Goal: Communication & Community: Answer question/provide support

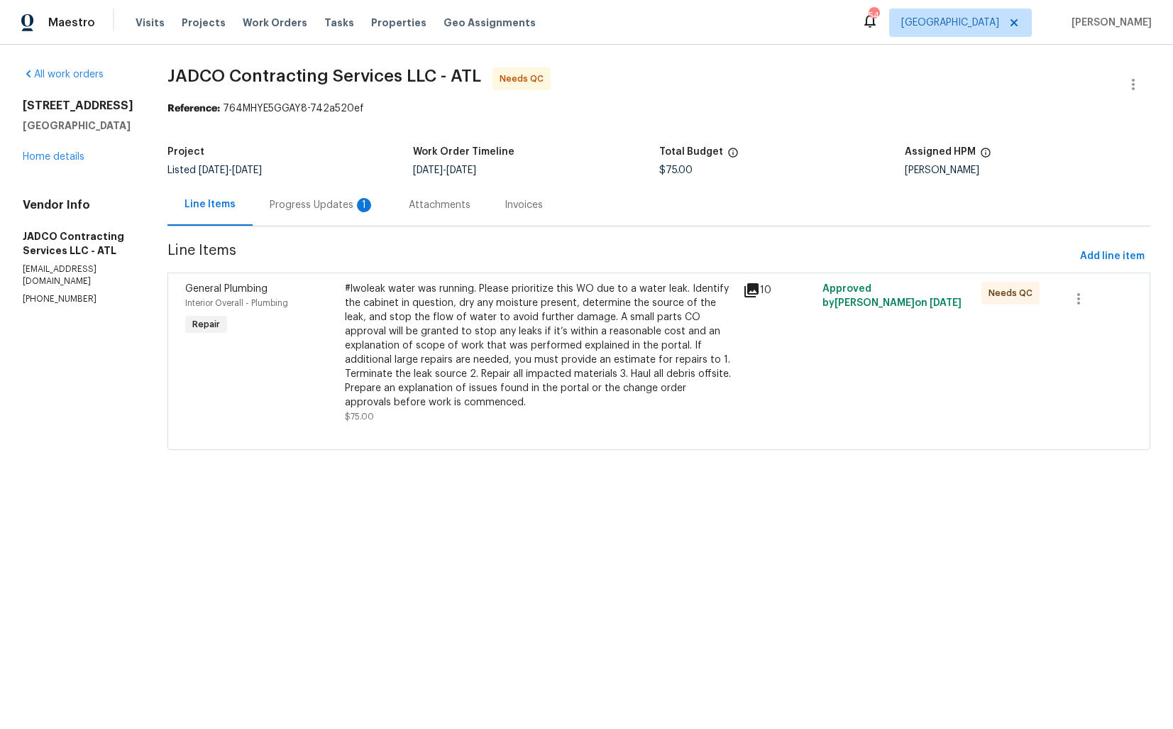
click at [336, 198] on div "Progress Updates 1" at bounding box center [322, 205] width 105 height 14
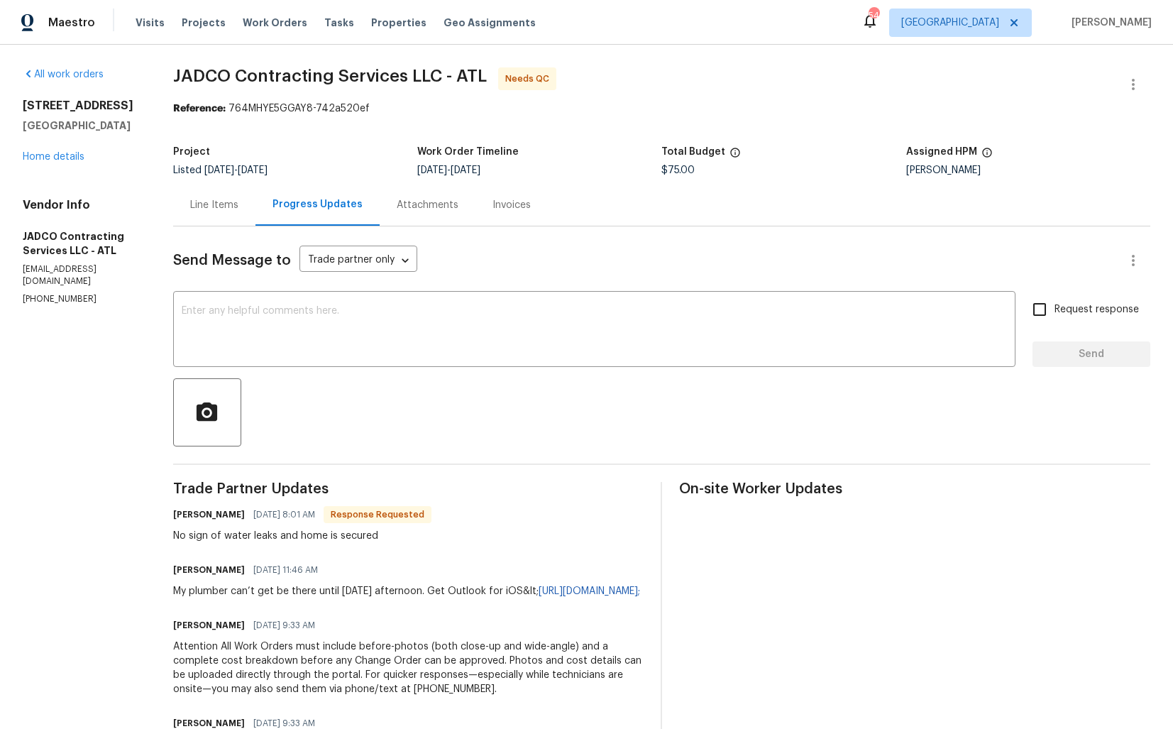
click at [238, 208] on div "Line Items" at bounding box center [214, 205] width 48 height 14
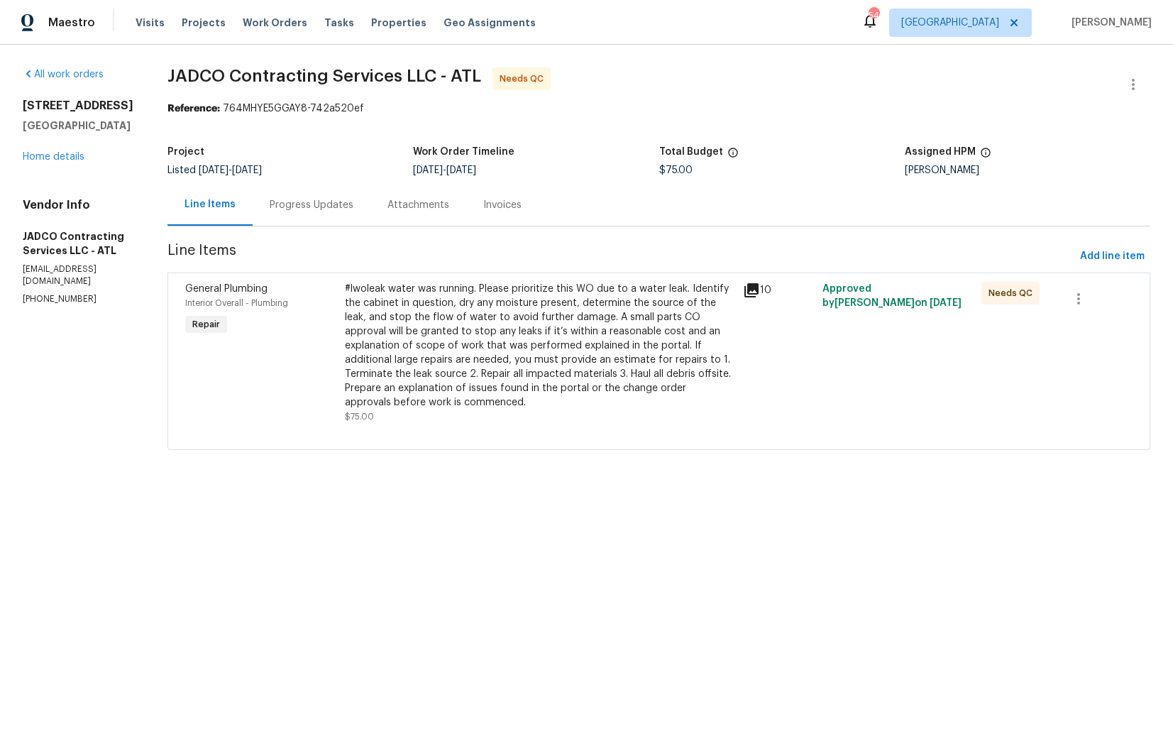
click at [341, 204] on div "Progress Updates" at bounding box center [312, 205] width 84 height 14
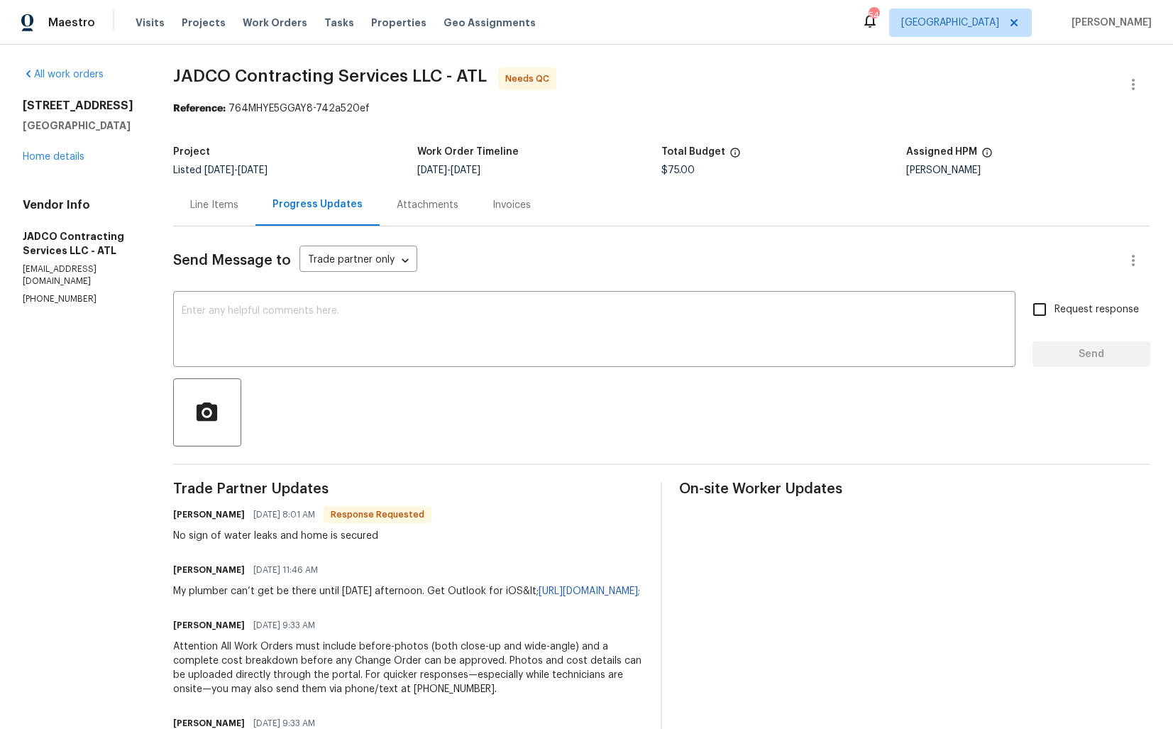
click at [232, 191] on div "Line Items" at bounding box center [214, 205] width 82 height 42
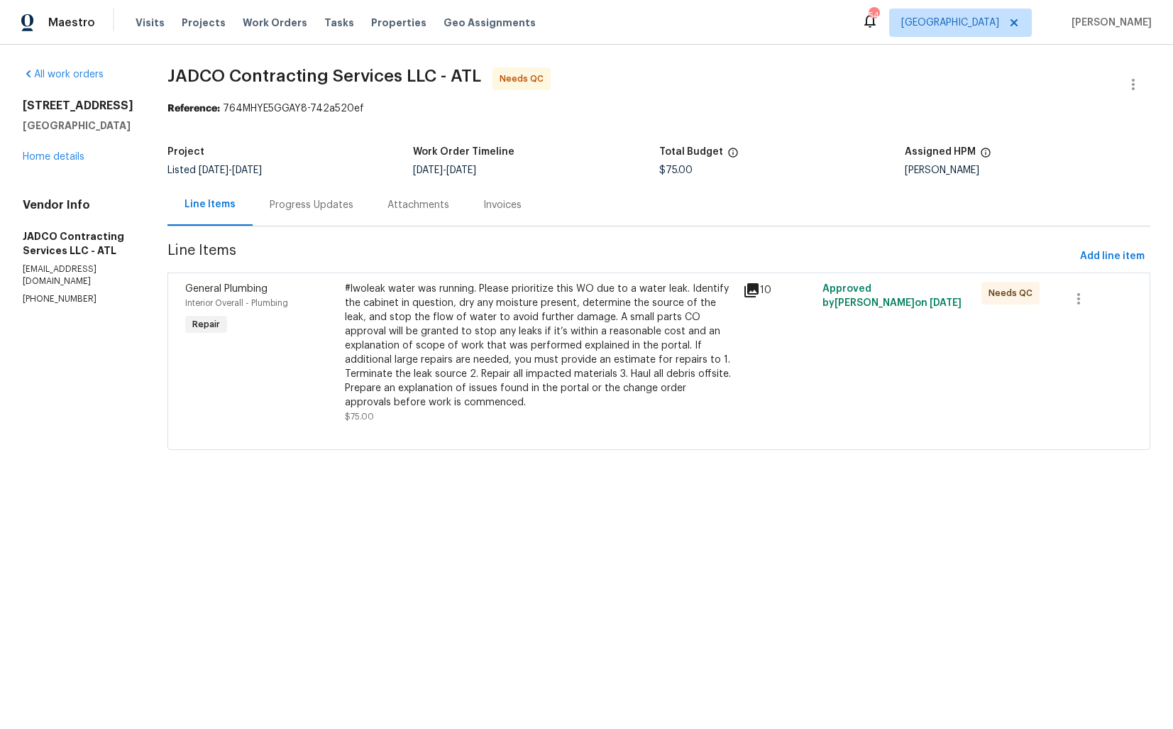
click at [441, 371] on div "#lwoleak water was running. Please prioritize this WO due to a water leak. Iden…" at bounding box center [540, 346] width 390 height 128
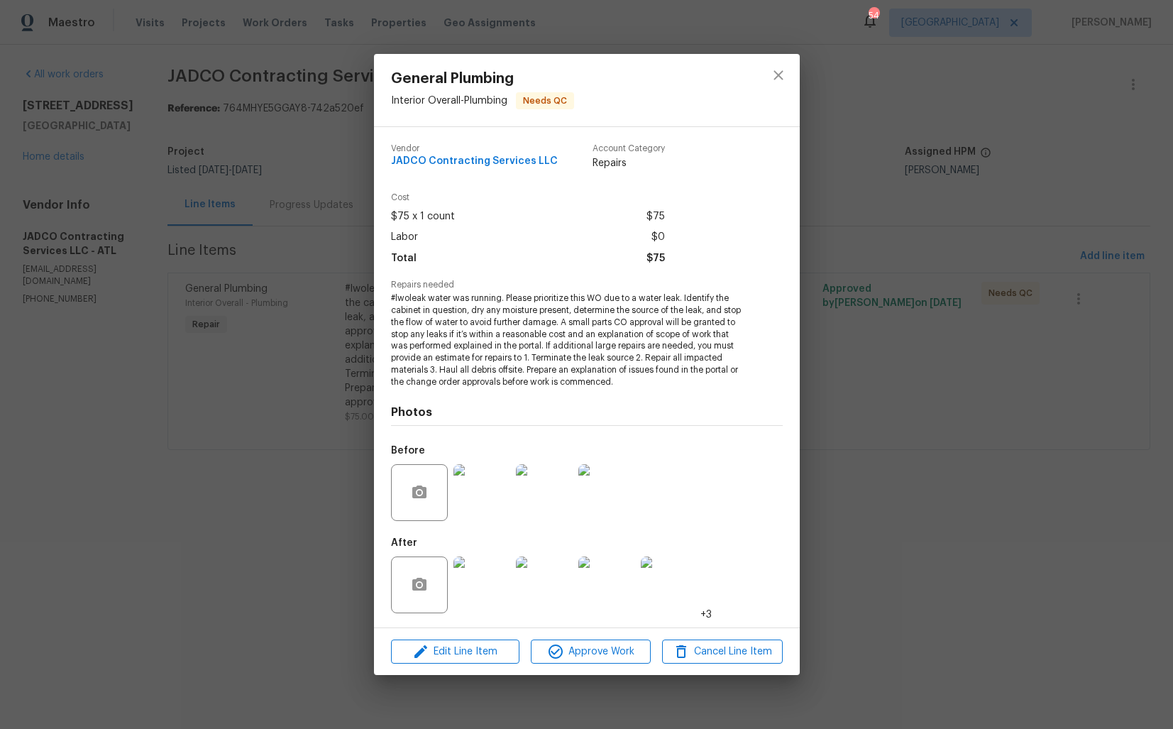
click at [495, 508] on img at bounding box center [481, 492] width 57 height 57
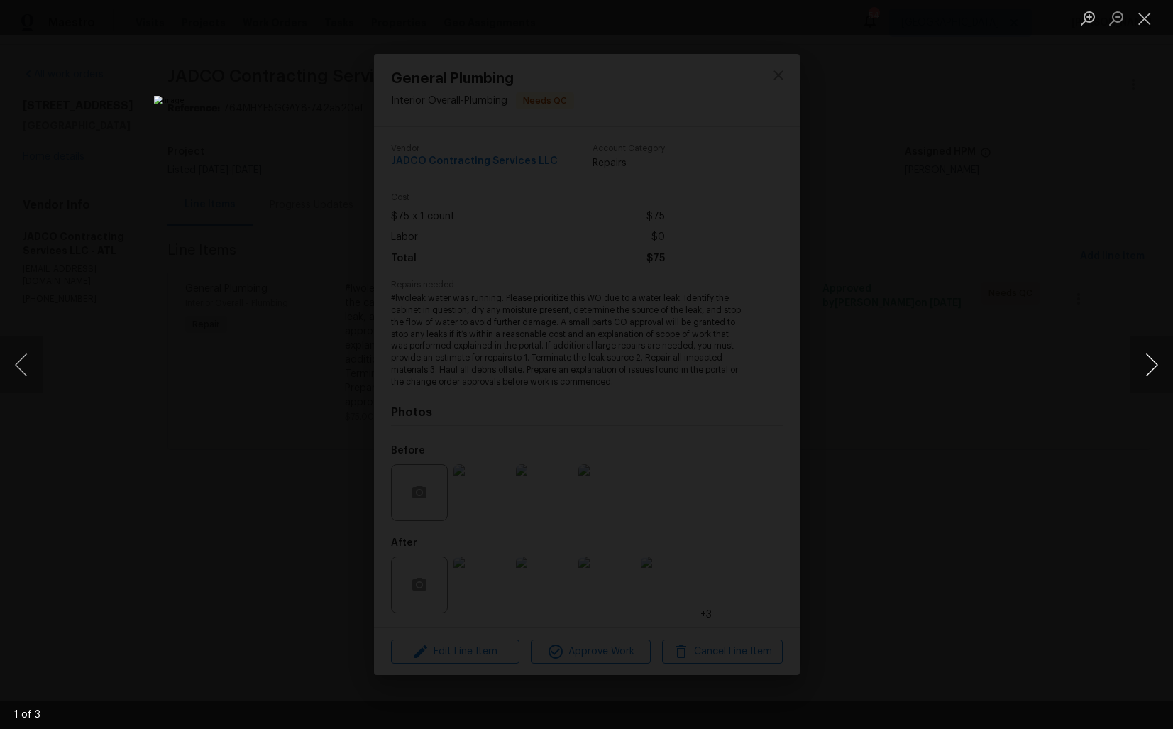
click at [1145, 370] on button "Next image" at bounding box center [1152, 364] width 43 height 57
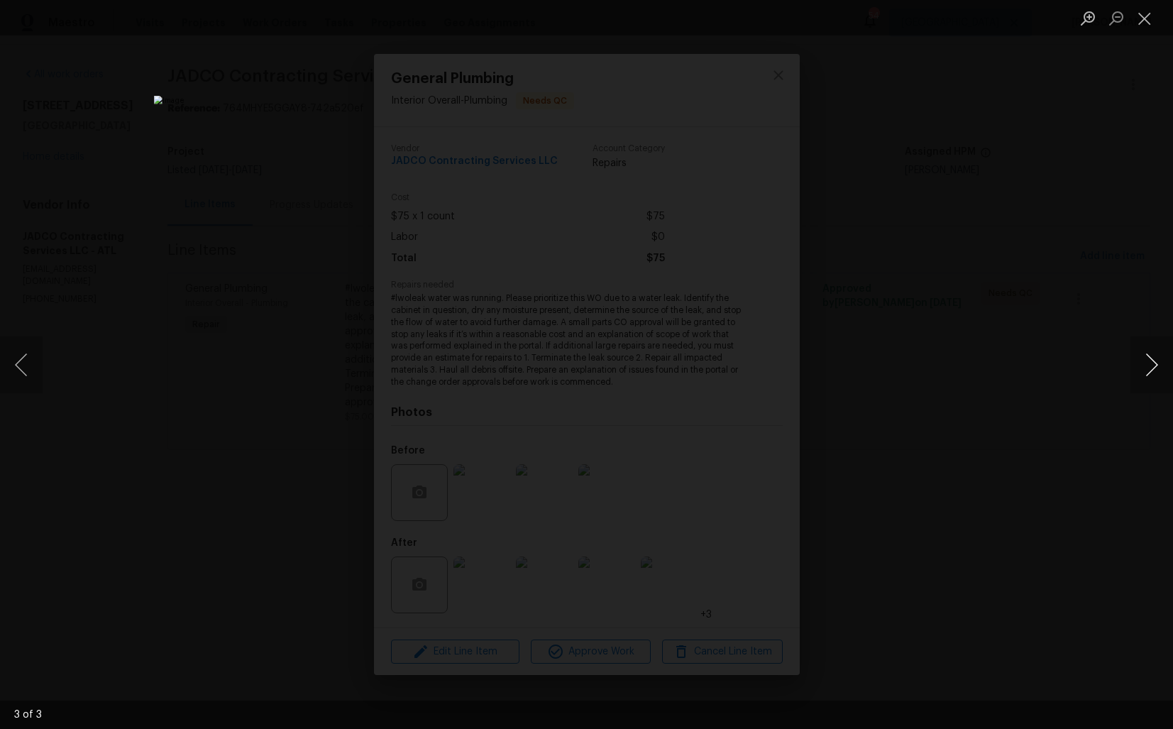
click at [1145, 370] on button "Next image" at bounding box center [1152, 364] width 43 height 57
click at [1111, 371] on div "Lightbox" at bounding box center [586, 364] width 1173 height 729
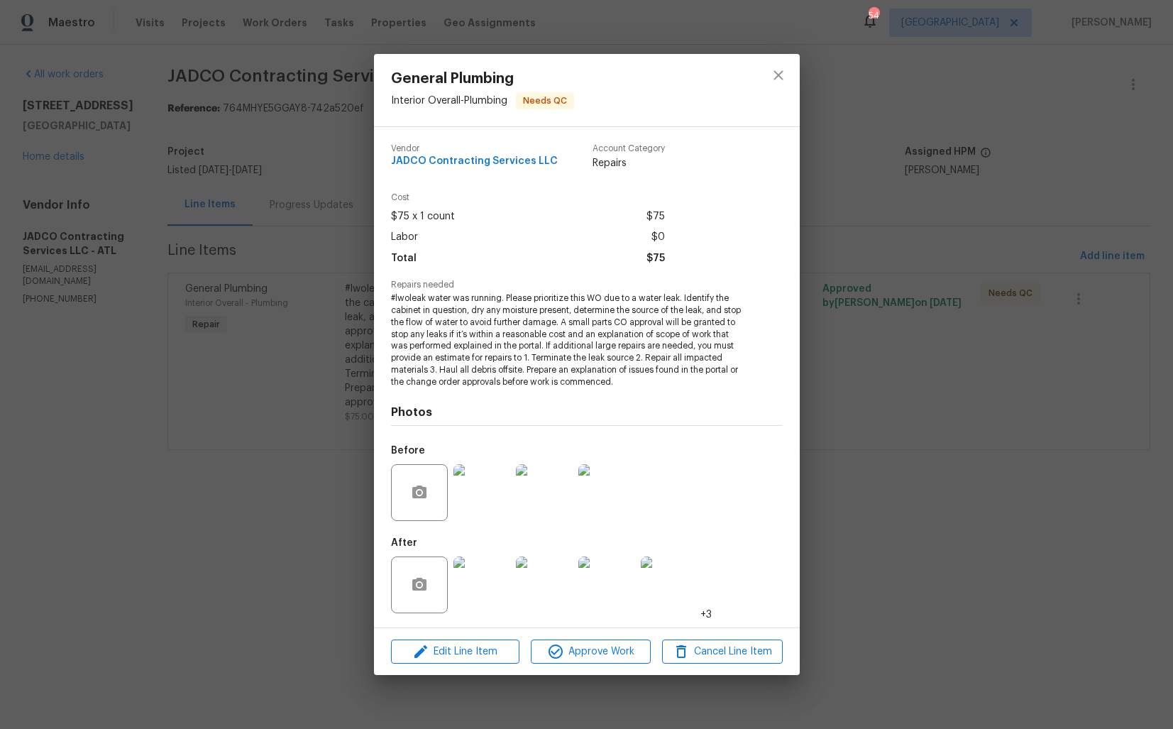
click at [471, 600] on img at bounding box center [481, 584] width 57 height 57
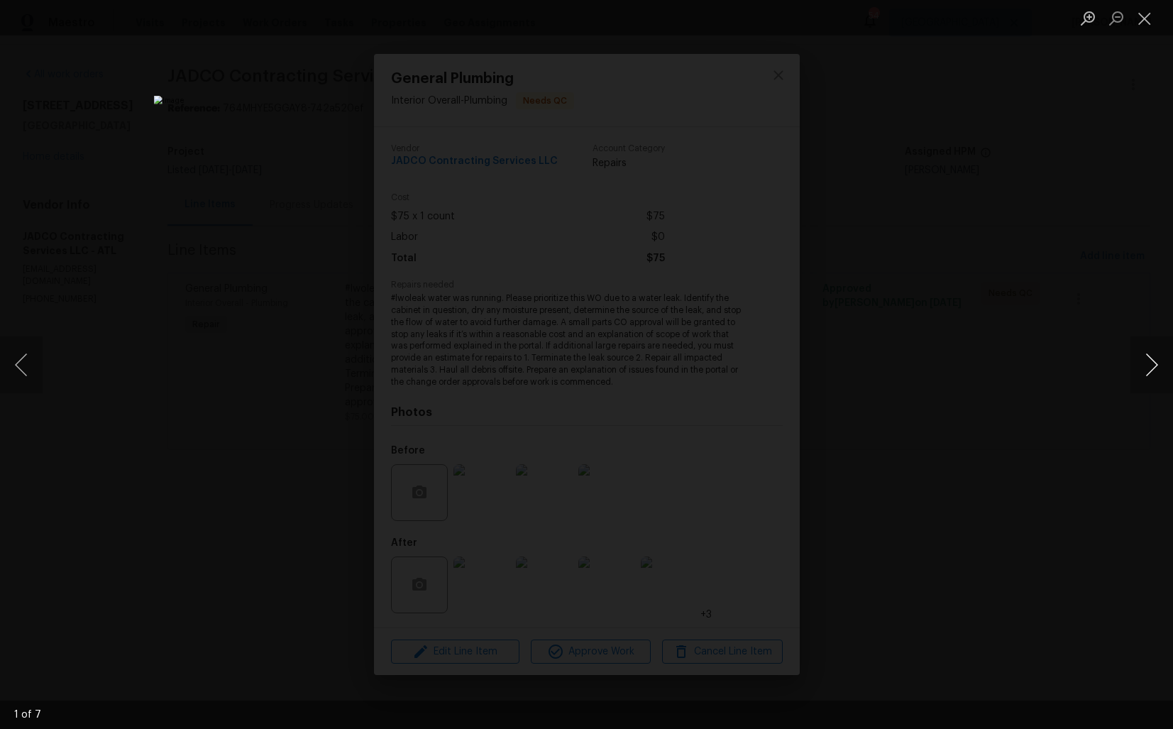
click at [1149, 368] on button "Next image" at bounding box center [1152, 364] width 43 height 57
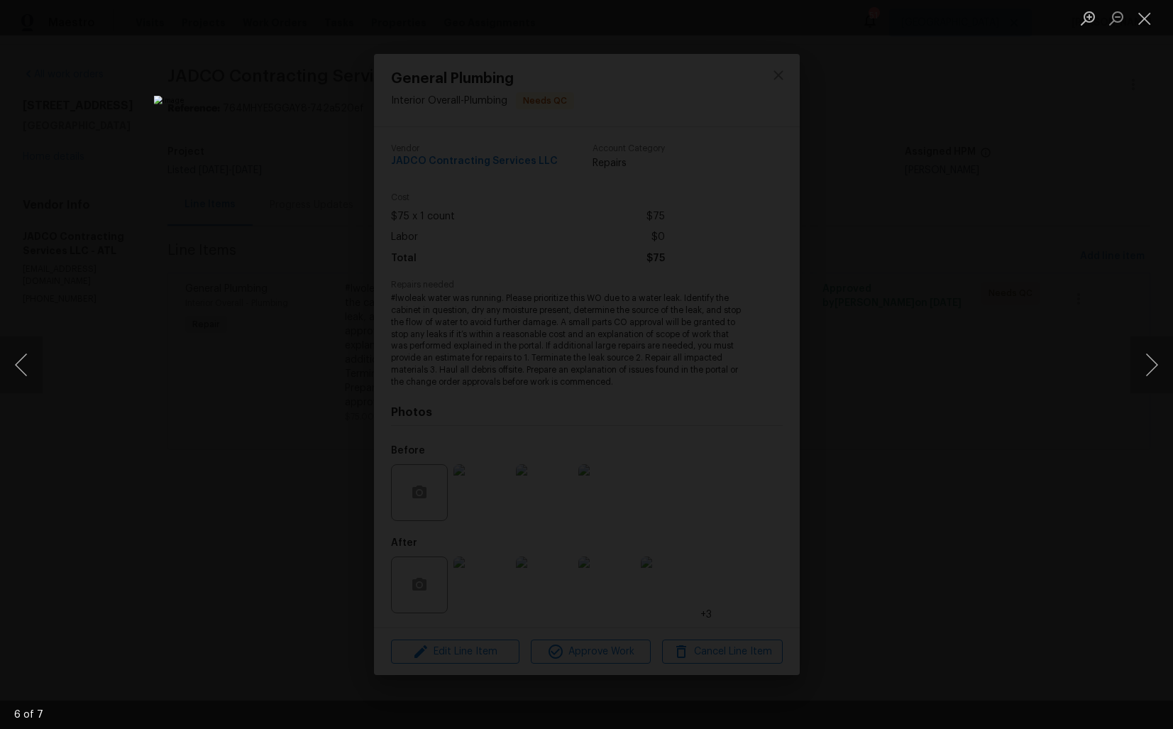
click at [950, 323] on div "Lightbox" at bounding box center [586, 364] width 1173 height 729
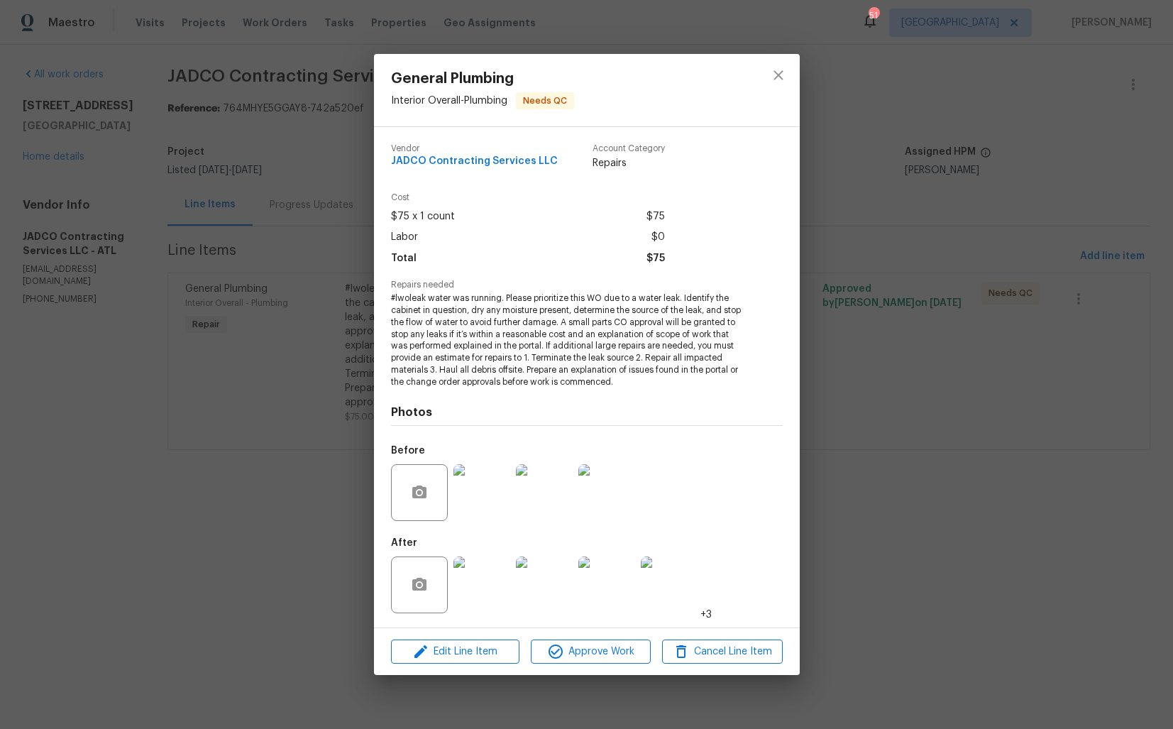
click at [253, 551] on div "General Plumbing Interior Overall - Plumbing Needs QC Vendor JADCO Contracting …" at bounding box center [586, 364] width 1173 height 729
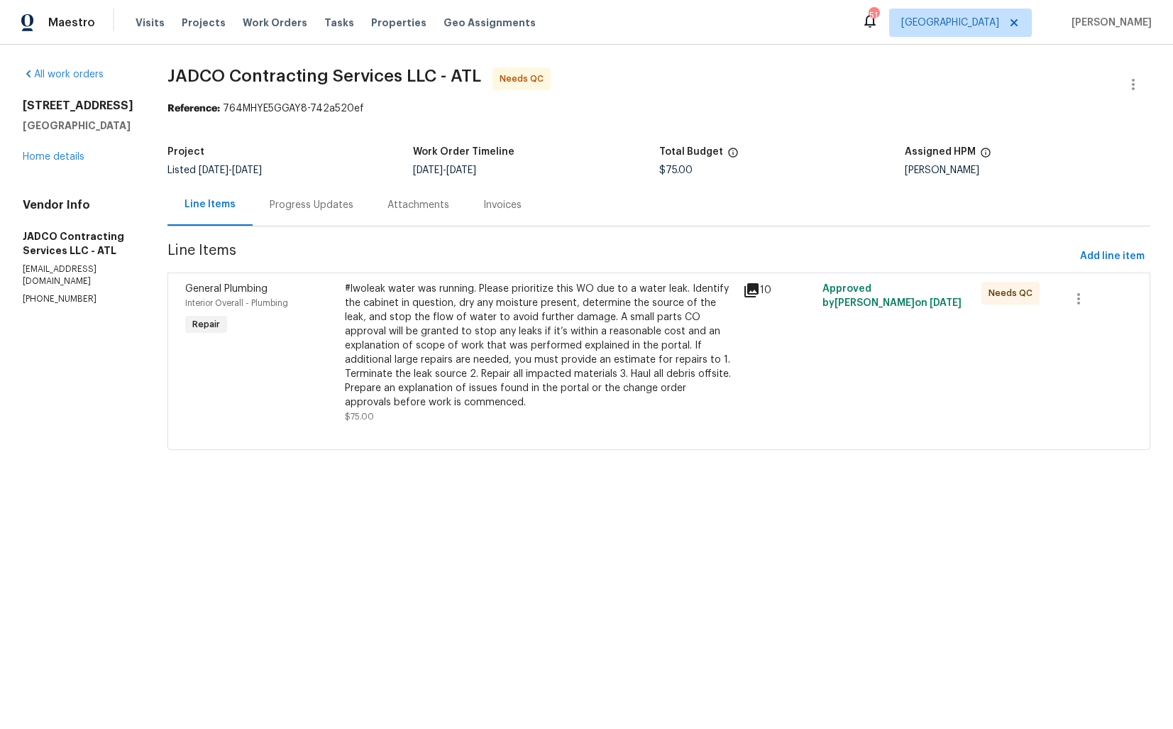
click at [326, 218] on div "Progress Updates" at bounding box center [312, 205] width 118 height 42
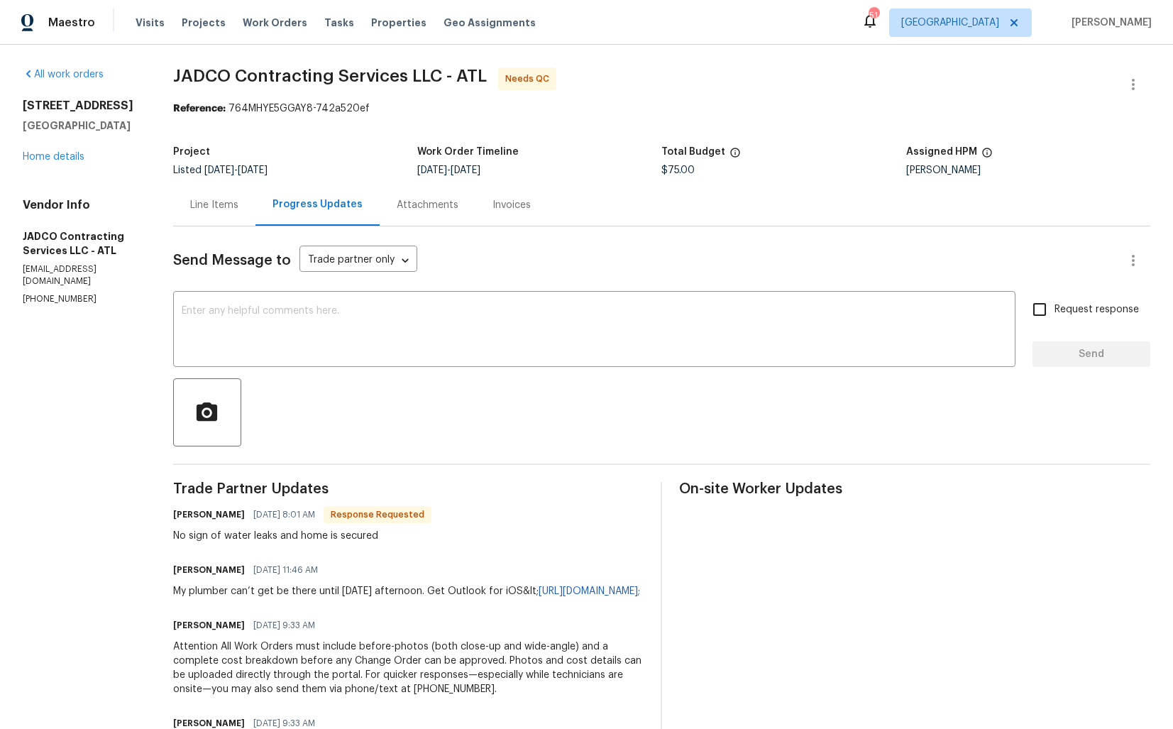
click at [246, 221] on div "Line Items" at bounding box center [214, 205] width 82 height 42
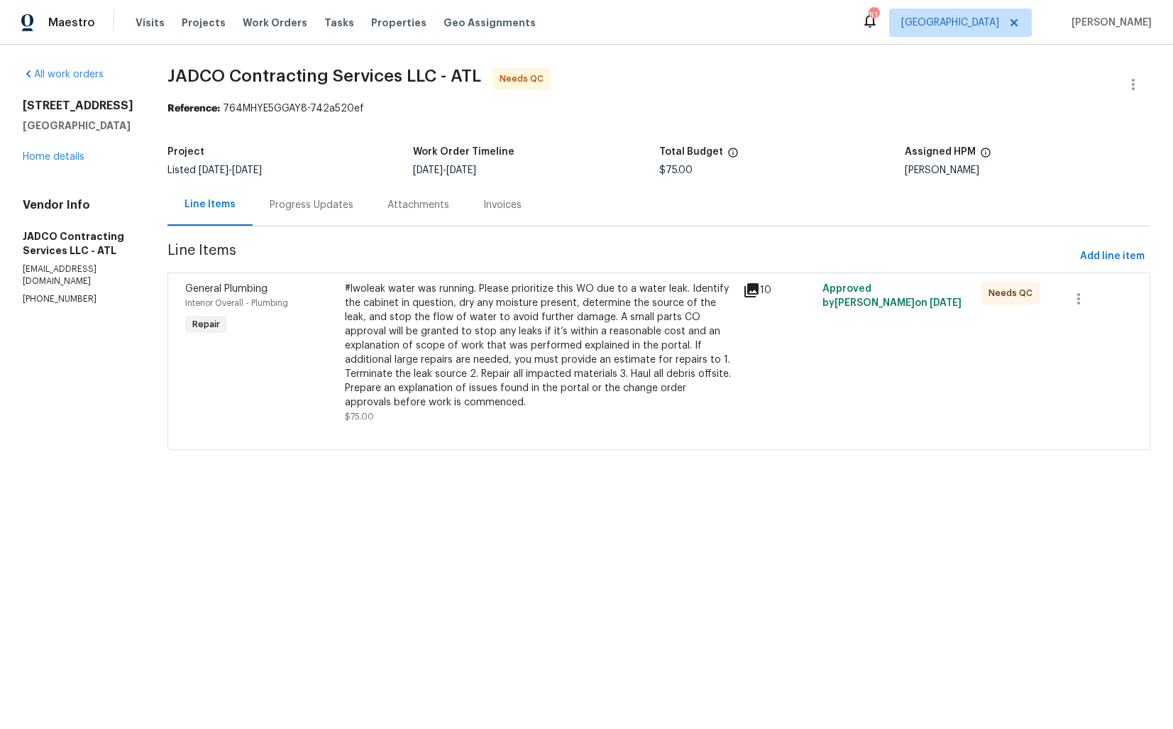
click at [467, 296] on div "#lwoleak water was running. Please prioritize this WO due to a water leak. Iden…" at bounding box center [540, 346] width 390 height 128
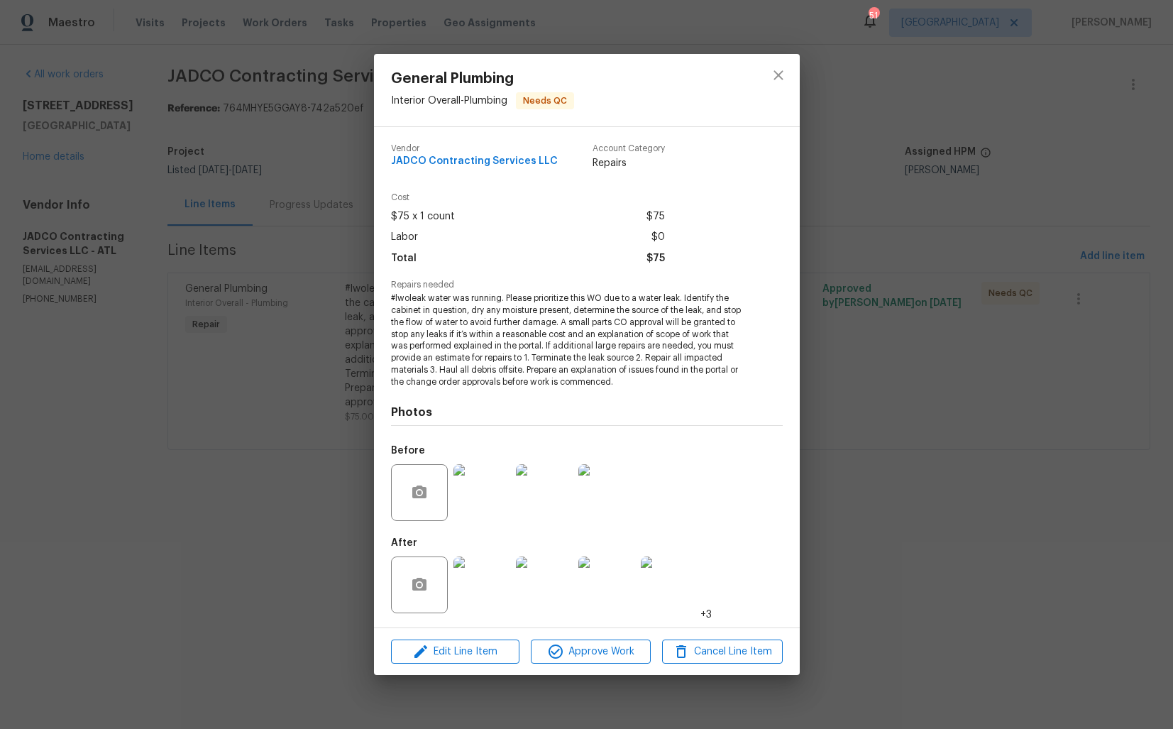
click at [488, 596] on img at bounding box center [481, 584] width 57 height 57
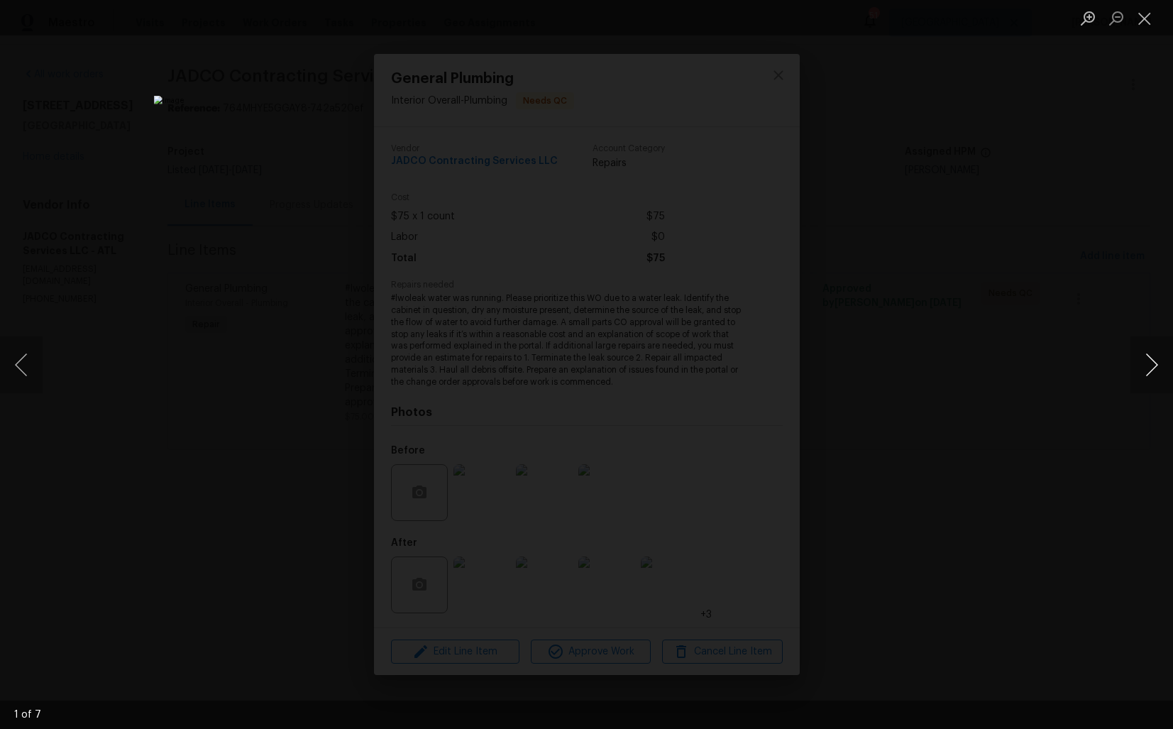
click at [1140, 368] on button "Next image" at bounding box center [1152, 364] width 43 height 57
click at [1008, 378] on div "Lightbox" at bounding box center [586, 364] width 1173 height 729
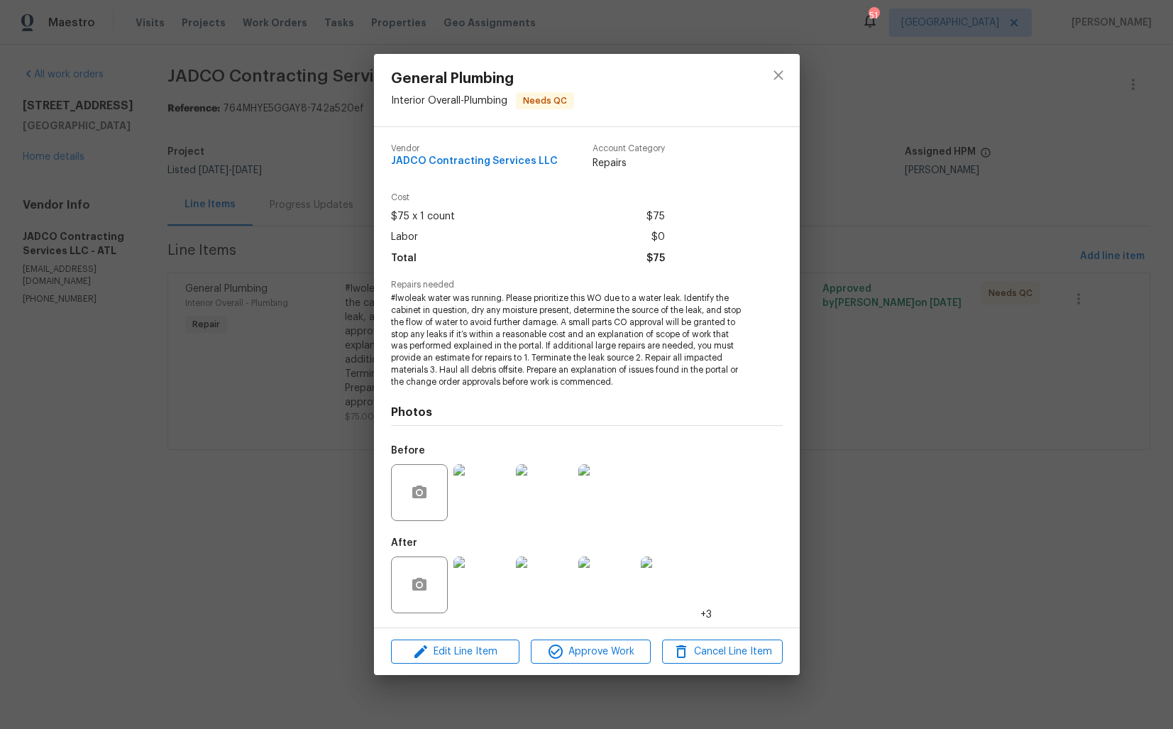
click at [282, 478] on div "General Plumbing Interior Overall - Plumbing Needs QC Vendor JADCO Contracting …" at bounding box center [586, 364] width 1173 height 729
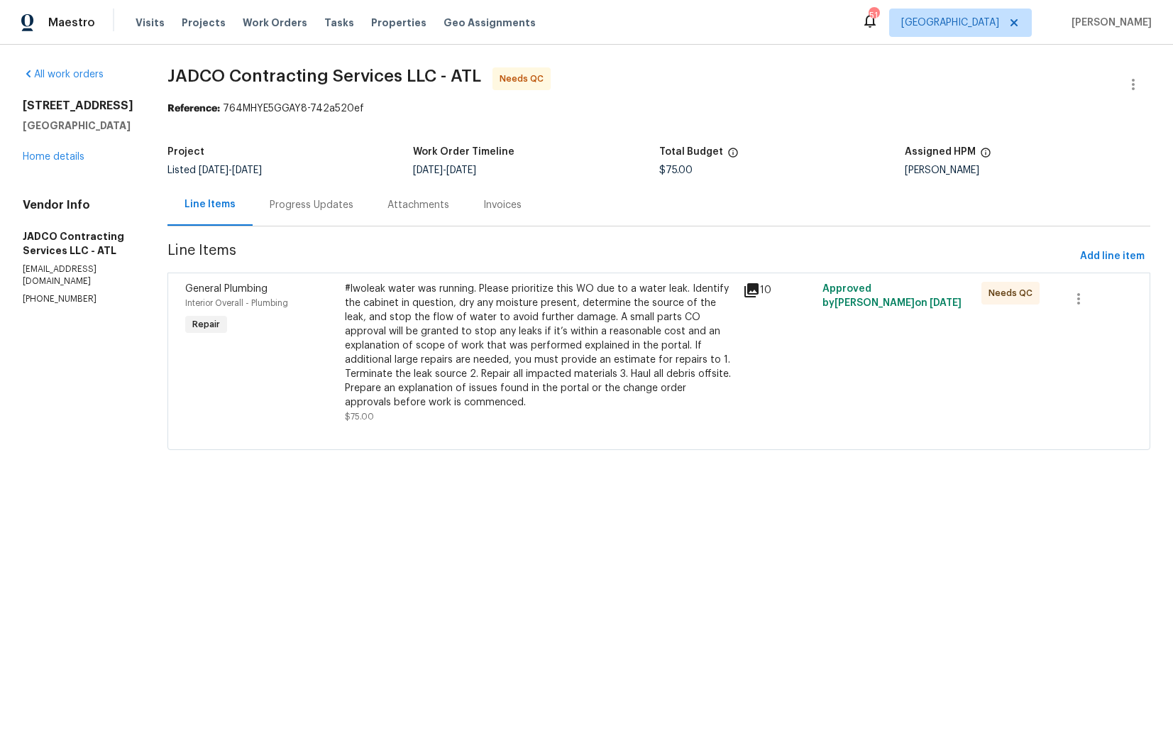
click at [333, 204] on div "Progress Updates" at bounding box center [312, 205] width 84 height 14
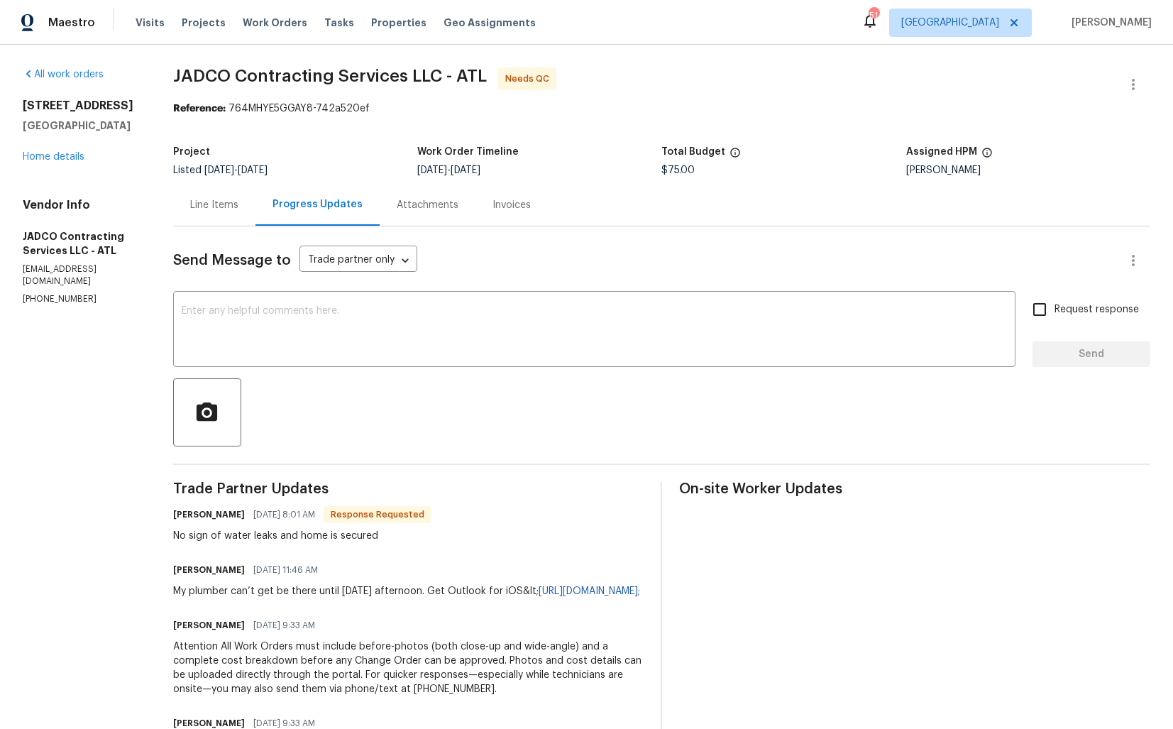
click at [209, 516] on h6 "Justin Durham" at bounding box center [209, 514] width 72 height 14
copy h6 "Justin"
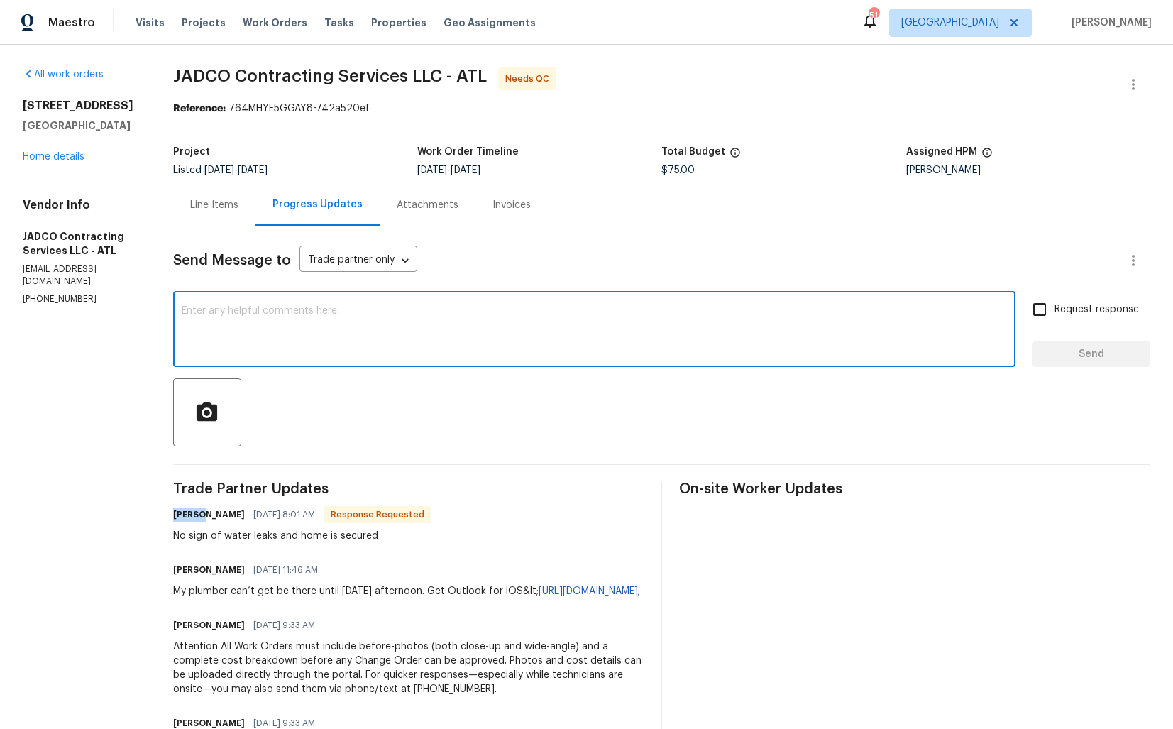
click at [415, 339] on textarea at bounding box center [594, 331] width 825 height 50
paste textarea "Justin"
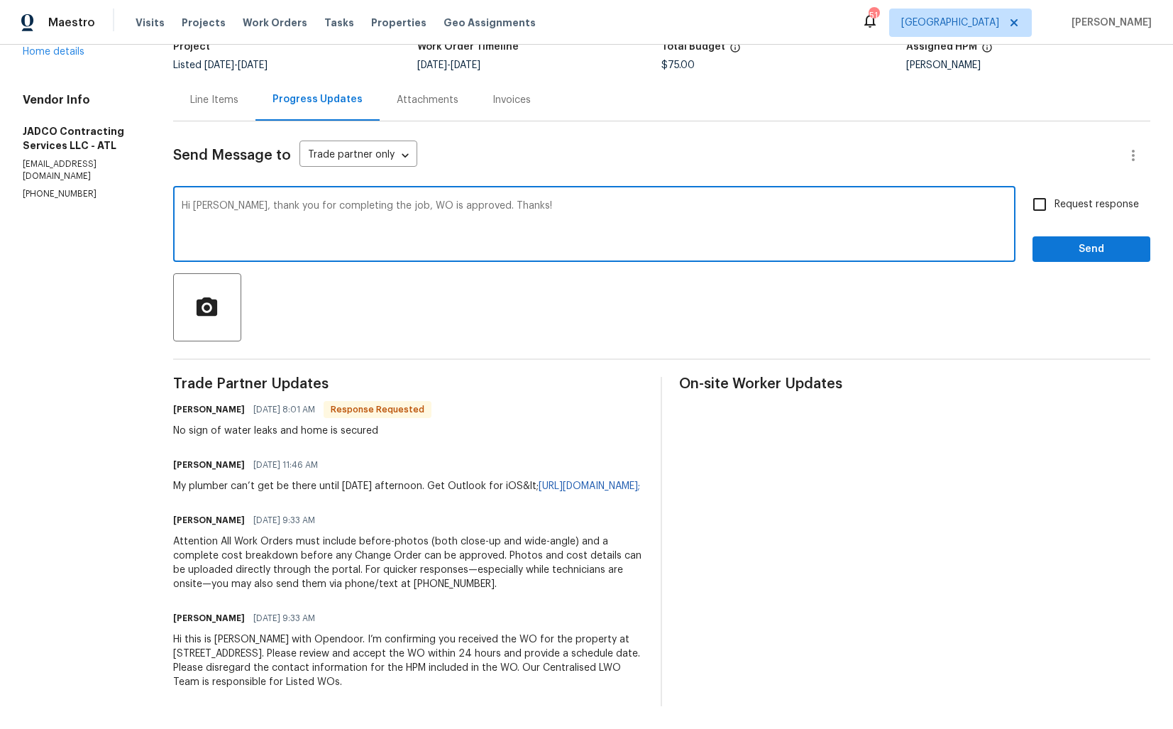
type textarea "Hi Justin, thank you for completing the job, WO is approved. Thanks!"
click at [1079, 241] on span "Send" at bounding box center [1091, 250] width 95 height 18
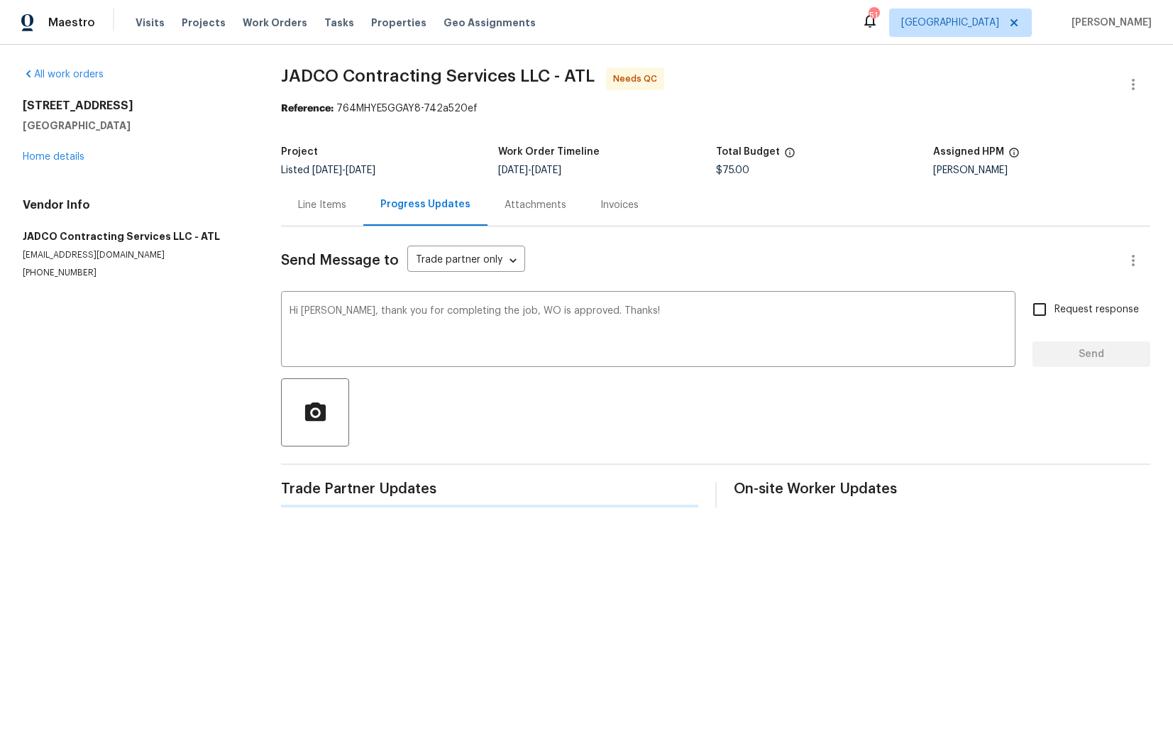
scroll to position [0, 0]
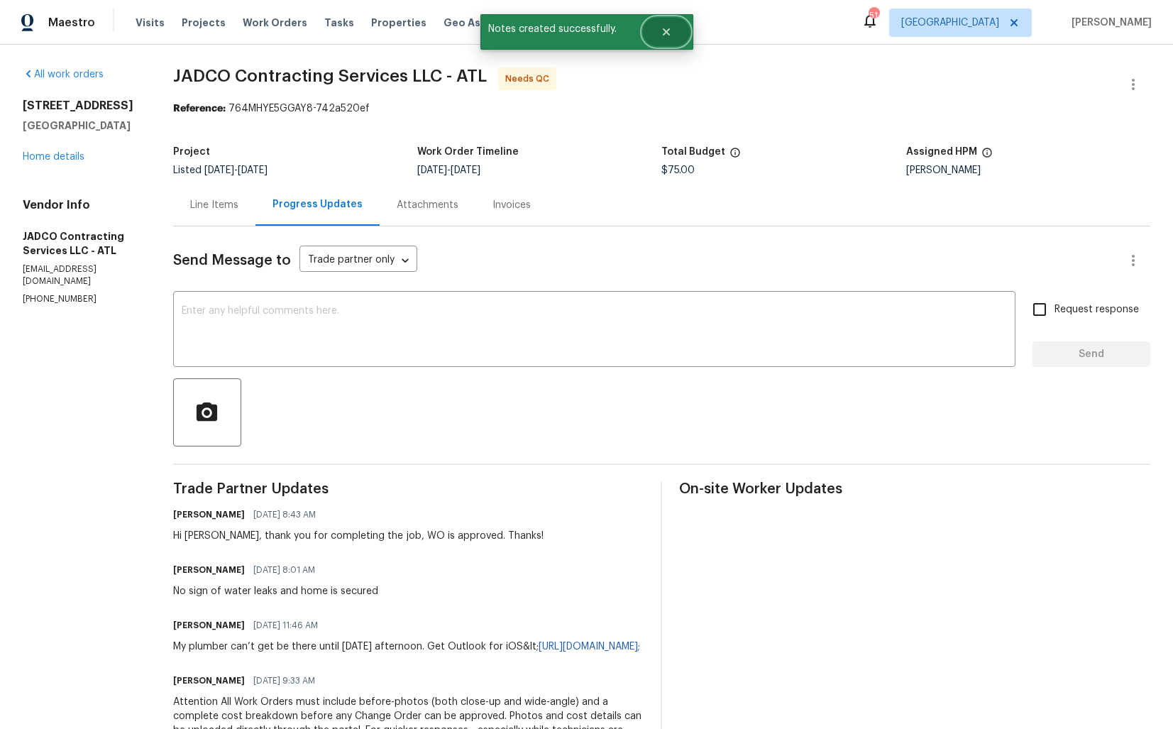
click at [676, 43] on button "Close" at bounding box center [666, 32] width 47 height 28
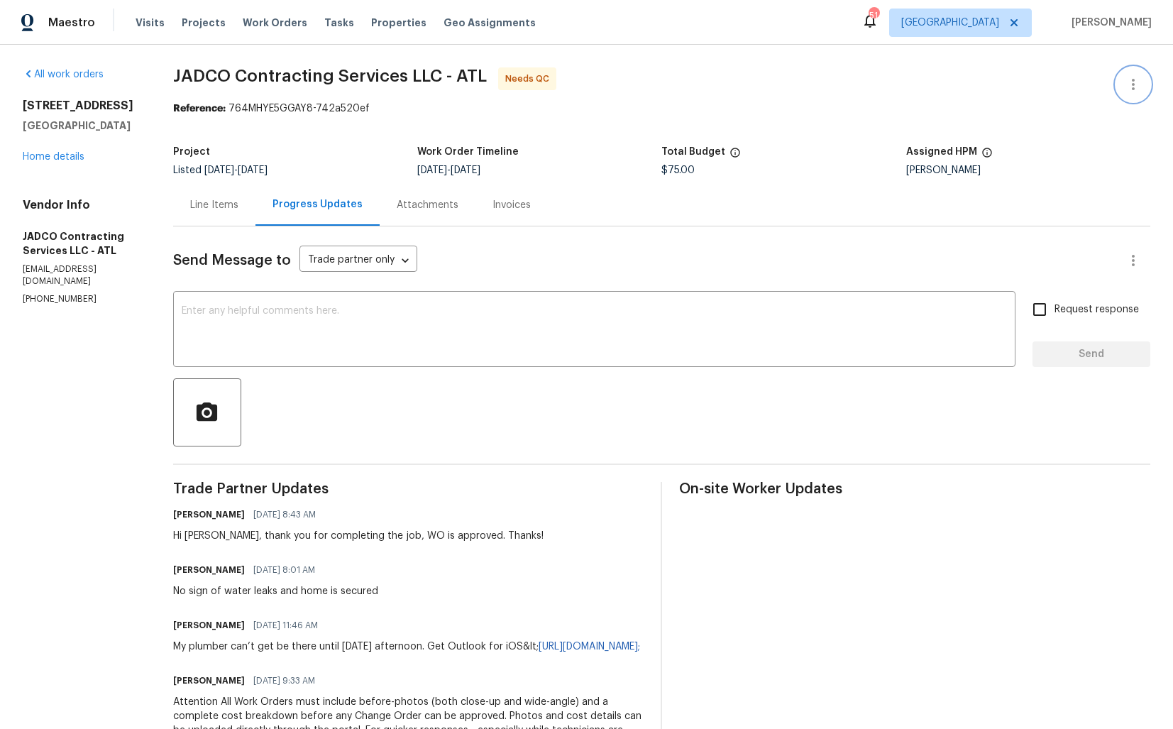
click at [1133, 82] on icon "button" at bounding box center [1133, 84] width 17 height 17
click at [1055, 84] on li "Edit" at bounding box center [1087, 84] width 153 height 23
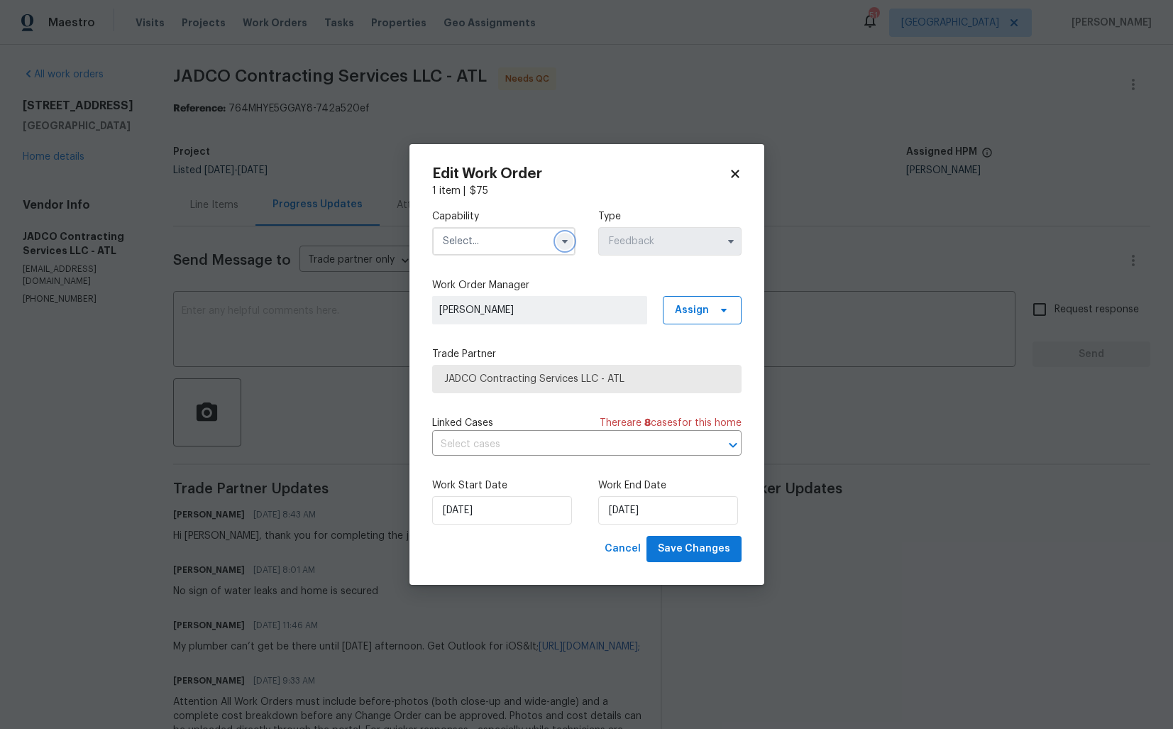
click at [565, 241] on icon "button" at bounding box center [564, 242] width 6 height 4
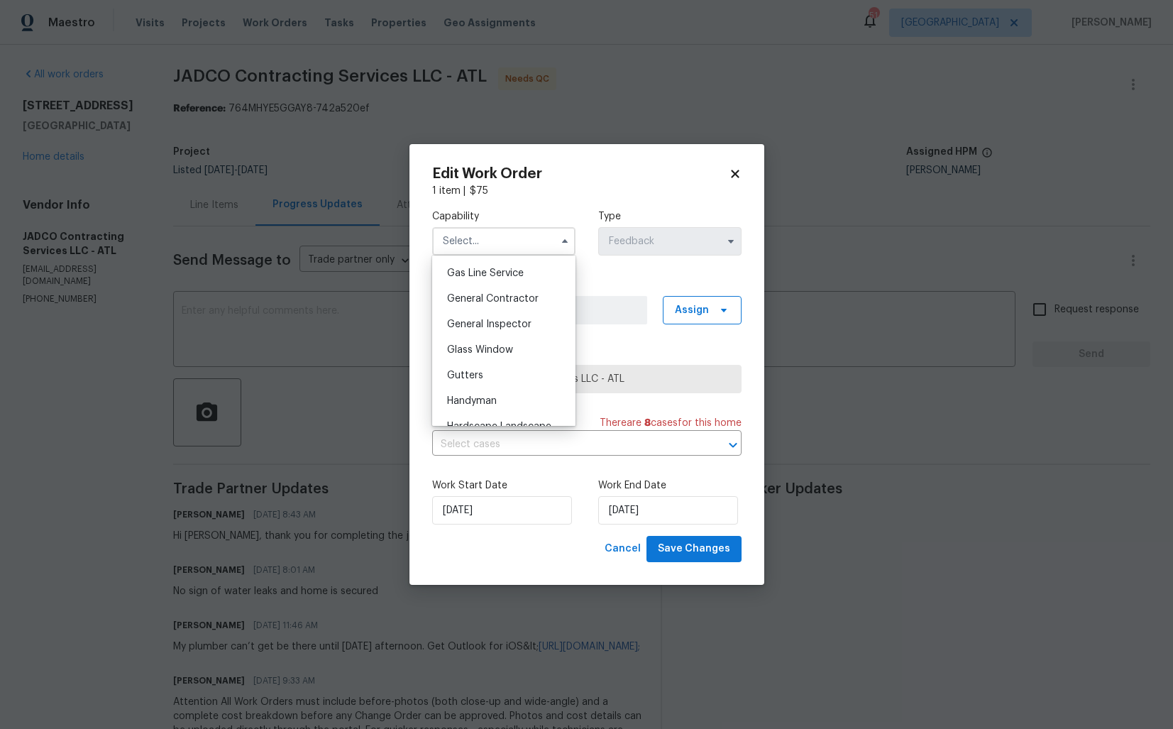
scroll to position [653, 0]
click at [502, 304] on div "General Contractor" at bounding box center [504, 298] width 136 height 26
type input "General Contractor"
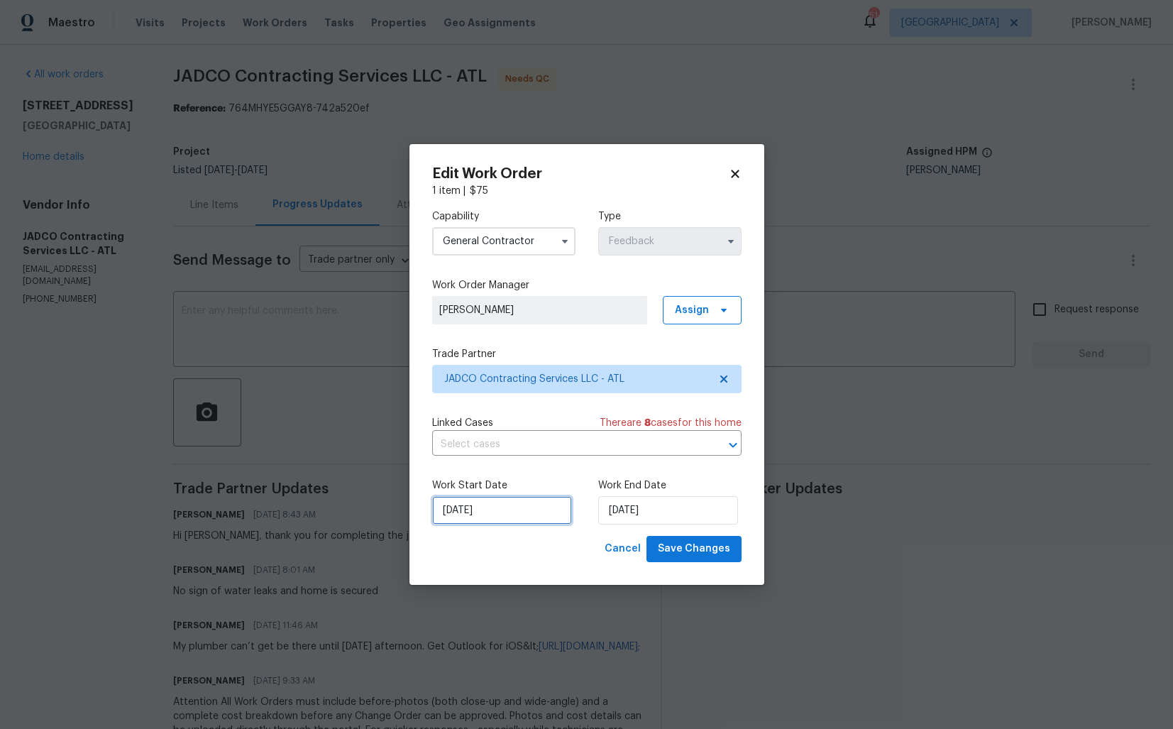
click at [511, 503] on input "13/09/2025" at bounding box center [502, 510] width 140 height 28
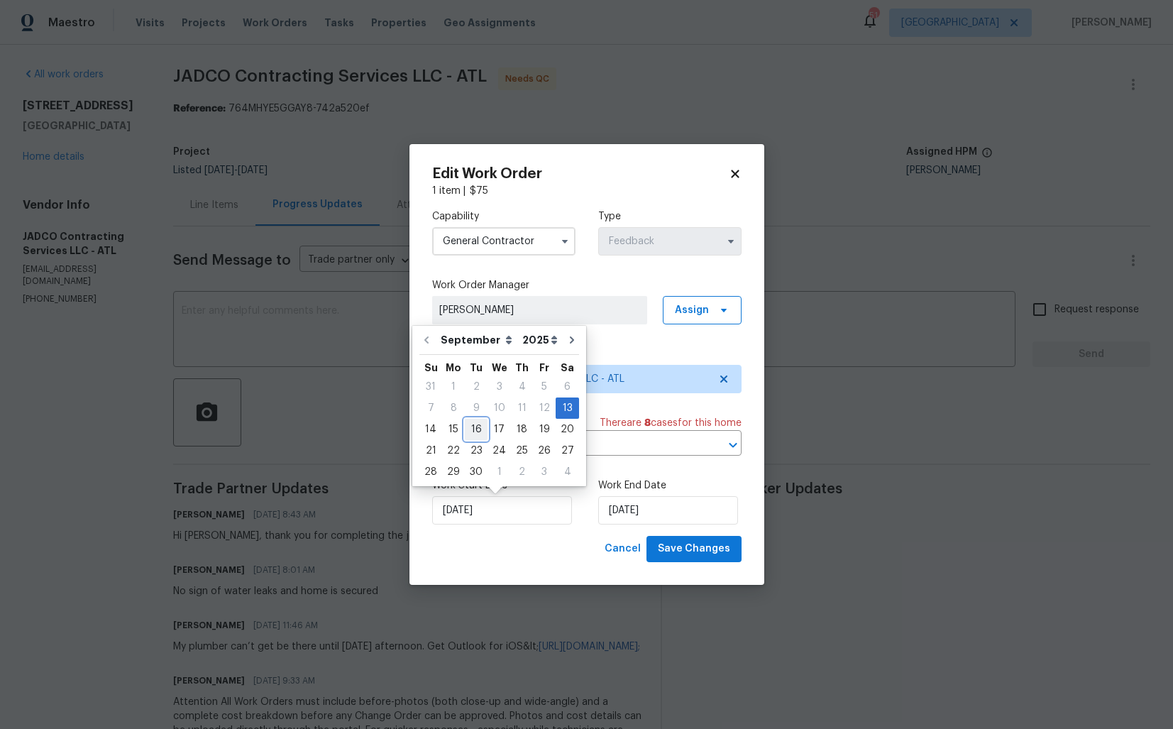
click at [471, 429] on div "16" at bounding box center [476, 429] width 23 height 20
type input "[DATE]"
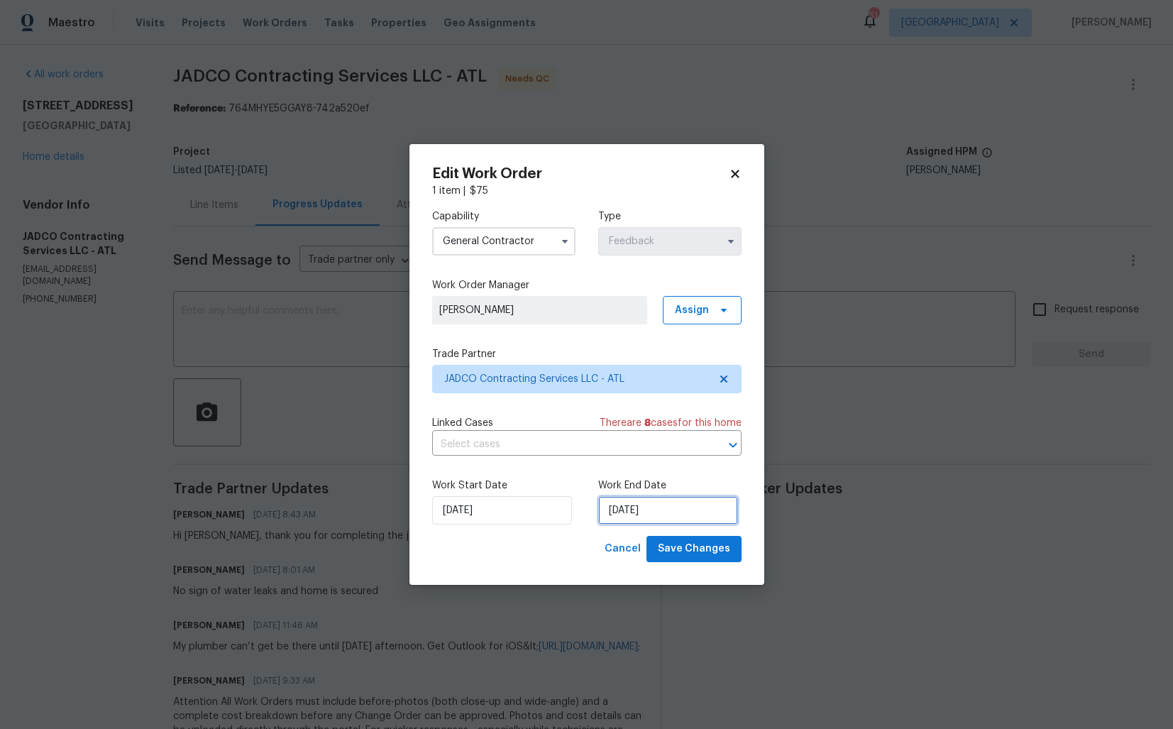
click at [626, 500] on input "[DATE]" at bounding box center [668, 510] width 140 height 28
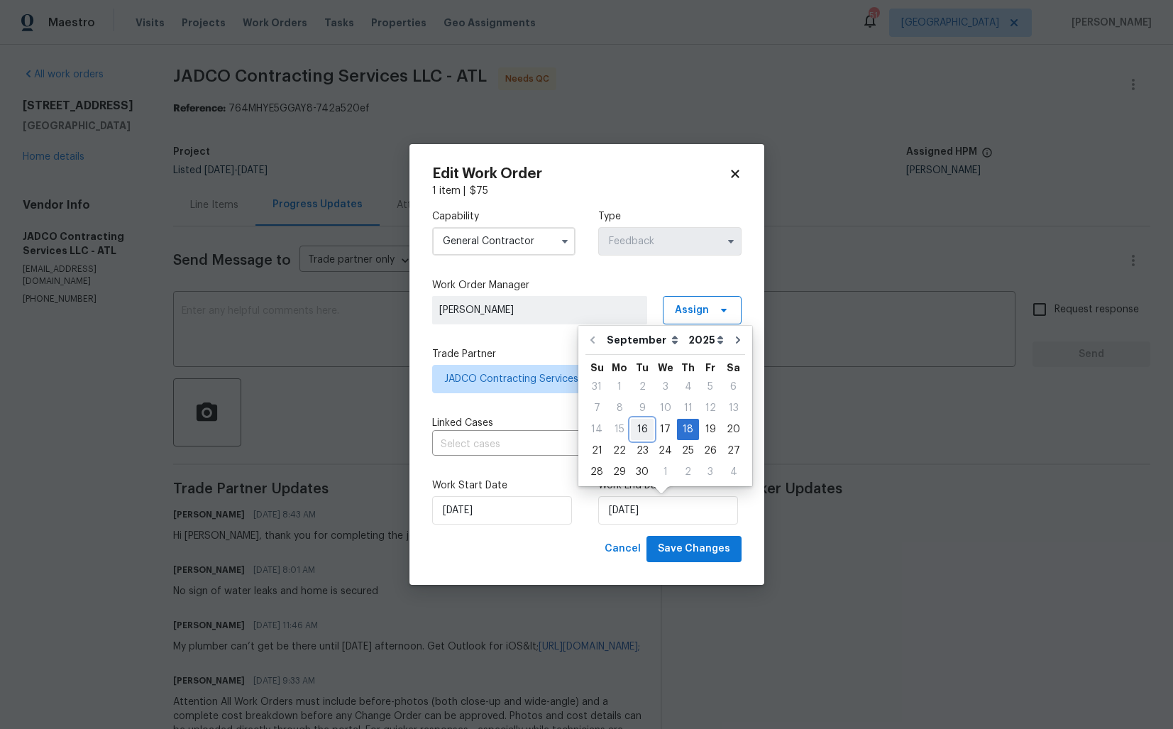
click at [642, 429] on div "16" at bounding box center [642, 429] width 23 height 20
type input "[DATE]"
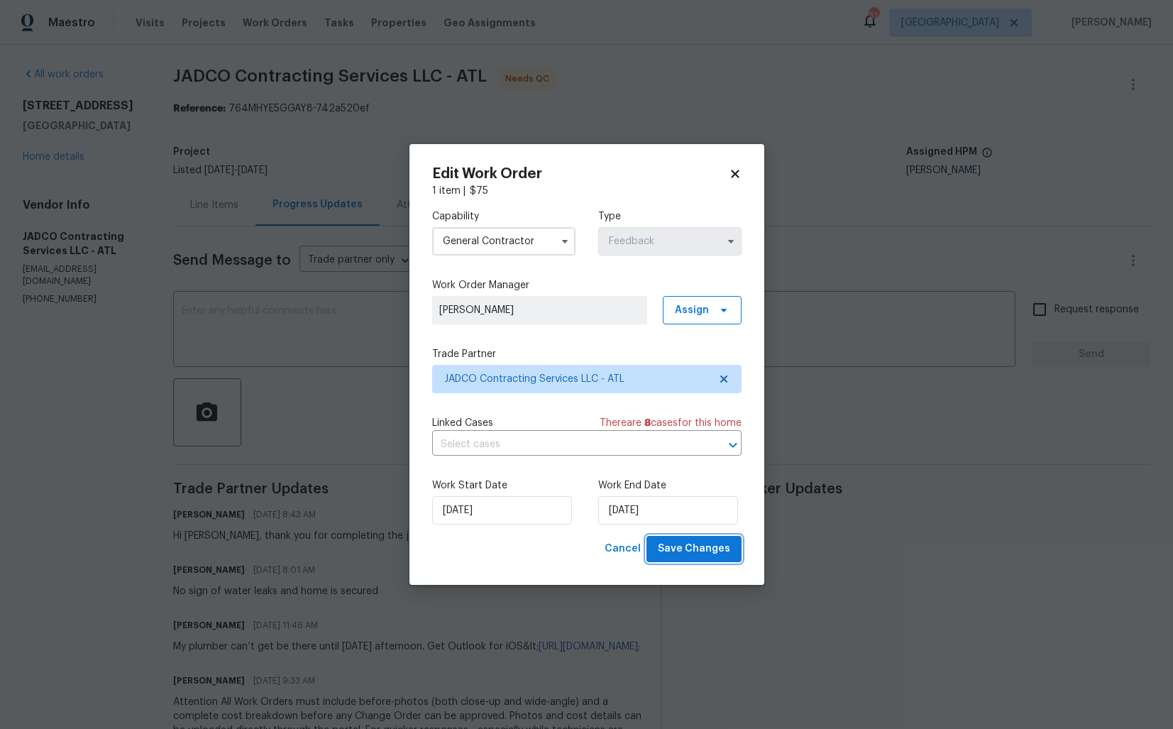
click at [681, 546] on span "Save Changes" at bounding box center [694, 549] width 72 height 18
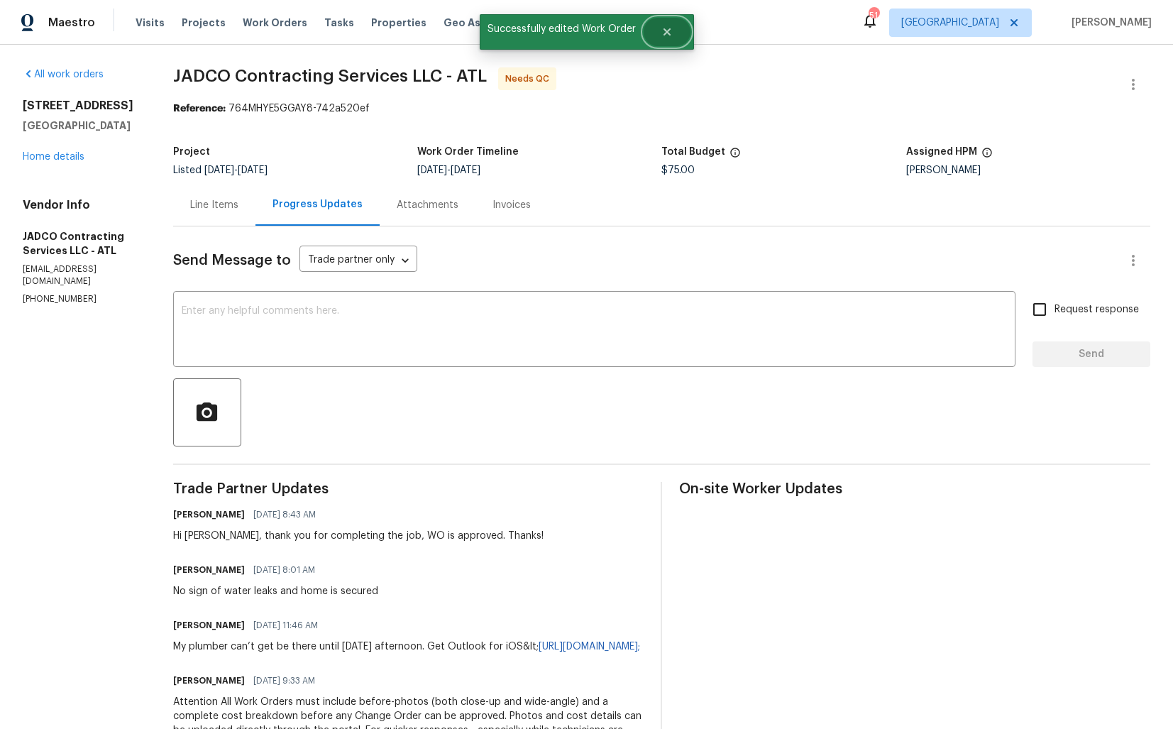
click at [671, 31] on icon "Close" at bounding box center [666, 31] width 11 height 11
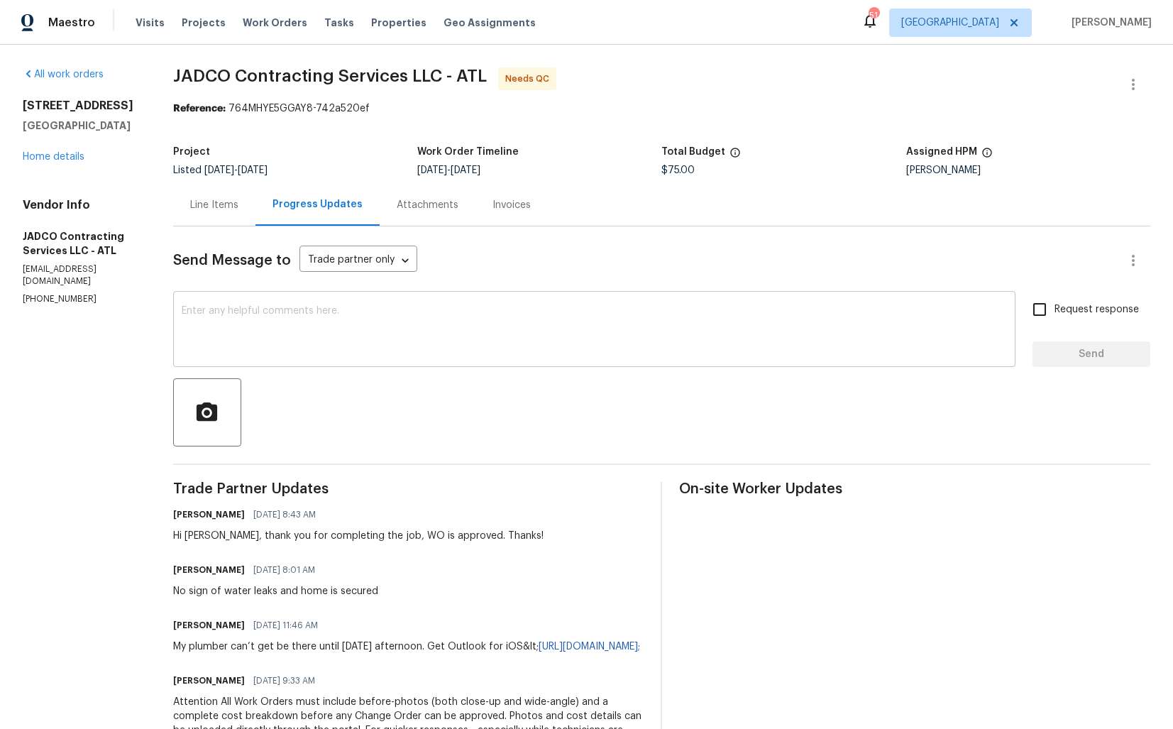
click at [539, 314] on textarea at bounding box center [594, 331] width 825 height 50
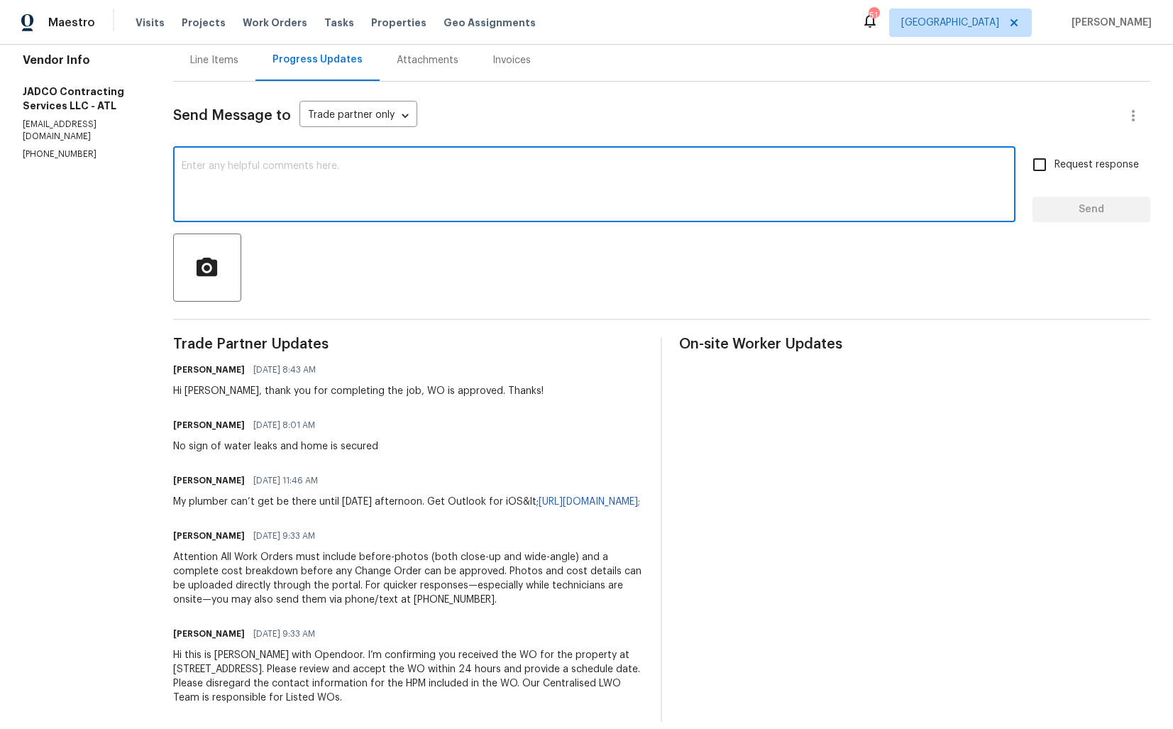
scroll to position [0, 0]
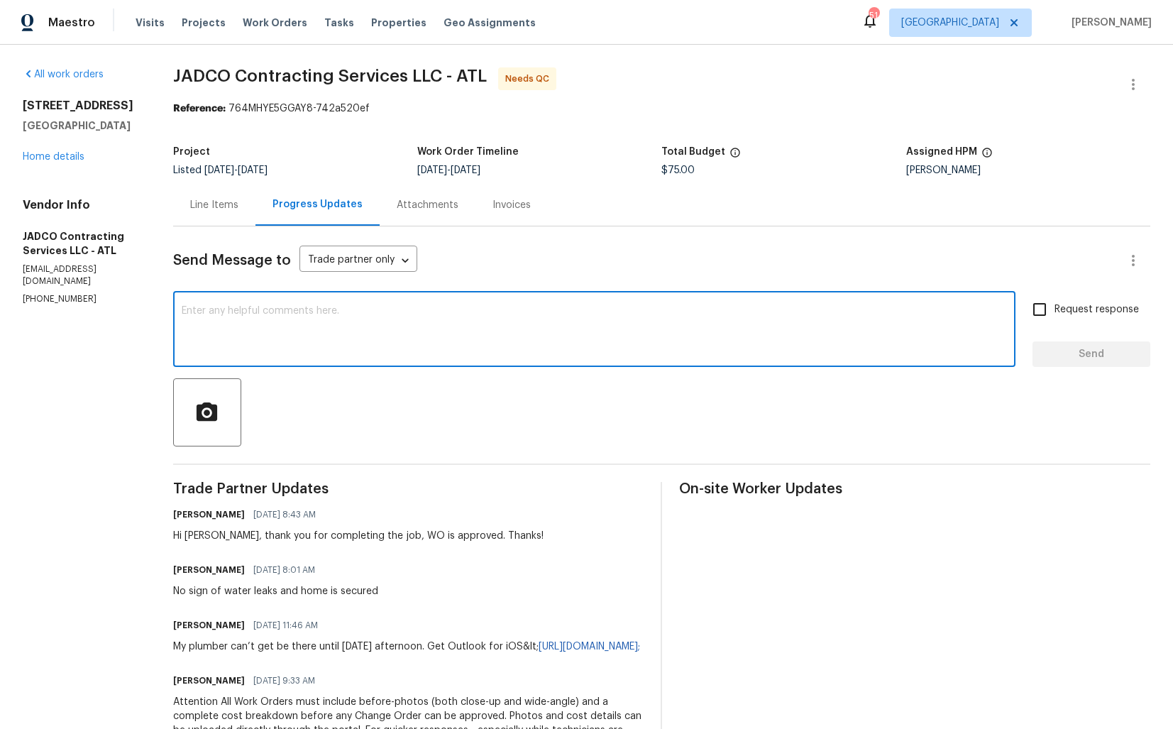
click at [238, 206] on div "Line Items" at bounding box center [214, 205] width 48 height 14
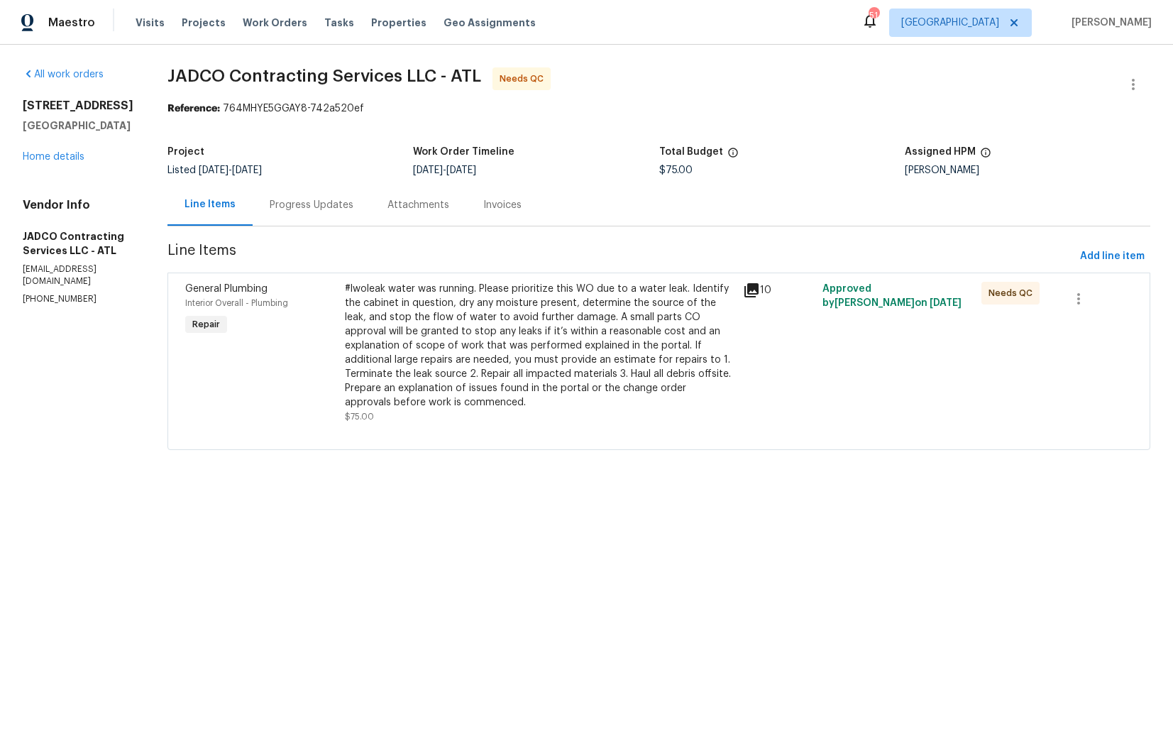
click at [475, 318] on div "#lwoleak water was running. Please prioritize this WO due to a water leak. Iden…" at bounding box center [540, 346] width 390 height 128
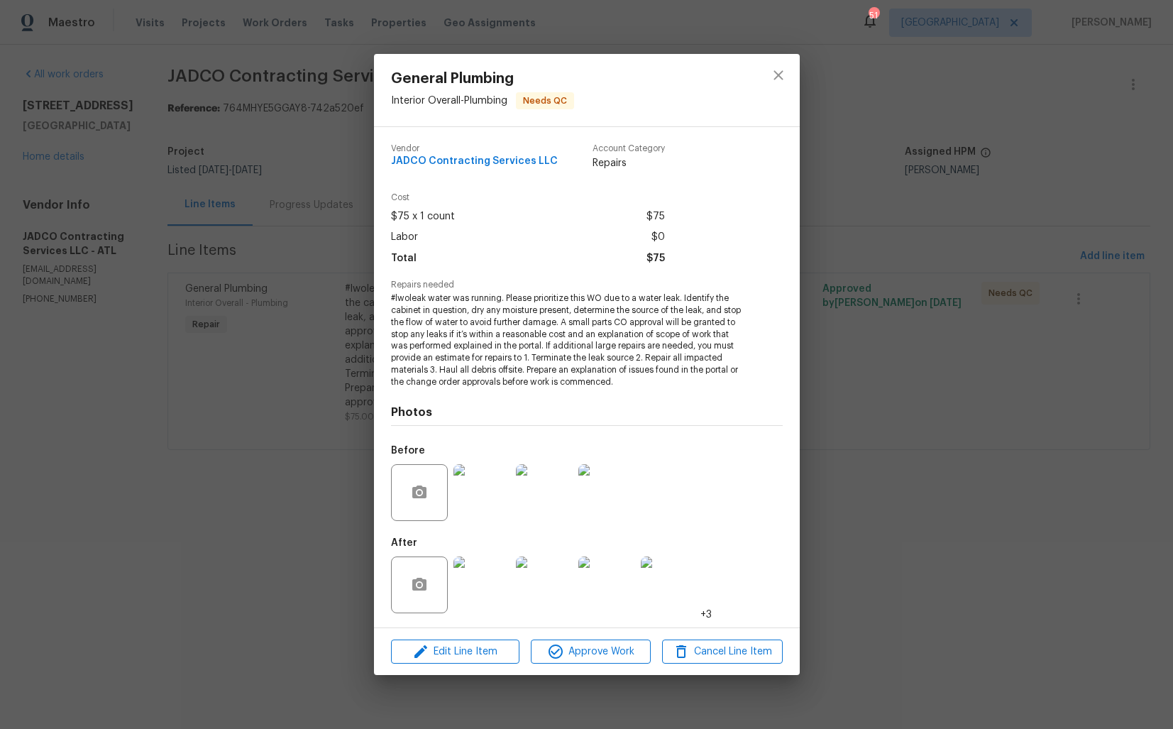
click at [319, 365] on div "General Plumbing Interior Overall - Plumbing Needs QC Vendor JADCO Contracting …" at bounding box center [586, 364] width 1173 height 729
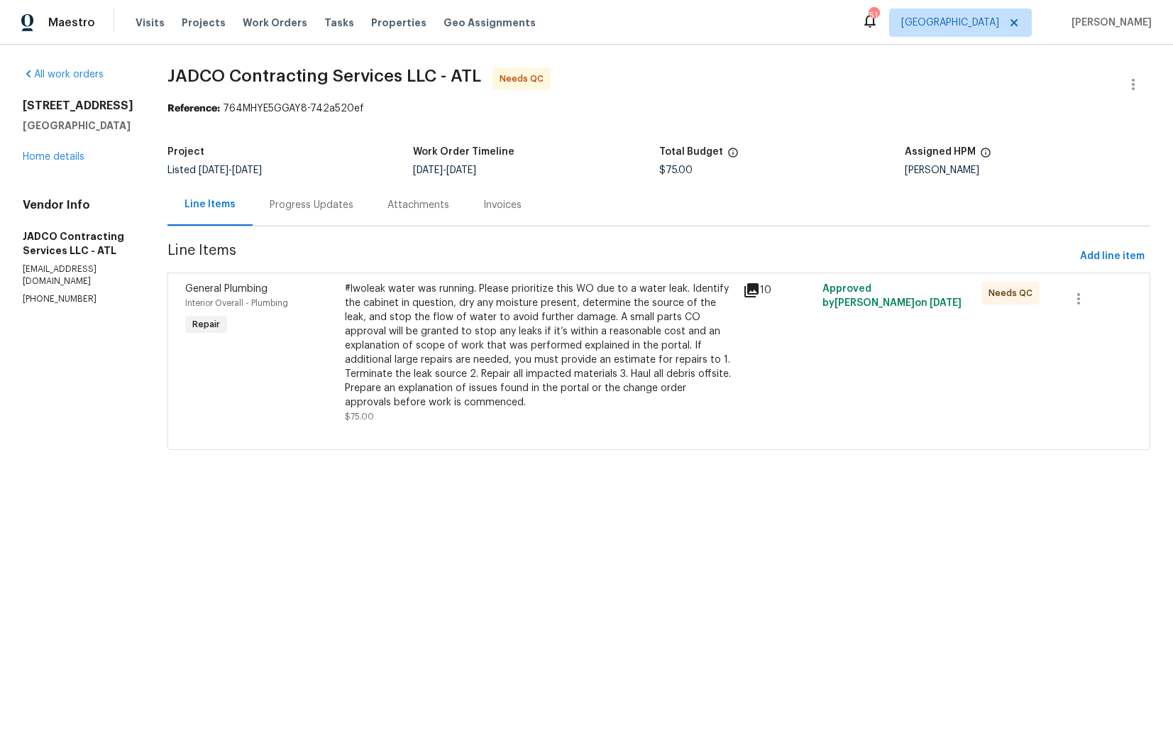
click at [451, 358] on div "#lwoleak water was running. Please prioritize this WO due to a water leak. Iden…" at bounding box center [540, 346] width 390 height 128
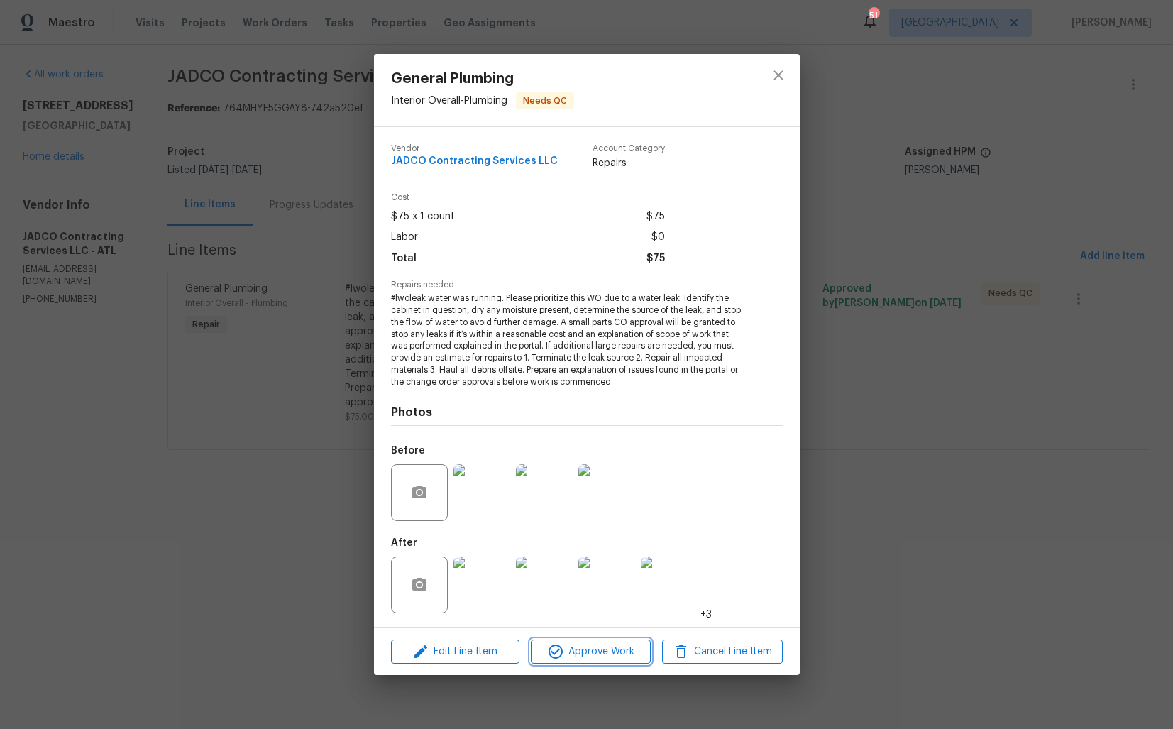
click at [570, 654] on span "Approve Work" at bounding box center [590, 652] width 111 height 18
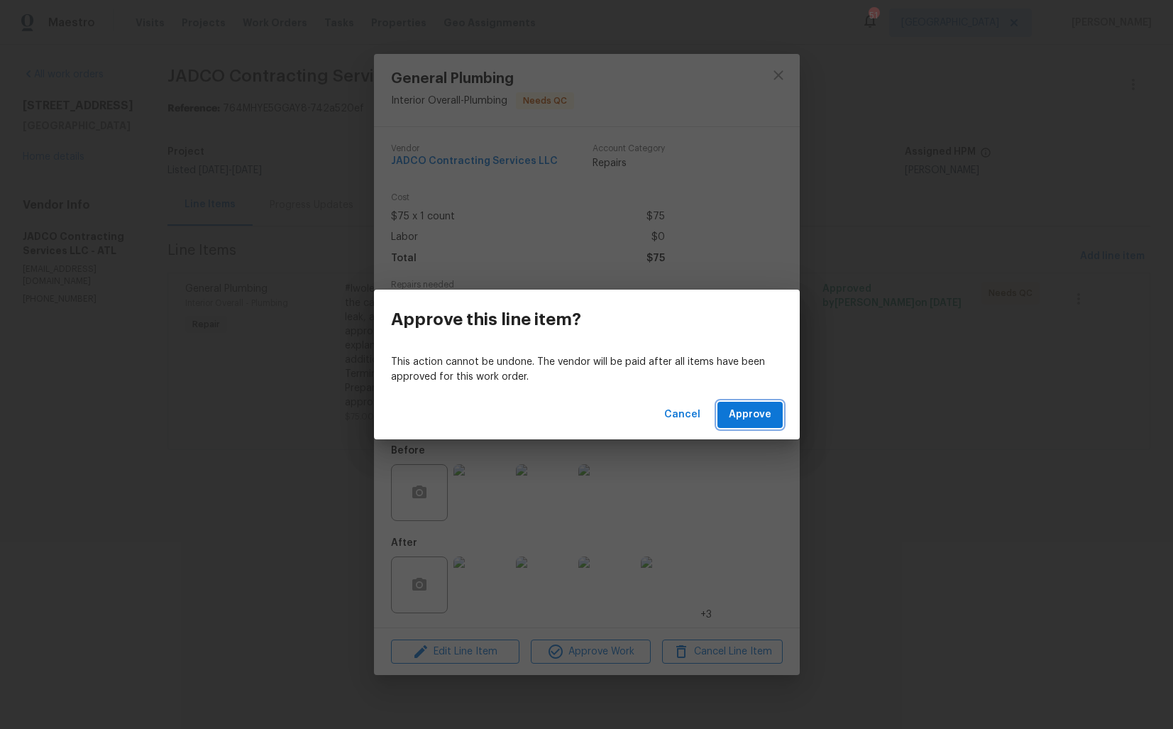
click at [749, 412] on span "Approve" at bounding box center [750, 415] width 43 height 18
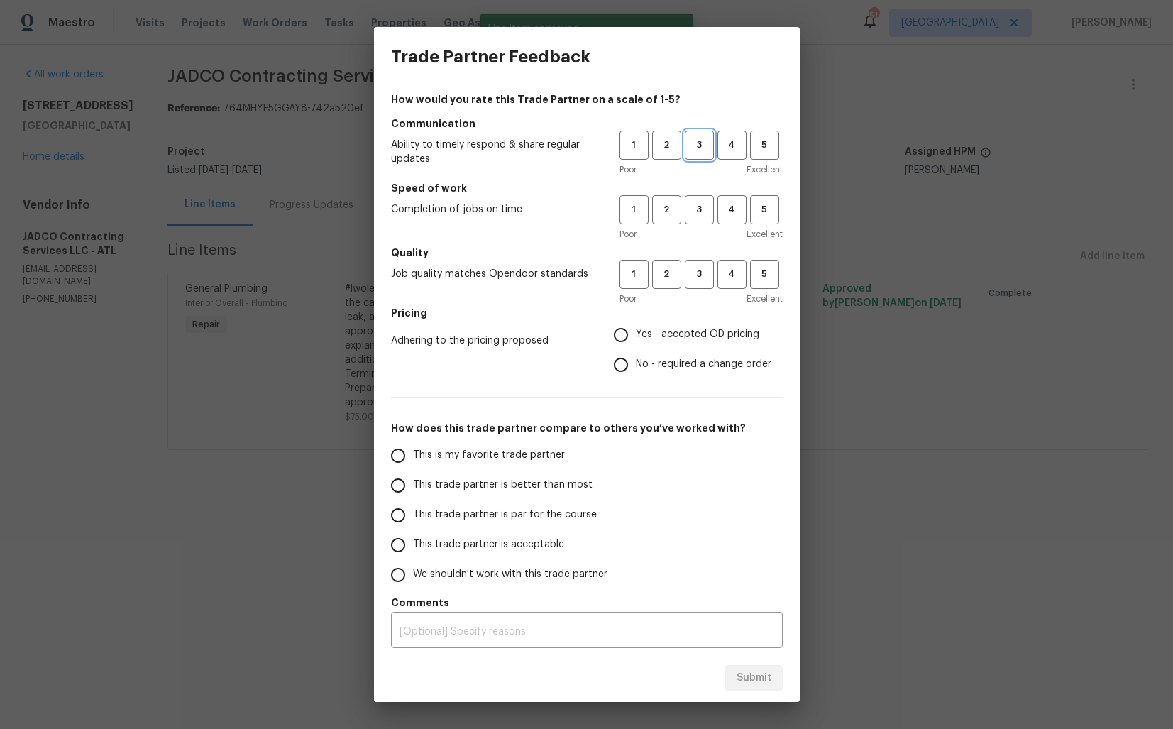
click at [695, 131] on button "3" at bounding box center [699, 145] width 29 height 29
click at [697, 232] on div "Poor Excellent" at bounding box center [701, 234] width 163 height 14
click at [699, 220] on button "3" at bounding box center [699, 209] width 29 height 29
click at [700, 268] on span "3" at bounding box center [699, 274] width 26 height 16
click at [647, 339] on span "Yes - accepted OD pricing" at bounding box center [697, 334] width 123 height 15
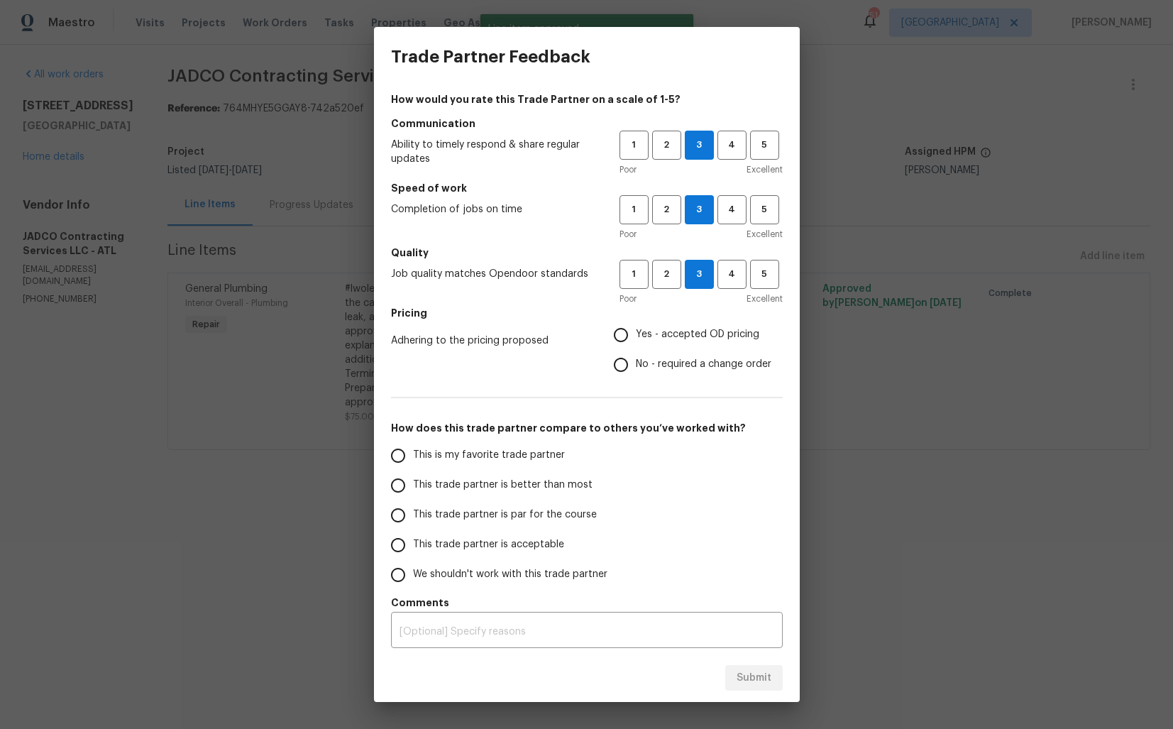
click at [636, 339] on input "Yes - accepted OD pricing" at bounding box center [621, 335] width 30 height 30
radio input "true"
click at [554, 469] on label "This is my favorite trade partner" at bounding box center [495, 456] width 224 height 30
click at [413, 469] on input "This is my favorite trade partner" at bounding box center [398, 456] width 30 height 30
radio input "false"
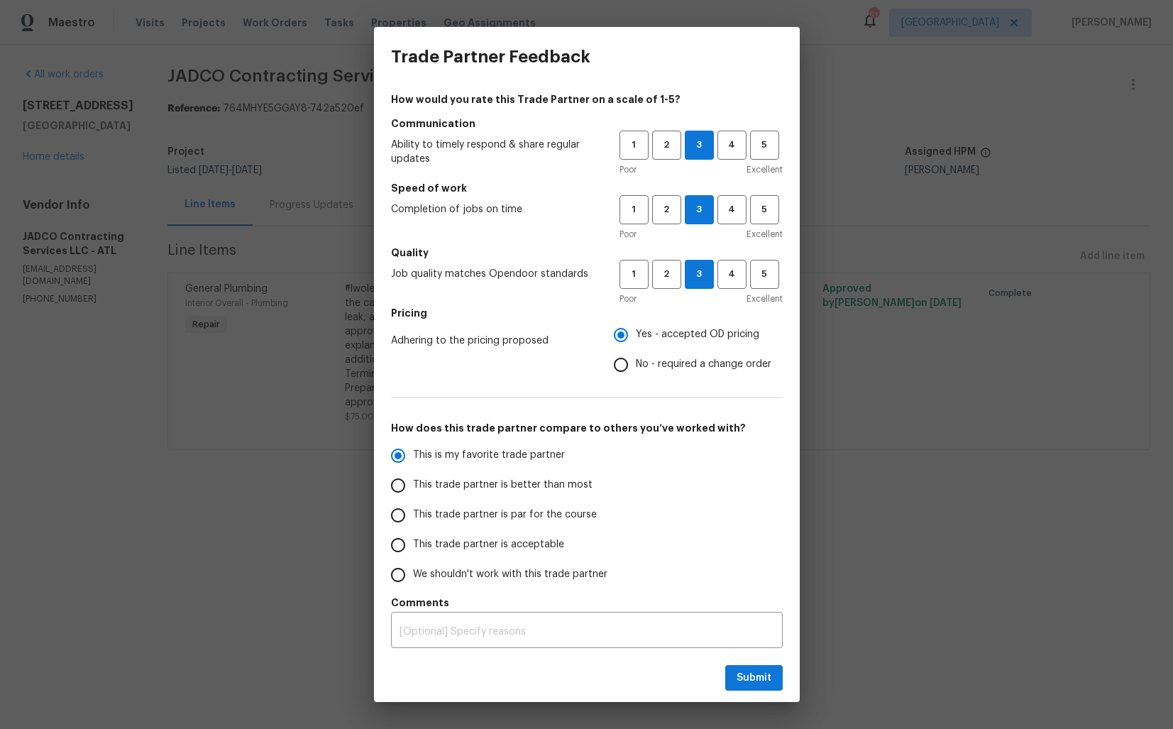
click at [557, 483] on span "This trade partner is better than most" at bounding box center [503, 485] width 180 height 15
click at [413, 483] on input "This trade partner is better than most" at bounding box center [398, 486] width 30 height 30
click at [743, 676] on span "Submit" at bounding box center [754, 678] width 35 height 18
radio input "true"
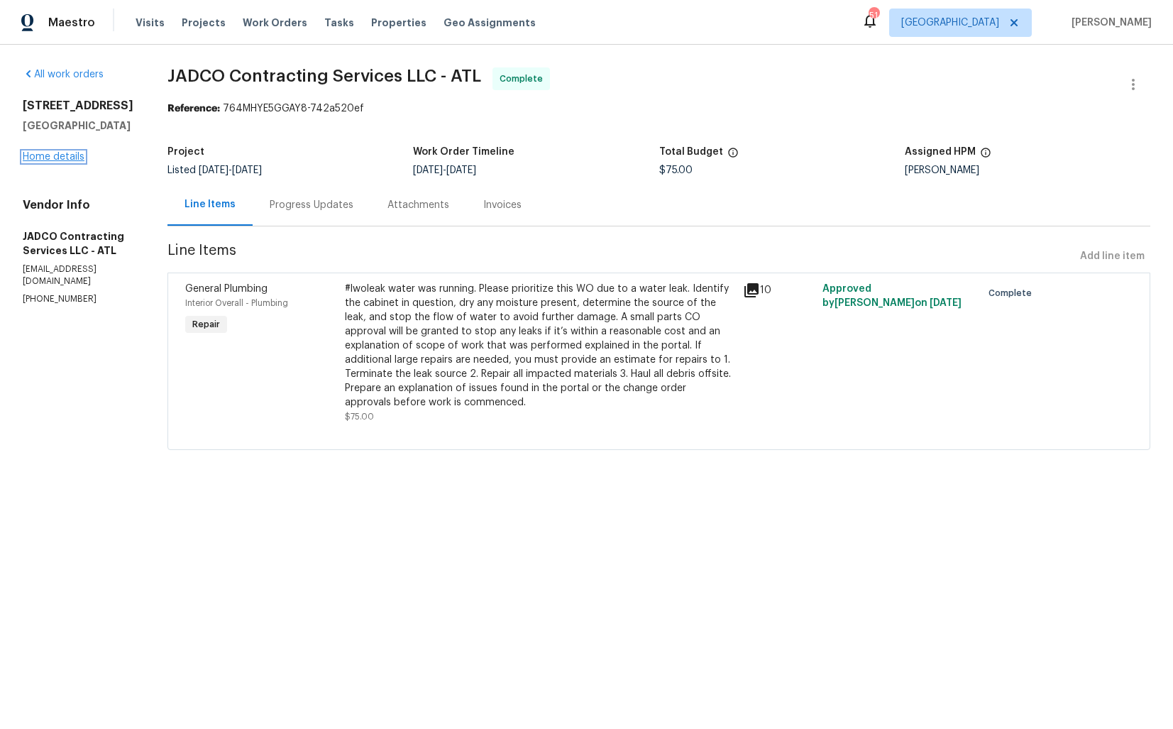
click at [62, 157] on link "Home details" at bounding box center [54, 157] width 62 height 10
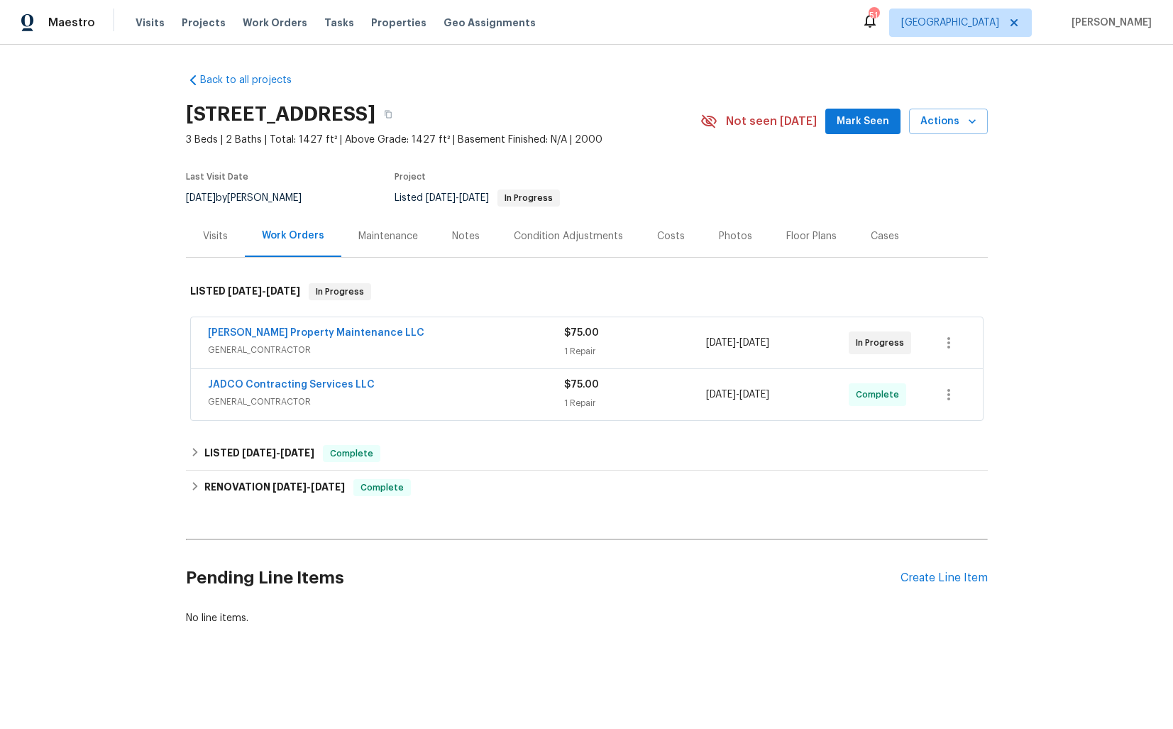
click at [420, 334] on div "Glen Property Maintenance LLC" at bounding box center [386, 334] width 356 height 17
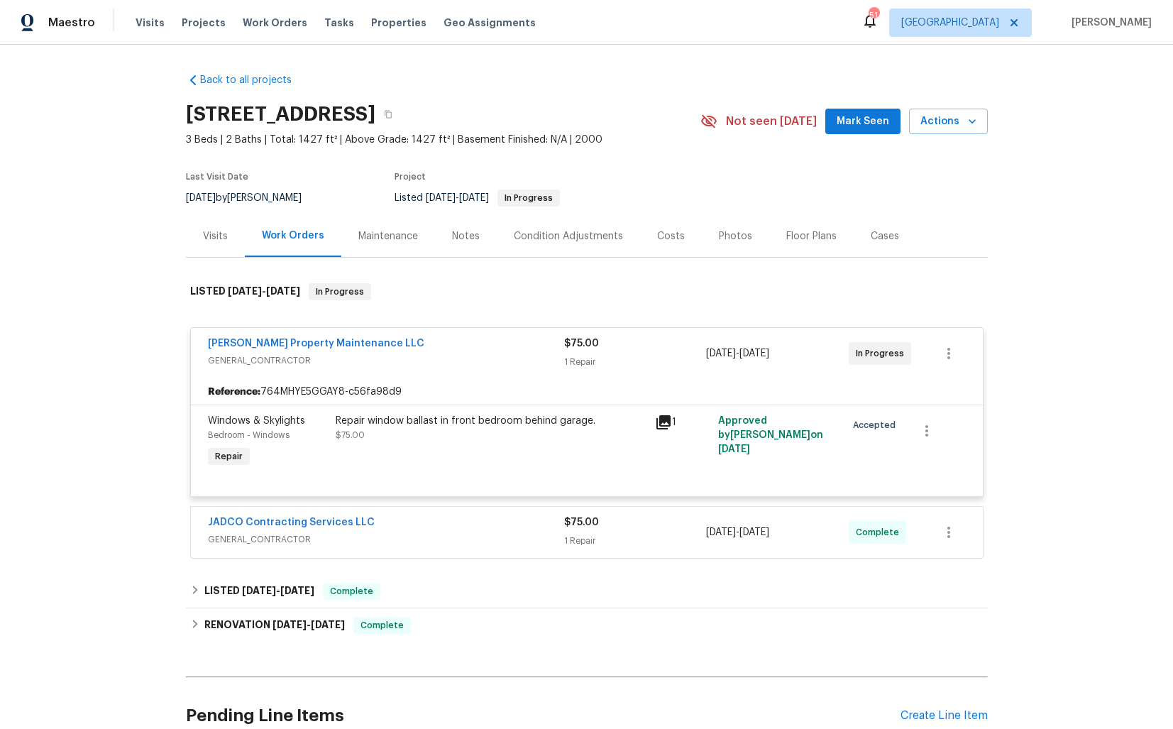
click at [420, 346] on div "Glen Property Maintenance LLC" at bounding box center [386, 344] width 356 height 17
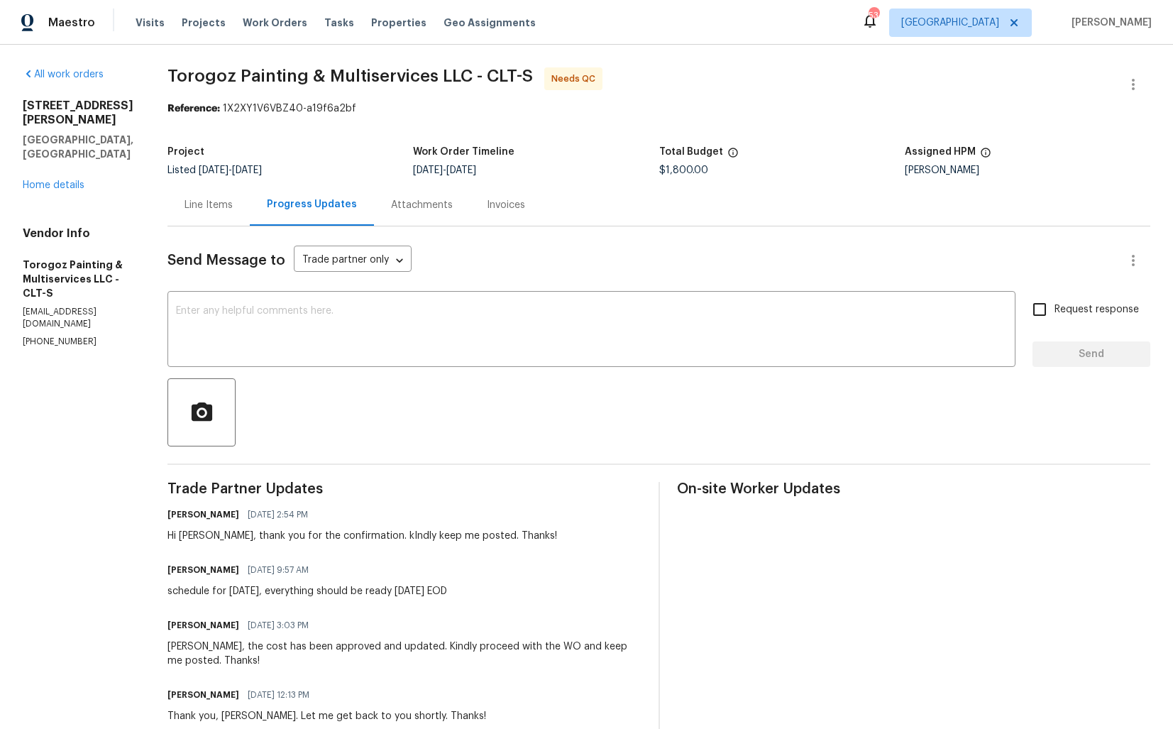
click at [233, 202] on div "Line Items" at bounding box center [209, 205] width 48 height 14
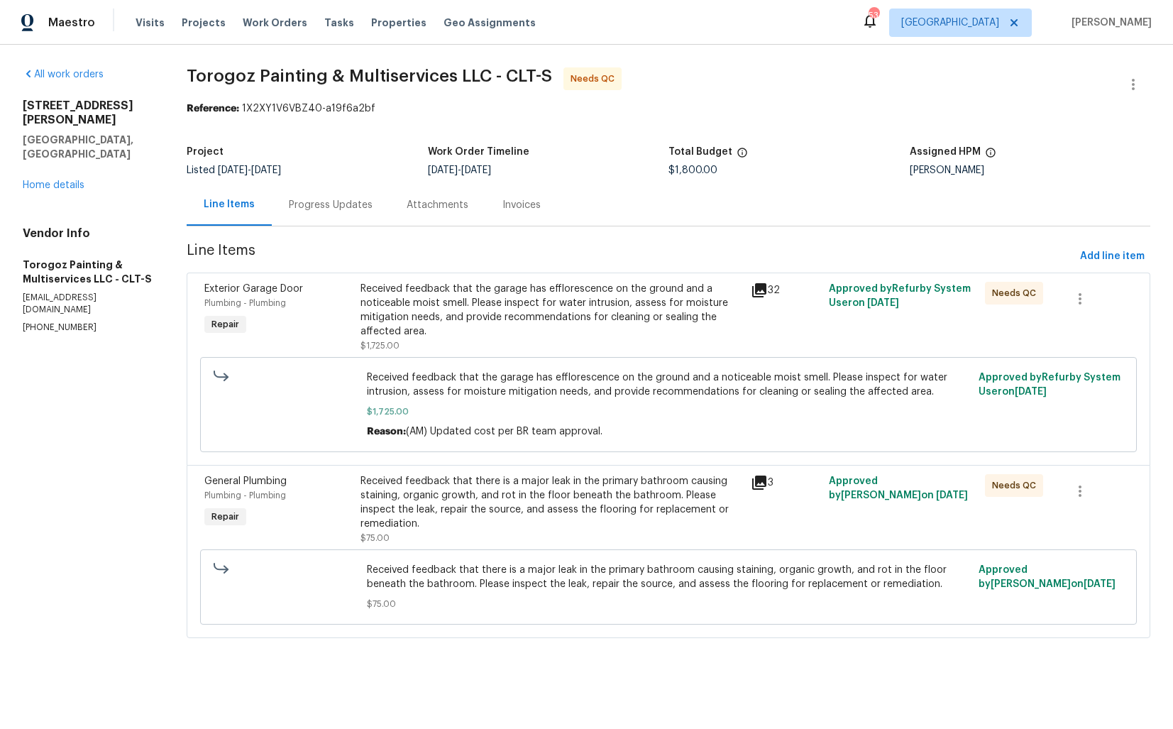
click at [457, 344] on div "Received feedback that the garage has efflorescence on the ground and a noticea…" at bounding box center [552, 317] width 382 height 71
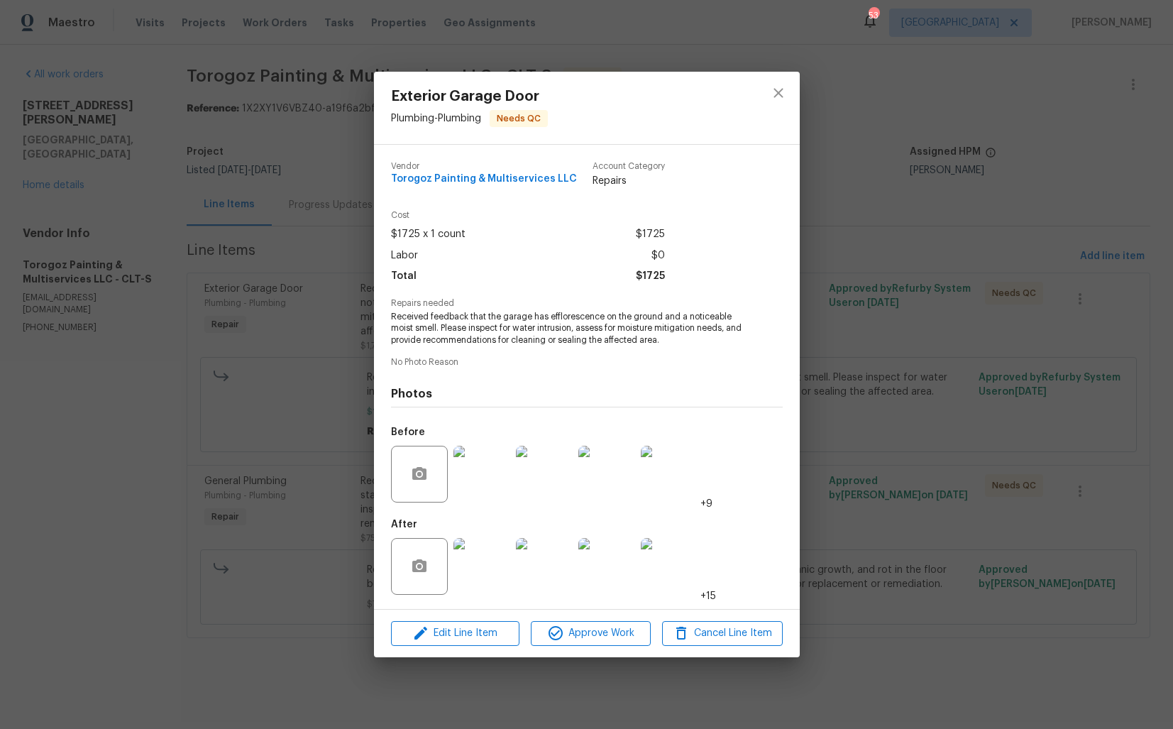
click at [477, 471] on img at bounding box center [481, 474] width 57 height 57
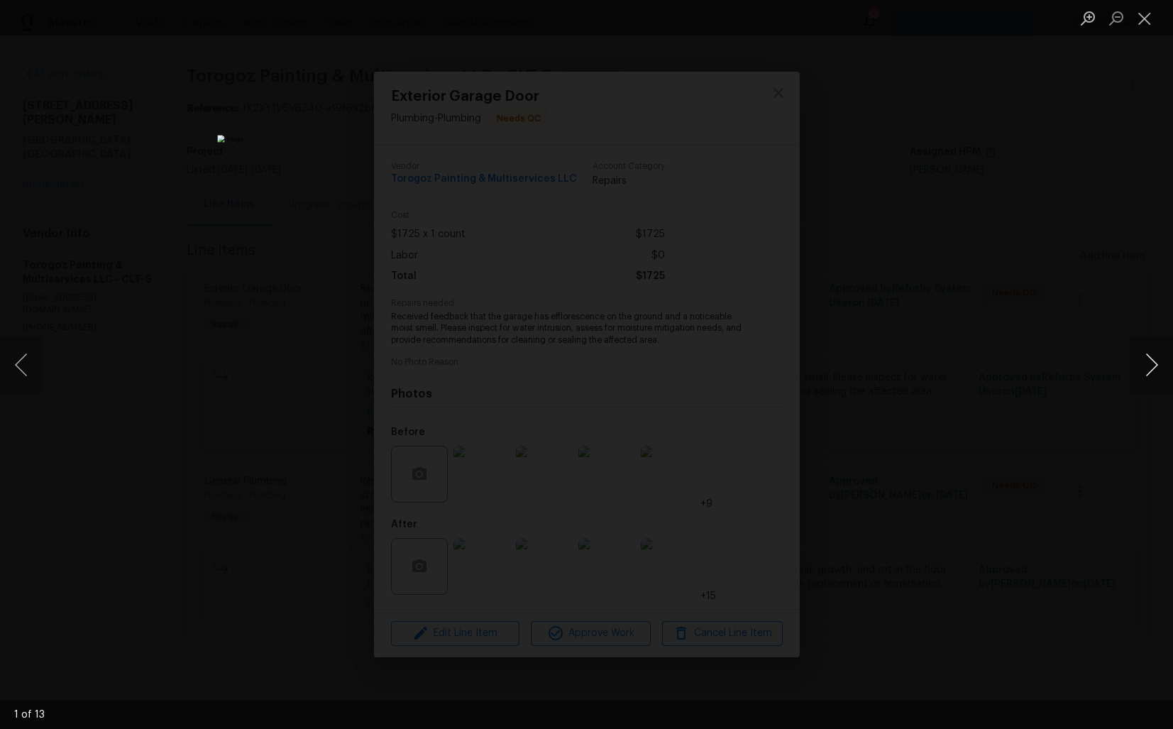
click at [1145, 363] on button "Next image" at bounding box center [1152, 364] width 43 height 57
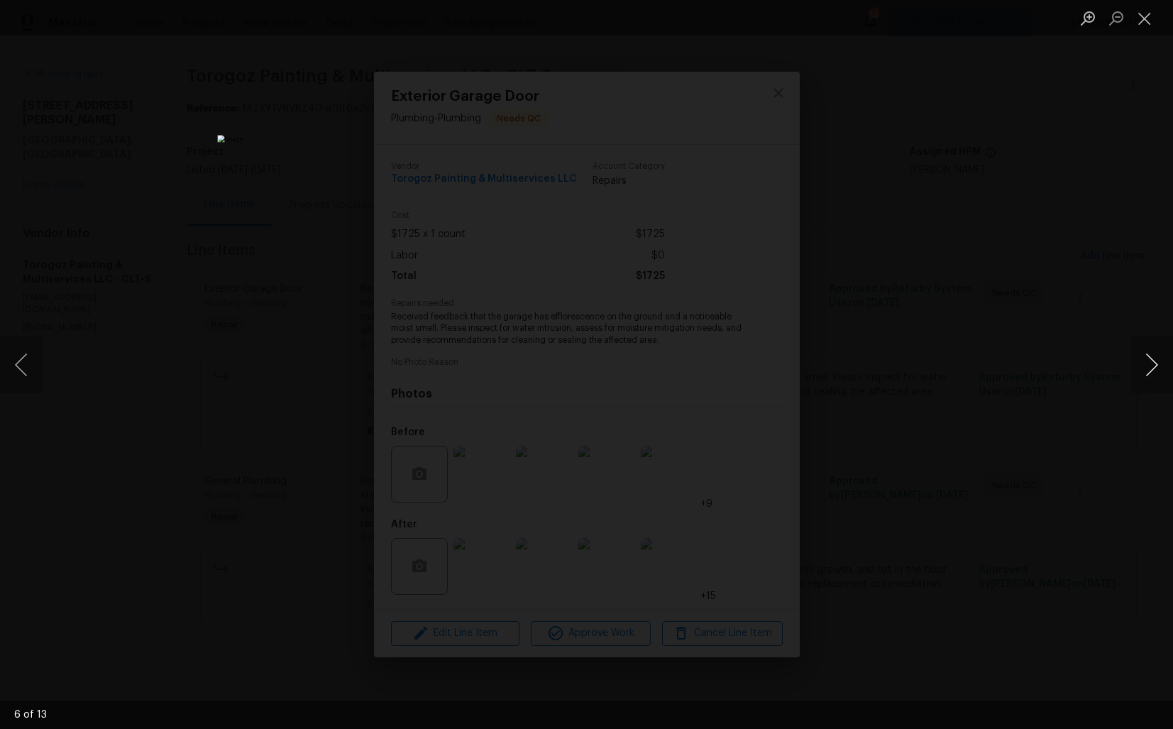
click at [1145, 363] on button "Next image" at bounding box center [1152, 364] width 43 height 57
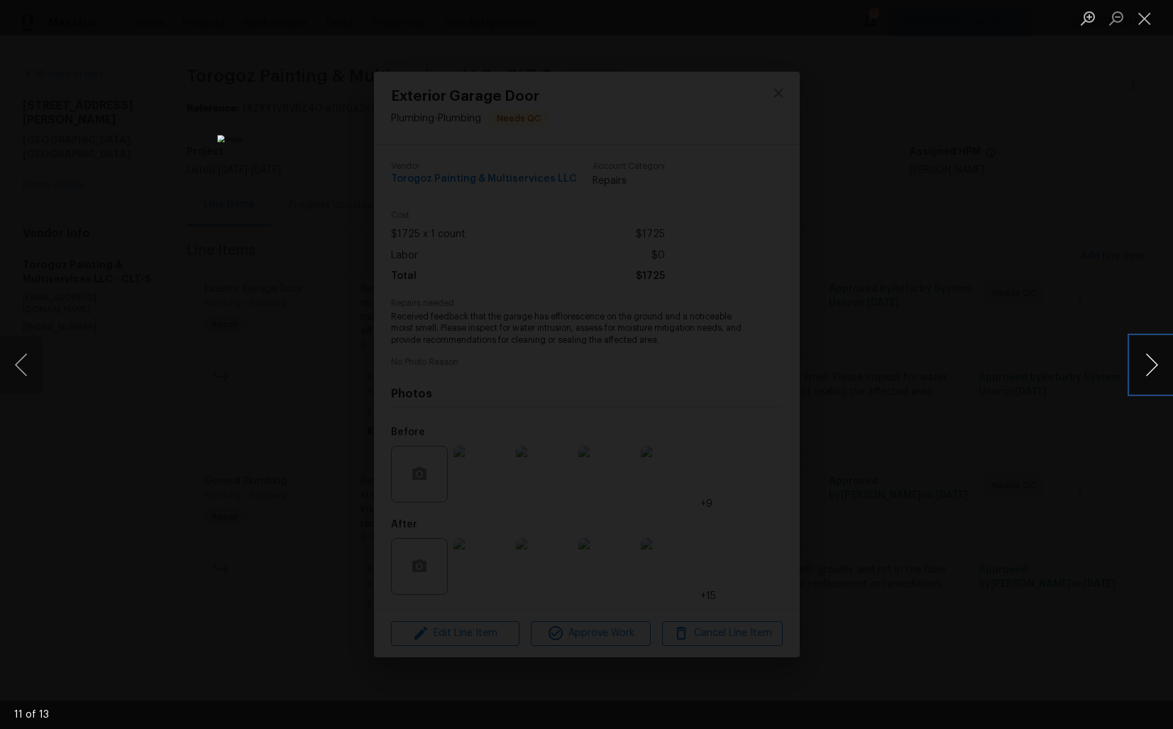
click at [1145, 363] on button "Next image" at bounding box center [1152, 364] width 43 height 57
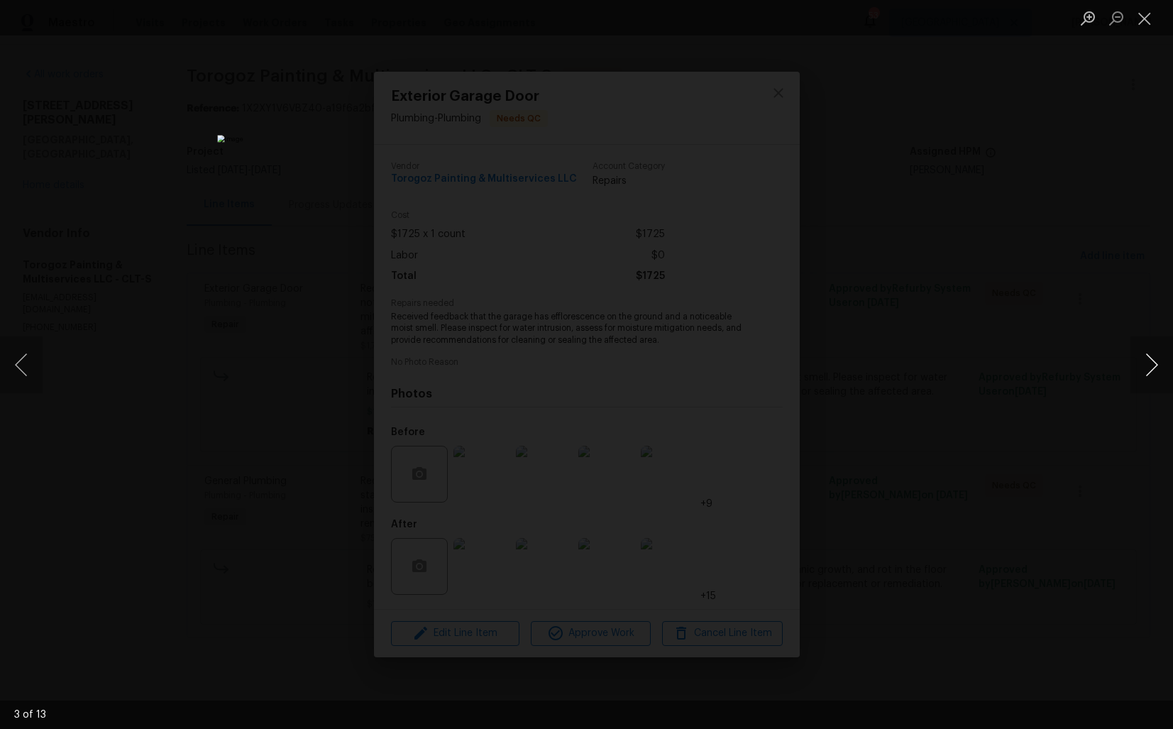
click at [1145, 363] on button "Next image" at bounding box center [1152, 364] width 43 height 57
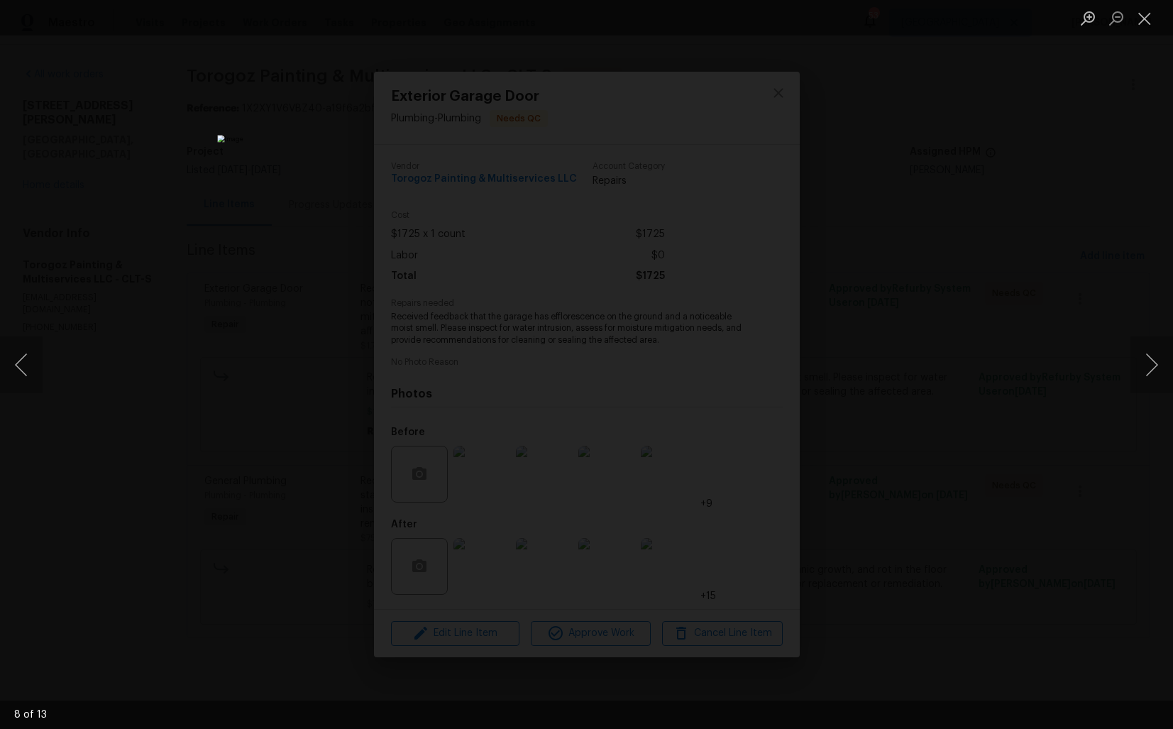
click at [1029, 394] on div "Lightbox" at bounding box center [586, 364] width 1173 height 729
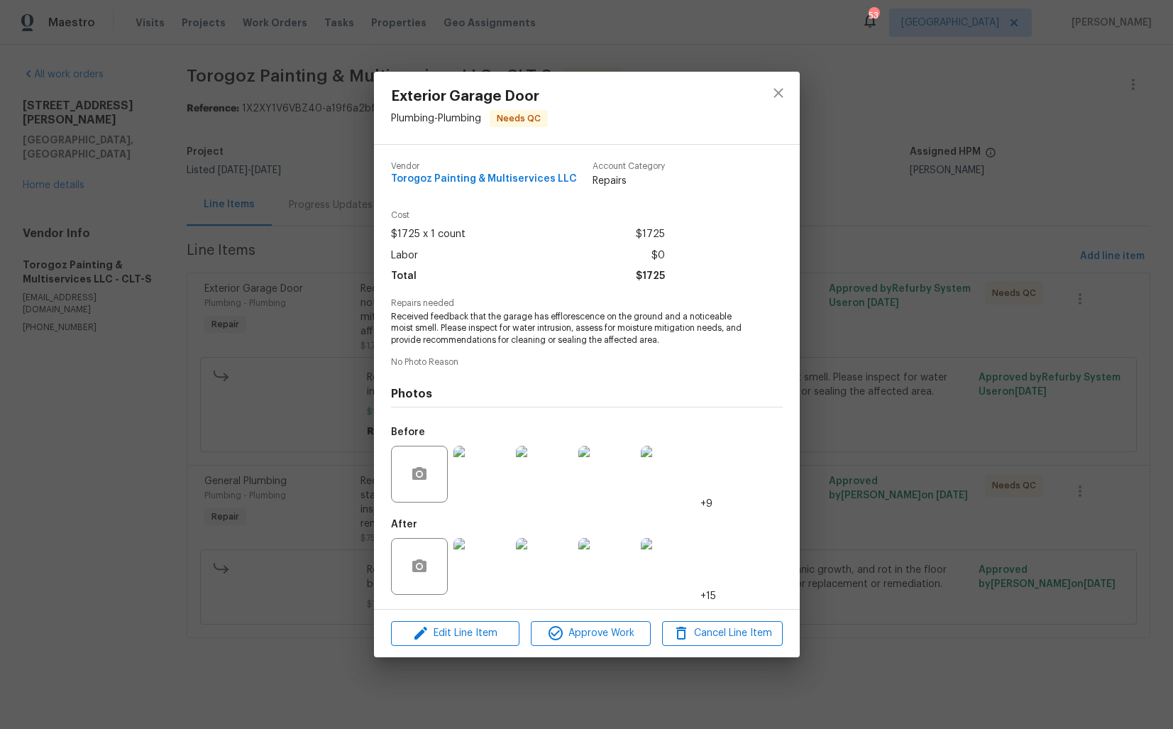
click at [477, 583] on img at bounding box center [481, 566] width 57 height 57
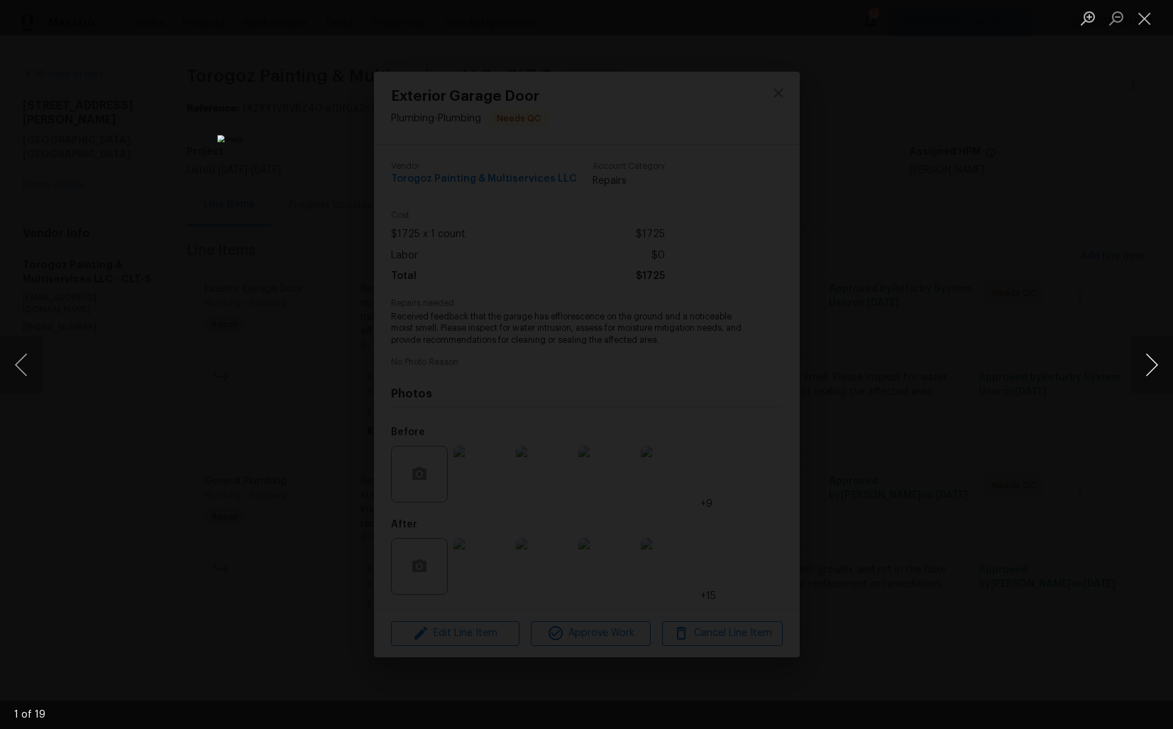
click at [1148, 369] on button "Next image" at bounding box center [1152, 364] width 43 height 57
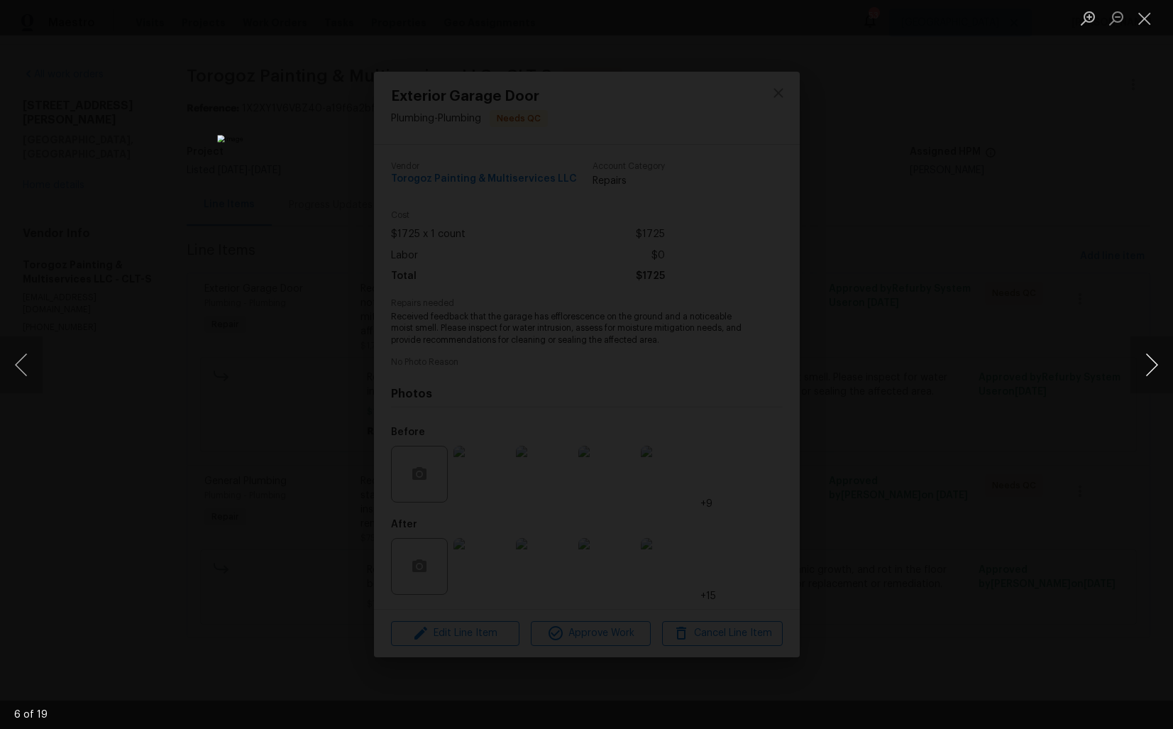
click at [1148, 369] on button "Next image" at bounding box center [1152, 364] width 43 height 57
click at [25, 375] on button "Previous image" at bounding box center [21, 364] width 43 height 57
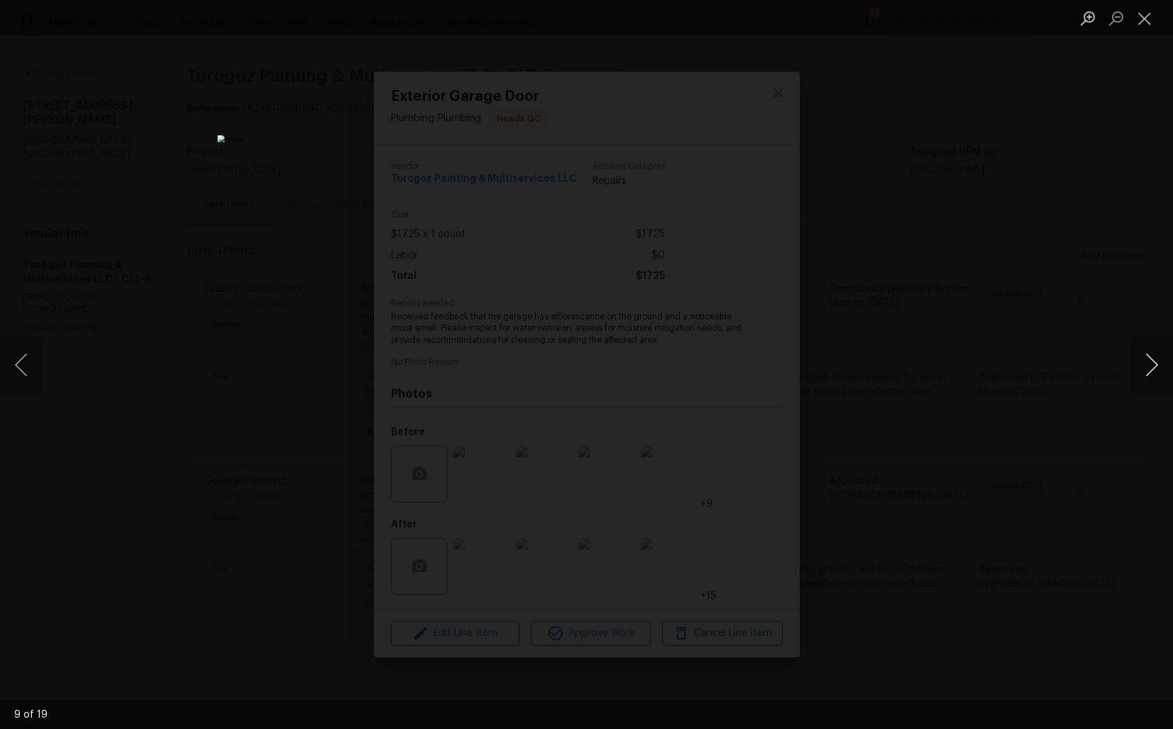
click at [1150, 370] on button "Next image" at bounding box center [1152, 364] width 43 height 57
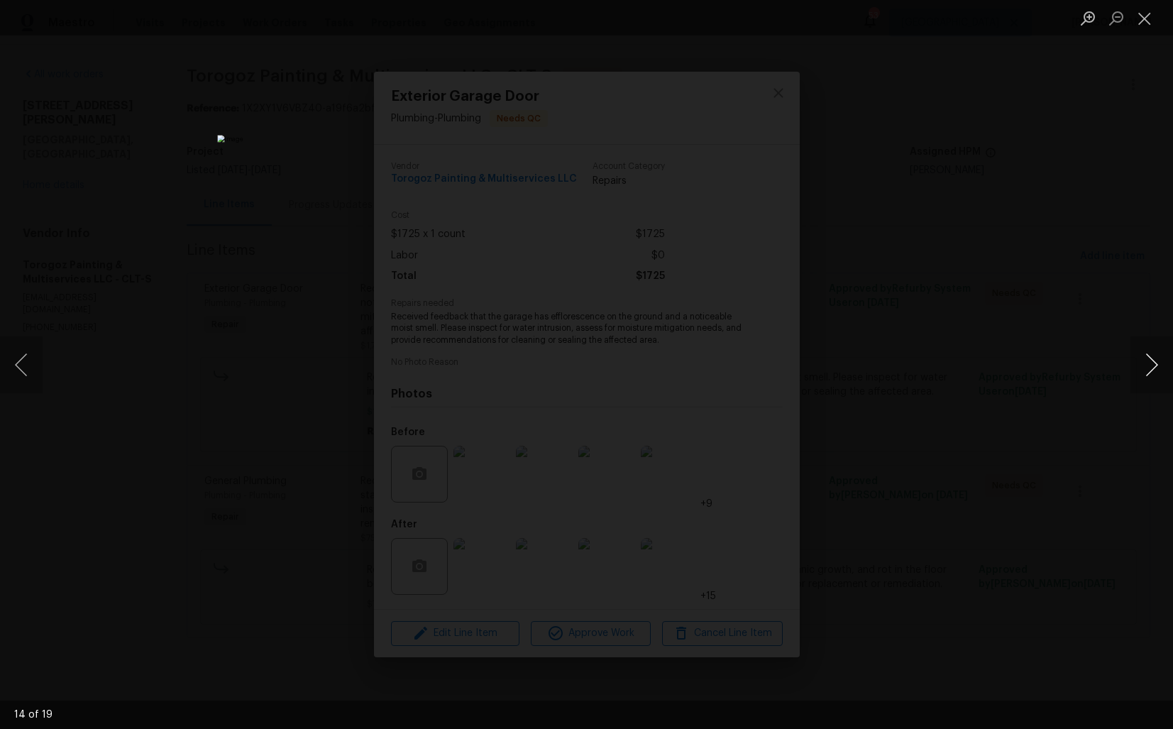
click at [1150, 370] on button "Next image" at bounding box center [1152, 364] width 43 height 57
click at [931, 283] on div "Lightbox" at bounding box center [586, 364] width 1173 height 729
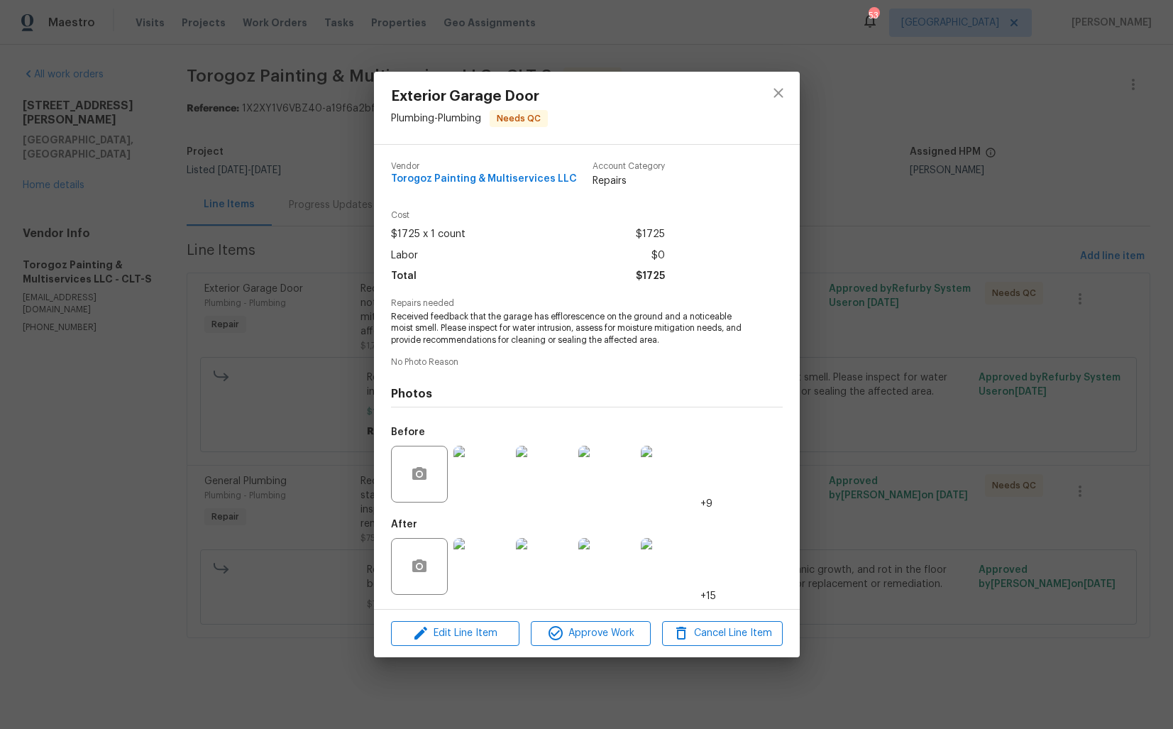
click at [931, 283] on div "Exterior Garage Door Plumbing - Plumbing Needs QC Vendor Torogoz Painting & Mul…" at bounding box center [586, 364] width 1173 height 729
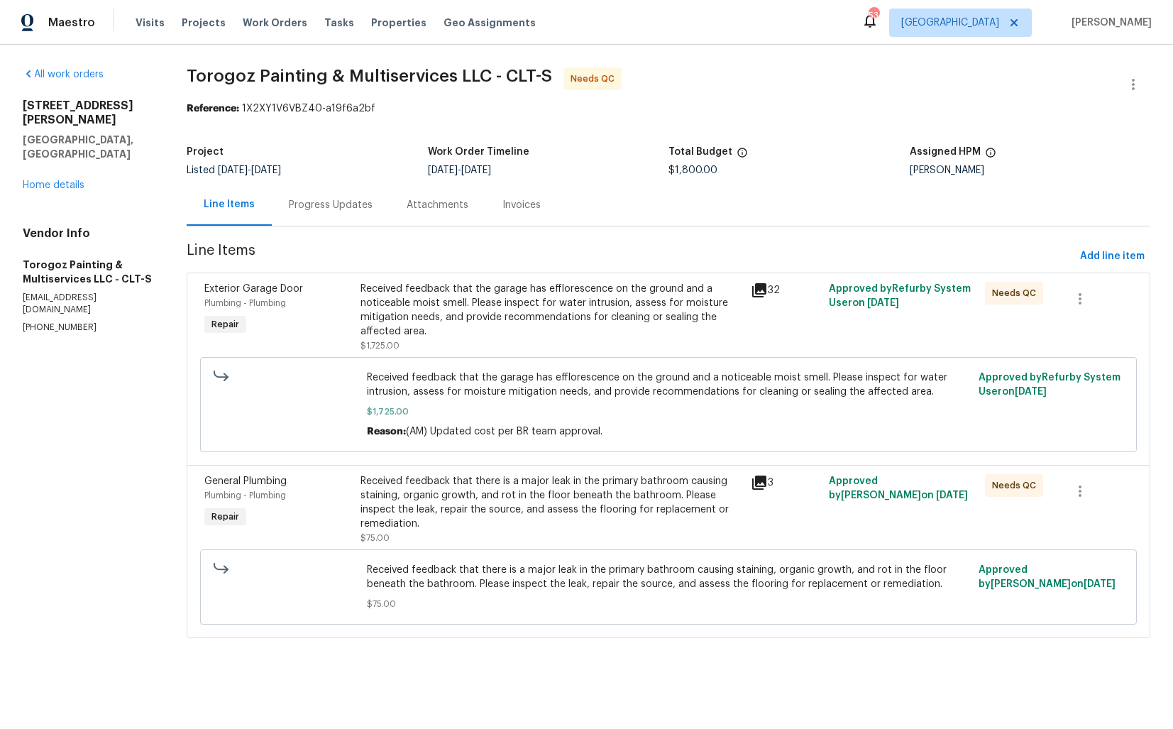
click at [562, 500] on div "Received feedback that there is a major leak in the primary bathroom causing st…" at bounding box center [552, 502] width 382 height 57
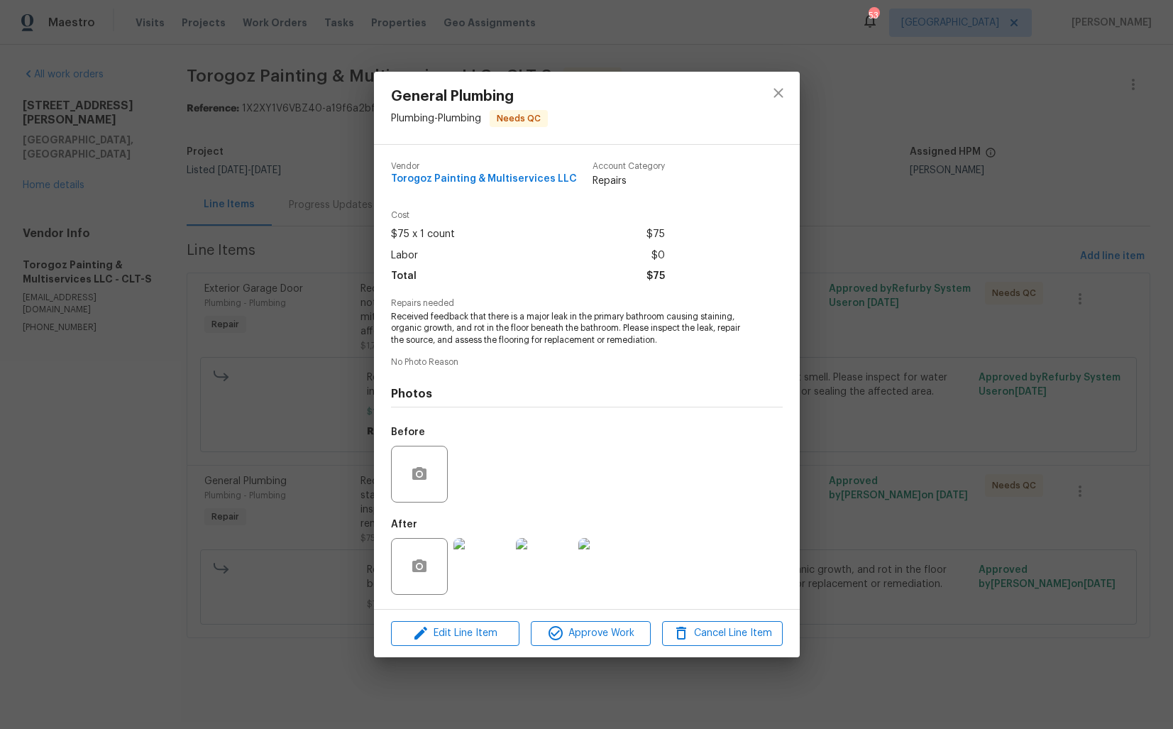
click at [492, 564] on img at bounding box center [481, 566] width 57 height 57
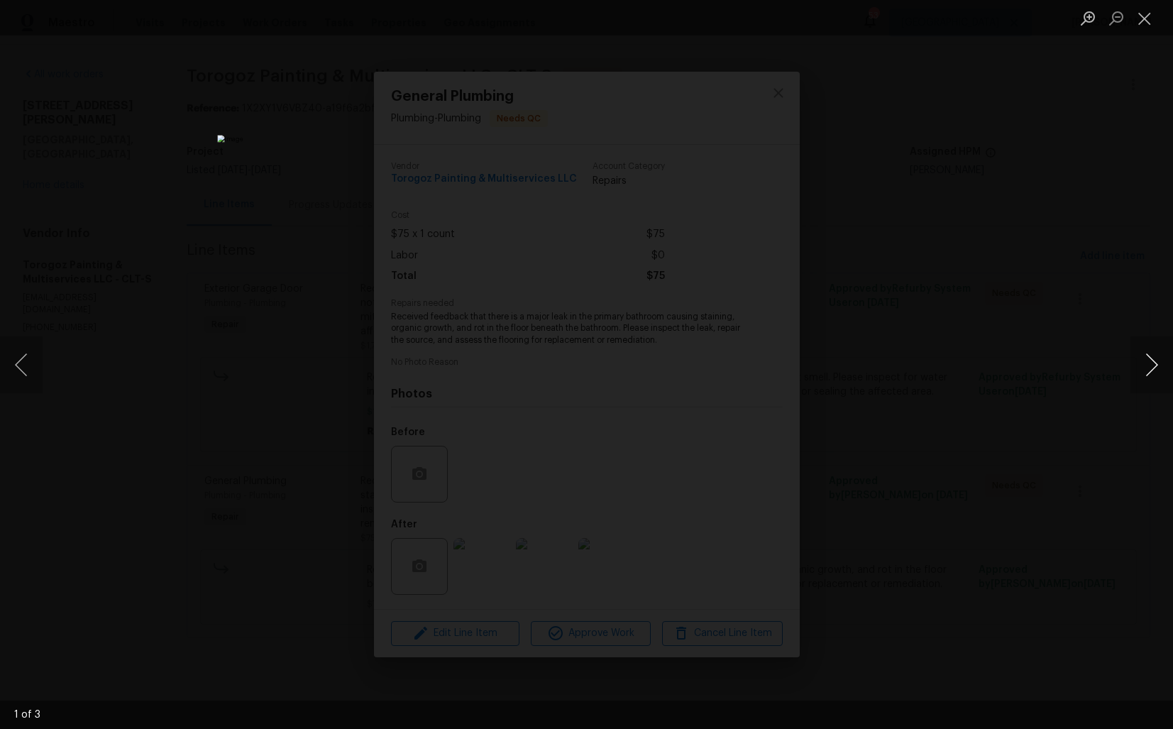
click at [1153, 367] on button "Next image" at bounding box center [1152, 364] width 43 height 57
click at [1069, 403] on div "Lightbox" at bounding box center [586, 364] width 1173 height 729
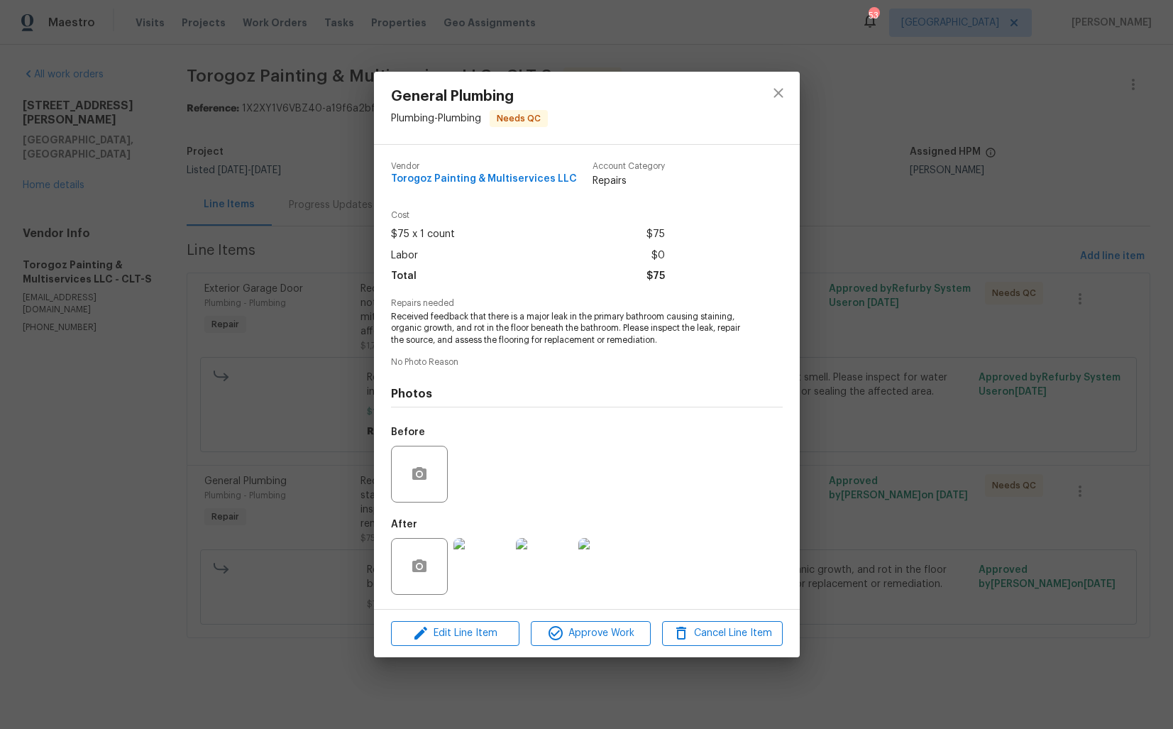
click at [891, 359] on div "General Plumbing Plumbing - Plumbing Needs QC Vendor Torogoz Painting & Multise…" at bounding box center [586, 364] width 1173 height 729
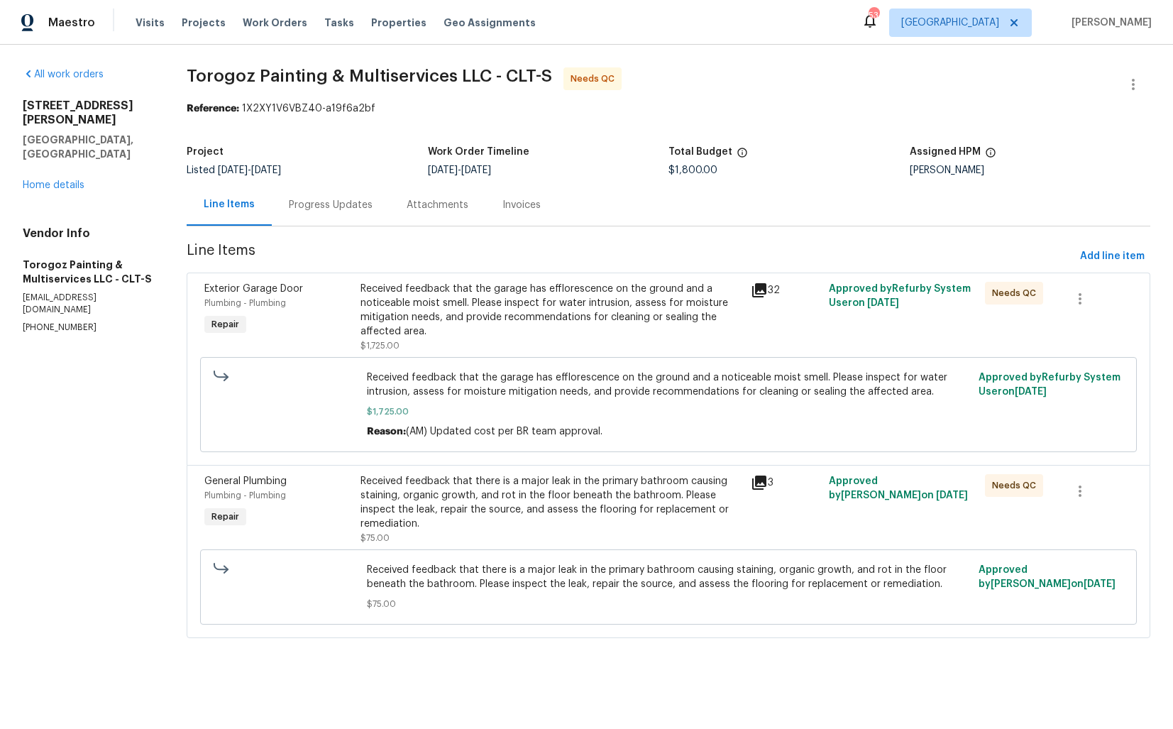
click at [504, 312] on div "Received feedback that the garage has efflorescence on the ground and a noticea…" at bounding box center [552, 310] width 382 height 57
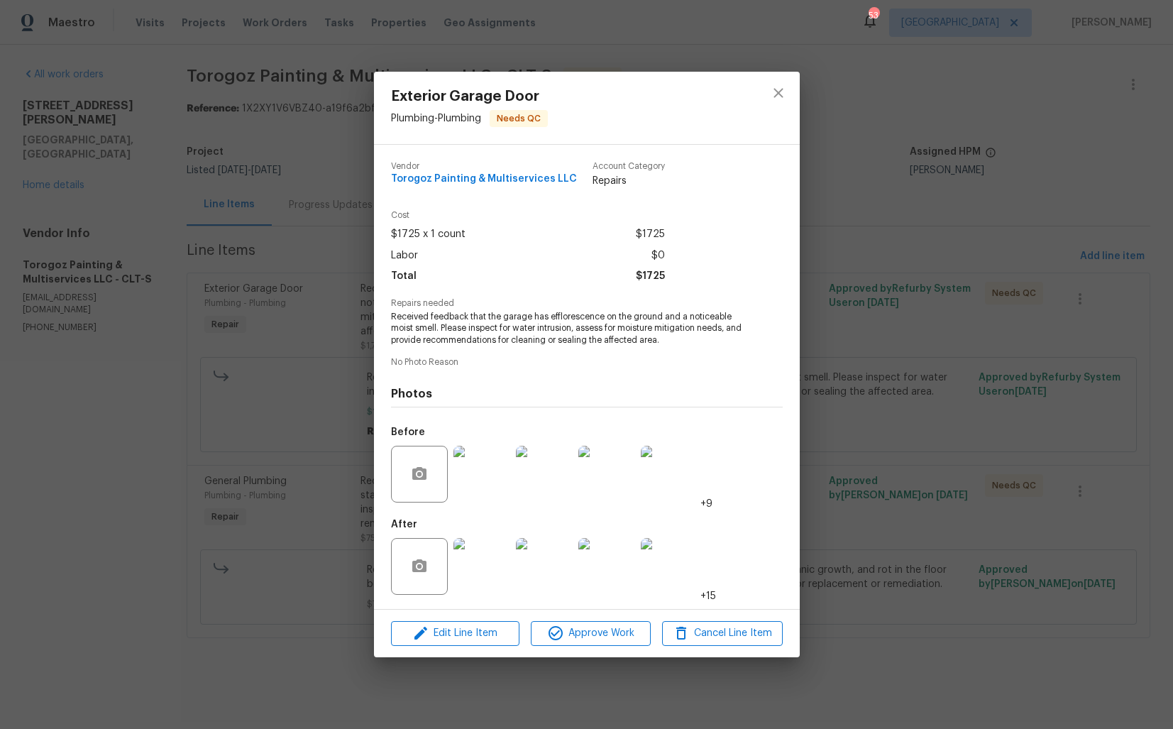
click at [485, 489] on img at bounding box center [481, 474] width 57 height 57
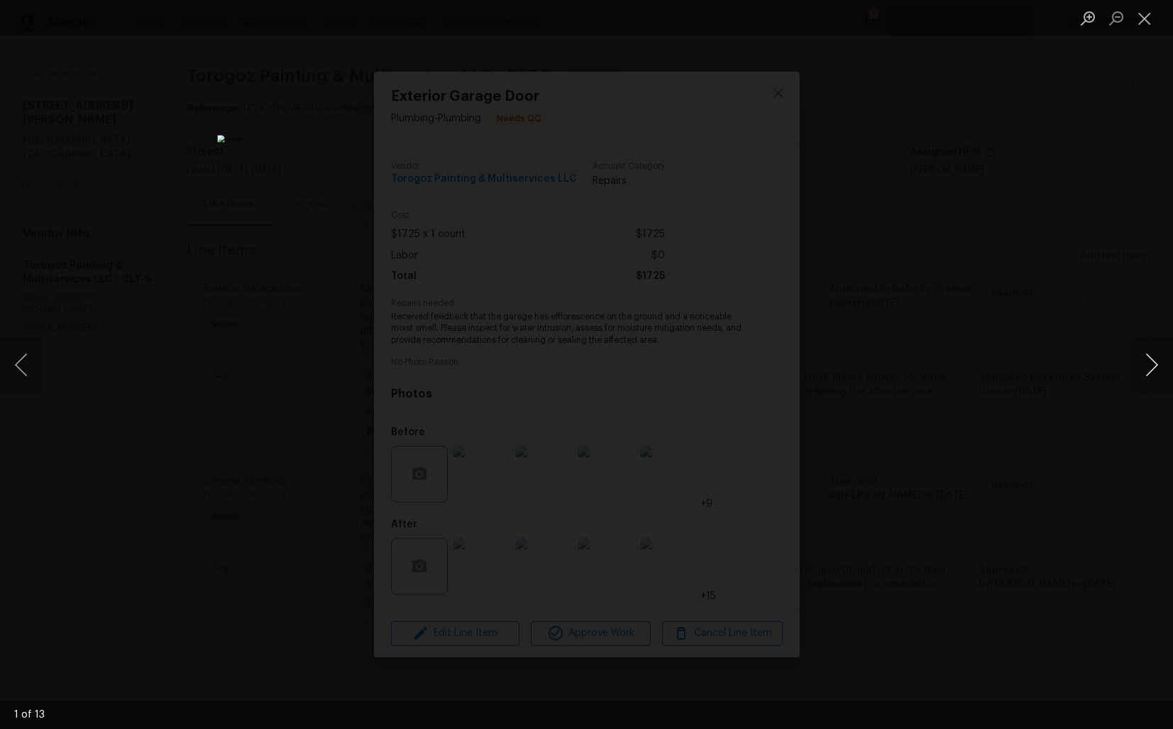
click at [1145, 366] on button "Next image" at bounding box center [1152, 364] width 43 height 57
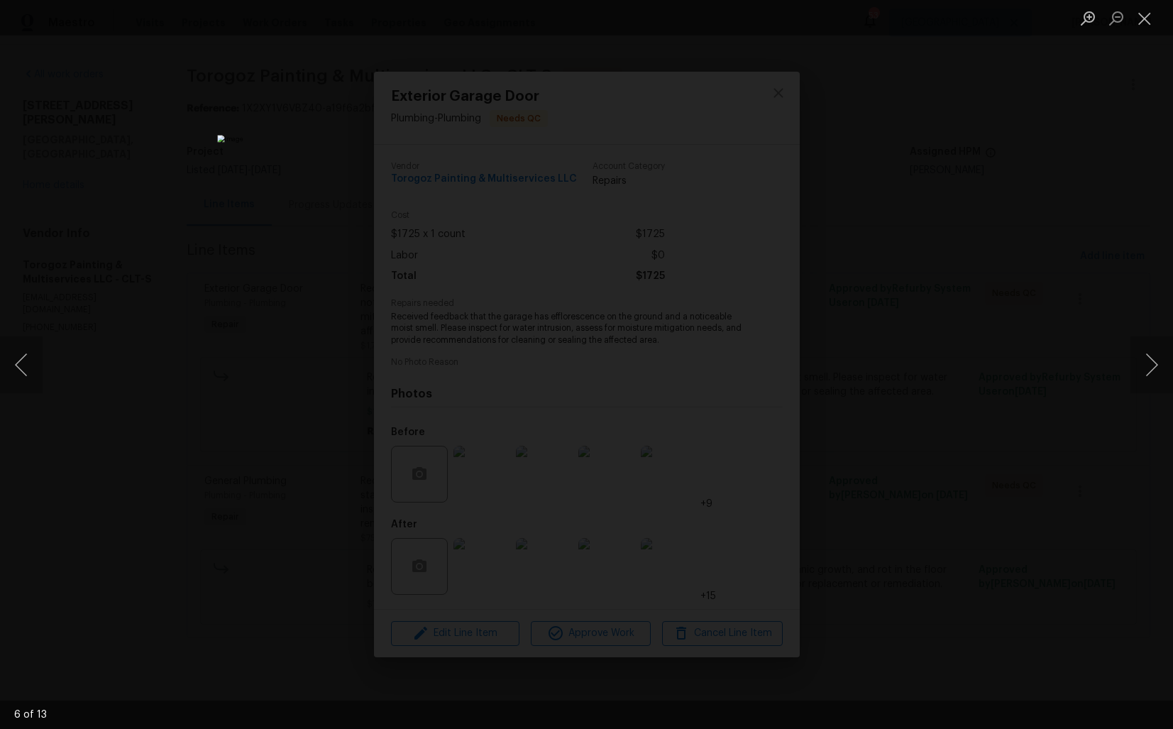
click at [1008, 390] on div "Lightbox" at bounding box center [586, 364] width 1173 height 729
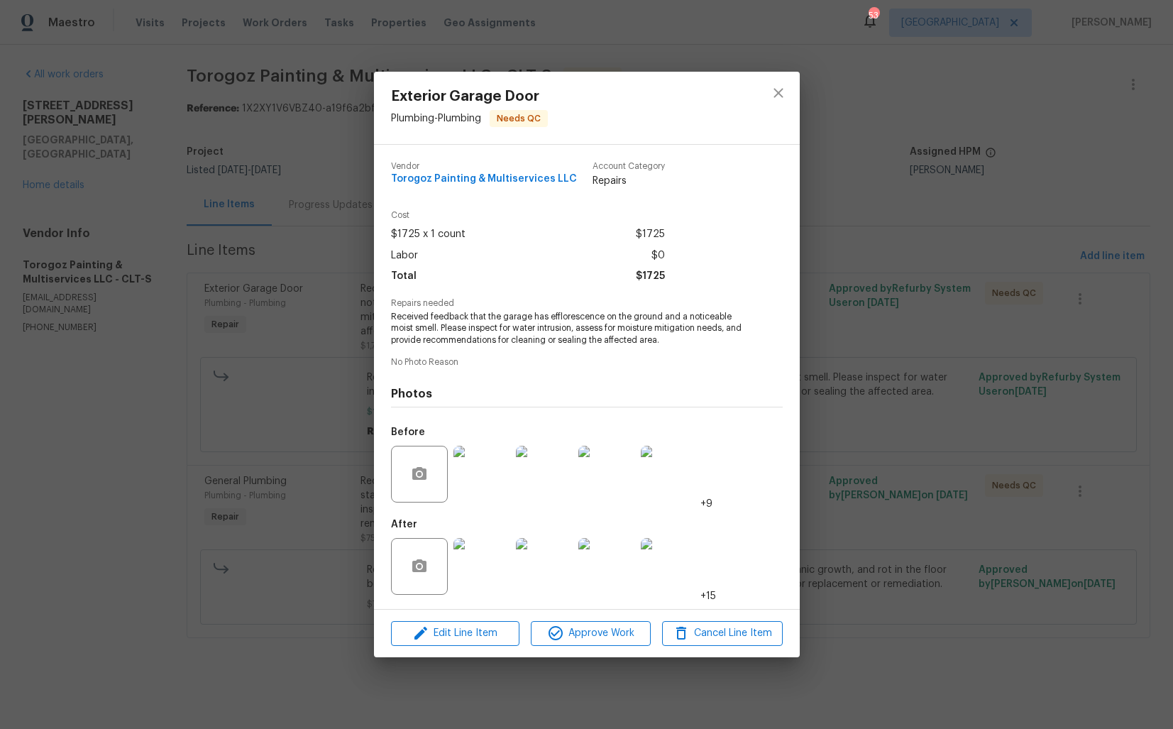
click at [840, 556] on div "Exterior Garage Door Plumbing - Plumbing Needs QC Vendor Torogoz Painting & Mul…" at bounding box center [586, 364] width 1173 height 729
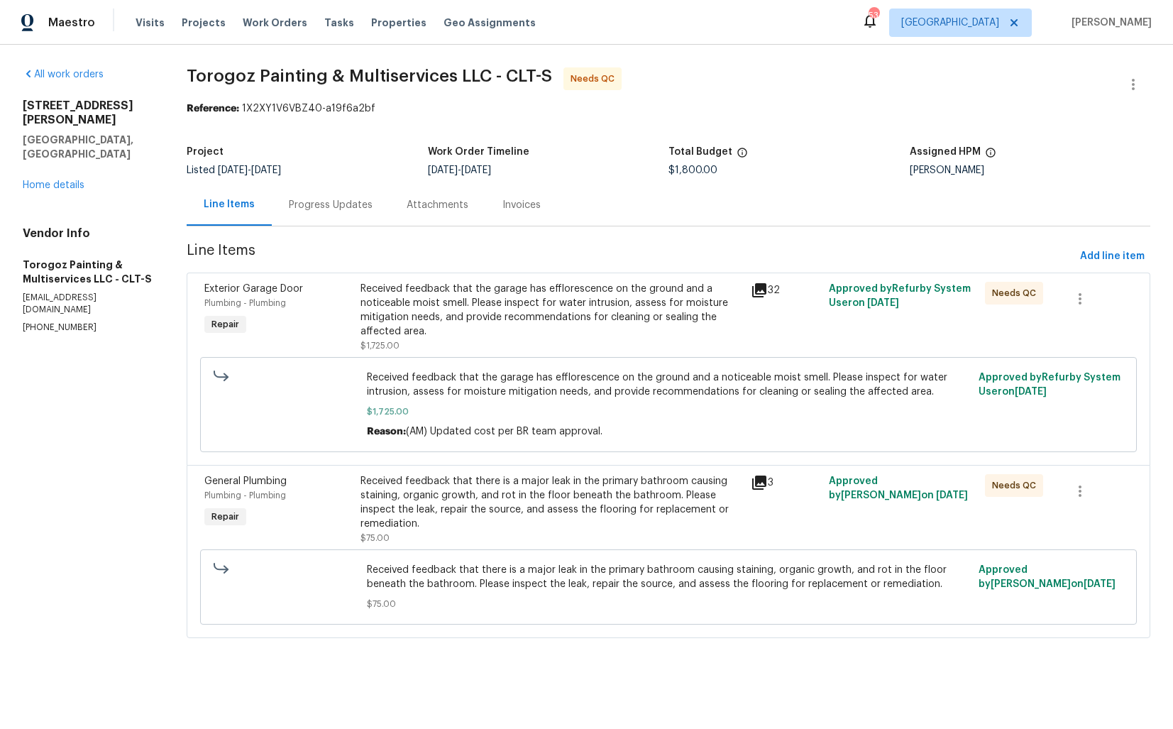
click at [625, 501] on div "Received feedback that there is a major leak in the primary bathroom causing st…" at bounding box center [552, 502] width 382 height 57
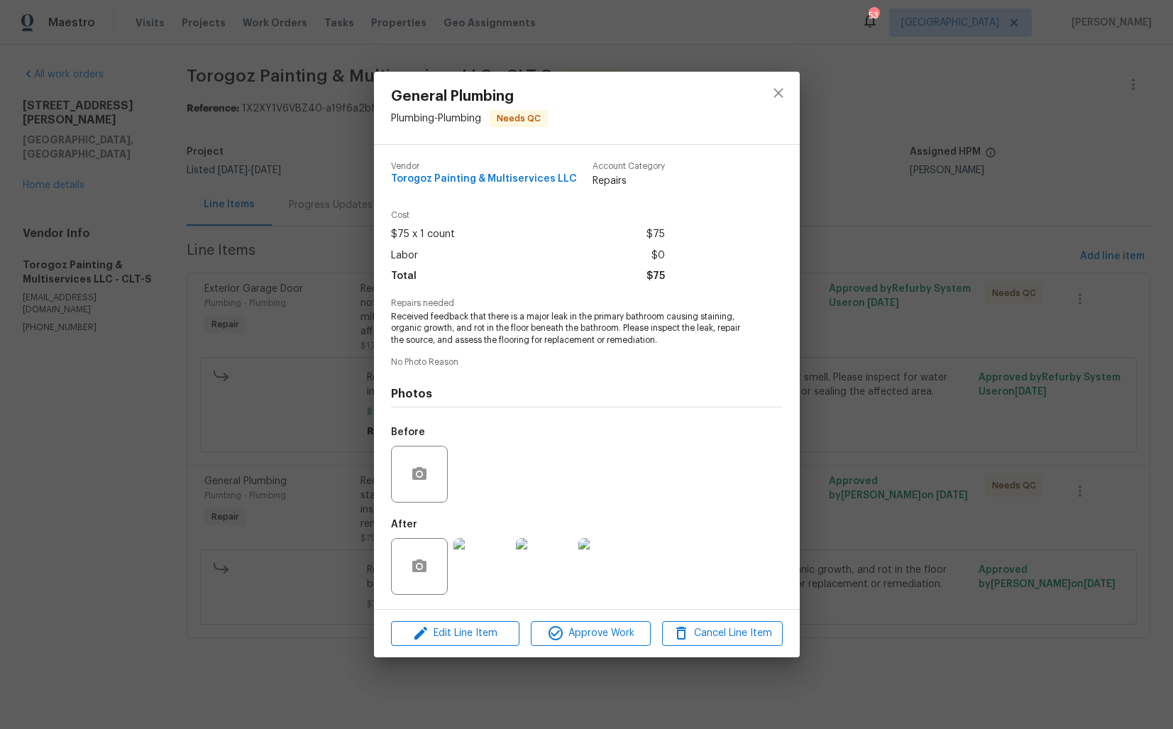
click at [533, 566] on img at bounding box center [544, 566] width 57 height 57
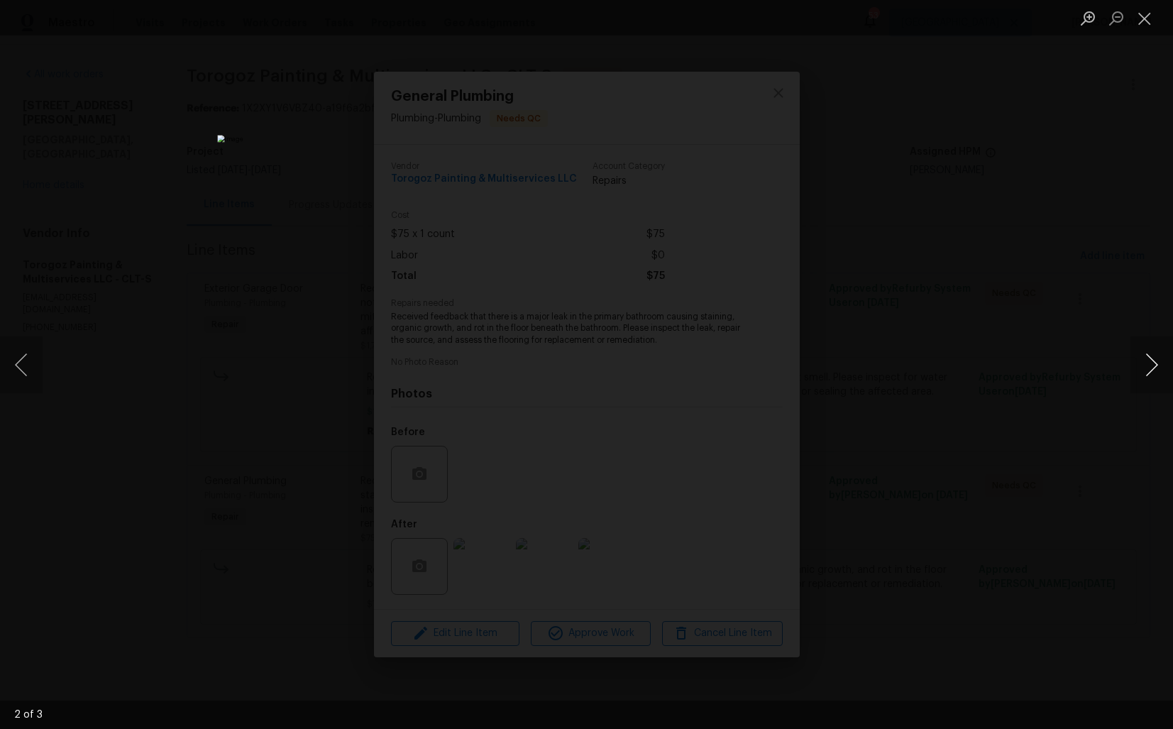
click at [1145, 366] on button "Next image" at bounding box center [1152, 364] width 43 height 57
click at [981, 379] on div "Lightbox" at bounding box center [586, 364] width 1173 height 729
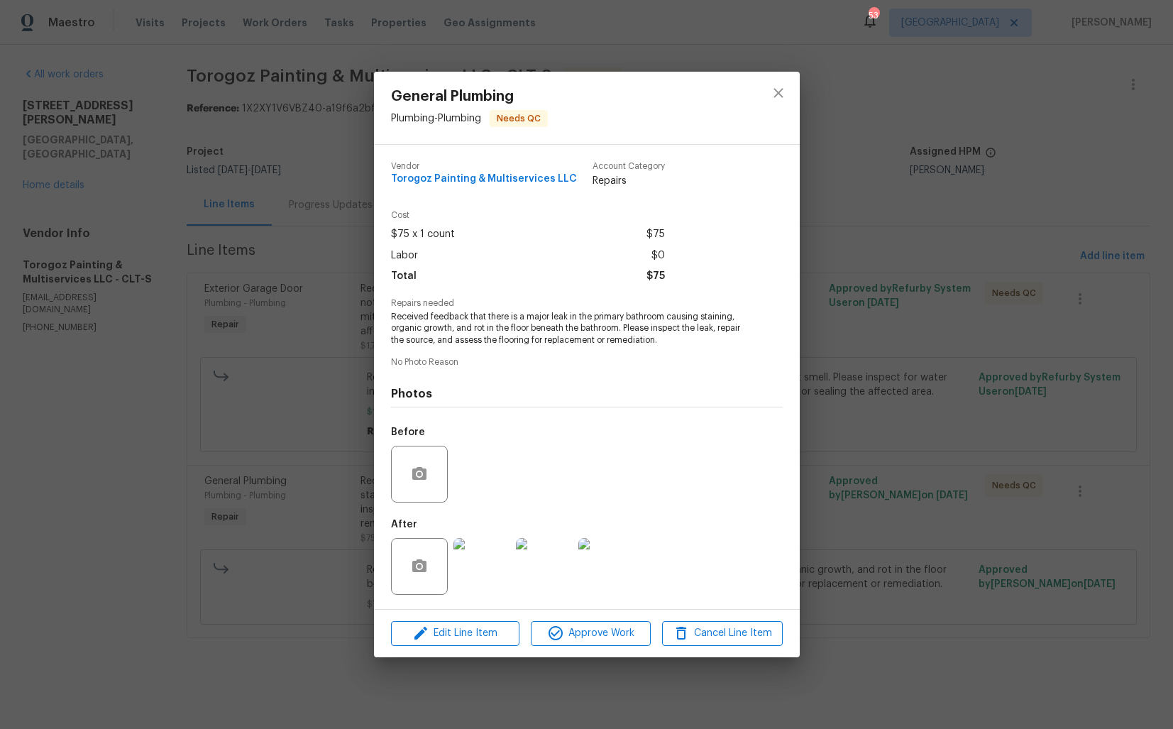
click at [859, 361] on div "General Plumbing Plumbing - Plumbing Needs QC Vendor Torogoz Painting & Multise…" at bounding box center [586, 364] width 1173 height 729
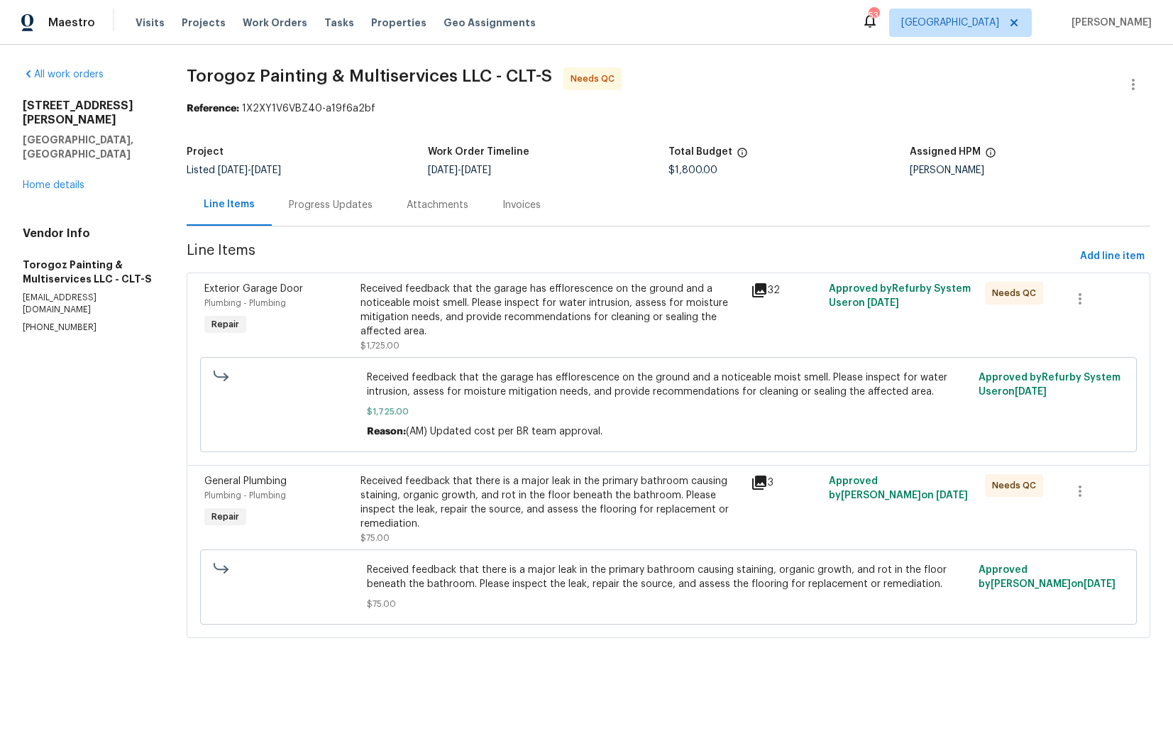
click at [324, 204] on div "Progress Updates" at bounding box center [331, 205] width 84 height 14
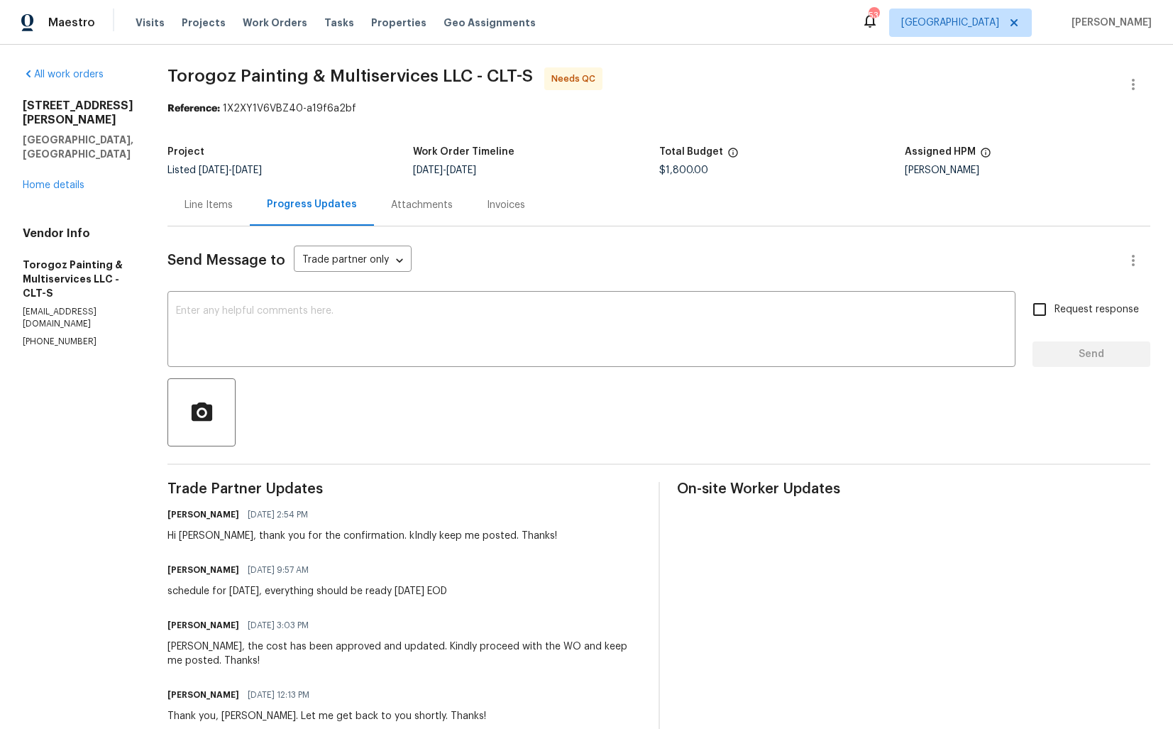
click at [233, 202] on div "Line Items" at bounding box center [209, 205] width 48 height 14
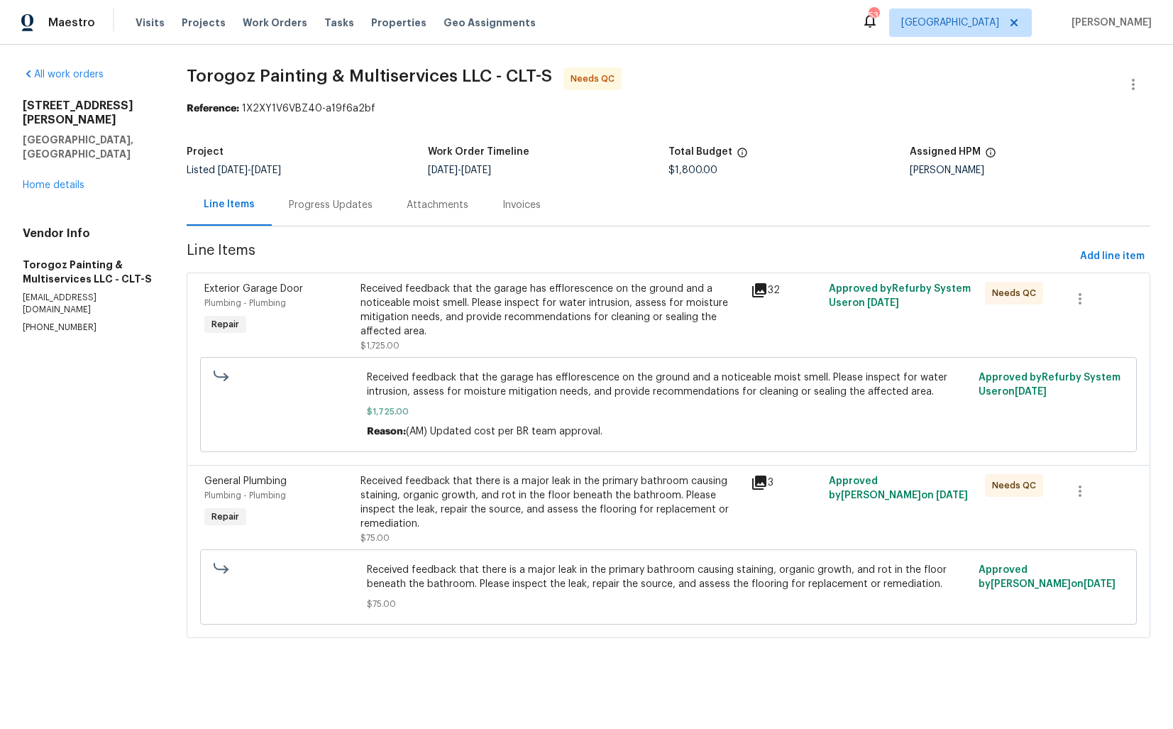
click at [312, 204] on div "Progress Updates" at bounding box center [331, 205] width 84 height 14
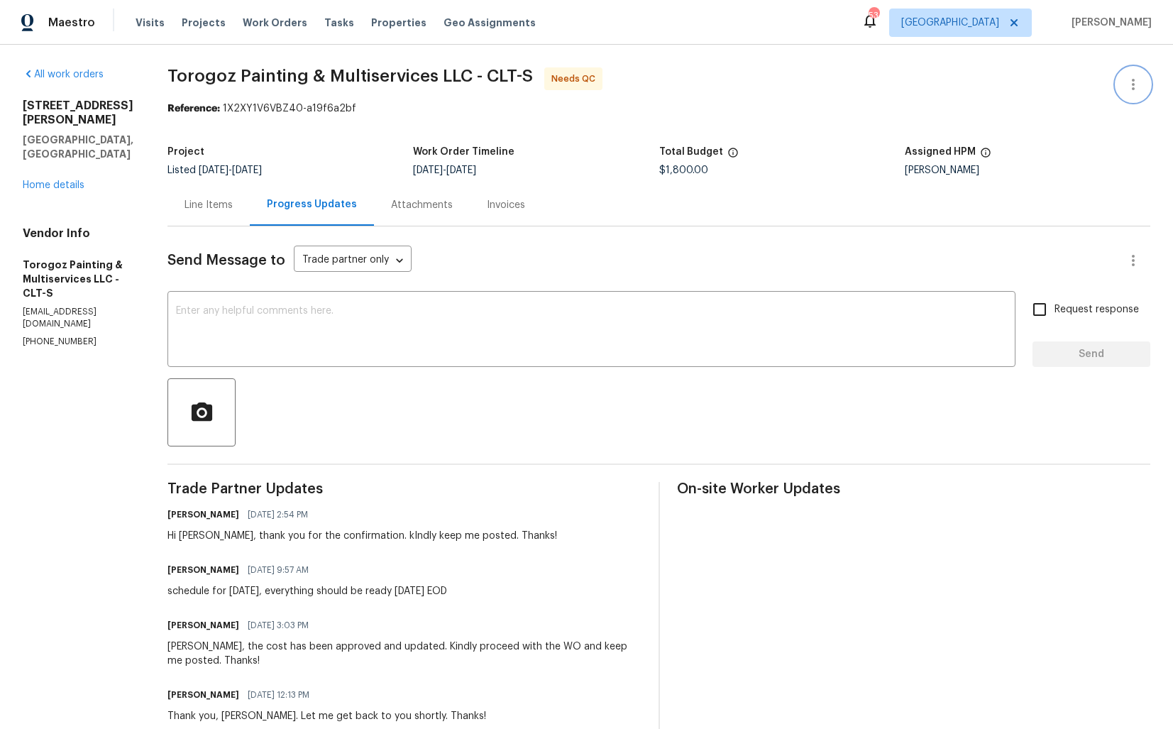
click at [1129, 79] on icon "button" at bounding box center [1133, 84] width 17 height 17
click at [1044, 79] on li "Edit" at bounding box center [1087, 84] width 153 height 23
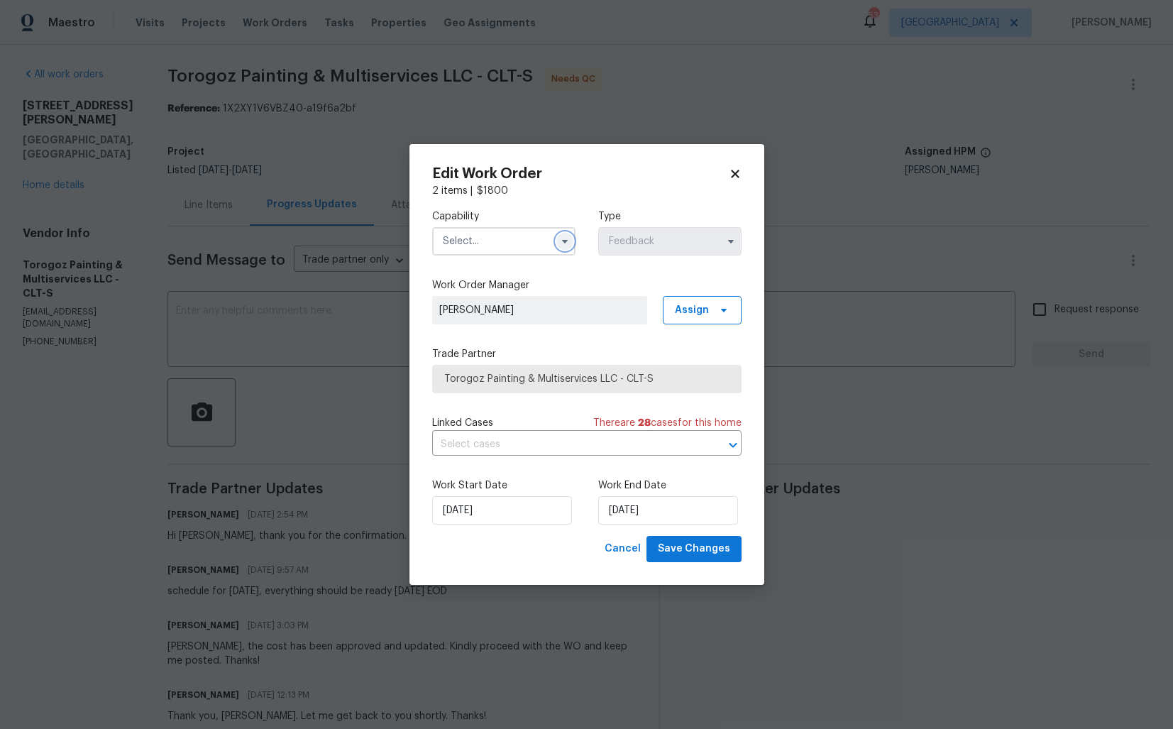
click at [560, 246] on icon "button" at bounding box center [564, 241] width 11 height 11
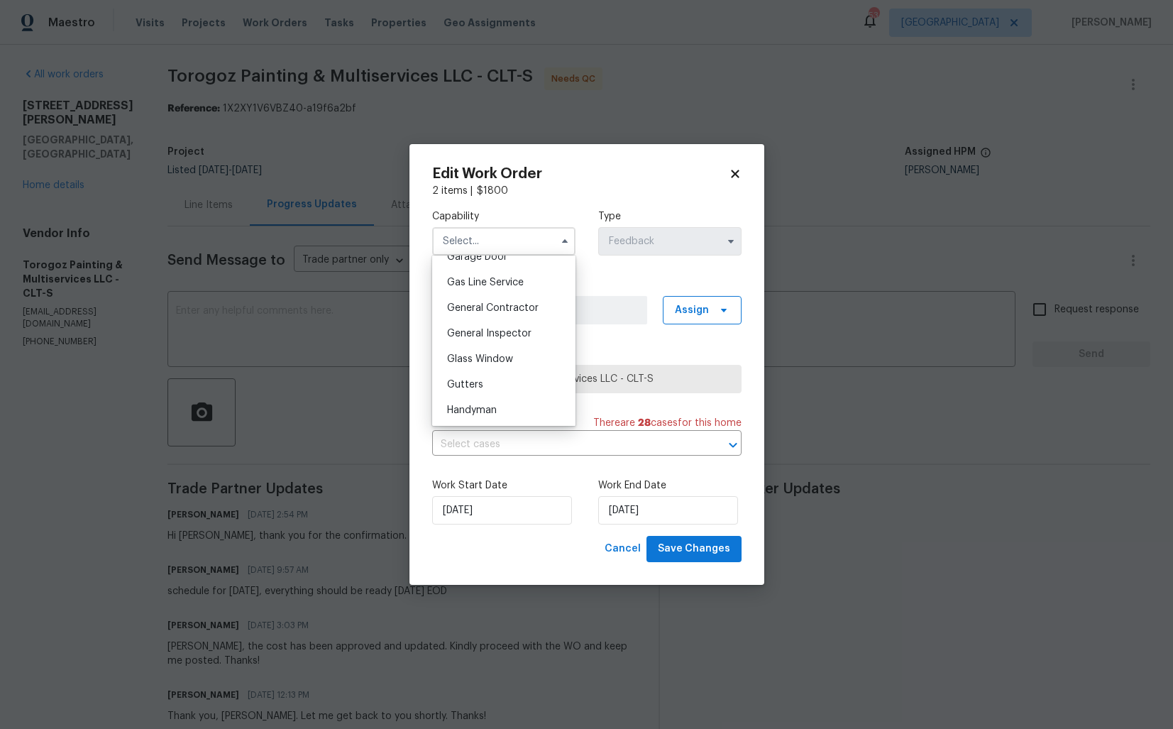
scroll to position [653, 0]
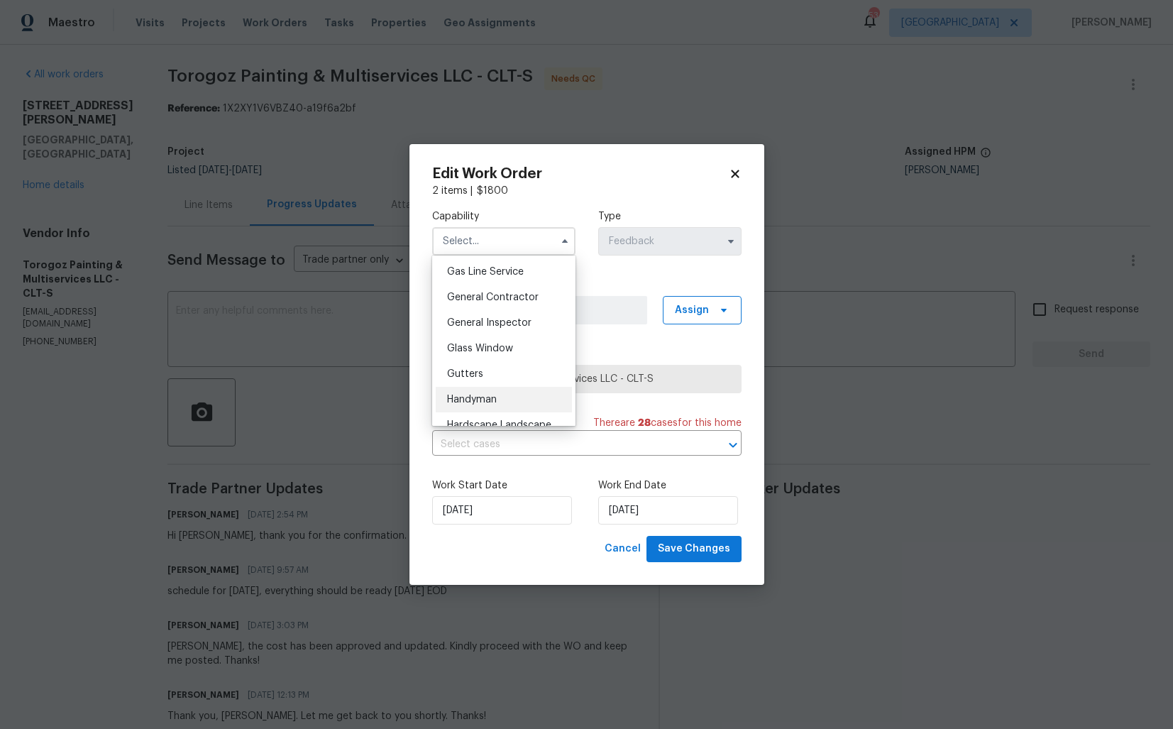
click at [490, 402] on span "Handyman" at bounding box center [472, 400] width 50 height 10
type input "Handyman"
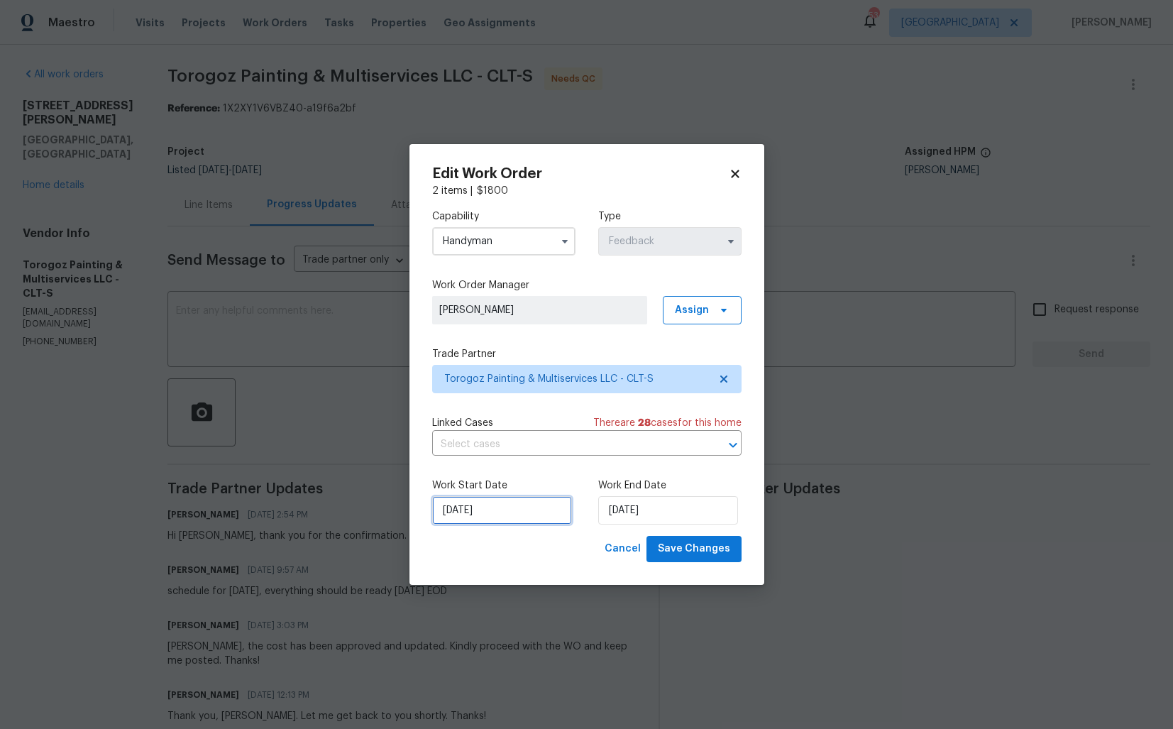
click at [528, 514] on input "08/09/2025" at bounding box center [502, 510] width 140 height 28
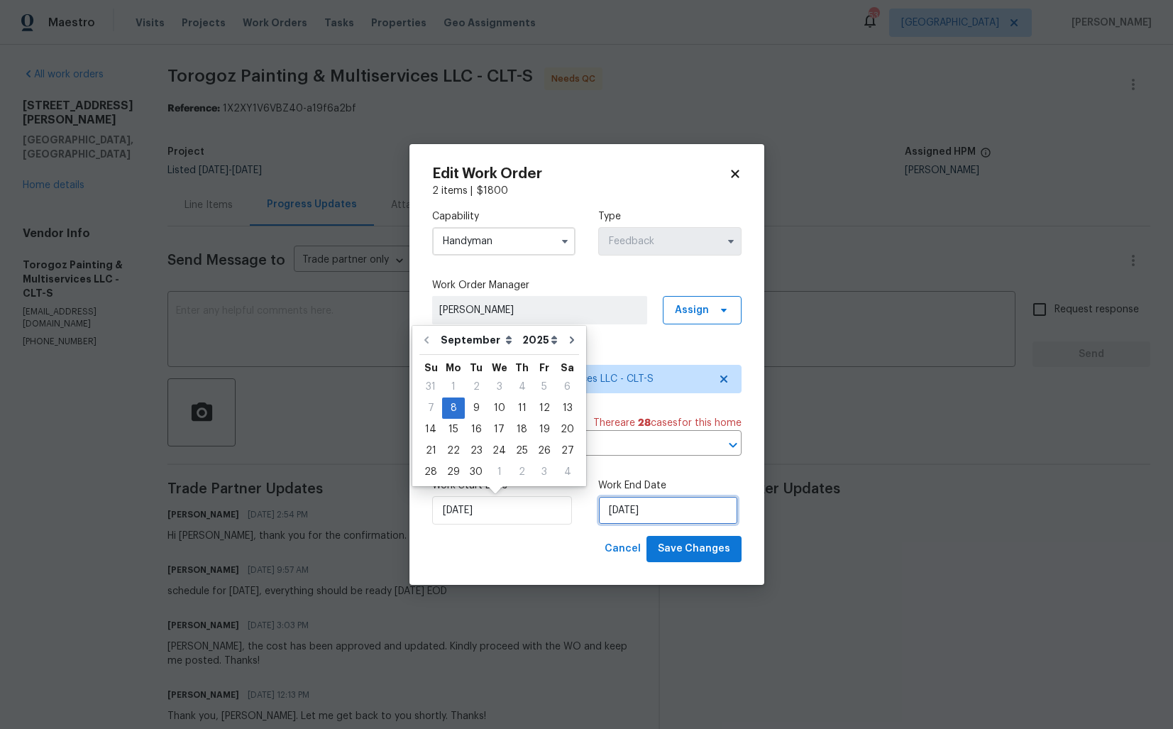
click at [658, 505] on input "10/09/2025" at bounding box center [668, 510] width 140 height 28
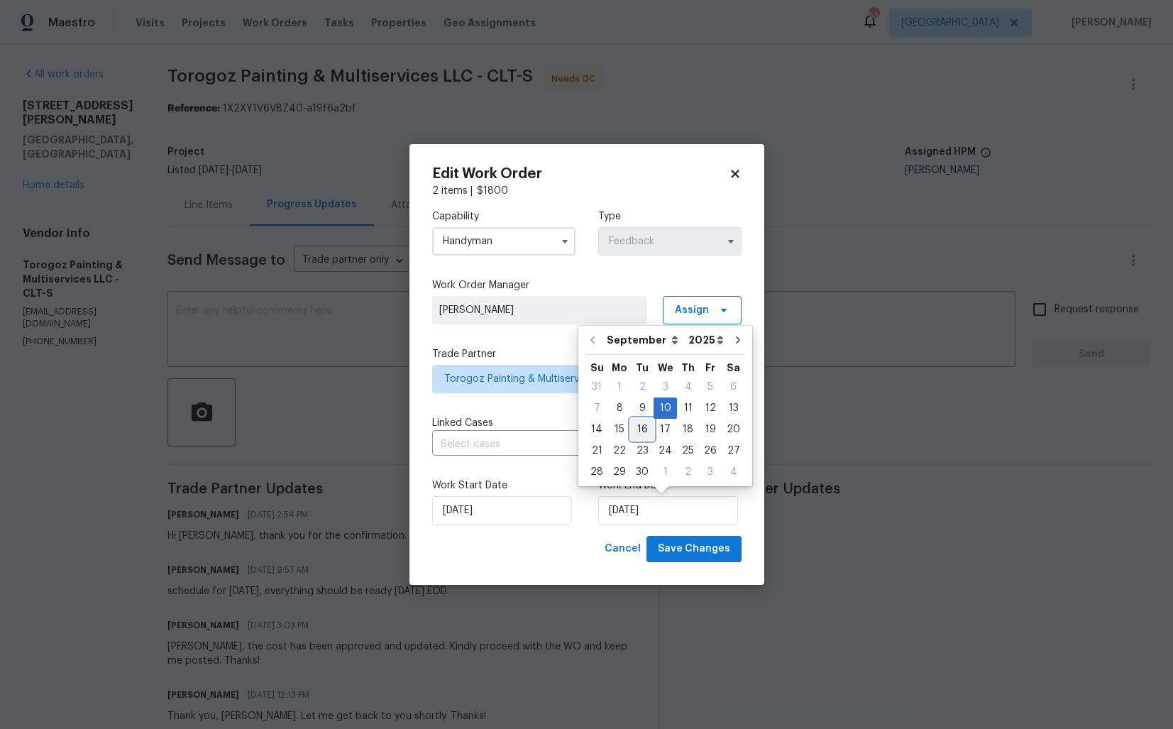
click at [640, 432] on div "16" at bounding box center [642, 429] width 23 height 20
type input "16/09/2025"
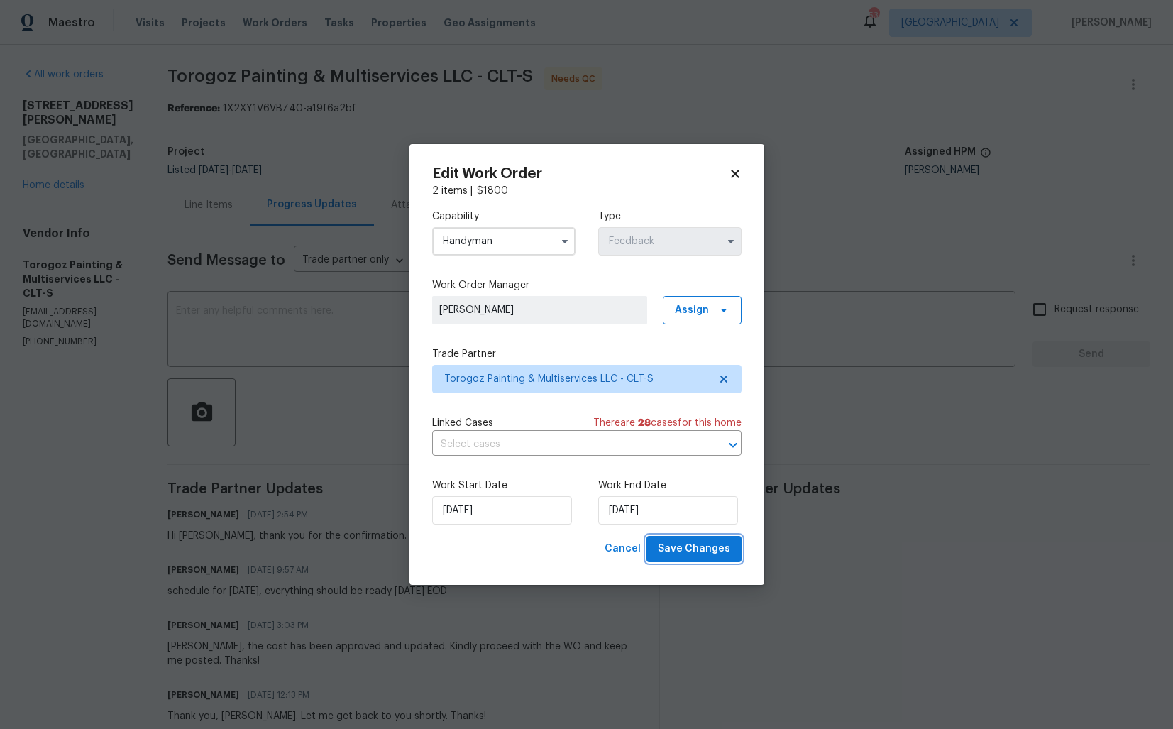
click at [701, 549] on span "Save Changes" at bounding box center [694, 549] width 72 height 18
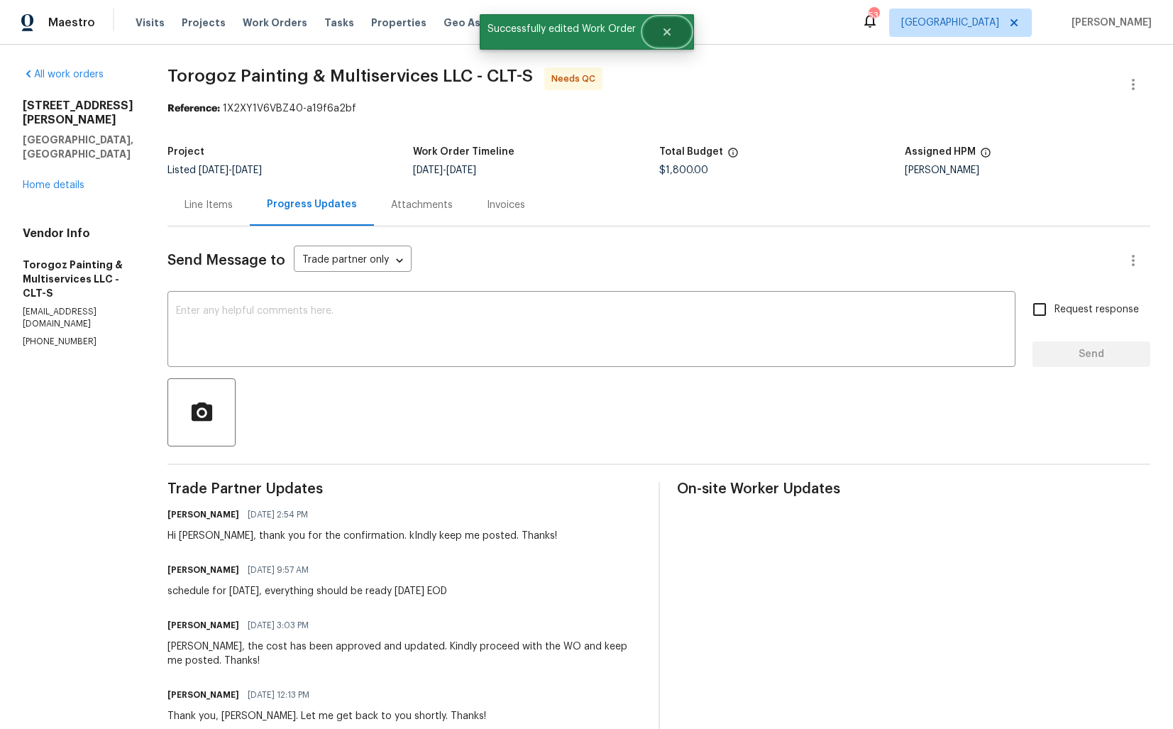
click at [669, 31] on icon "Close" at bounding box center [666, 31] width 11 height 11
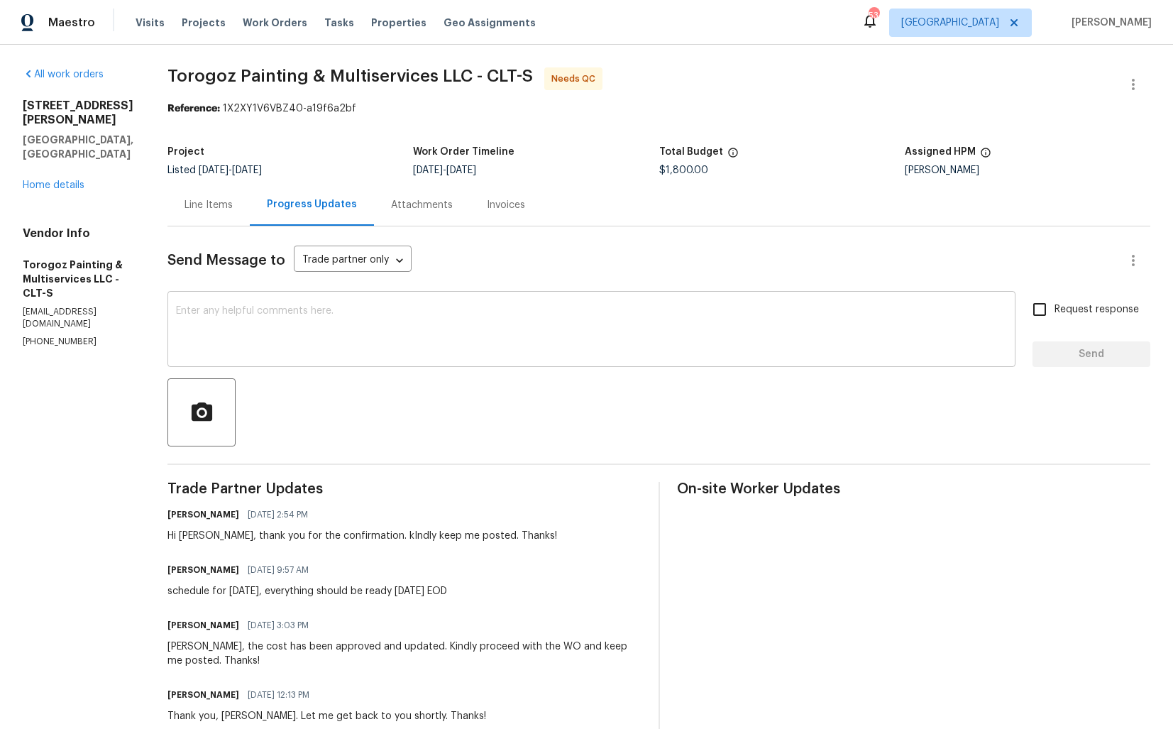
click at [468, 336] on textarea at bounding box center [591, 331] width 831 height 50
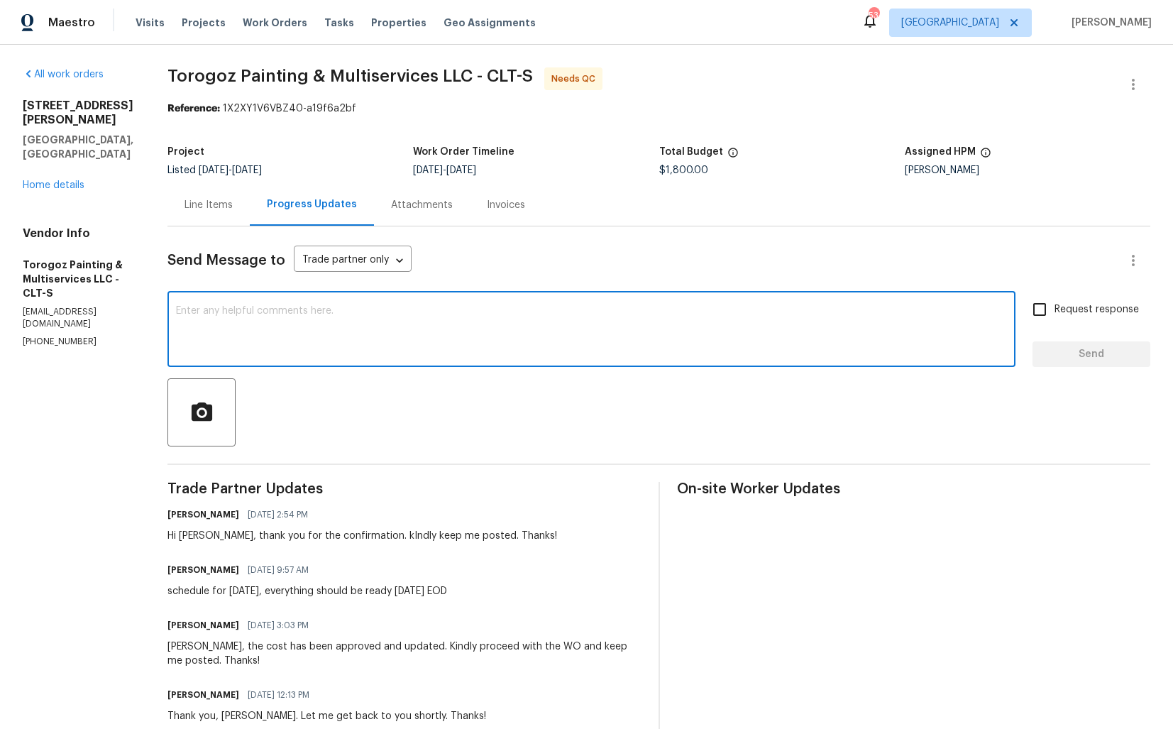
click at [225, 540] on div "Hi Ricardo, thank you for the confirmation. kIndly keep me posted. Thanks!" at bounding box center [362, 536] width 390 height 14
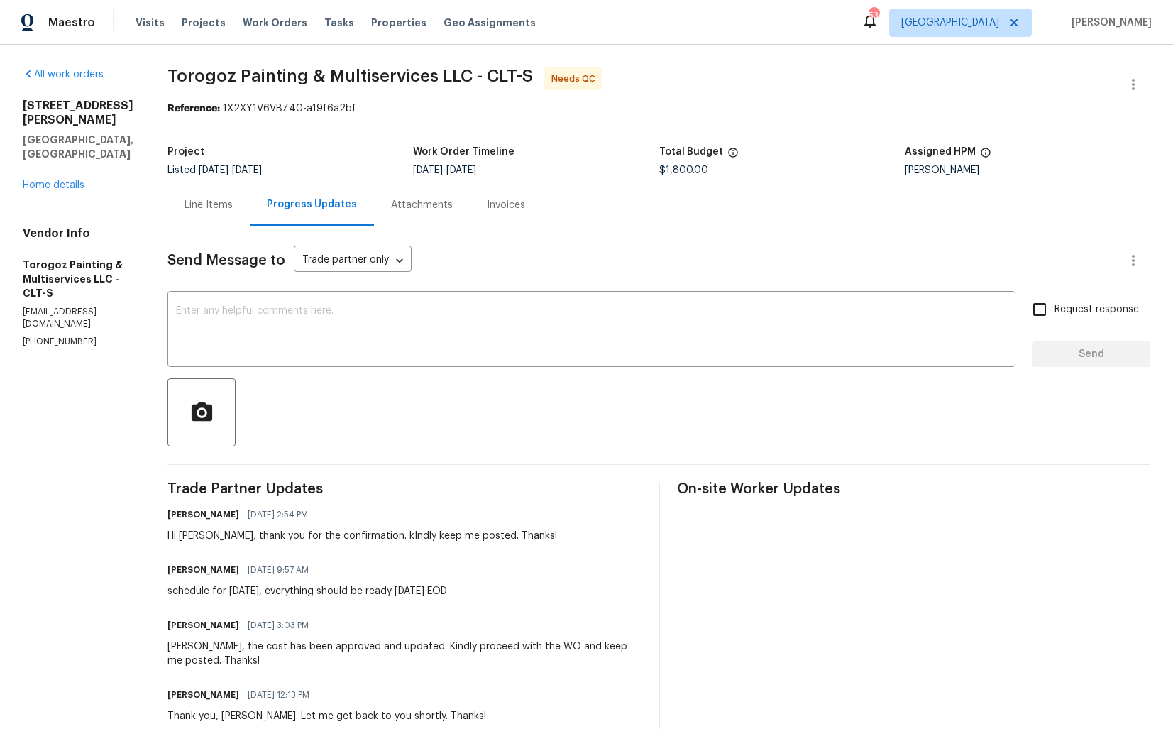
click at [225, 540] on div "Hi Ricardo, thank you for the confirmation. kIndly keep me posted. Thanks!" at bounding box center [362, 536] width 390 height 14
copy div "Ricardo"
click at [423, 357] on div "x ​" at bounding box center [591, 331] width 848 height 72
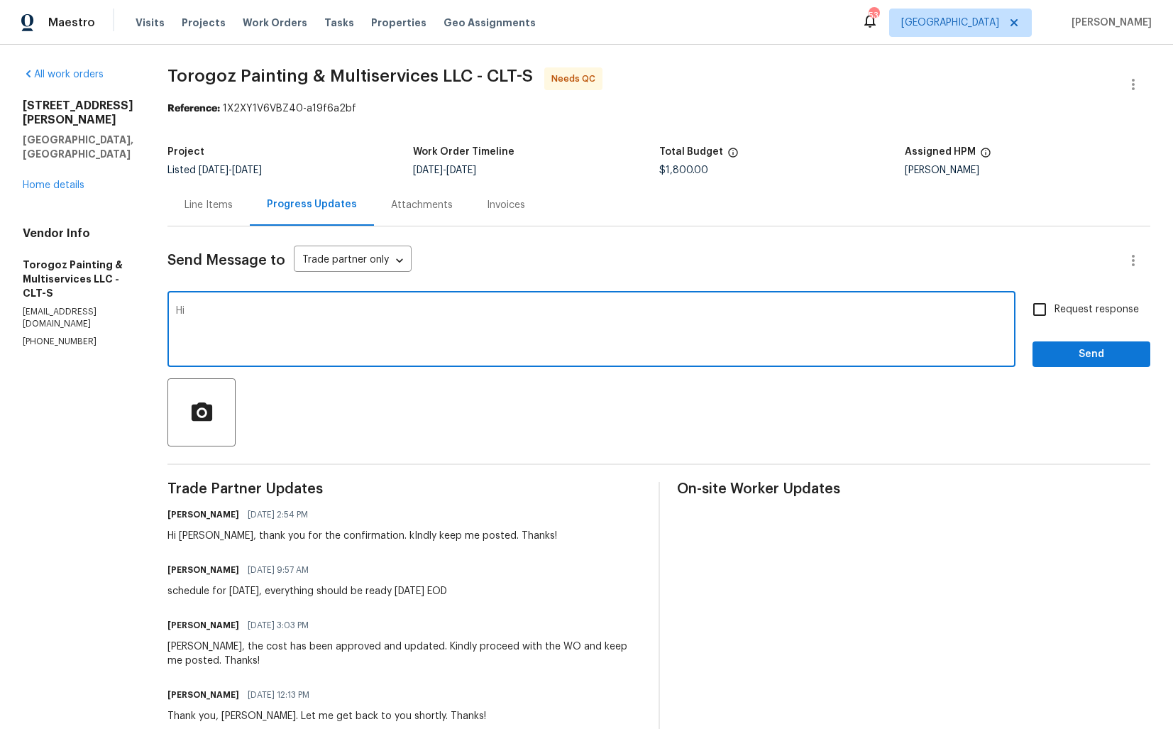
paste textarea "Ricardo"
type textarea "Hi Ricardo, thank you for completing the job, WO is approved. Thanks!"
click at [1055, 356] on span "Send" at bounding box center [1091, 355] width 95 height 18
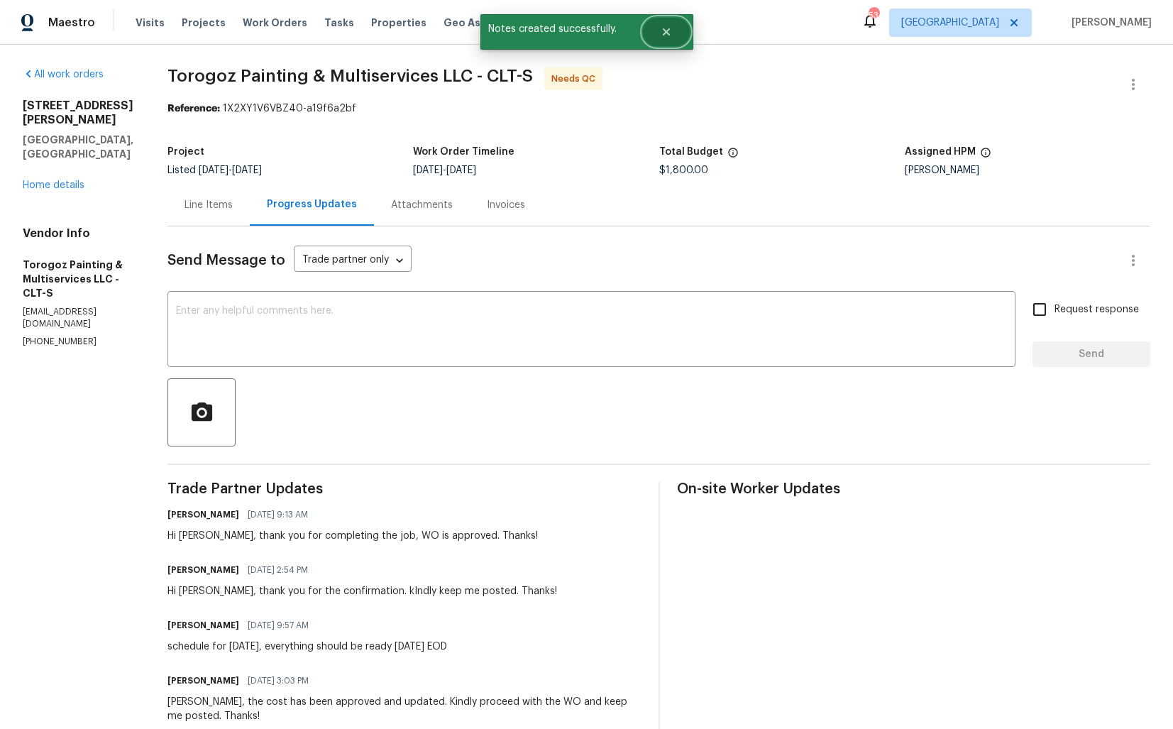
click at [669, 29] on icon "Close" at bounding box center [665, 31] width 7 height 7
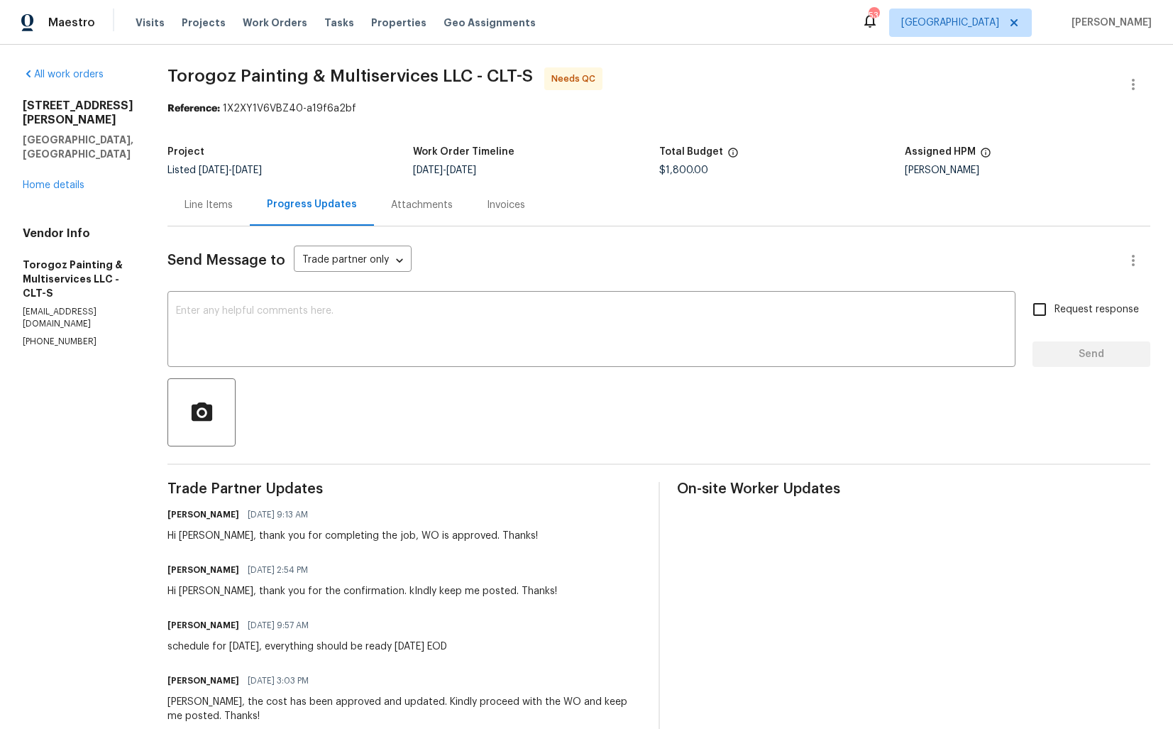
click at [233, 199] on div "Line Items" at bounding box center [209, 205] width 48 height 14
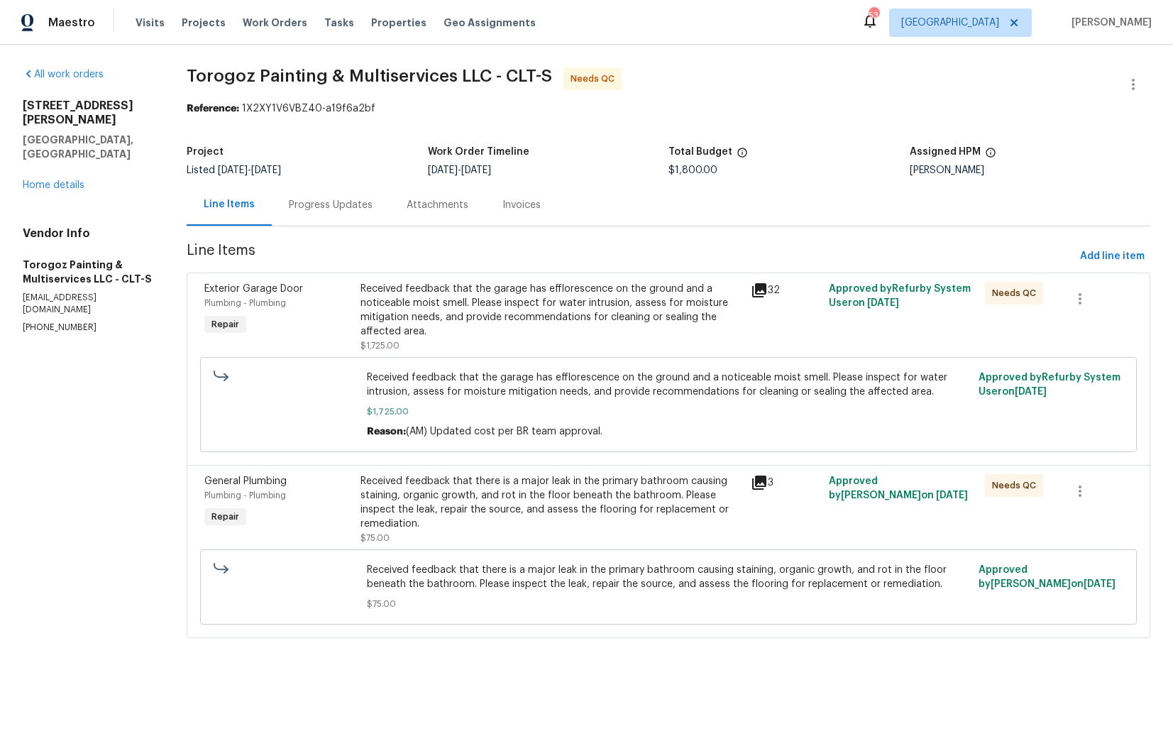
click at [577, 321] on div "Received feedback that the garage has efflorescence on the ground and a noticea…" at bounding box center [552, 310] width 382 height 57
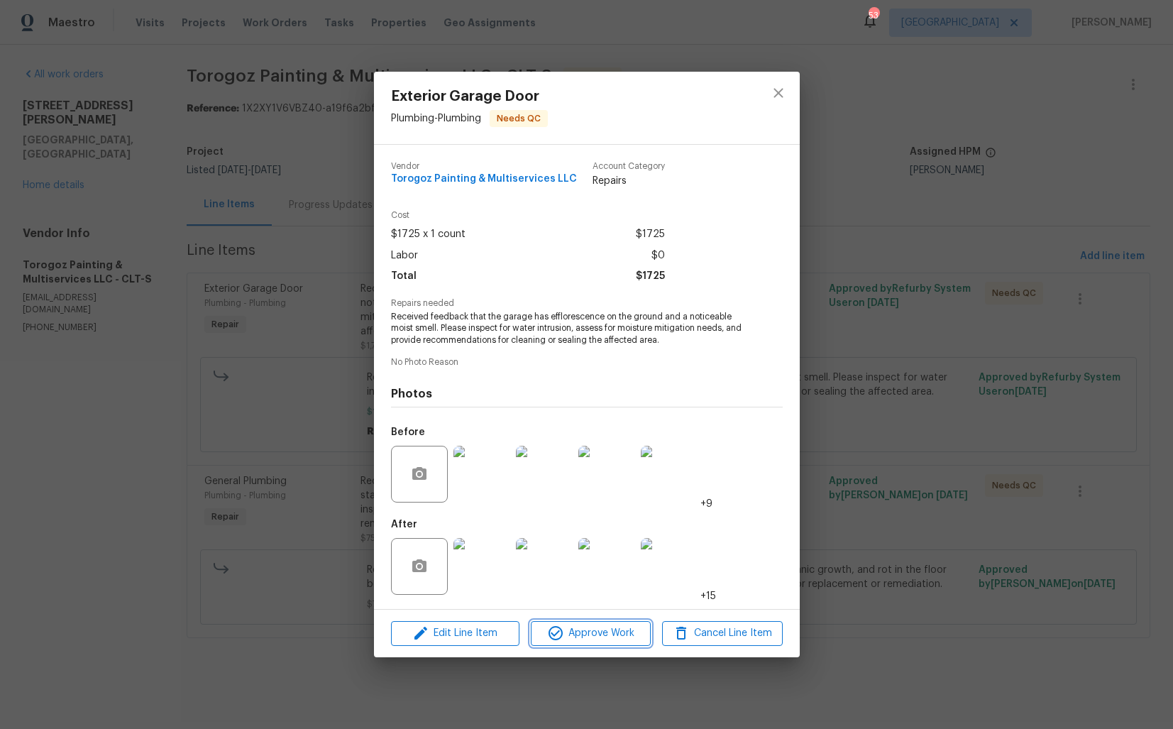
click at [583, 642] on span "Approve Work" at bounding box center [590, 634] width 111 height 18
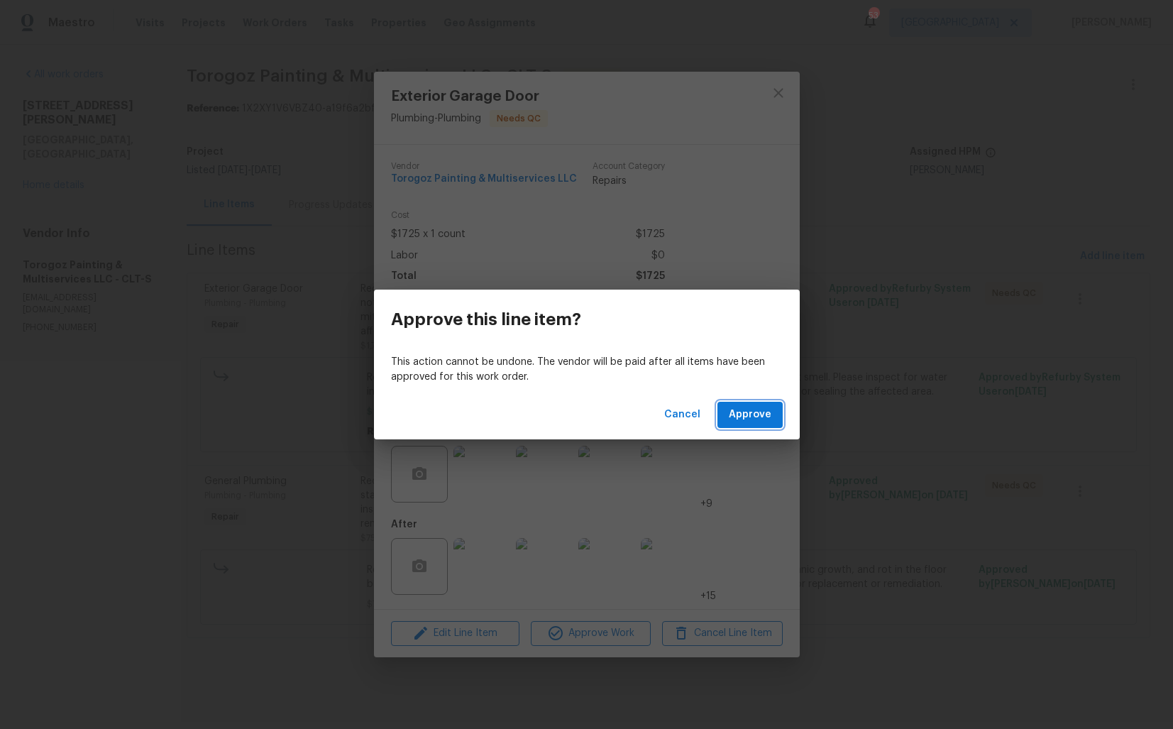
click at [750, 417] on span "Approve" at bounding box center [750, 415] width 43 height 18
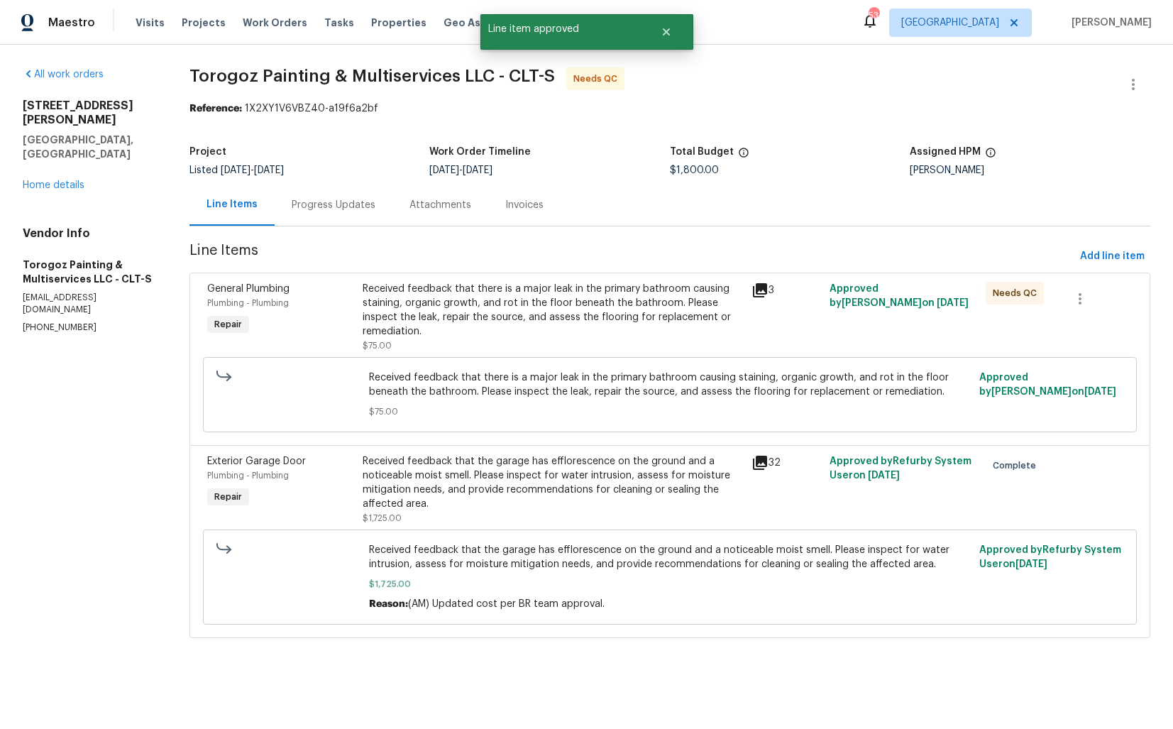
click at [561, 303] on div "Received feedback that there is a major leak in the primary bathroom causing st…" at bounding box center [553, 310] width 381 height 57
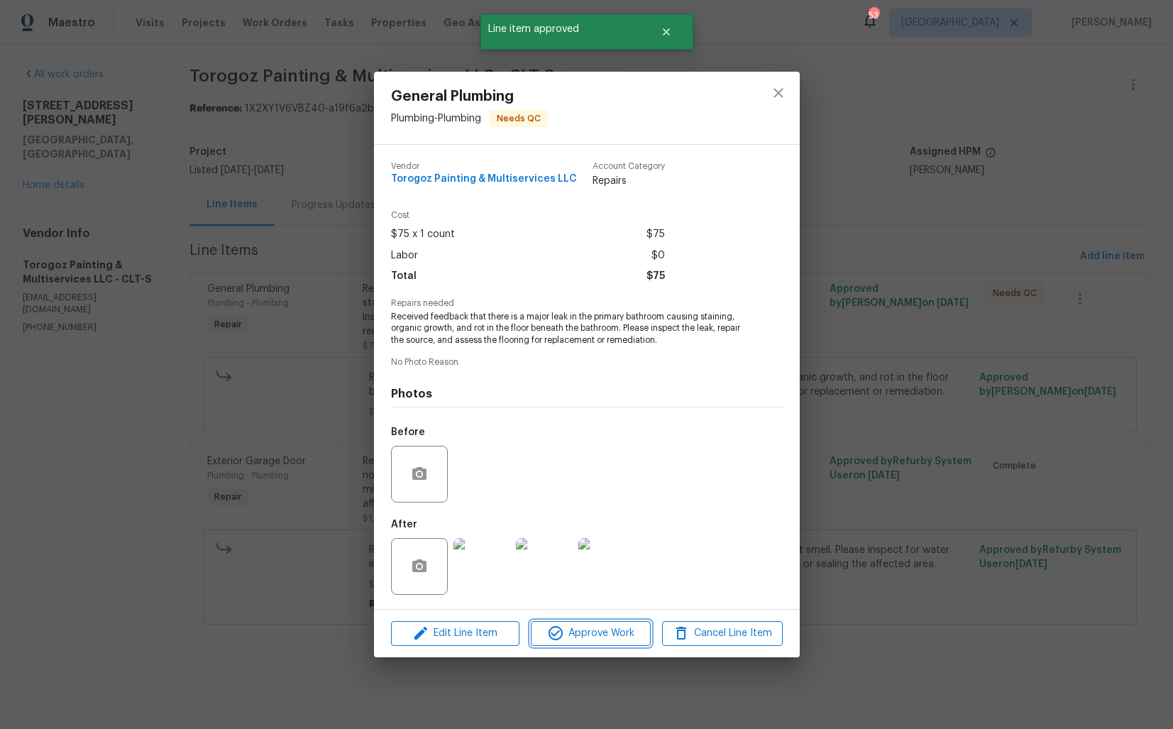
click at [579, 640] on span "Approve Work" at bounding box center [590, 634] width 111 height 18
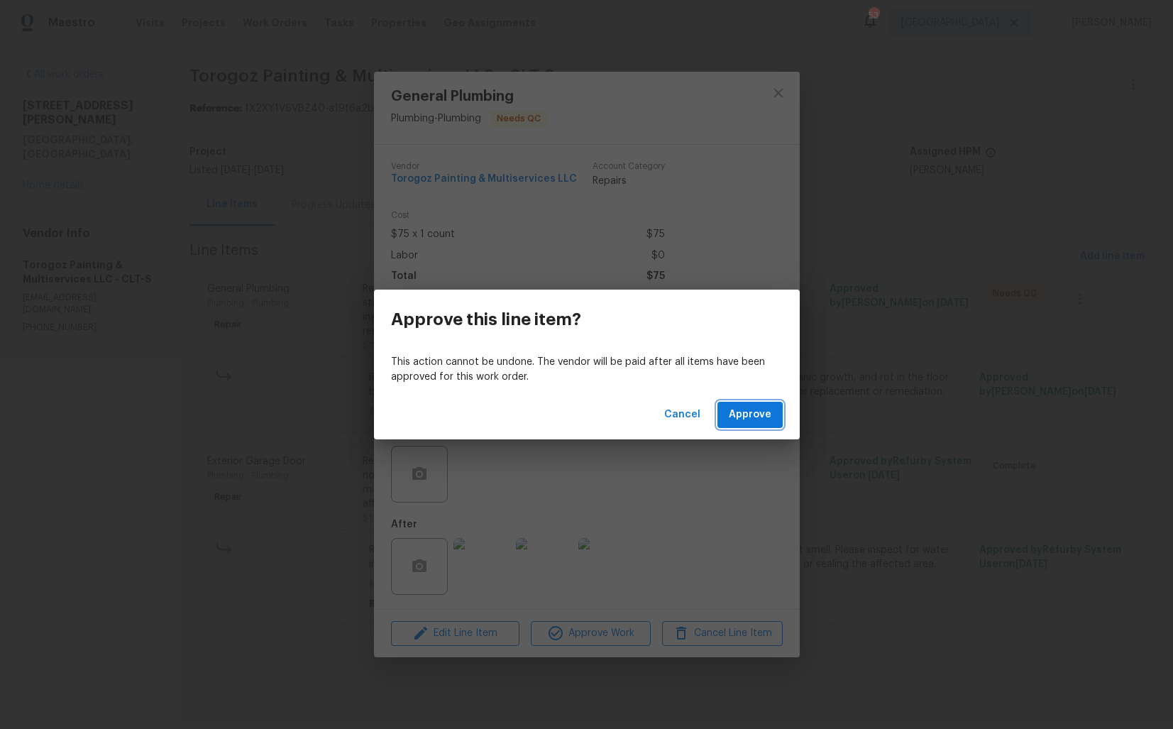
click at [747, 424] on button "Approve" at bounding box center [749, 415] width 65 height 26
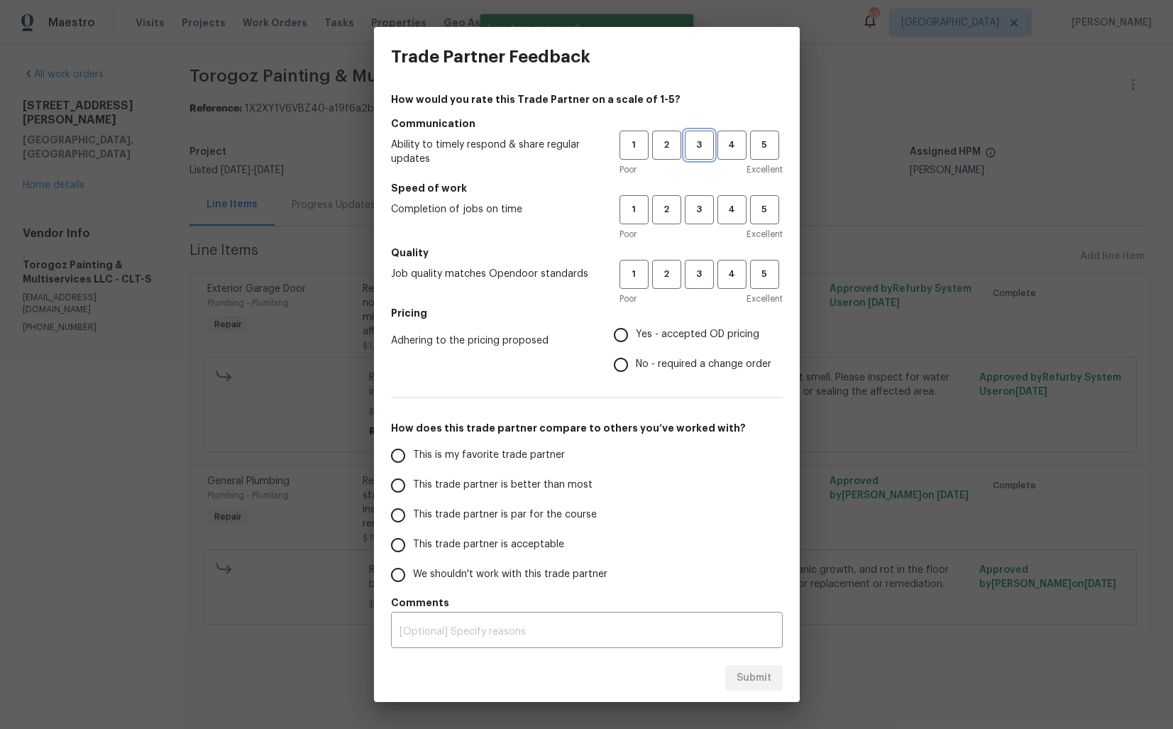
click at [703, 138] on span "3" at bounding box center [699, 145] width 26 height 16
click at [710, 202] on span "3" at bounding box center [699, 210] width 26 height 16
click at [699, 275] on span "3" at bounding box center [699, 274] width 26 height 16
click at [668, 367] on span "No - required a change order" at bounding box center [704, 364] width 136 height 15
click at [636, 367] on input "No - required a change order" at bounding box center [621, 365] width 30 height 30
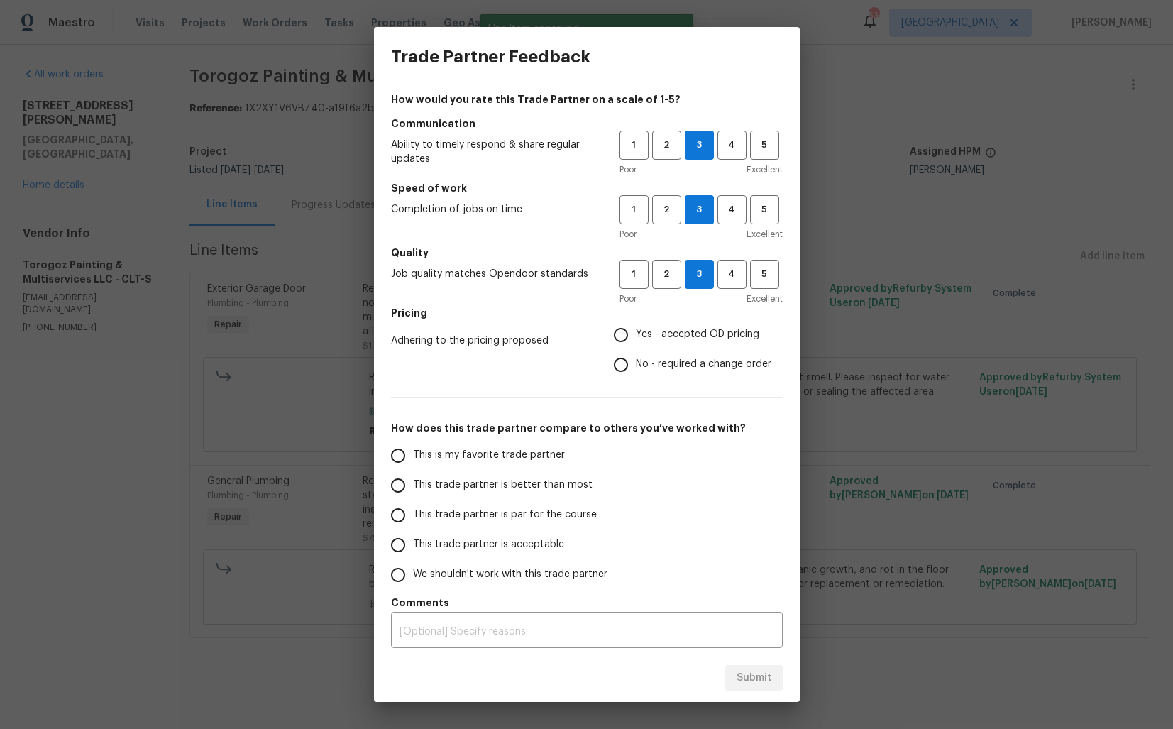
radio input "true"
click at [495, 491] on span "This trade partner is better than most" at bounding box center [503, 485] width 180 height 15
click at [413, 491] on input "This trade partner is better than most" at bounding box center [398, 486] width 30 height 30
click at [761, 681] on span "Submit" at bounding box center [754, 678] width 35 height 18
radio input "true"
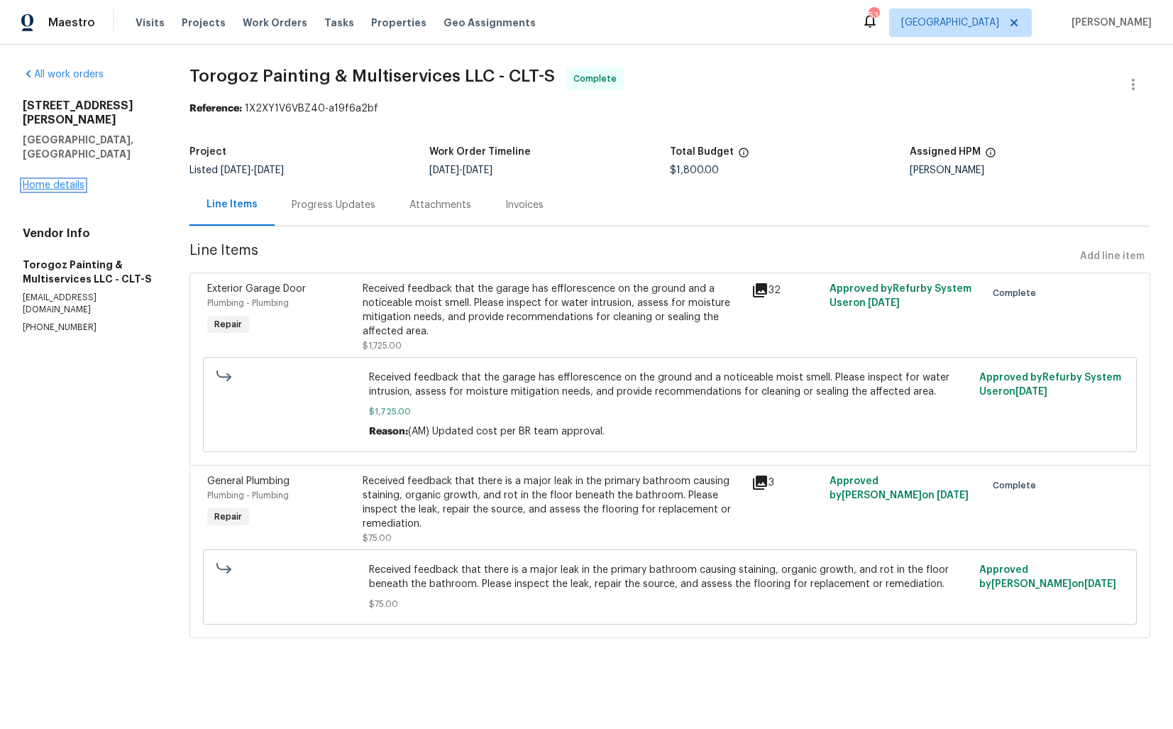
click at [72, 180] on link "Home details" at bounding box center [54, 185] width 62 height 10
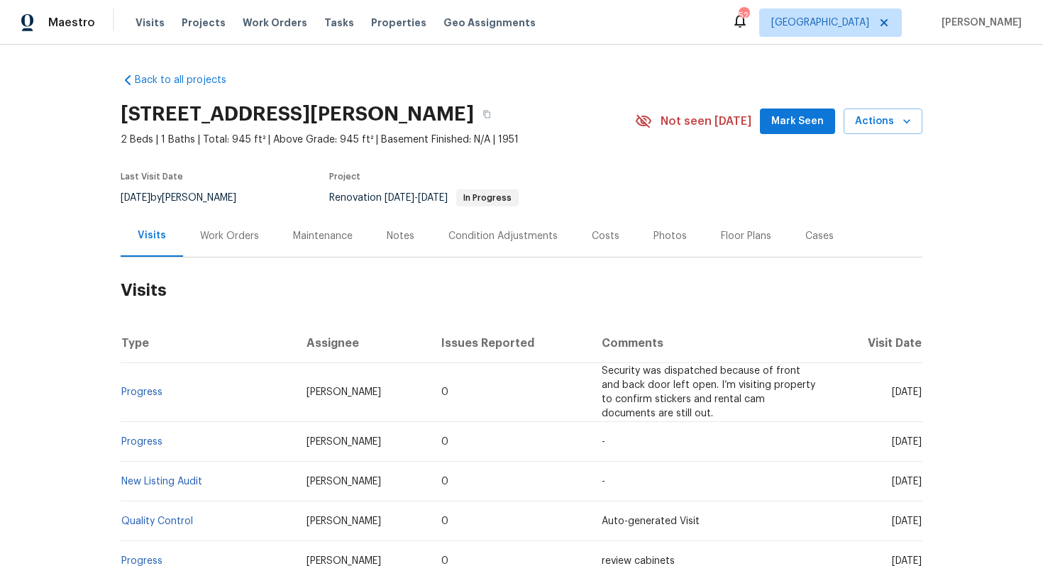
click at [245, 233] on div "Work Orders" at bounding box center [229, 236] width 59 height 14
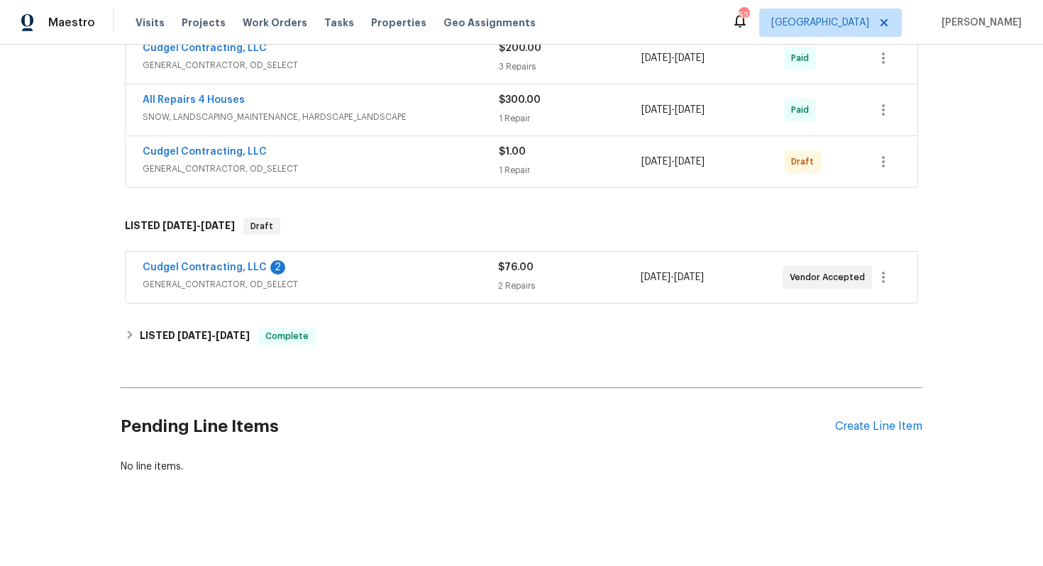
scroll to position [911, 0]
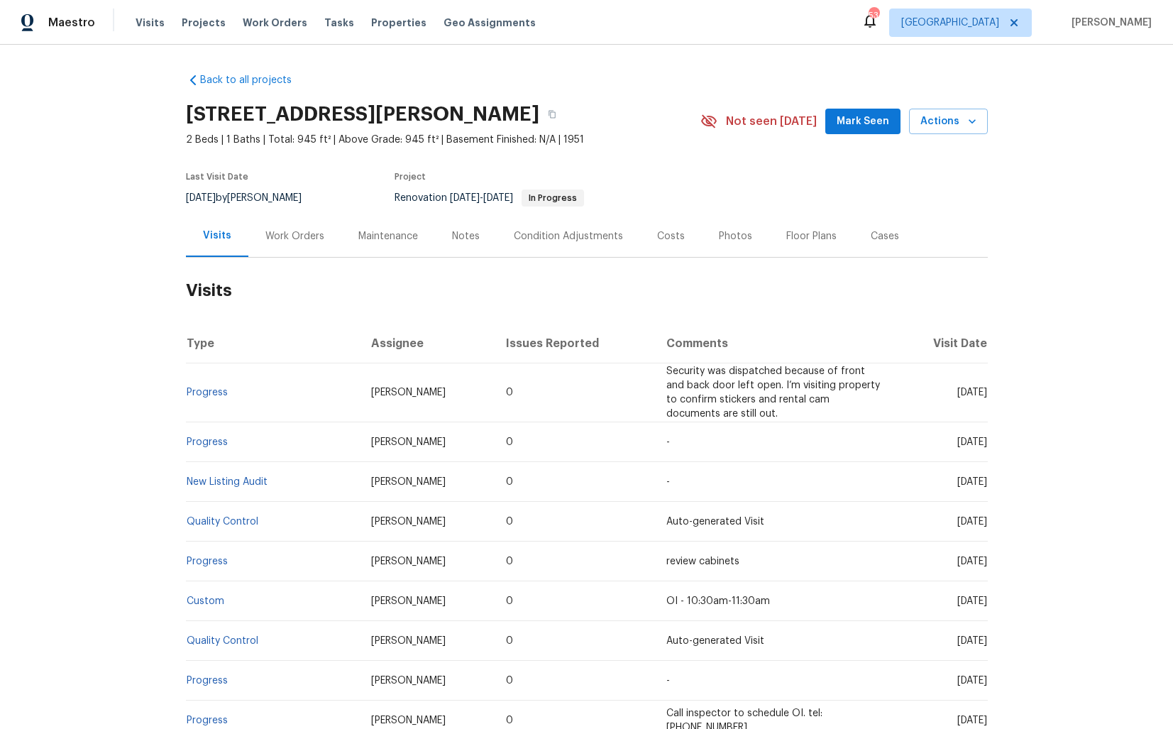
click at [298, 236] on div "Work Orders" at bounding box center [294, 236] width 59 height 14
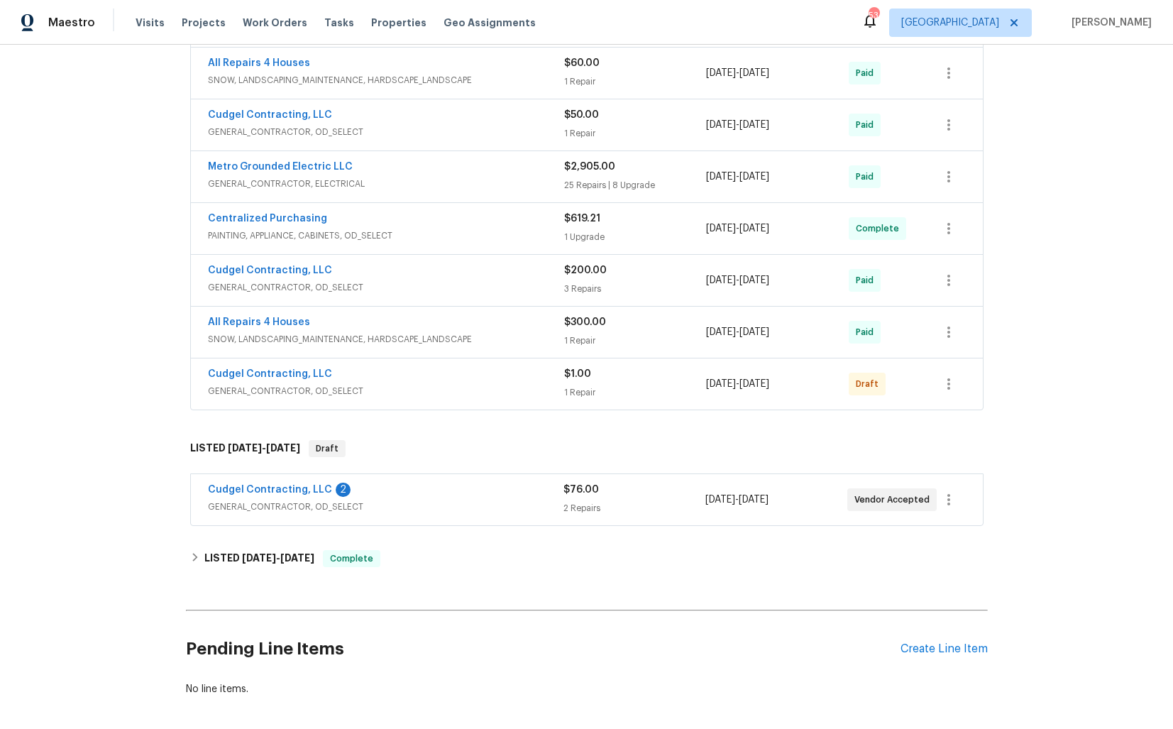
scroll to position [748, 0]
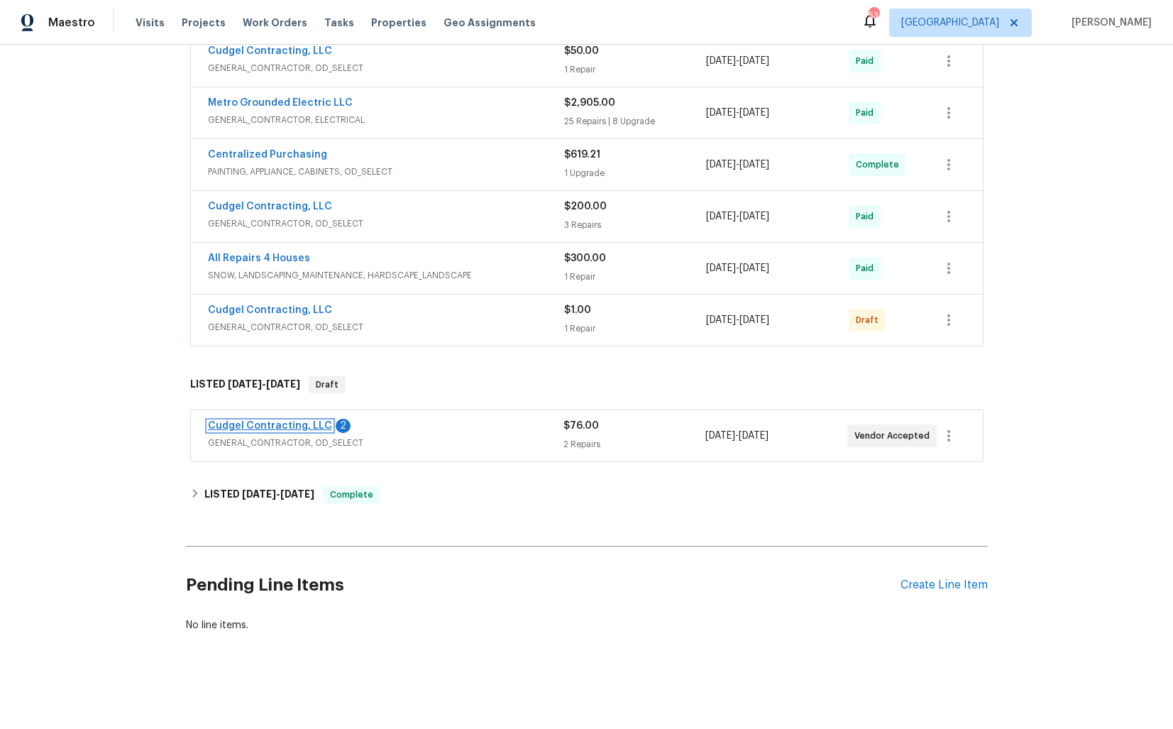
click at [290, 426] on link "Cudgel Contracting, LLC" at bounding box center [270, 426] width 124 height 10
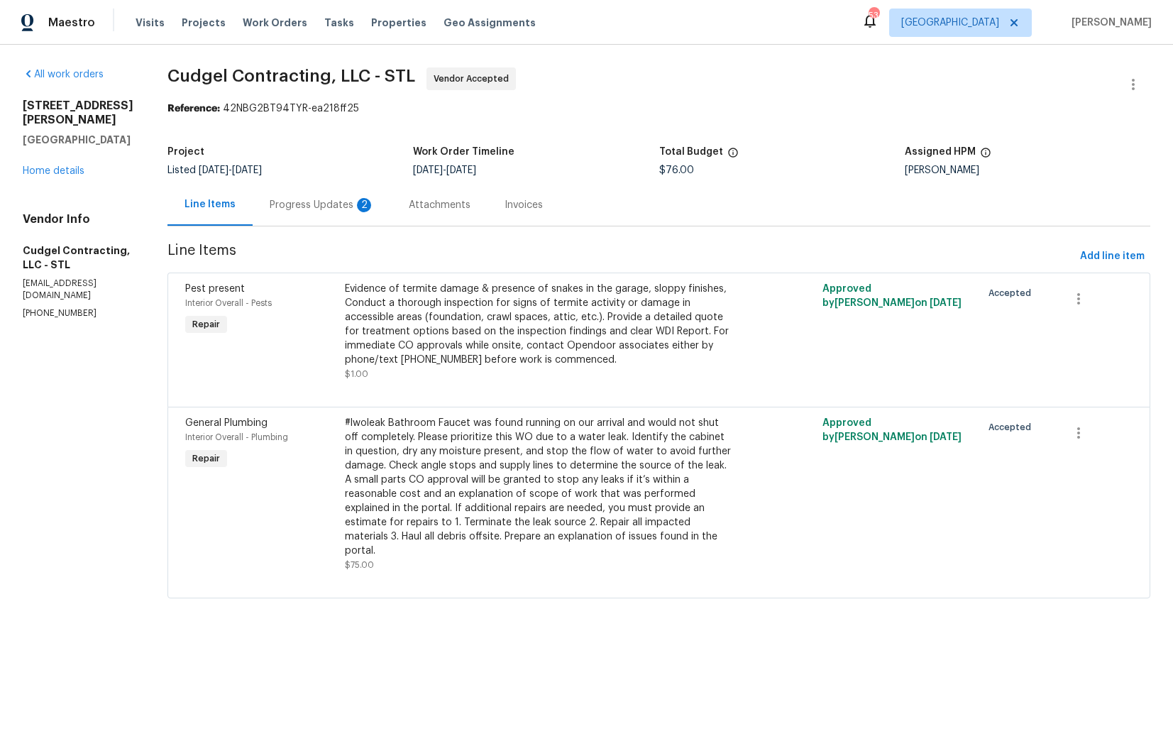
click at [321, 210] on div "Progress Updates 2" at bounding box center [322, 205] width 105 height 14
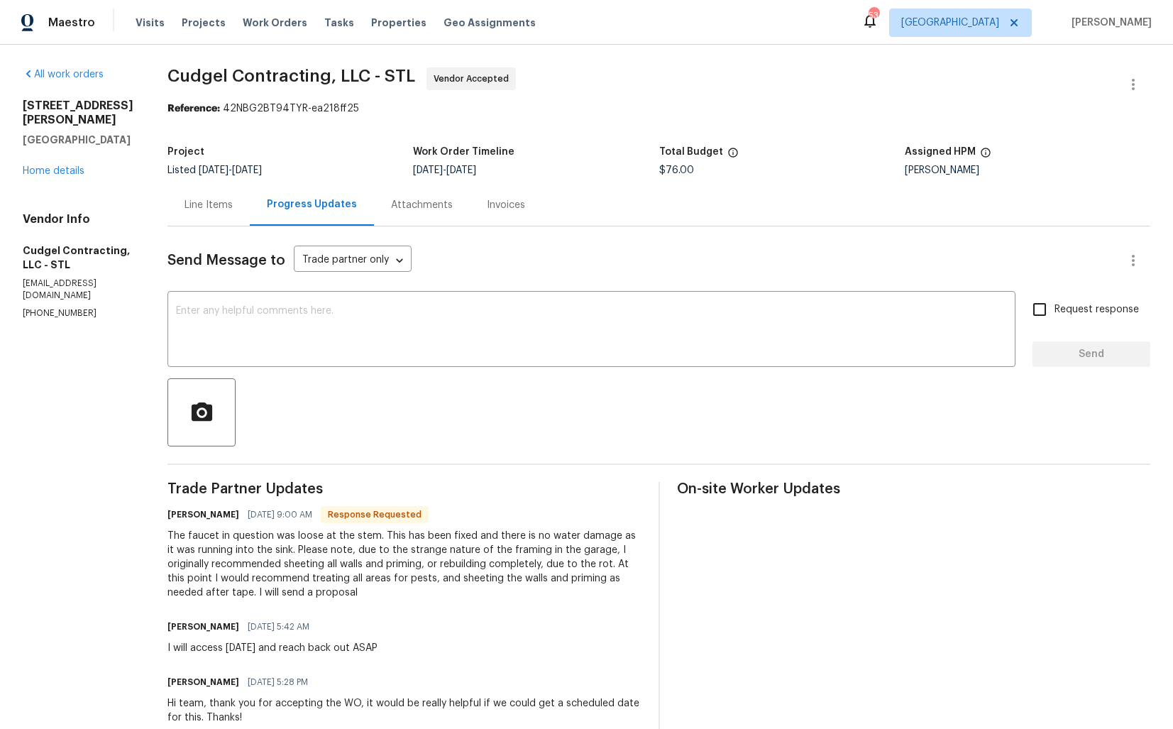
click at [187, 513] on h6 "[PERSON_NAME]" at bounding box center [203, 514] width 72 height 14
click at [187, 513] on h6 "Brian Kosko" at bounding box center [203, 514] width 72 height 14
copy h6 "Brian"
click at [389, 328] on textarea at bounding box center [591, 331] width 831 height 50
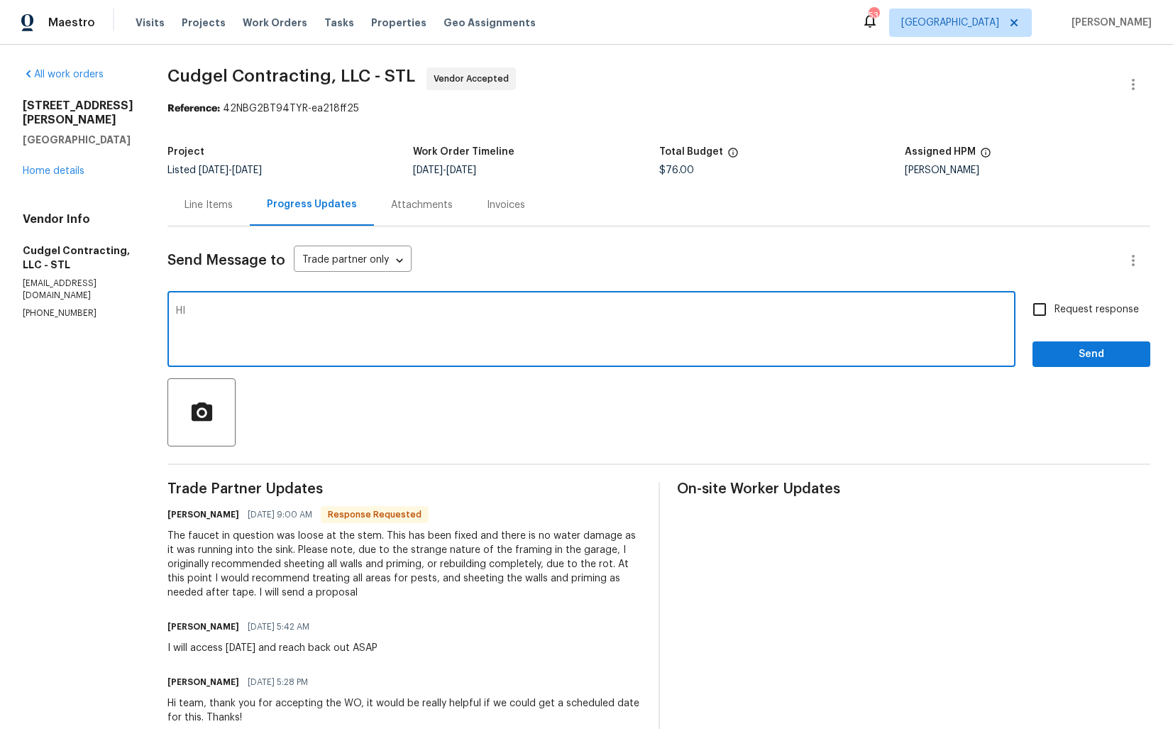
paste textarea "Brian"
click at [689, 308] on textarea "Hi Brian, thank you for the update, kindly keep me posted on the estimate. Than…" at bounding box center [591, 331] width 831 height 50
type textarea "Hi Brian, thank you for the update, kindly keep me posted on the estimate. Than…"
click at [1054, 353] on span "Send" at bounding box center [1091, 355] width 95 height 18
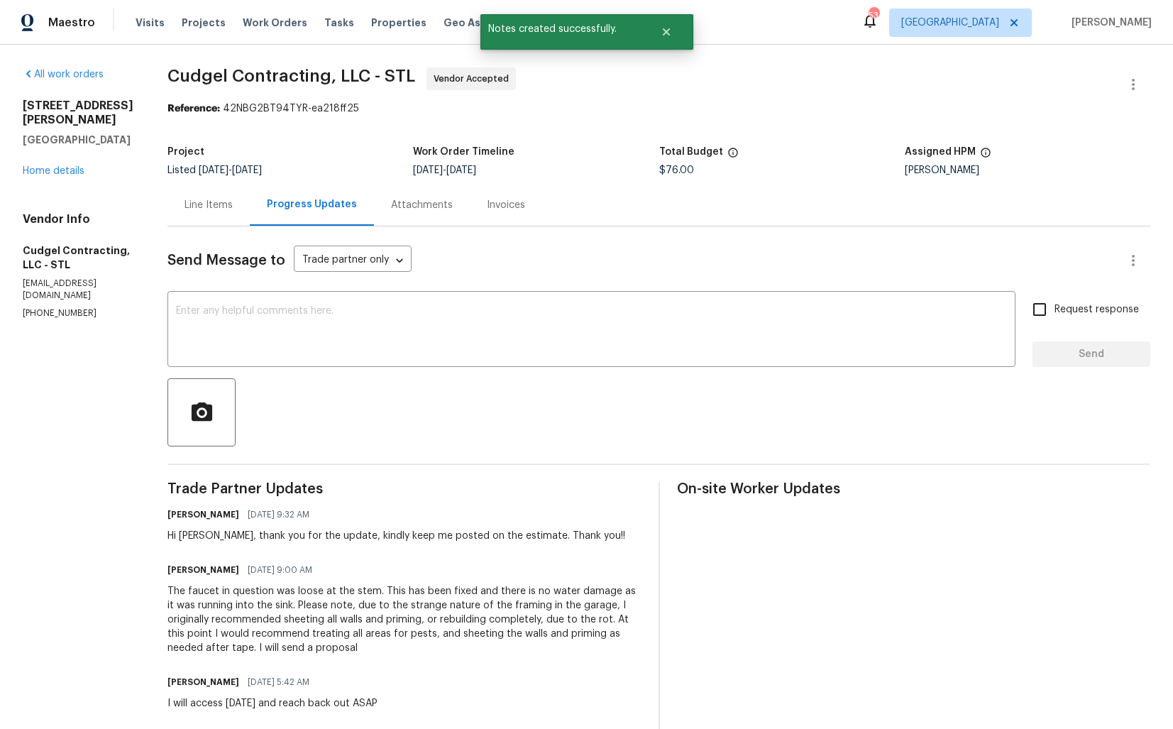
click at [271, 620] on div "The faucet in question was loose at the stem. This has been fixed and there is …" at bounding box center [404, 619] width 474 height 71
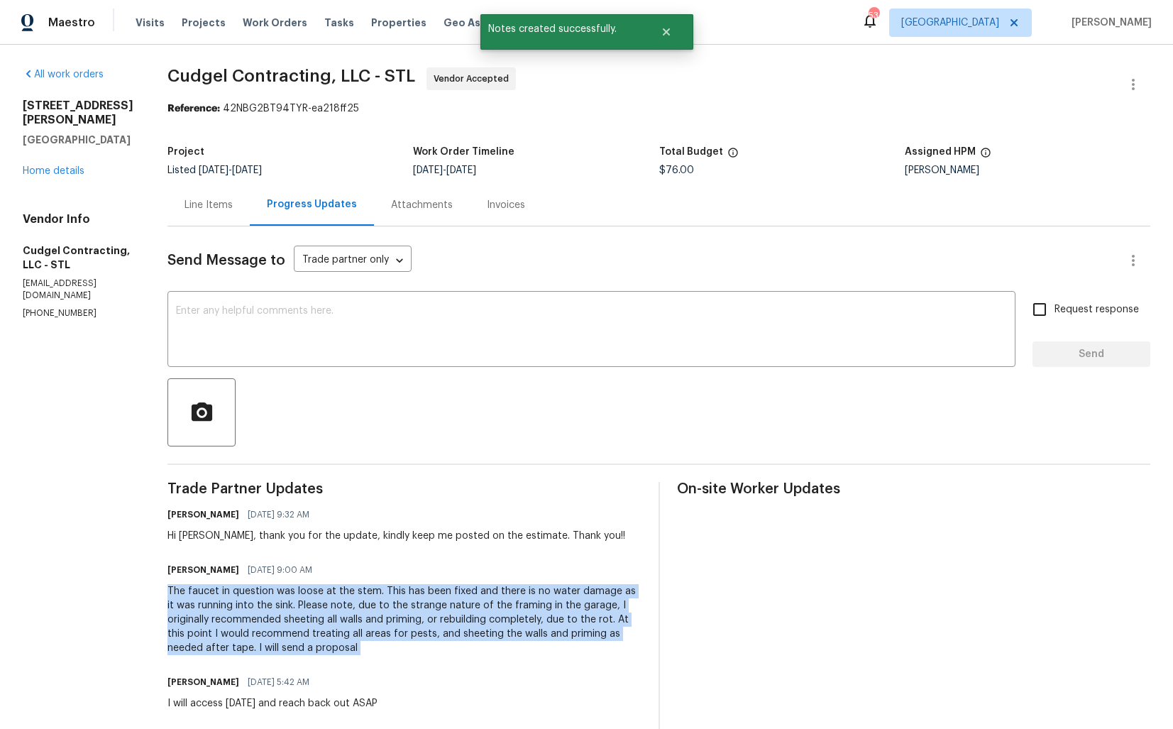
copy div "The faucet in question was loose at the stem. This has been fixed and there is …"
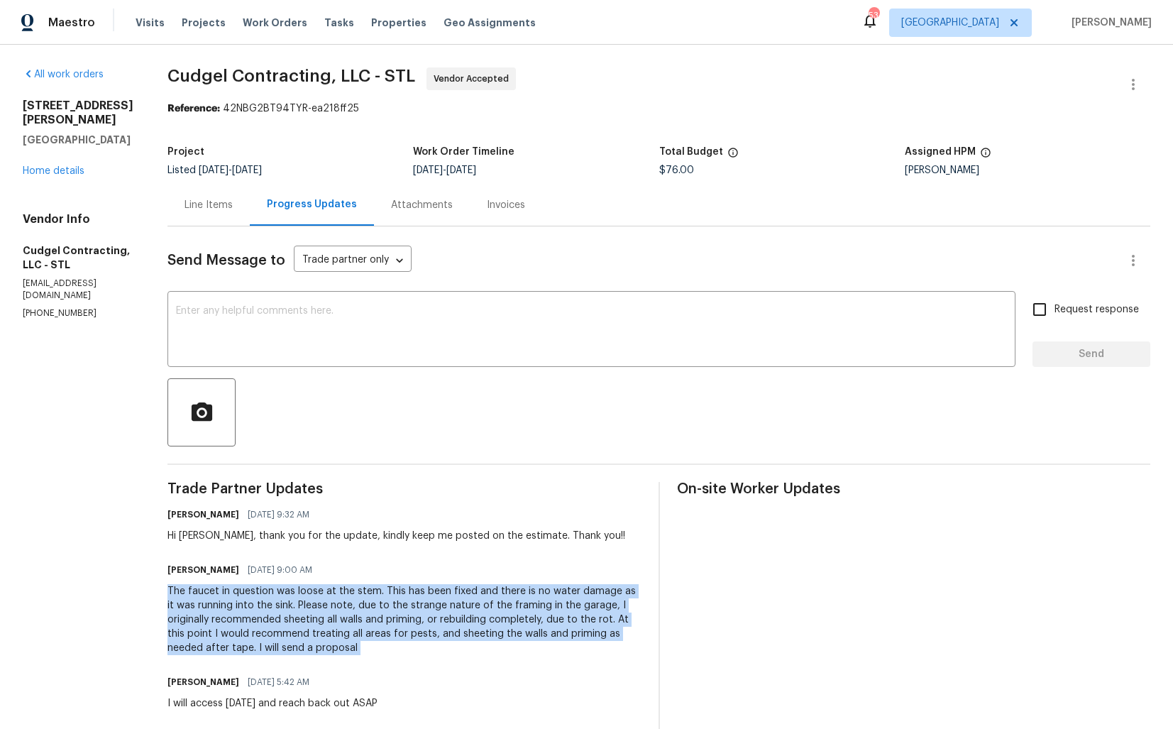
click at [131, 243] on h5 "Cudgel Contracting, LLC - STL" at bounding box center [78, 257] width 111 height 28
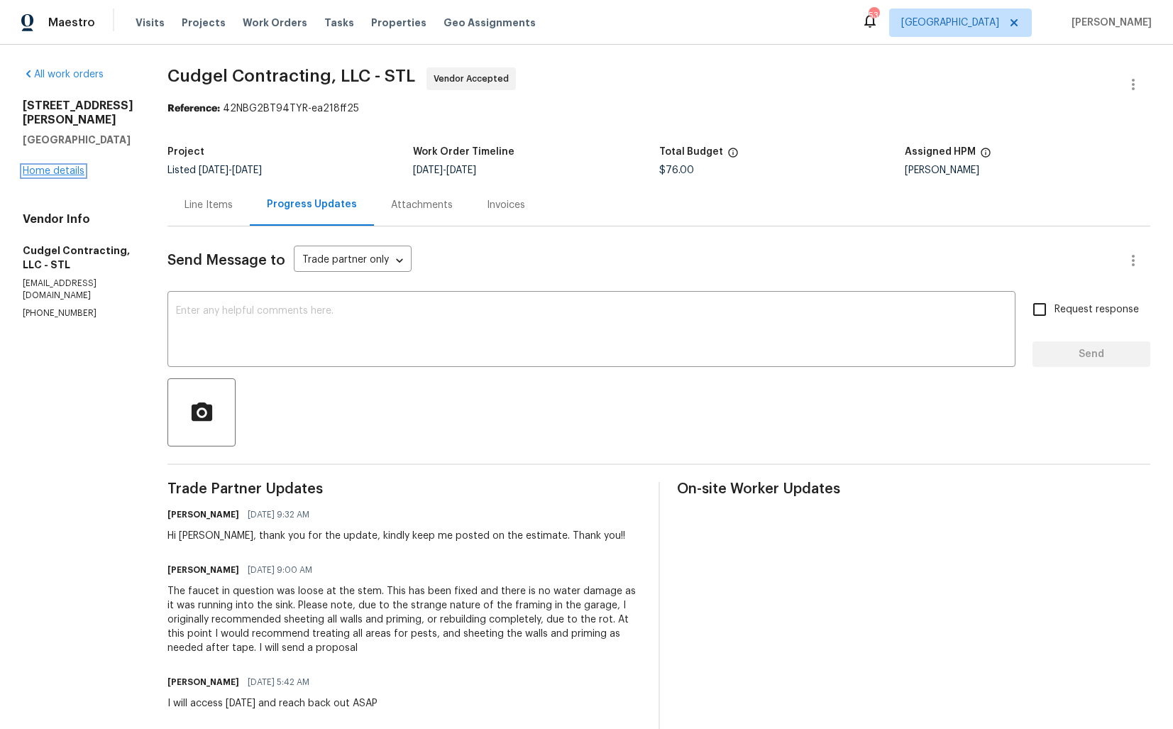
click at [62, 166] on link "Home details" at bounding box center [54, 171] width 62 height 10
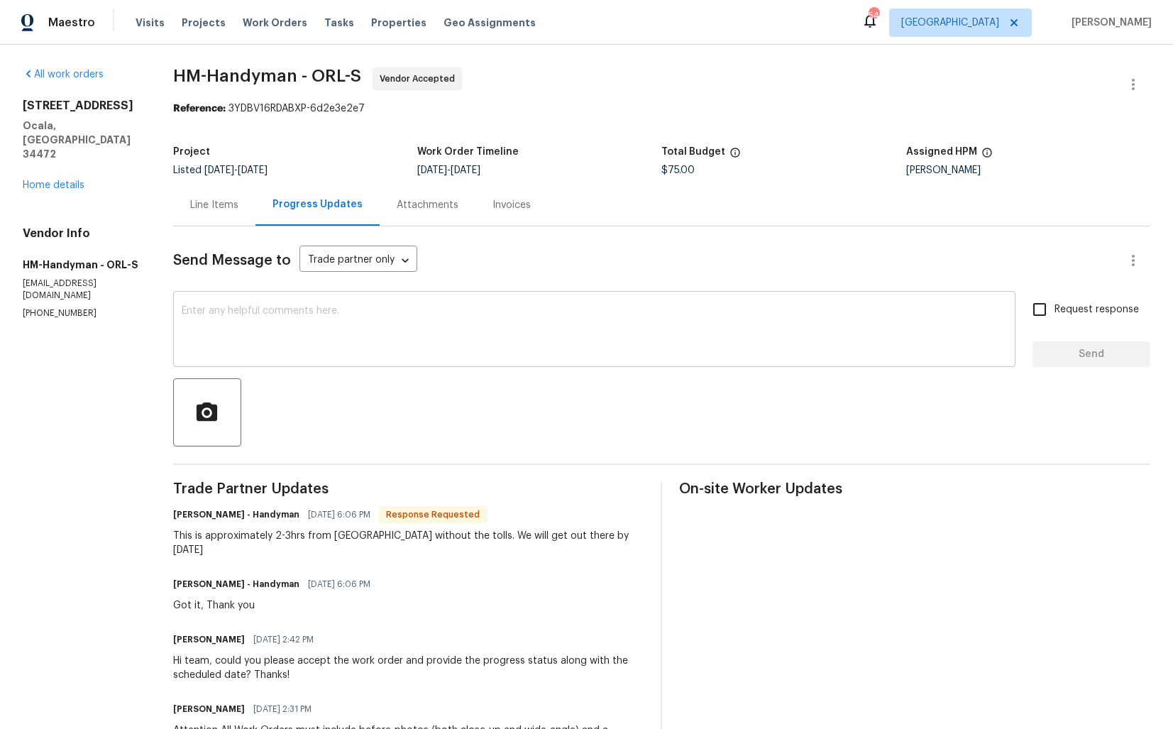
click at [405, 346] on textarea at bounding box center [594, 331] width 825 height 50
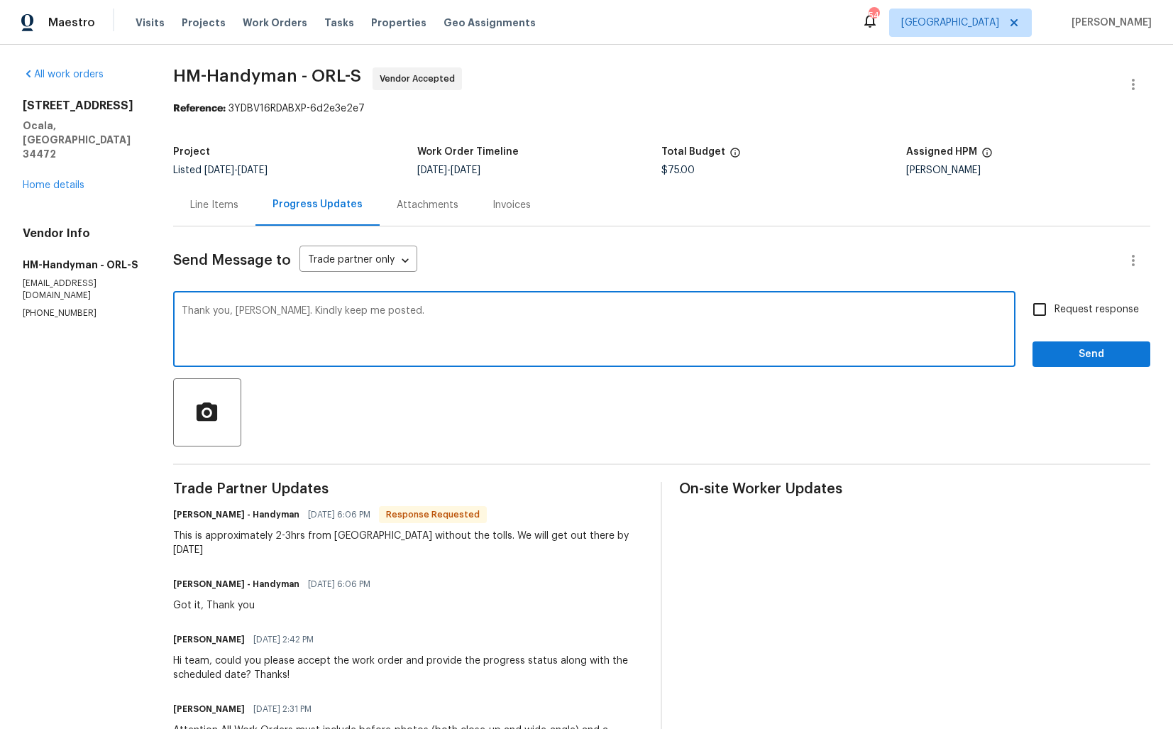
type textarea "Thank you, Joe. Kindly keep me posted."
click at [1096, 348] on span "Send" at bounding box center [1091, 355] width 95 height 18
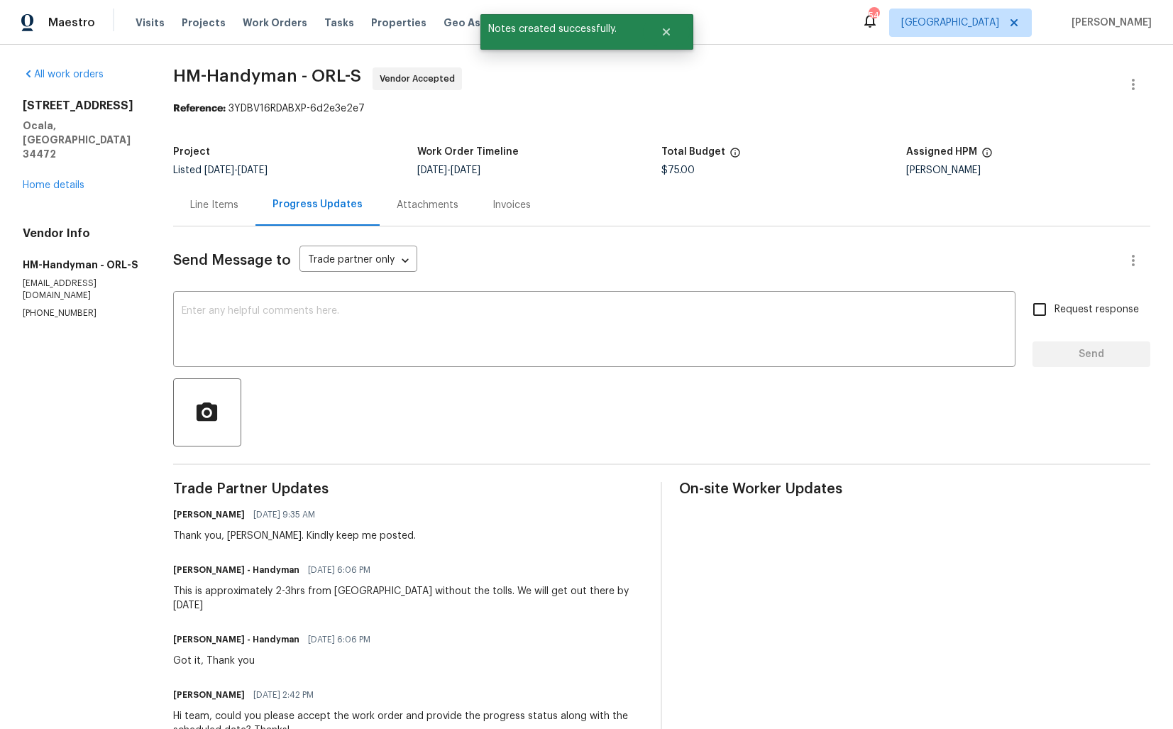
click at [226, 590] on div "This is approximately 2-3hrs from ORL without the tolls. We will get out there …" at bounding box center [408, 598] width 471 height 28
copy div "This is approximately 2-3hrs from ORL without the tolls. We will get out there …"
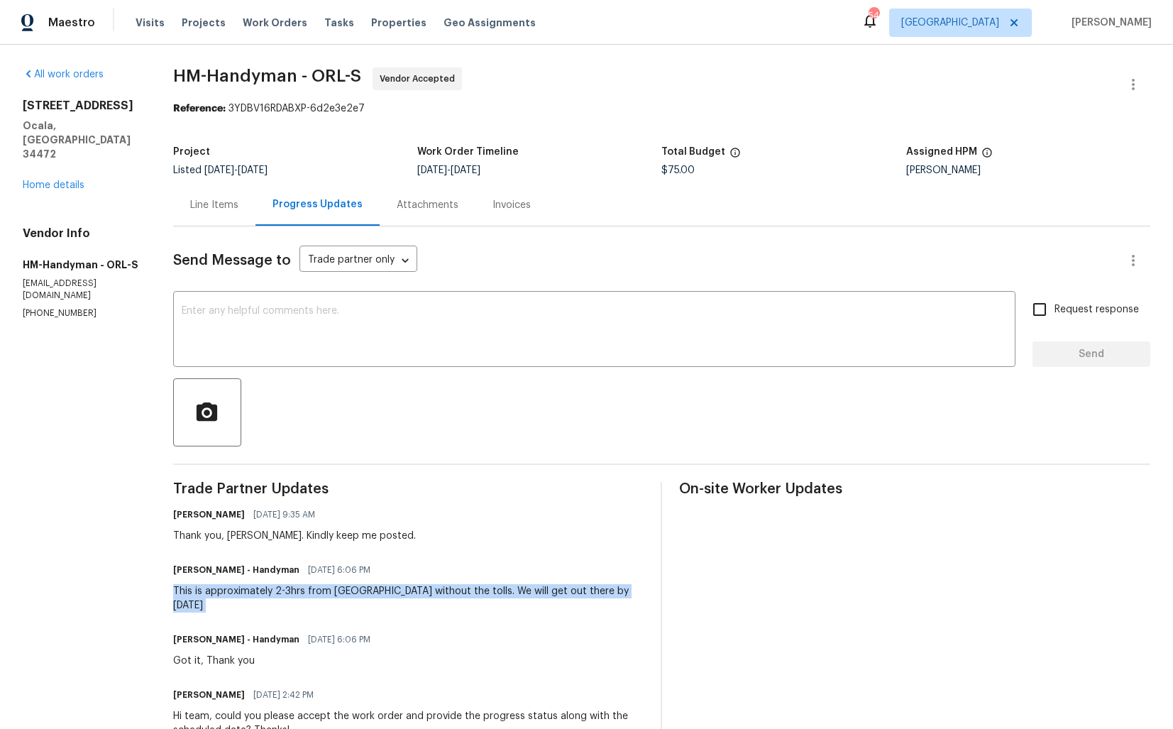
click at [357, 133] on section "HM-Handyman - ORL-S Vendor Accepted Reference: 3YDBV16RDABXP-6d2e3e2e7 Project …" at bounding box center [661, 508] width 977 height 883
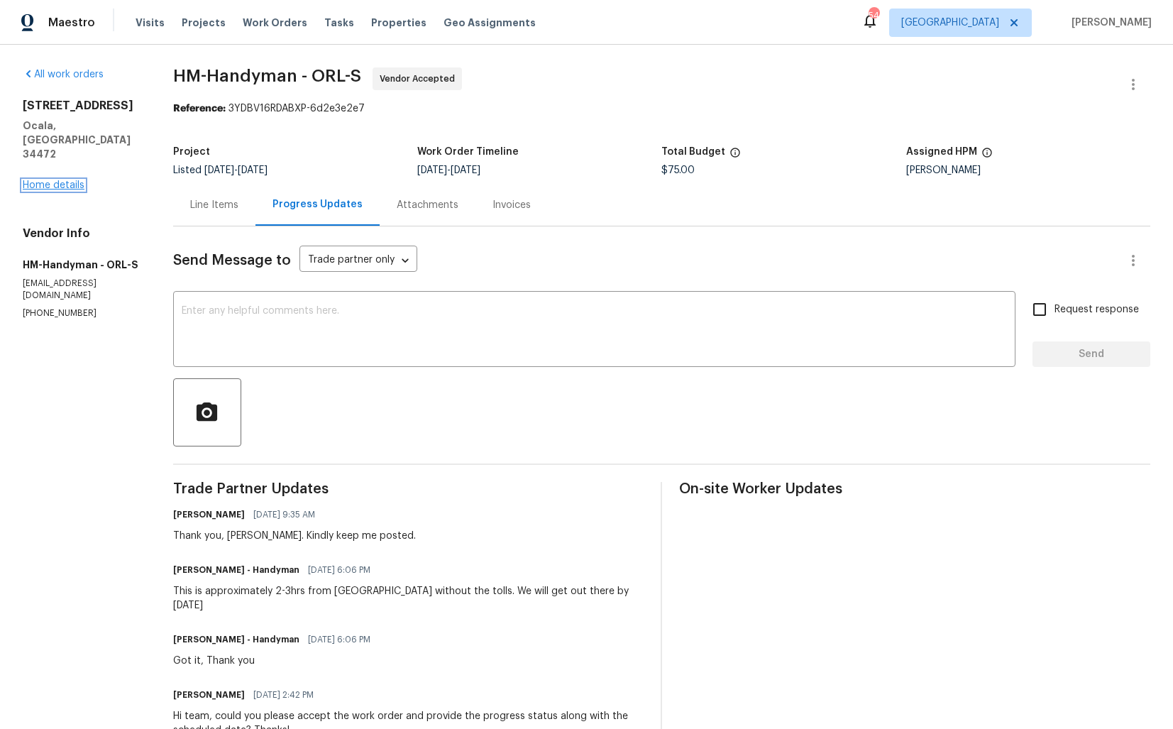
click at [53, 180] on link "Home details" at bounding box center [54, 185] width 62 height 10
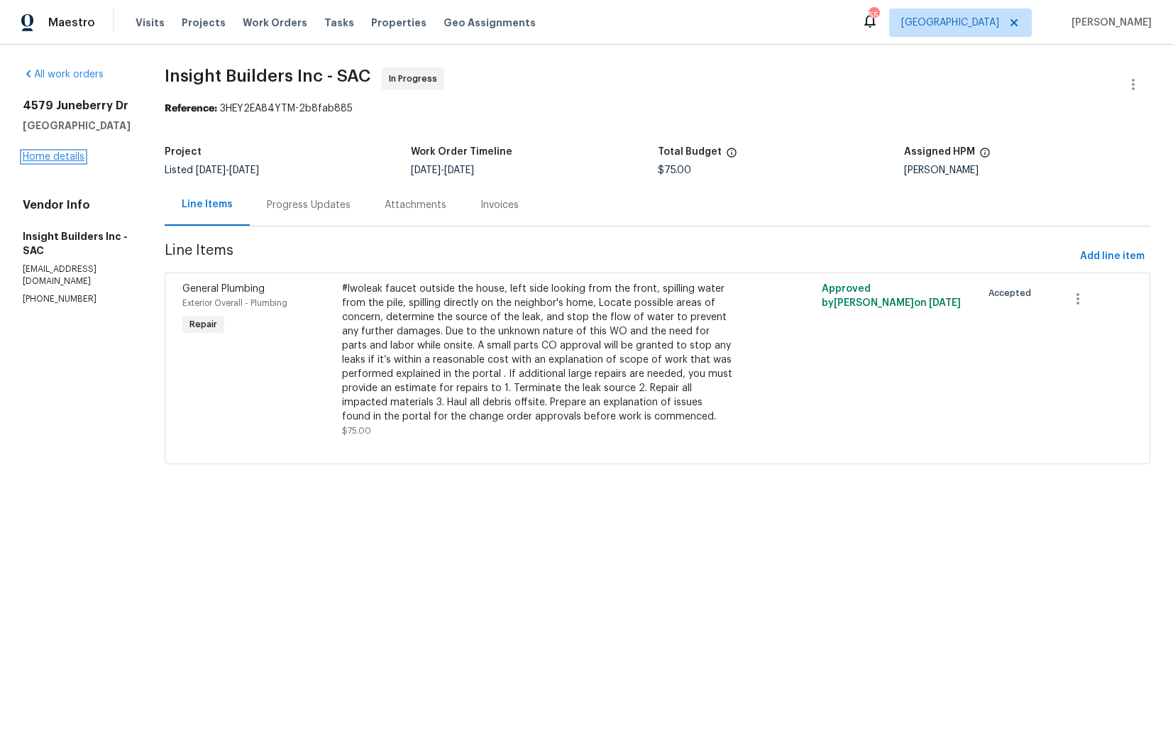
click at [57, 158] on link "Home details" at bounding box center [54, 157] width 62 height 10
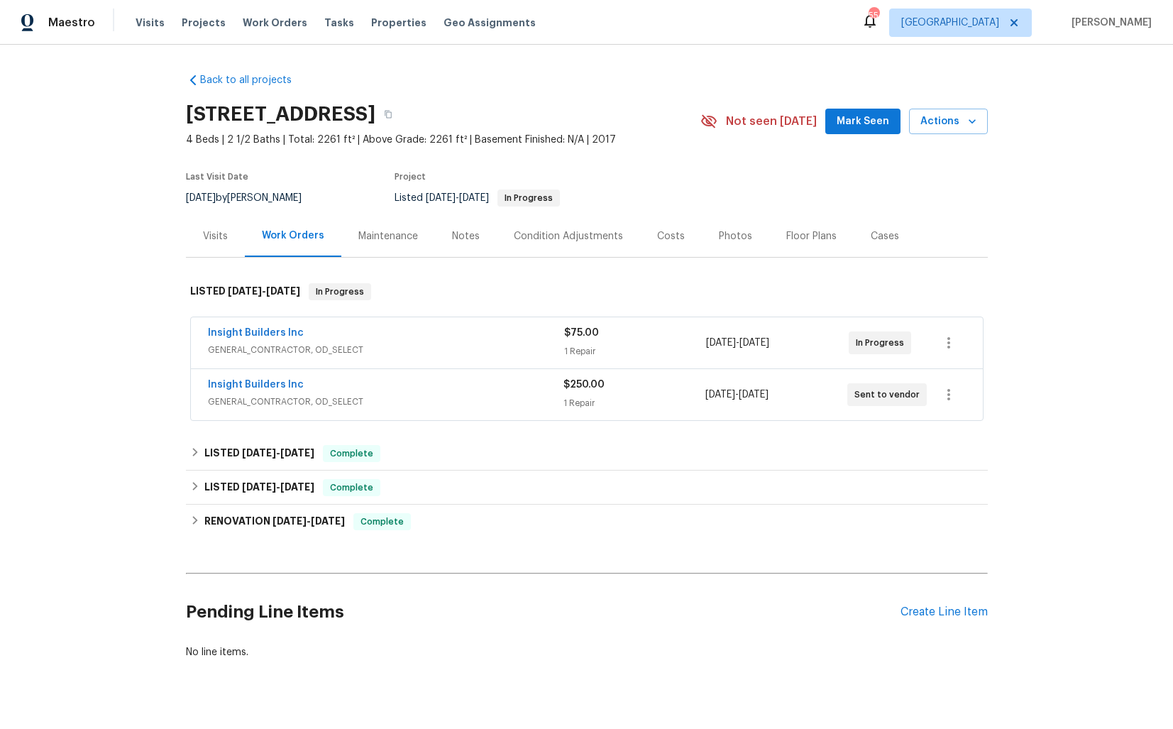
click at [361, 383] on div "Insight Builders Inc" at bounding box center [386, 386] width 356 height 17
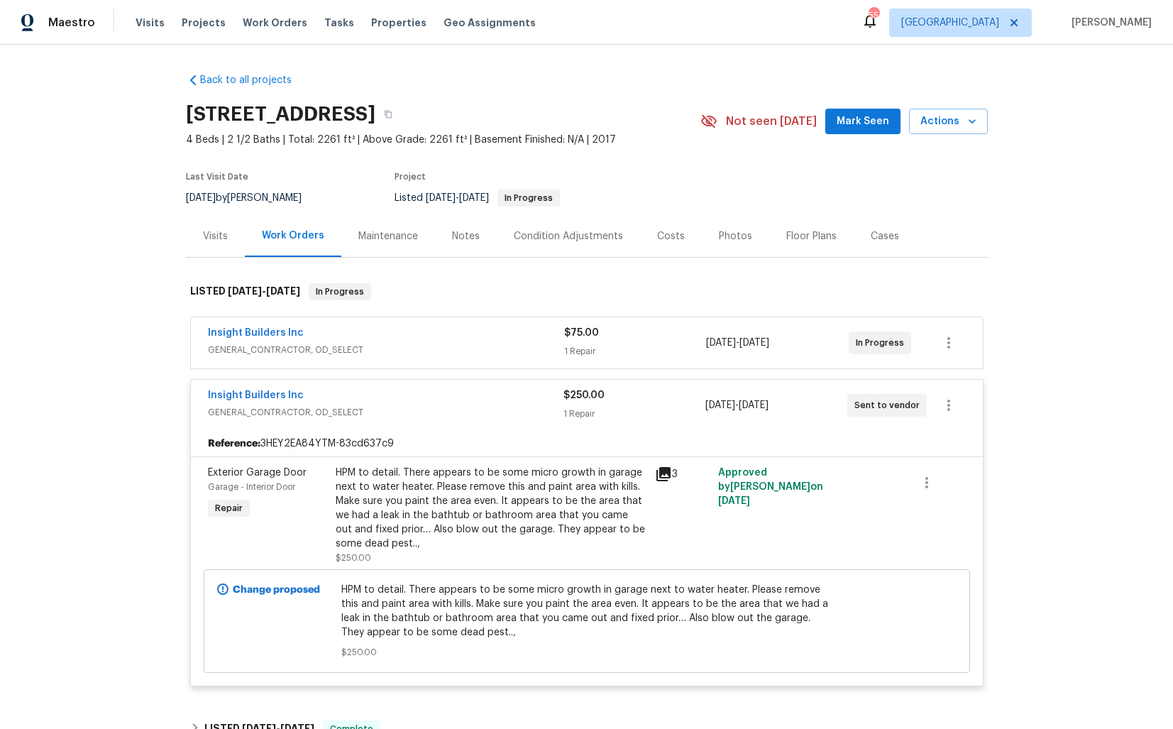
click at [415, 395] on div "Insight Builders Inc" at bounding box center [386, 396] width 356 height 17
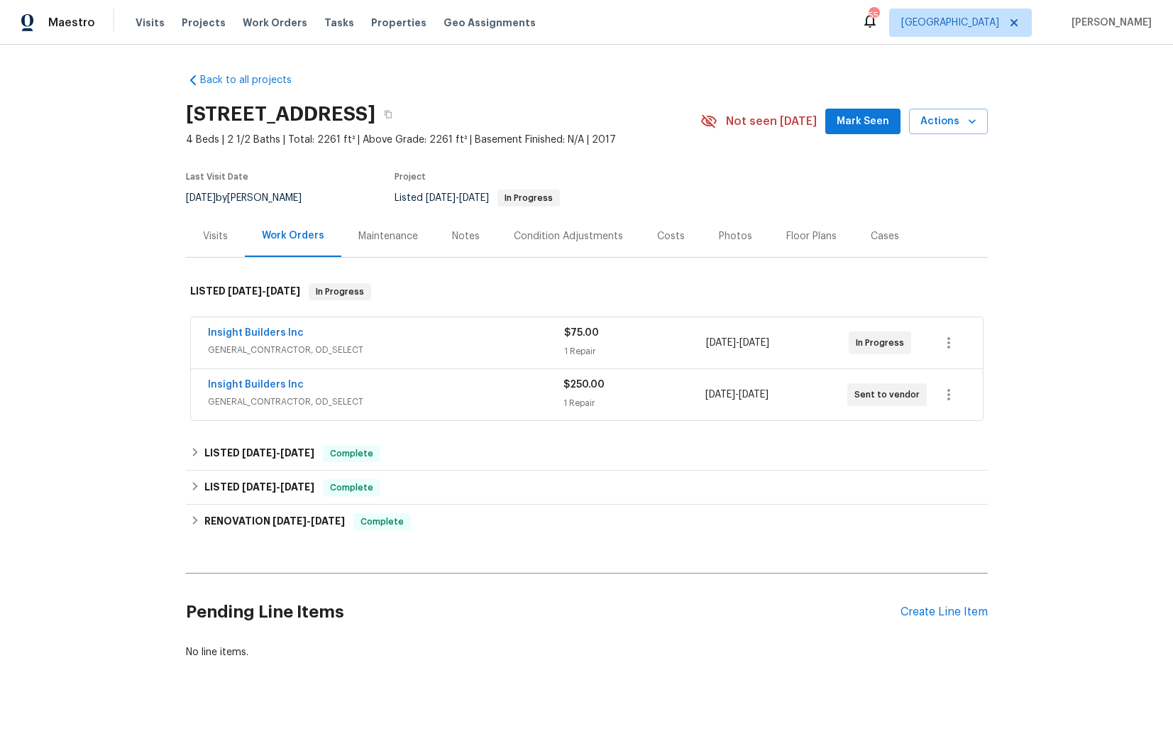
click at [406, 387] on div "Insight Builders Inc" at bounding box center [386, 386] width 356 height 17
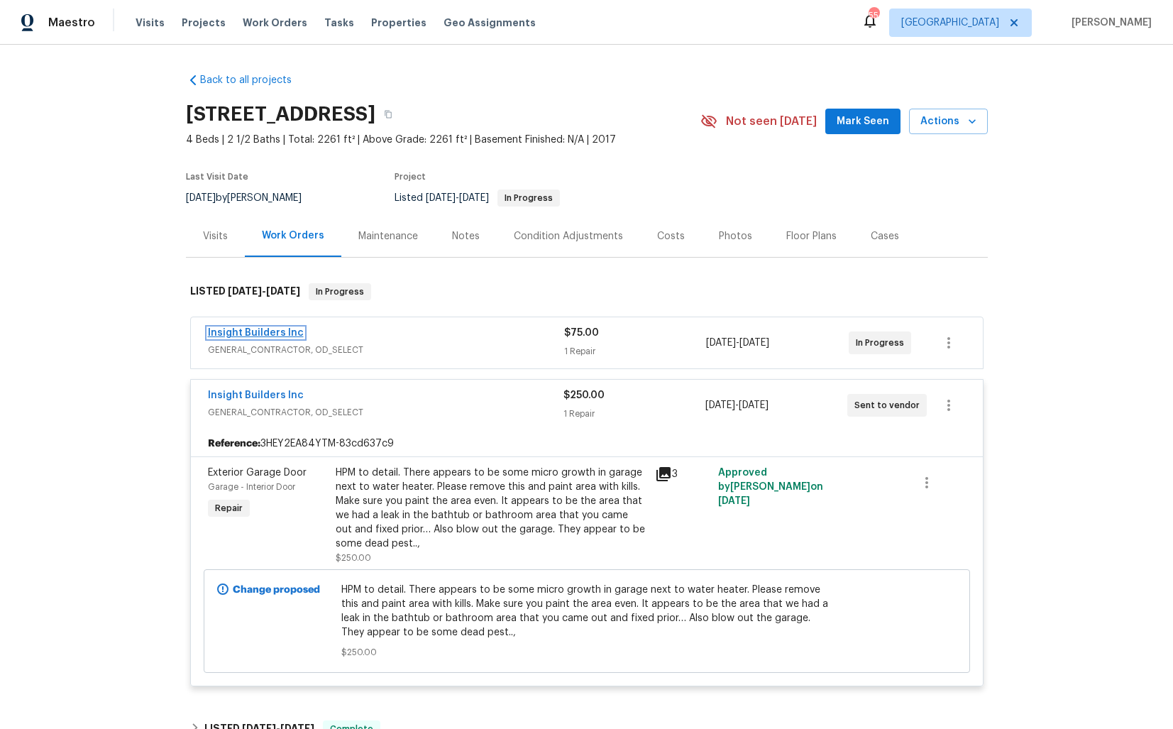
click at [285, 337] on link "Insight Builders Inc" at bounding box center [256, 333] width 96 height 10
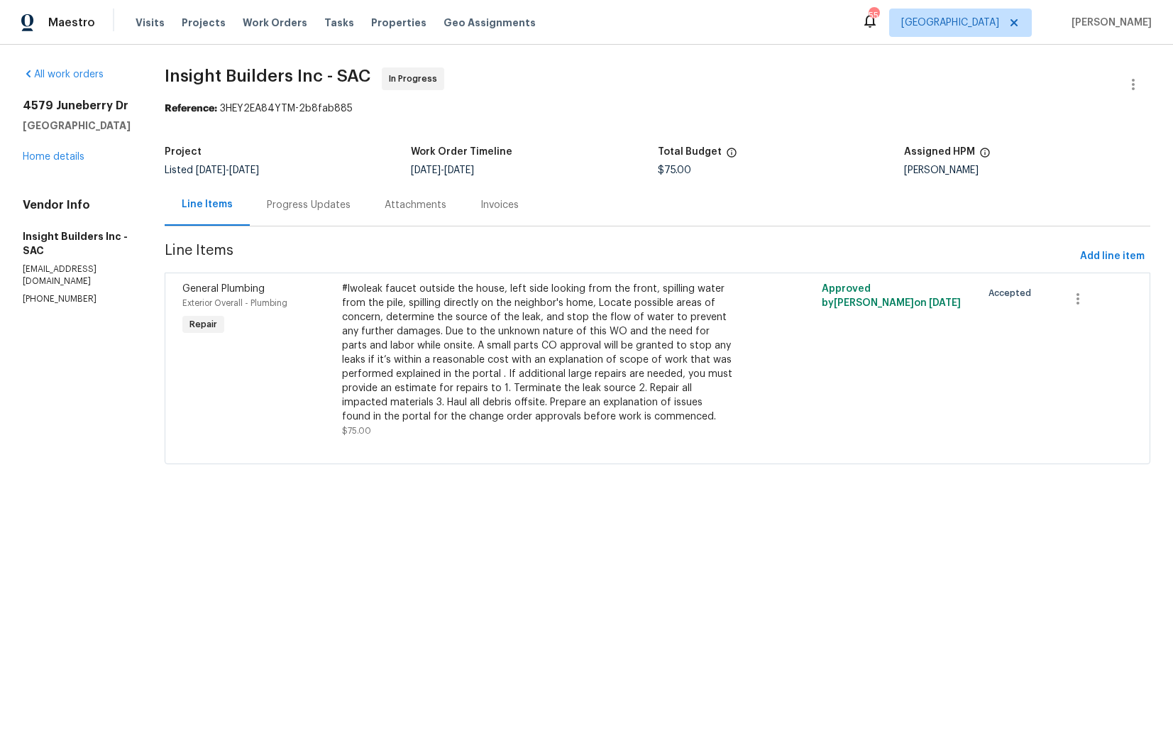
click at [313, 209] on div "Progress Updates" at bounding box center [309, 205] width 84 height 14
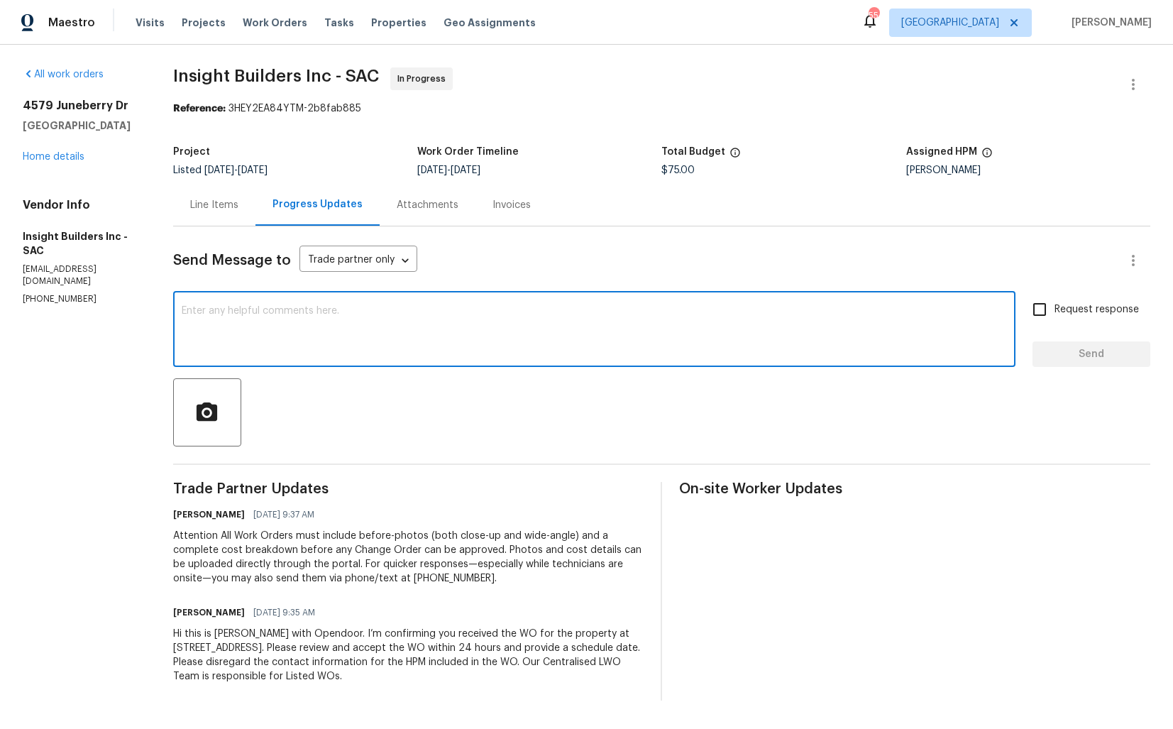
click at [361, 328] on textarea at bounding box center [594, 331] width 825 height 50
type textarea "s"
paste textarea "Hi team, could you please provide an update on the status of the work order? Th…"
click at [673, 307] on textarea "Hi team, could you please provide an update on the status of the work order? Th…" at bounding box center [594, 331] width 825 height 50
type textarea "Hi team, could you please provide an update on the status of the work order? Th…"
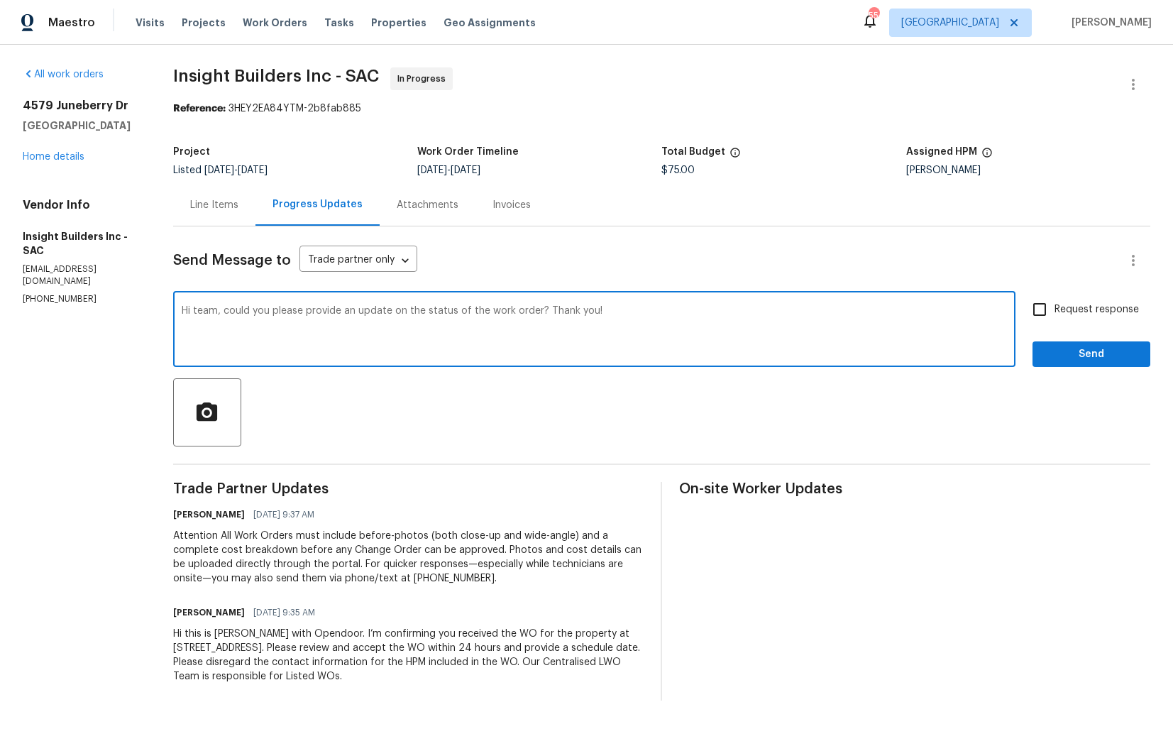
click at [1055, 307] on input "Request response" at bounding box center [1040, 310] width 30 height 30
checkbox input "true"
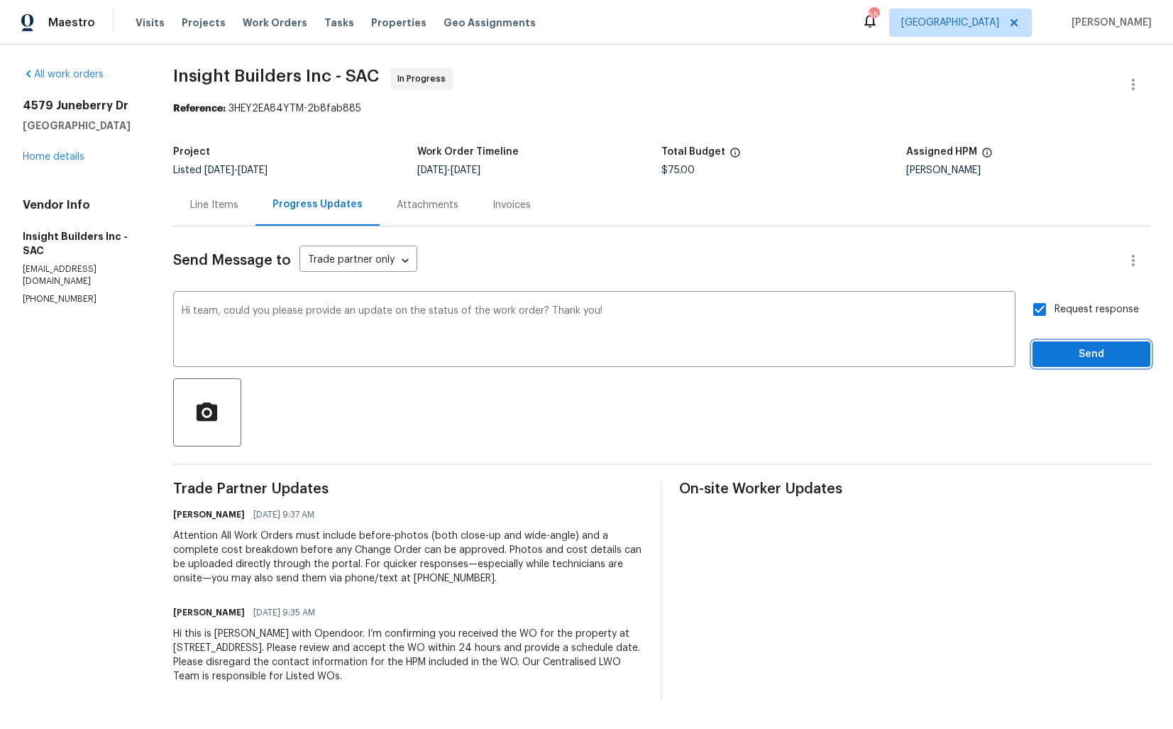
click at [1061, 363] on button "Send" at bounding box center [1092, 354] width 118 height 26
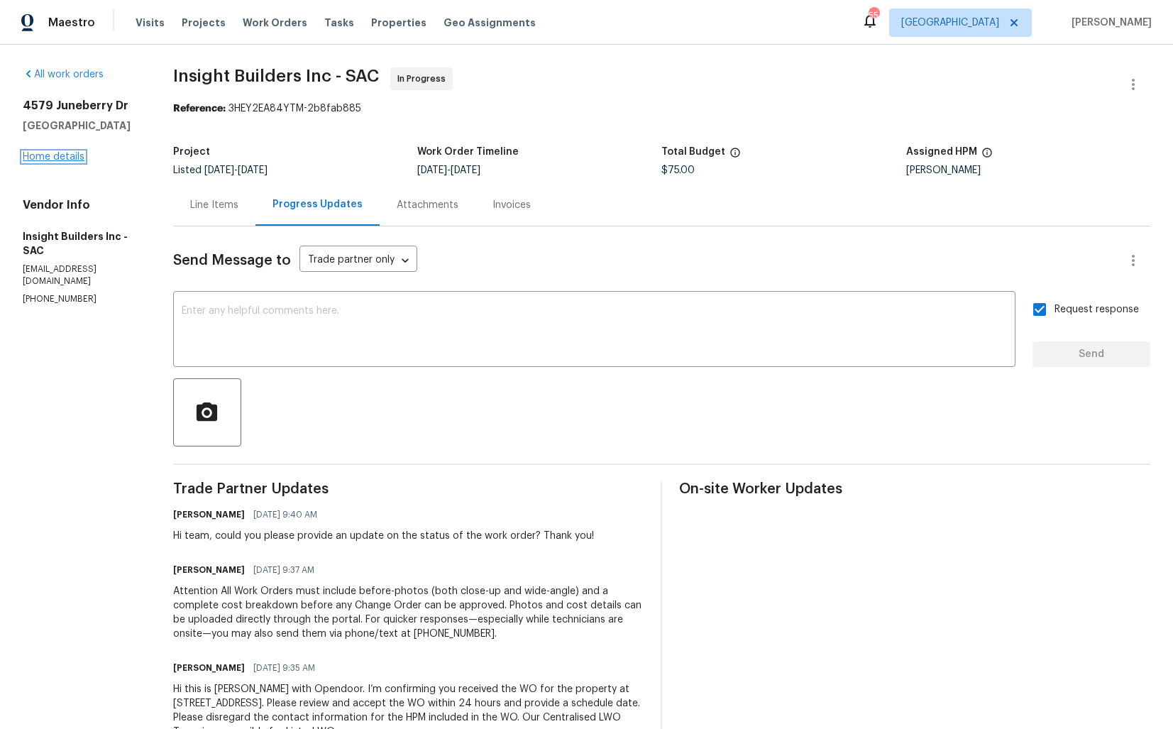
click at [59, 153] on link "Home details" at bounding box center [54, 157] width 62 height 10
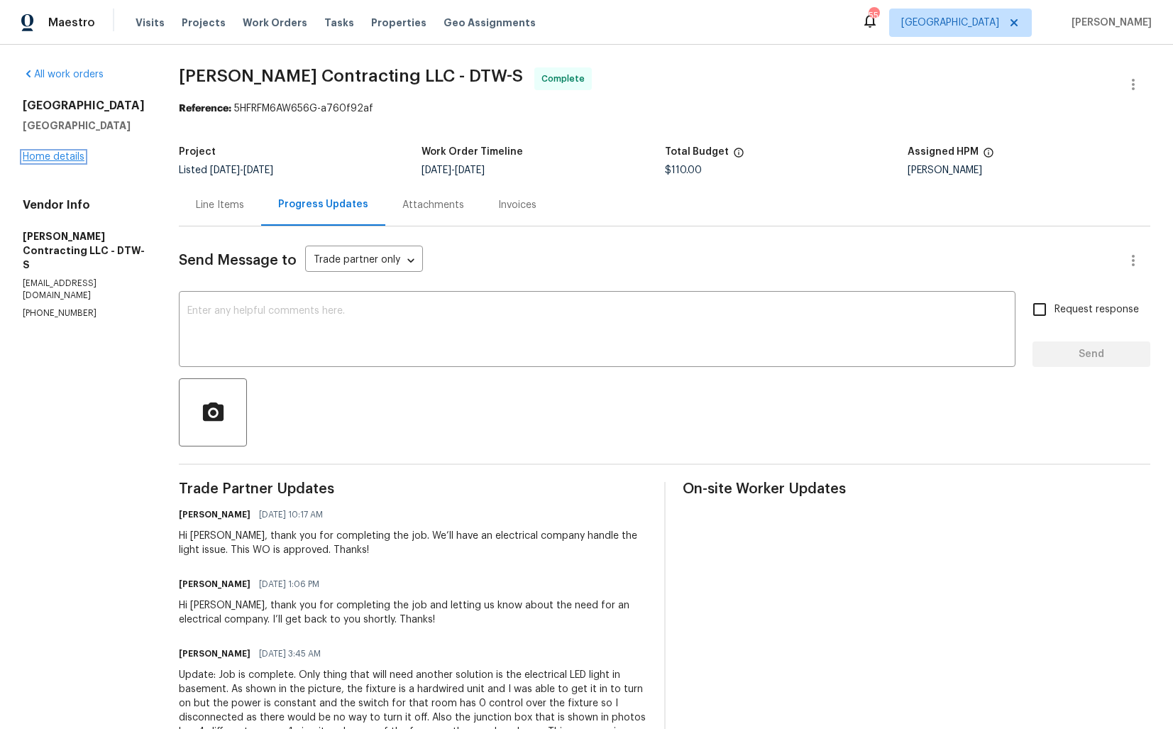
click at [78, 158] on link "Home details" at bounding box center [54, 157] width 62 height 10
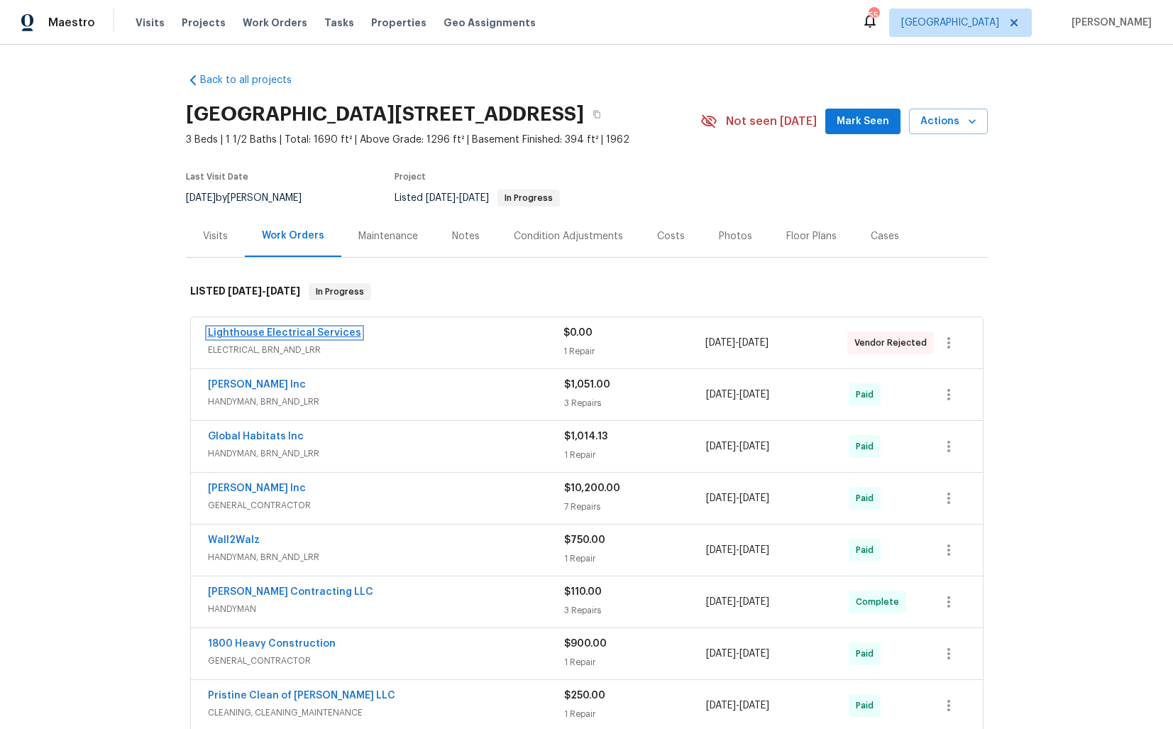
click at [255, 335] on link "Lighthouse Electrical Services" at bounding box center [284, 333] width 153 height 10
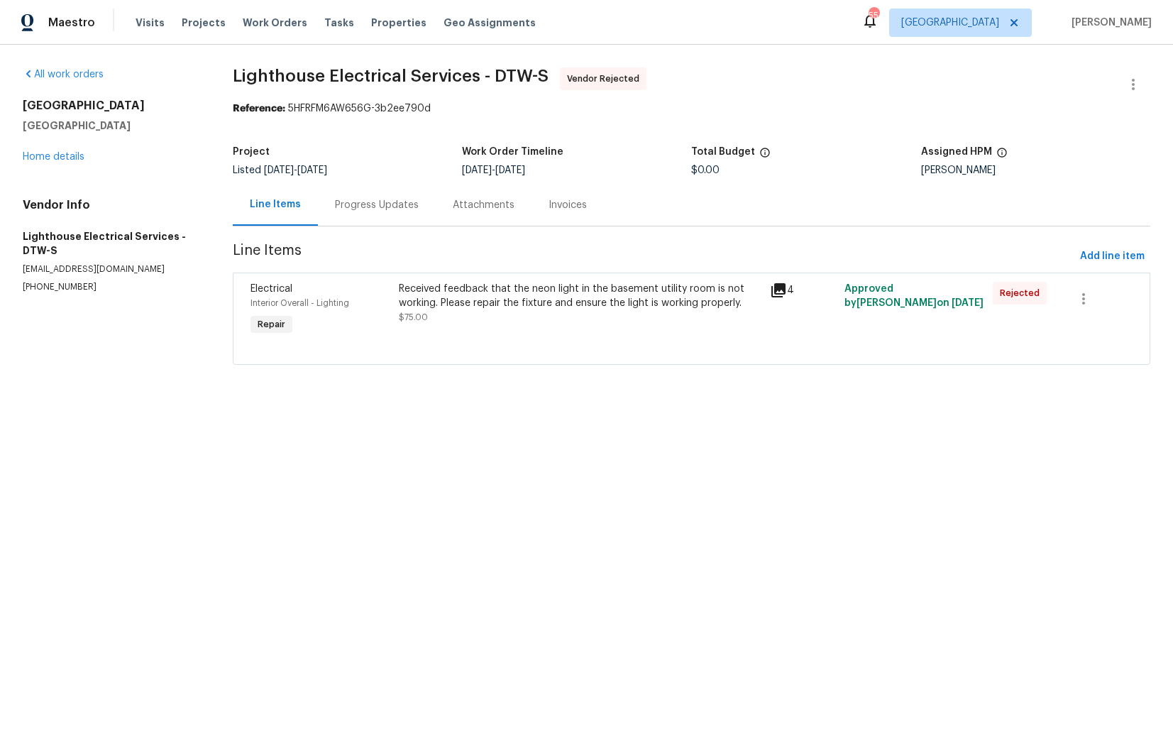
click at [363, 204] on div "Progress Updates" at bounding box center [377, 205] width 84 height 14
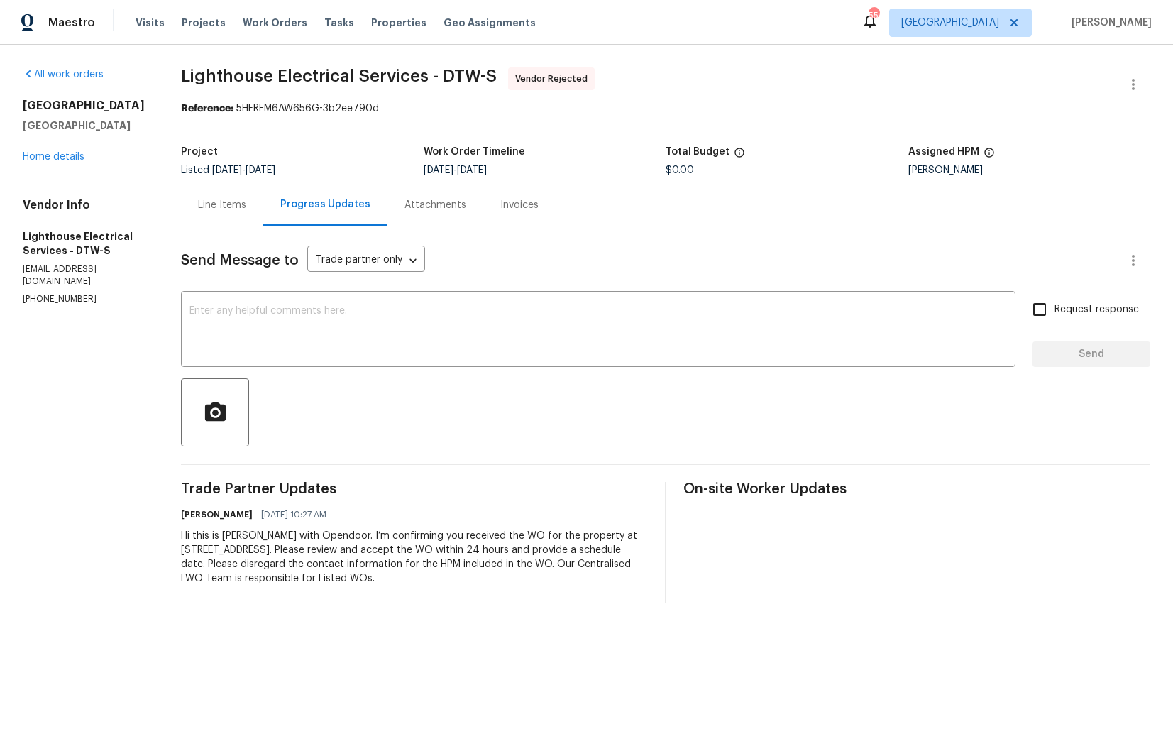
click at [216, 200] on div "Line Items" at bounding box center [222, 205] width 48 height 14
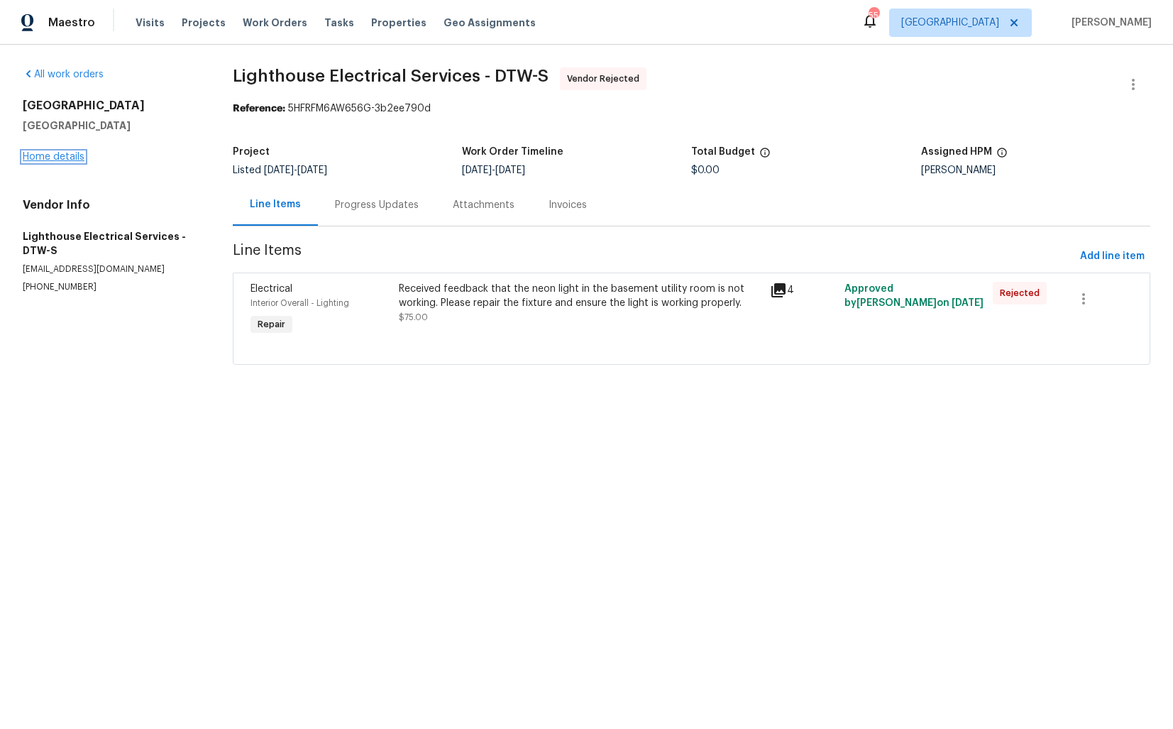
click at [65, 158] on link "Home details" at bounding box center [54, 157] width 62 height 10
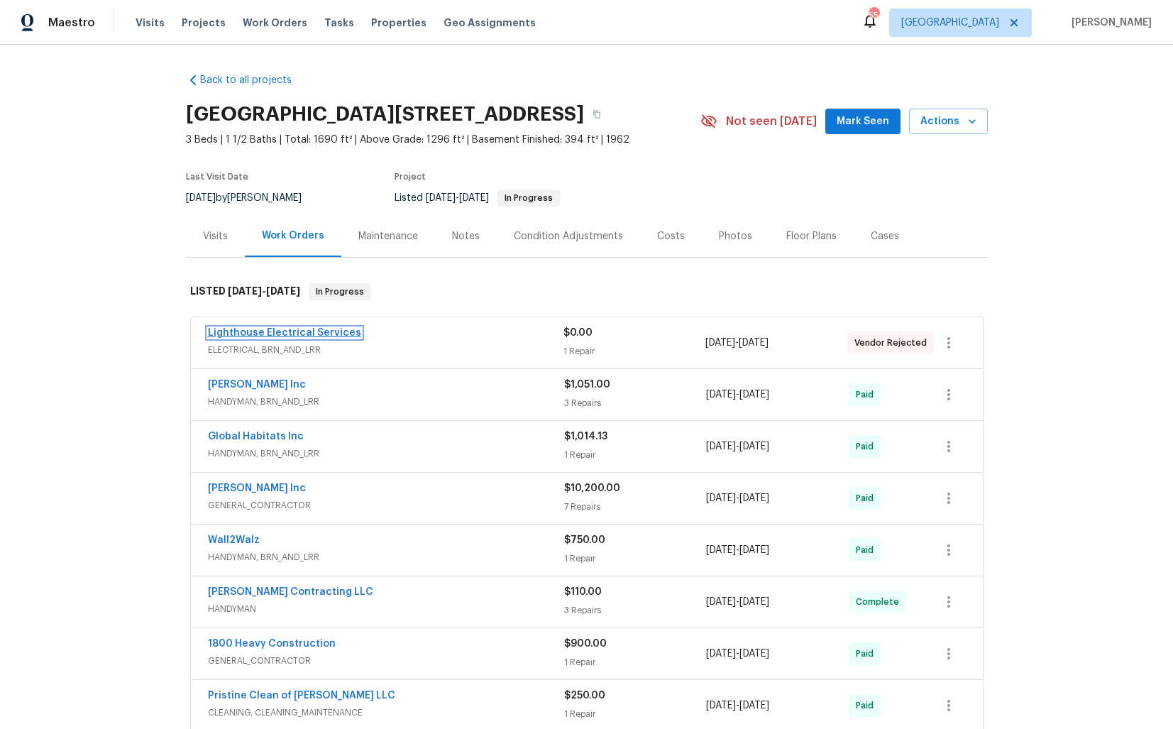
click at [313, 335] on link "Lighthouse Electrical Services" at bounding box center [284, 333] width 153 height 10
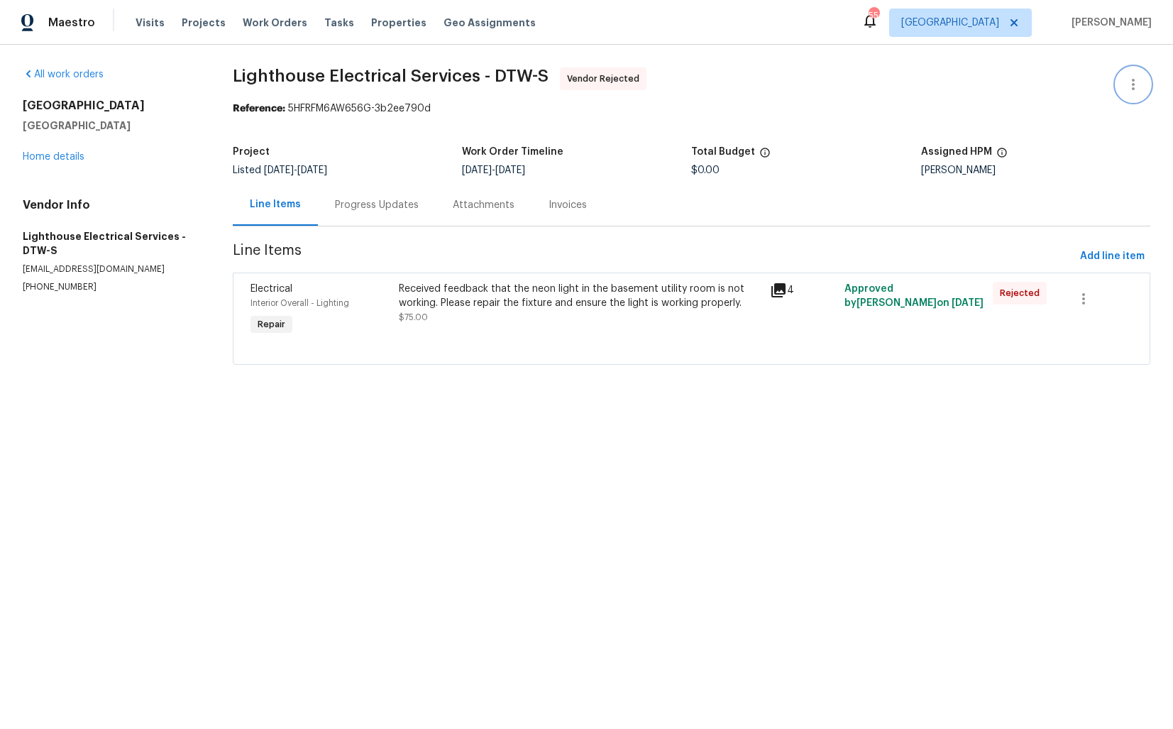
click at [1142, 81] on button "button" at bounding box center [1133, 84] width 34 height 34
click at [1029, 89] on li "Edit" at bounding box center [1087, 84] width 153 height 23
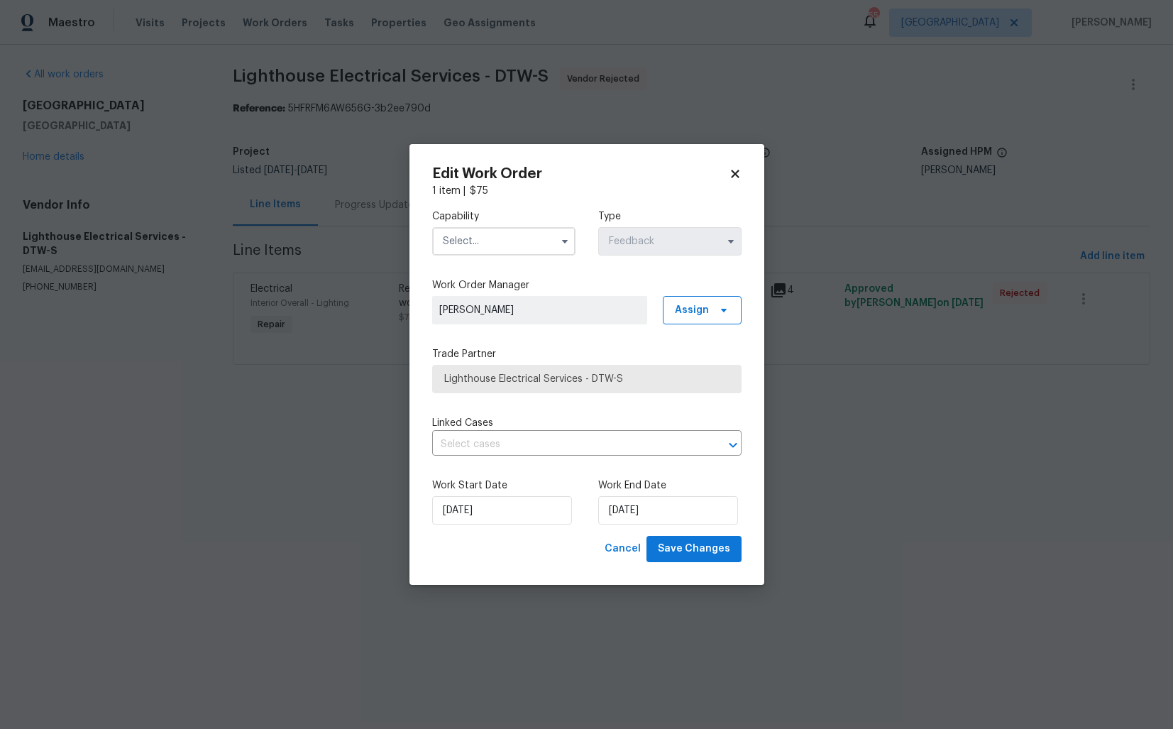
click at [487, 251] on input "text" at bounding box center [503, 241] width 143 height 28
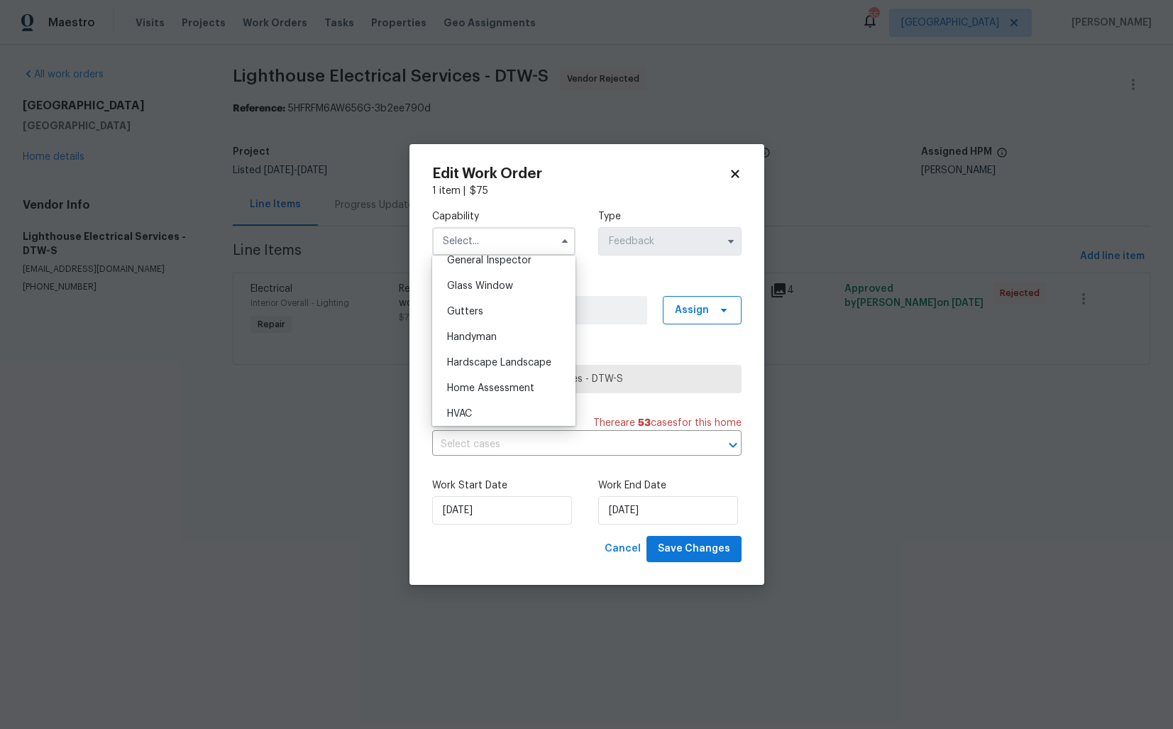
scroll to position [668, 0]
click at [500, 284] on span "General Contractor" at bounding box center [493, 282] width 92 height 10
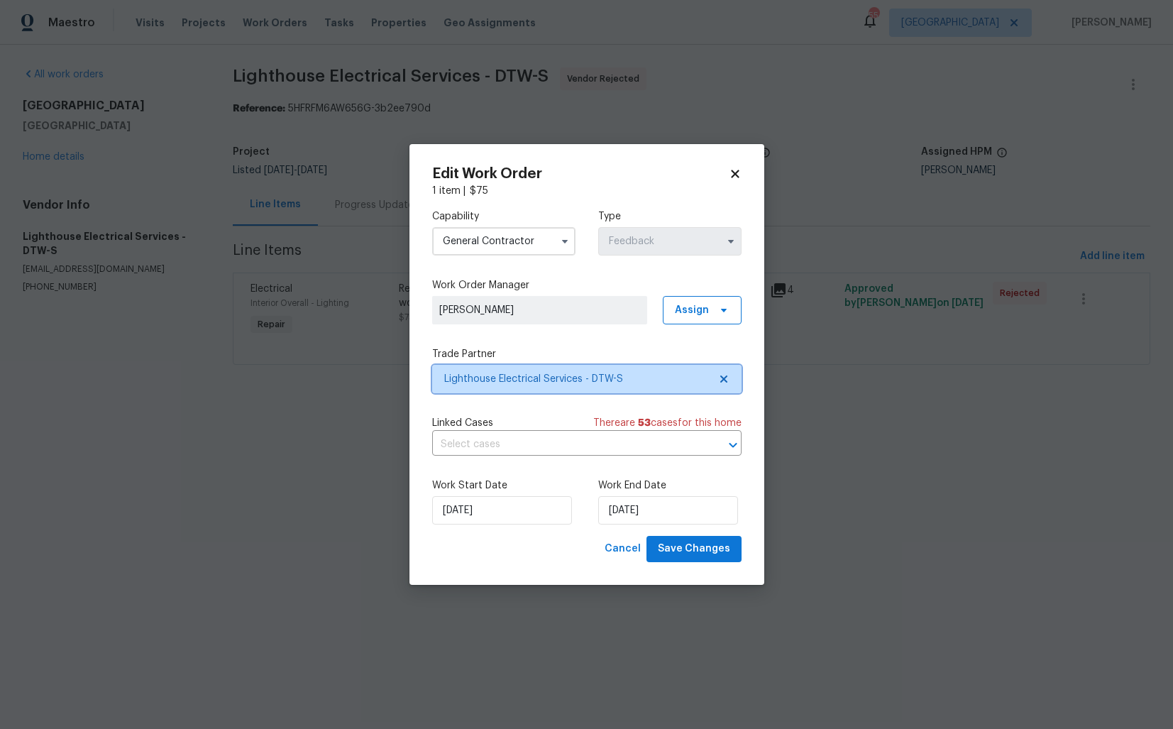
click at [533, 387] on span "Lighthouse Electrical Services - DTW-S" at bounding box center [586, 379] width 309 height 28
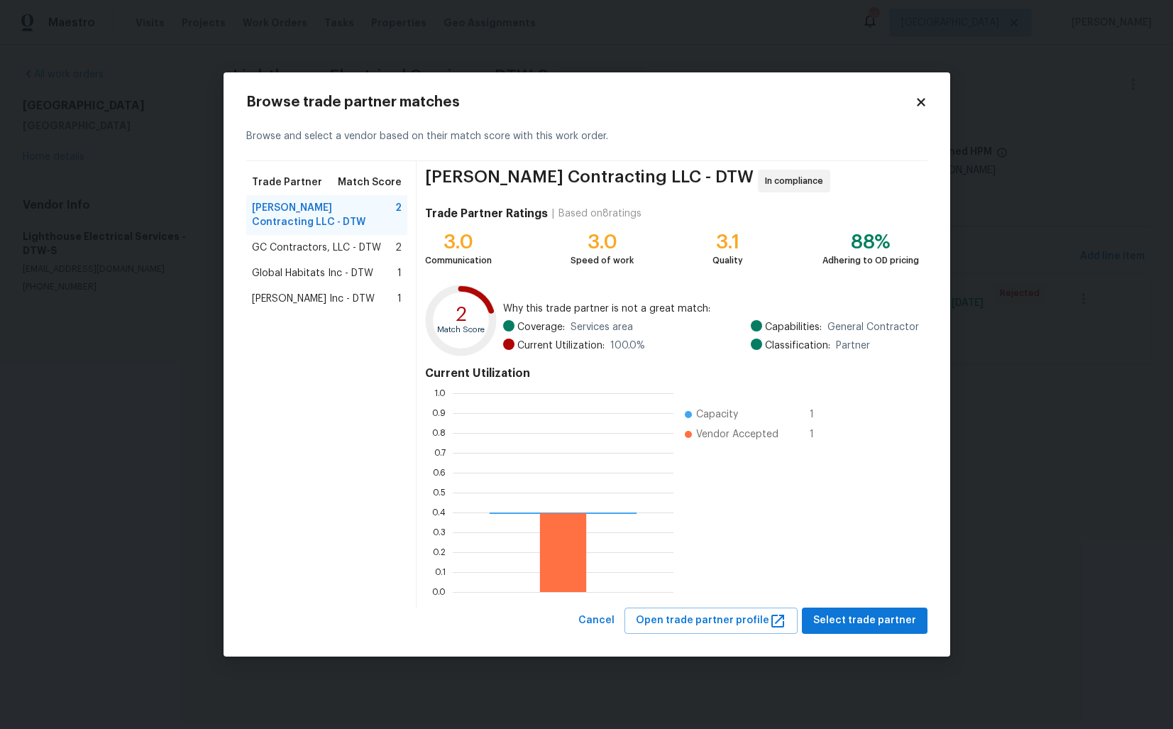
scroll to position [199, 221]
click at [287, 241] on span "GC Contractors, LLC - DTW" at bounding box center [316, 248] width 129 height 14
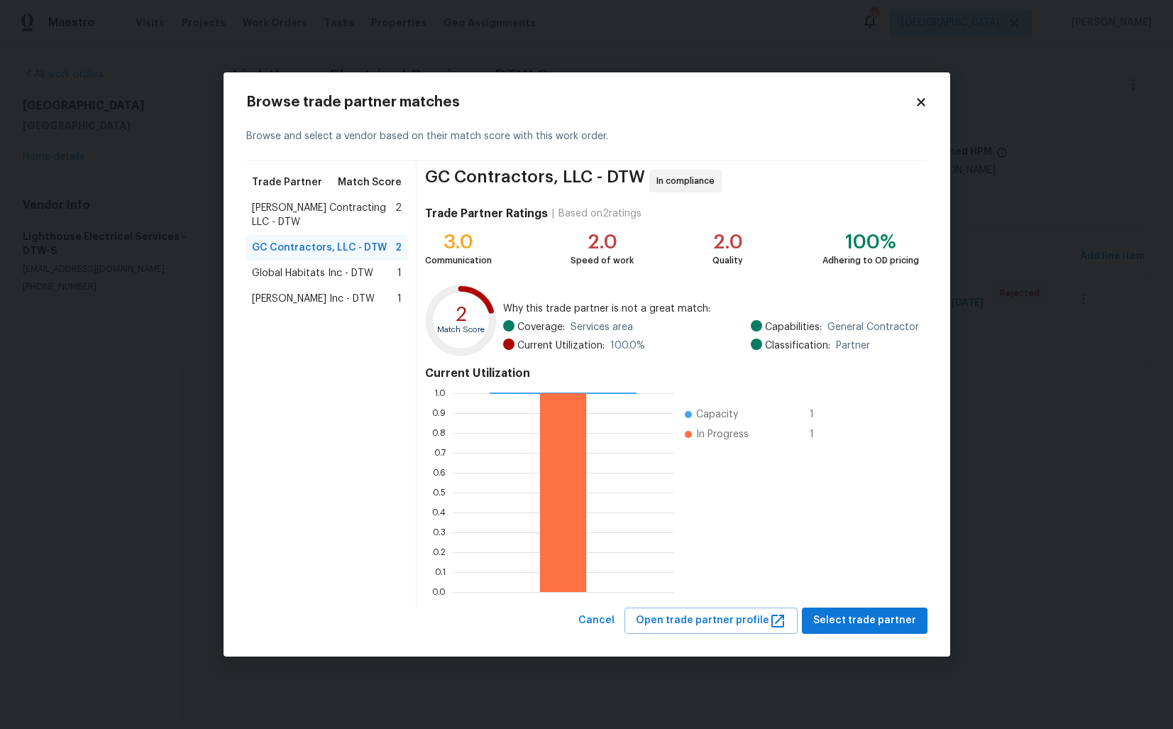
click at [288, 266] on span "Global Habitats Inc - DTW" at bounding box center [312, 273] width 121 height 14
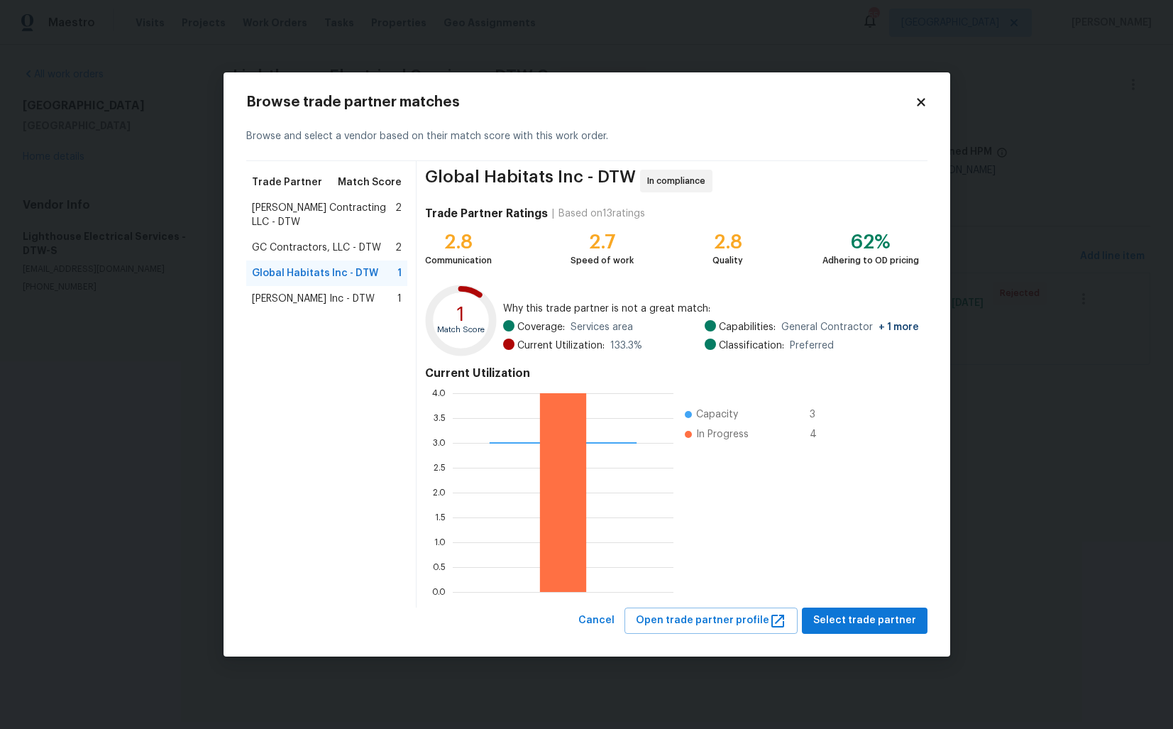
click at [305, 292] on span "Michael Radney Inc - DTW" at bounding box center [313, 299] width 123 height 14
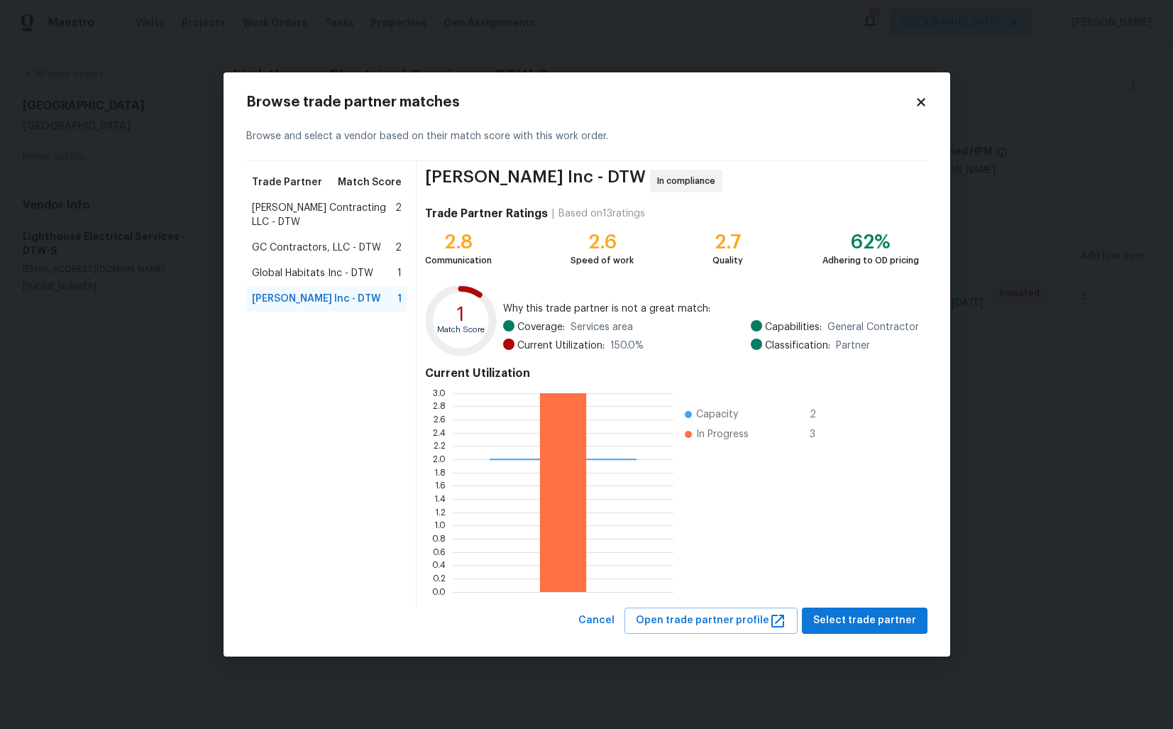
click at [297, 213] on span "Solano Contracting LLC - DTW" at bounding box center [324, 215] width 144 height 28
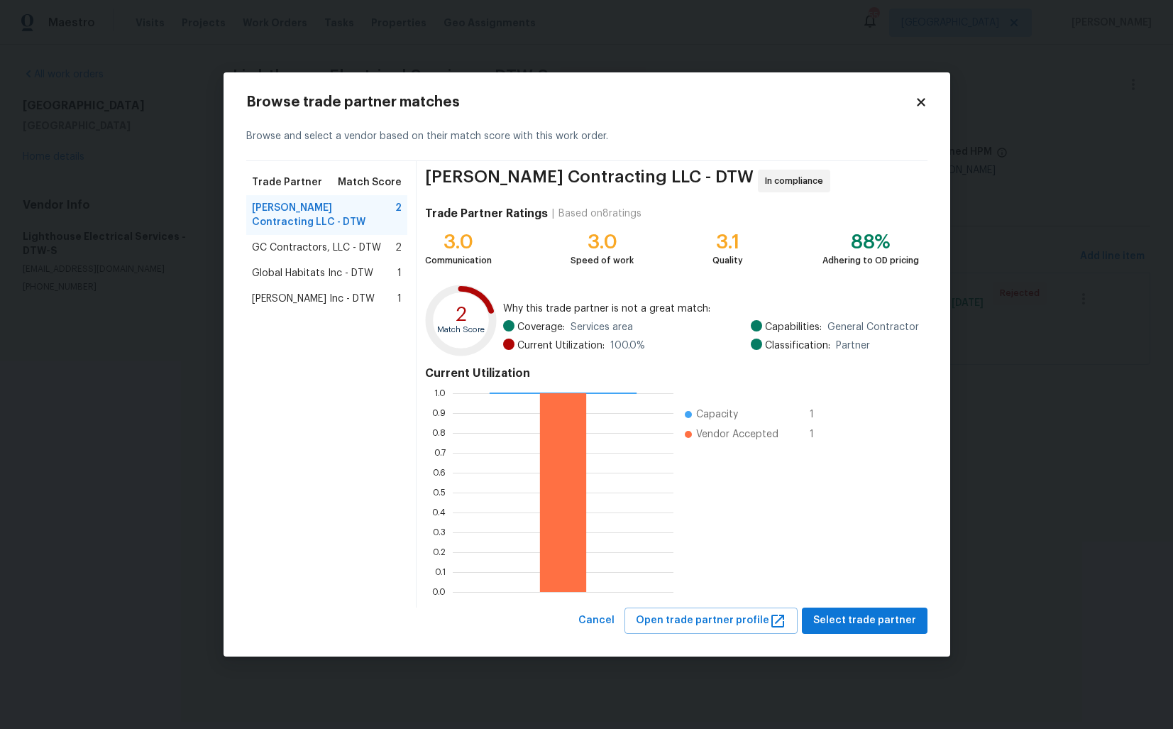
click at [329, 292] on span "Michael Radney Inc - DTW" at bounding box center [313, 299] width 123 height 14
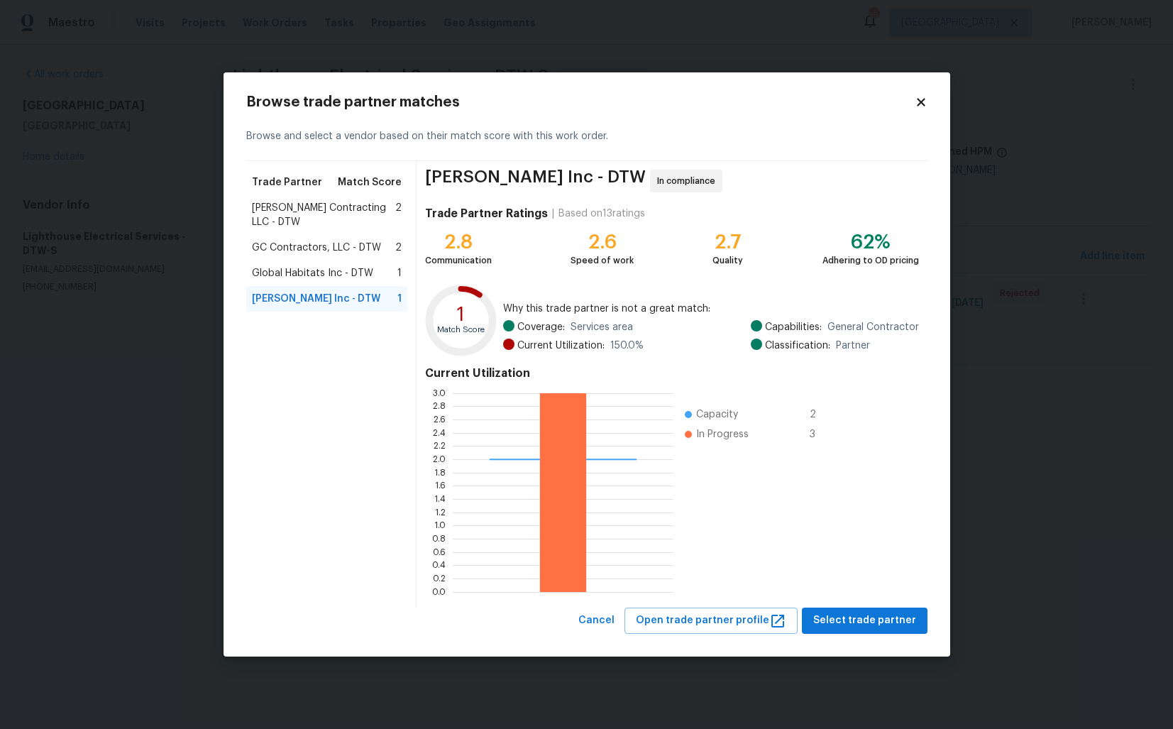
click at [315, 266] on span "Global Habitats Inc - DTW" at bounding box center [312, 273] width 121 height 14
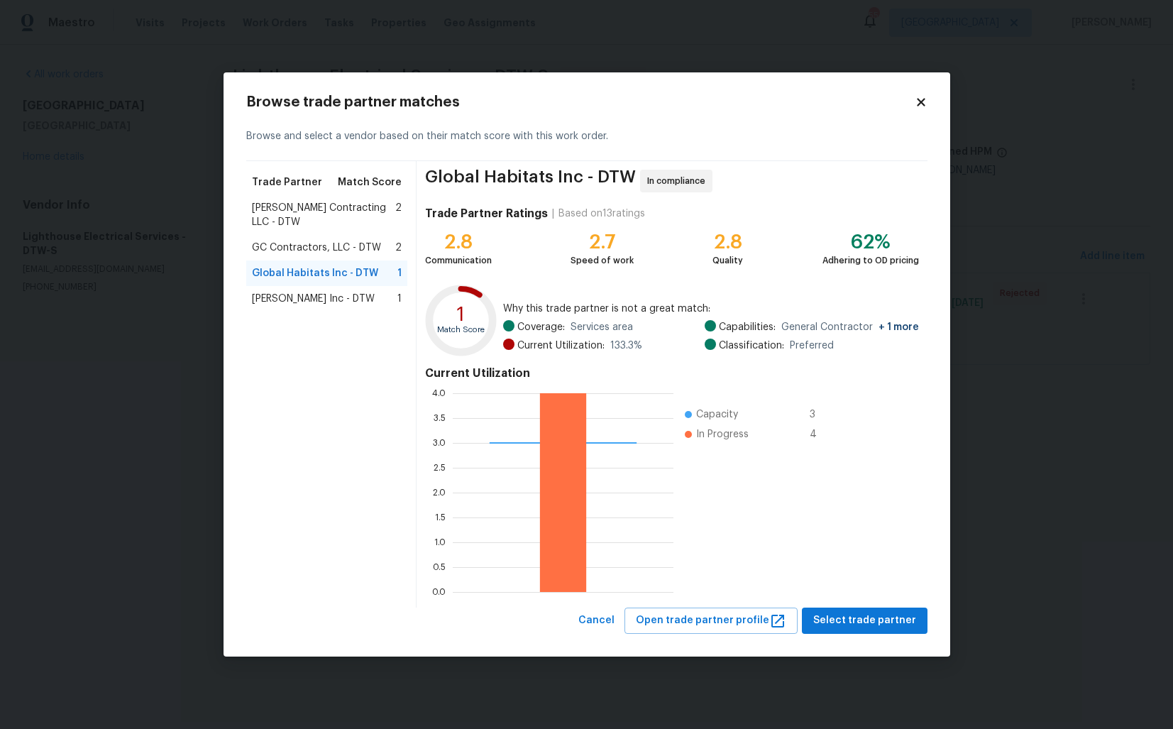
click at [317, 241] on span "GC Contractors, LLC - DTW" at bounding box center [316, 248] width 129 height 14
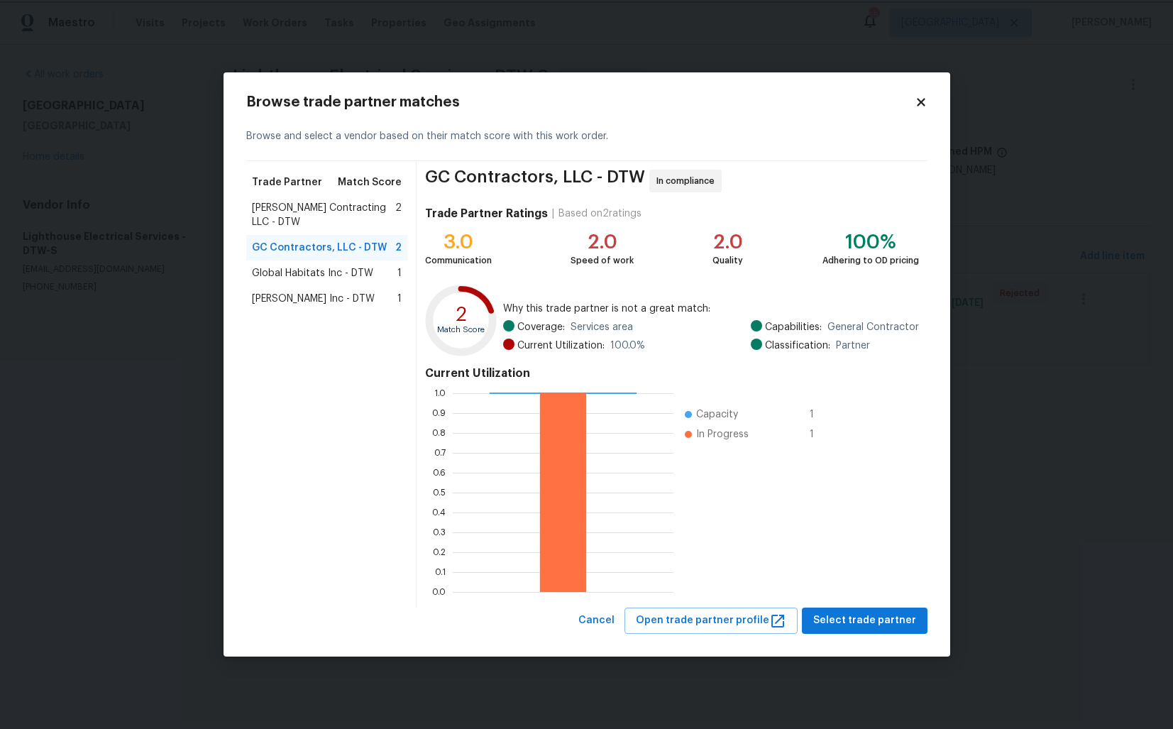
click at [137, 340] on body "Maestro Visits Projects Work Orders Tasks Properties Geo Assignments 55 Dallas …" at bounding box center [586, 202] width 1173 height 405
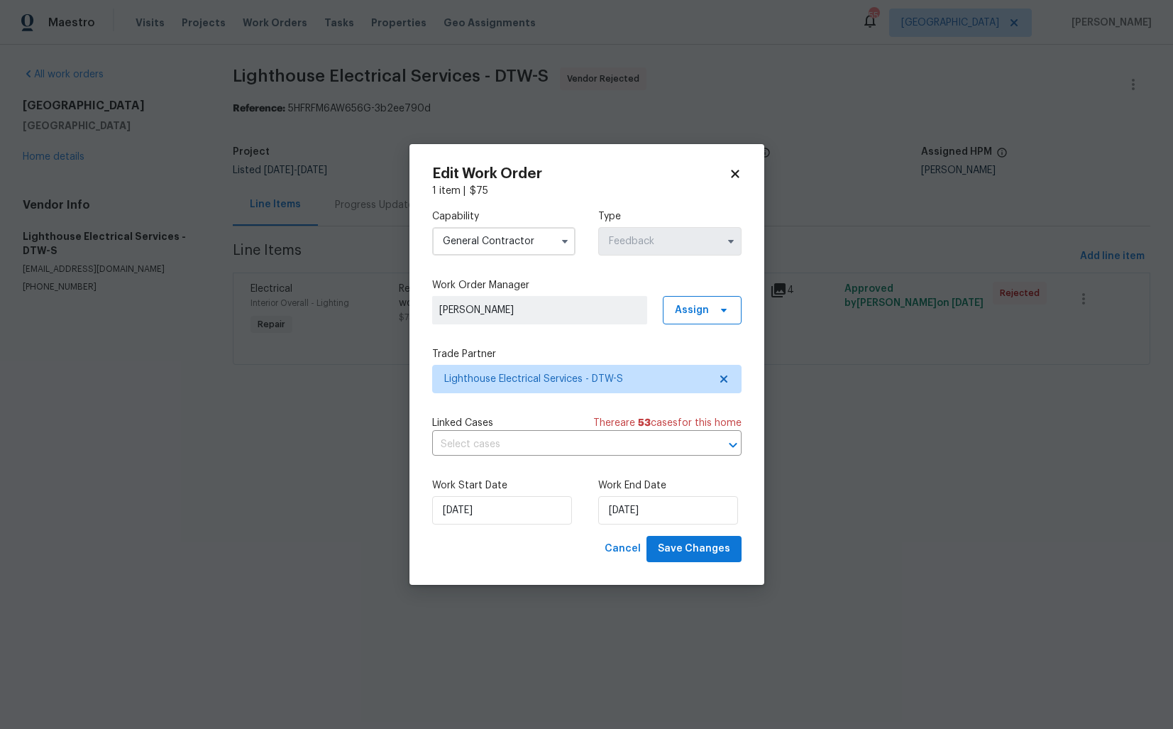
click at [483, 238] on input "General Contractor" at bounding box center [503, 241] width 143 height 28
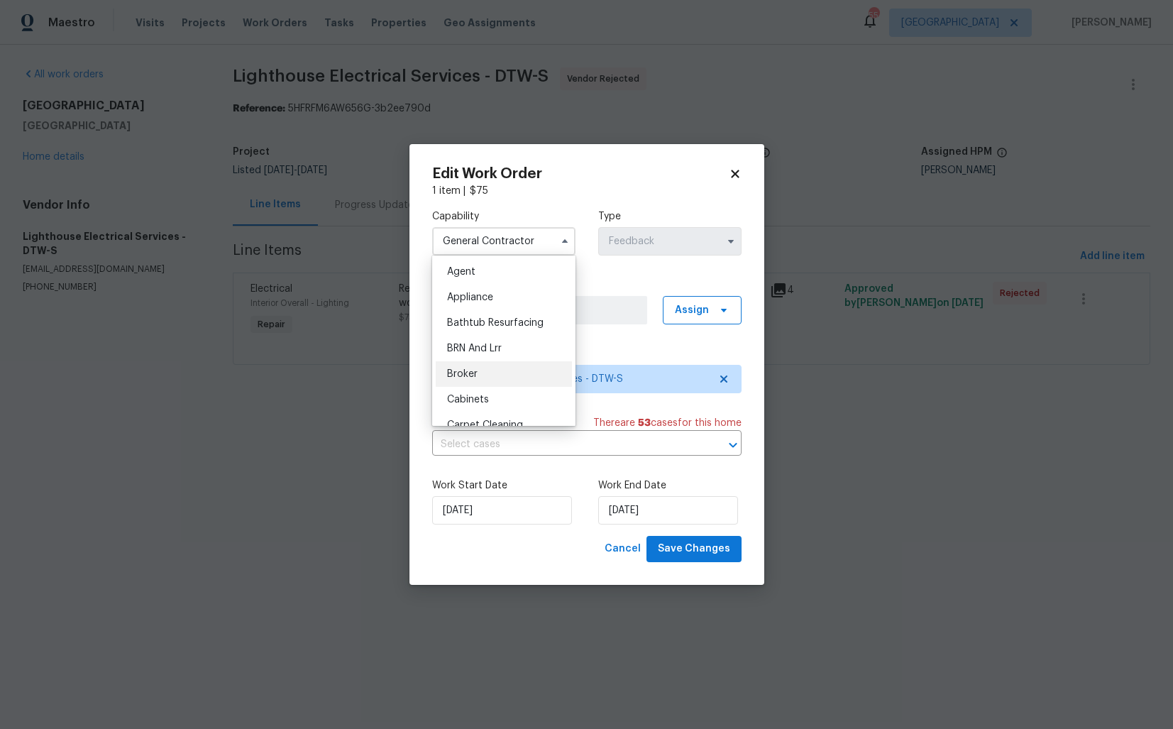
click at [497, 376] on div "Broker" at bounding box center [504, 374] width 136 height 26
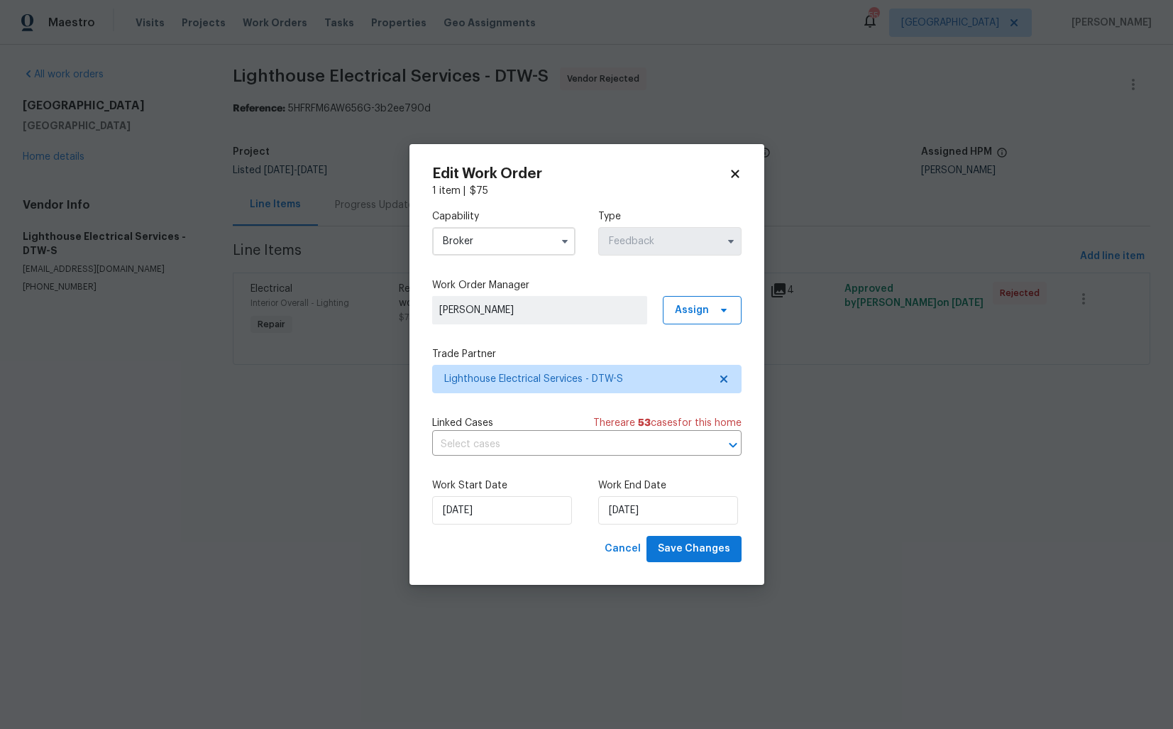
click at [488, 242] on input "Broker" at bounding box center [503, 241] width 143 height 28
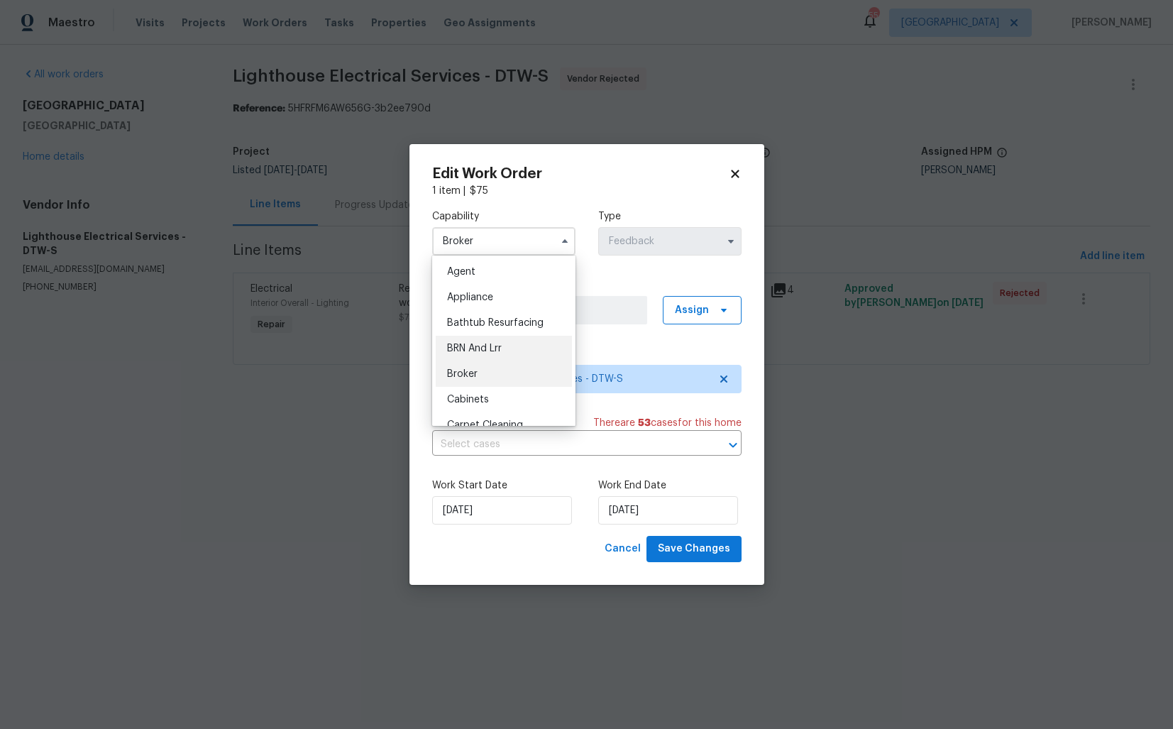
click at [478, 348] on span "BRN And Lrr" at bounding box center [474, 348] width 55 height 10
type input "BRN And Lrr"
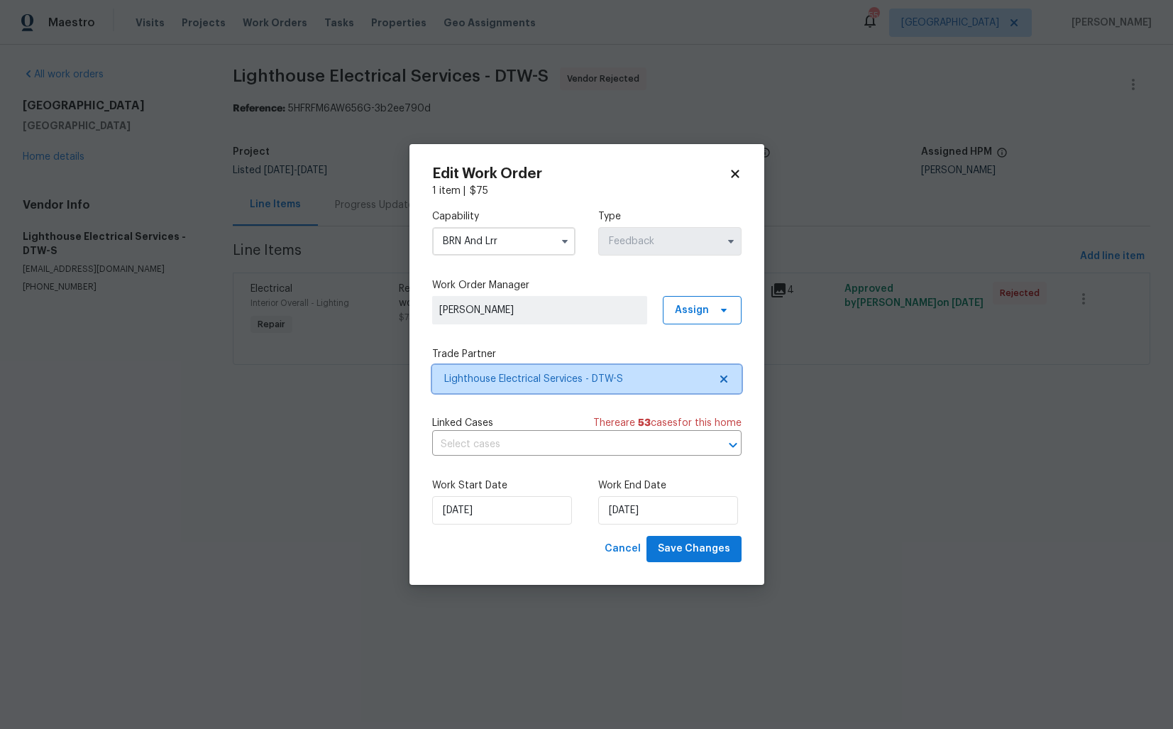
click at [542, 378] on span "Lighthouse Electrical Services - DTW-S" at bounding box center [576, 379] width 265 height 14
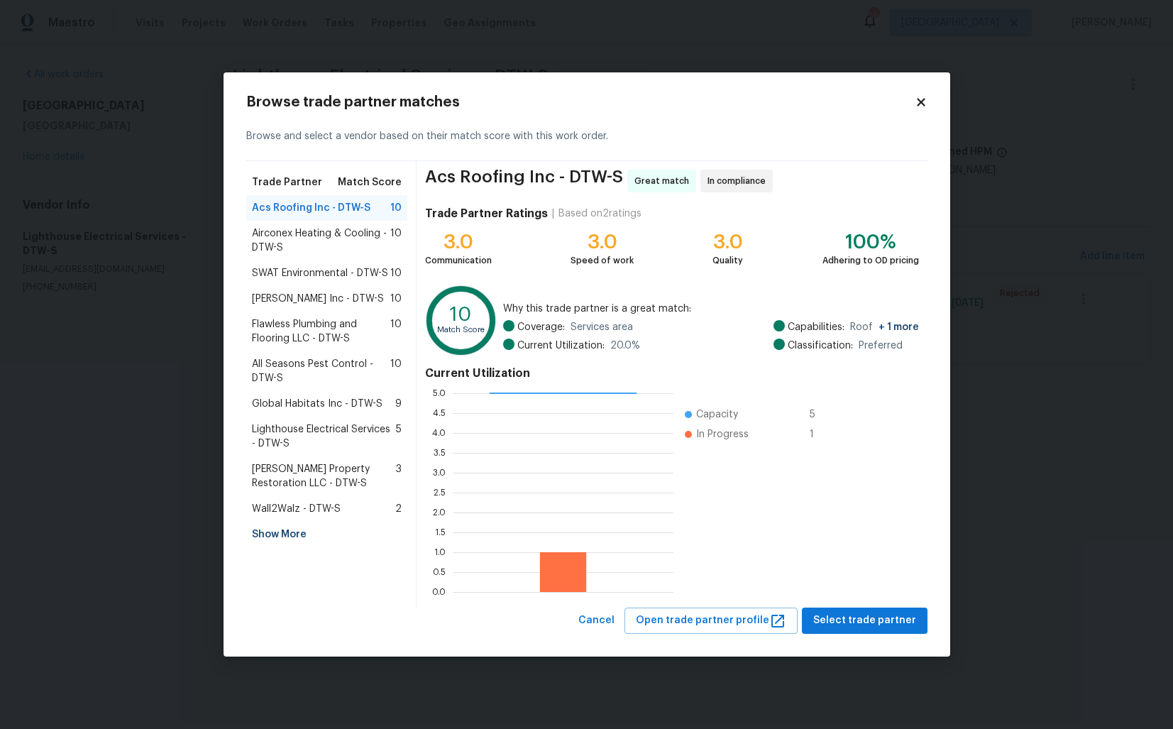
click at [299, 243] on span "Airconex Heating & Cooling - DTW-S" at bounding box center [321, 240] width 139 height 28
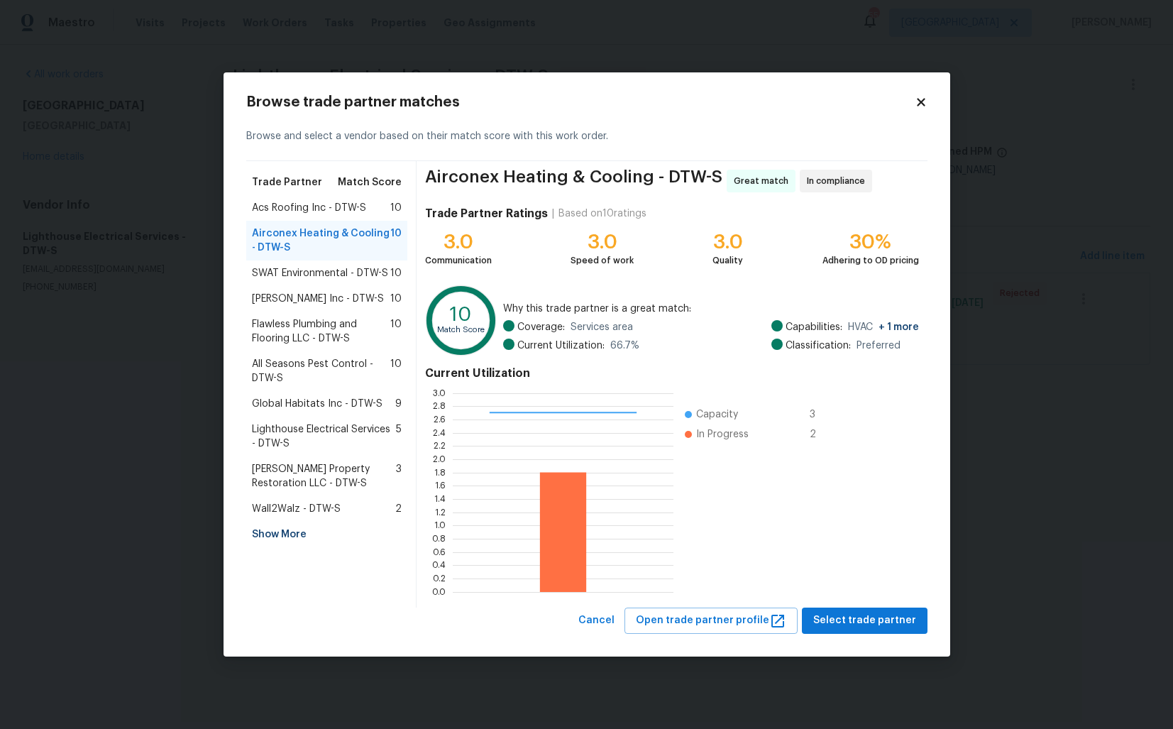
click at [287, 271] on span "SWAT Environmental - DTW-S" at bounding box center [320, 273] width 136 height 14
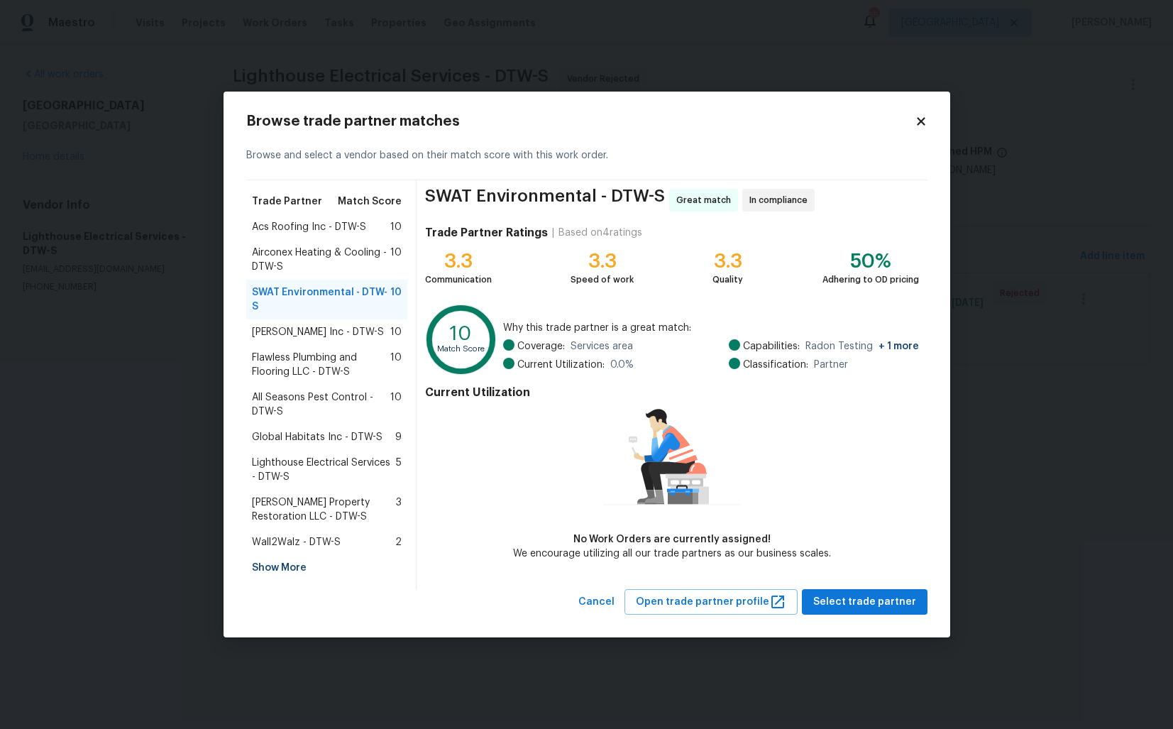
click at [281, 351] on span "Flawless Plumbing and Flooring LLC - DTW-S" at bounding box center [321, 365] width 139 height 28
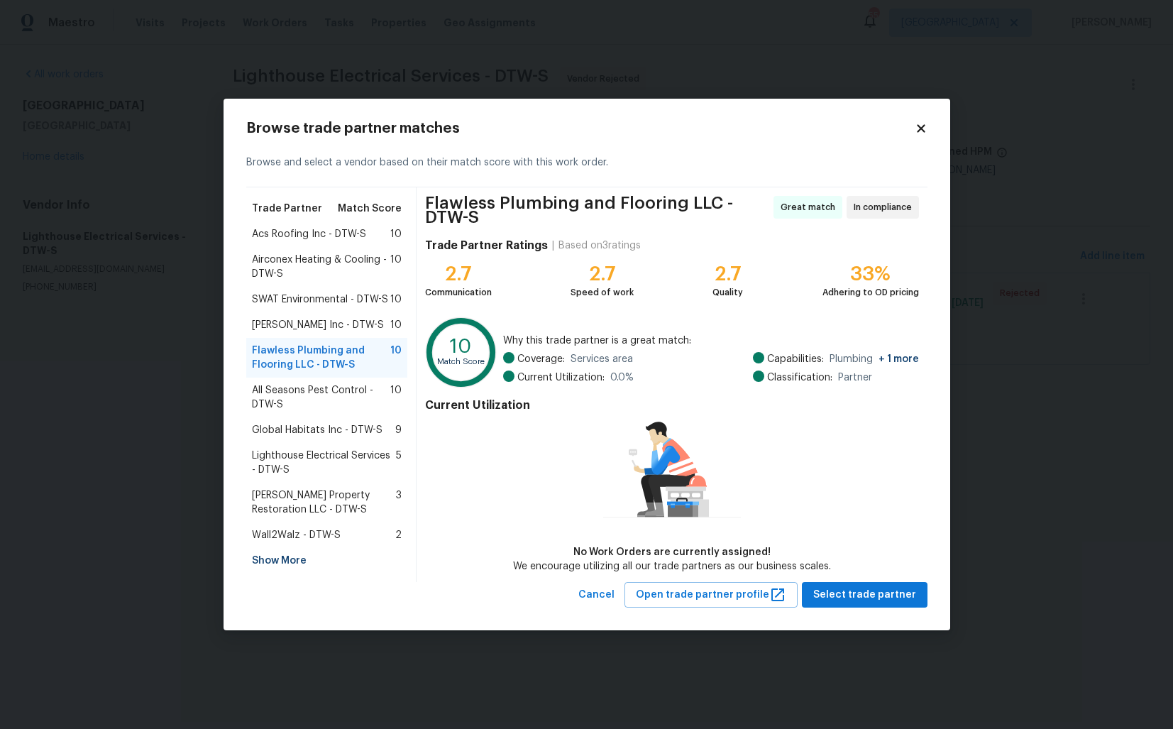
click at [282, 302] on span "SWAT Environmental - DTW-S" at bounding box center [320, 299] width 136 height 14
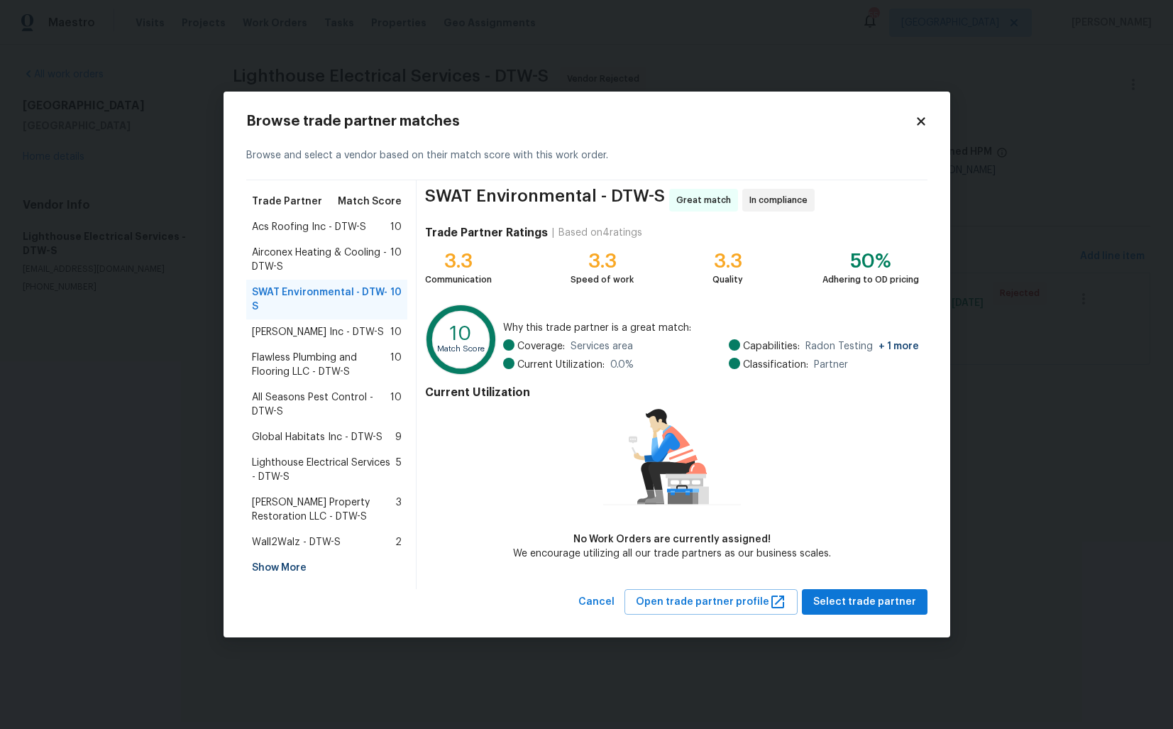
click at [307, 234] on span "Acs Roofing Inc - DTW-S" at bounding box center [309, 227] width 114 height 14
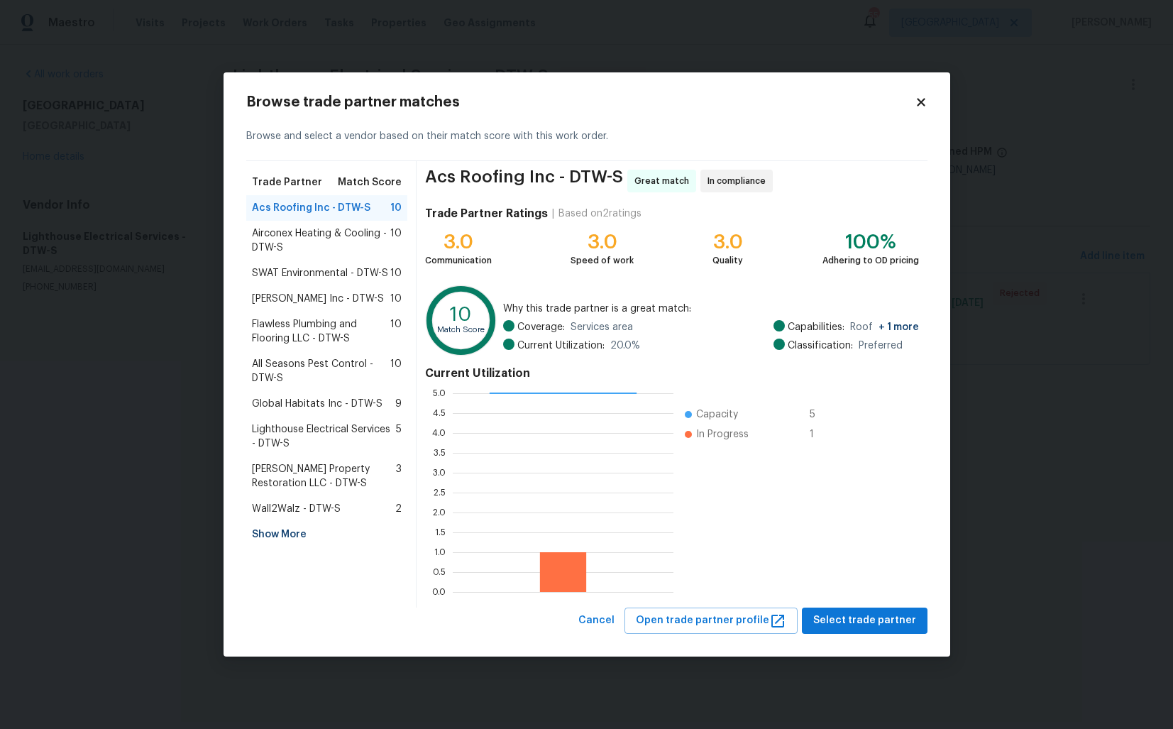
click at [1069, 256] on body "Maestro Visits Projects Work Orders Tasks Properties Geo Assignments 55 Dallas …" at bounding box center [586, 202] width 1173 height 405
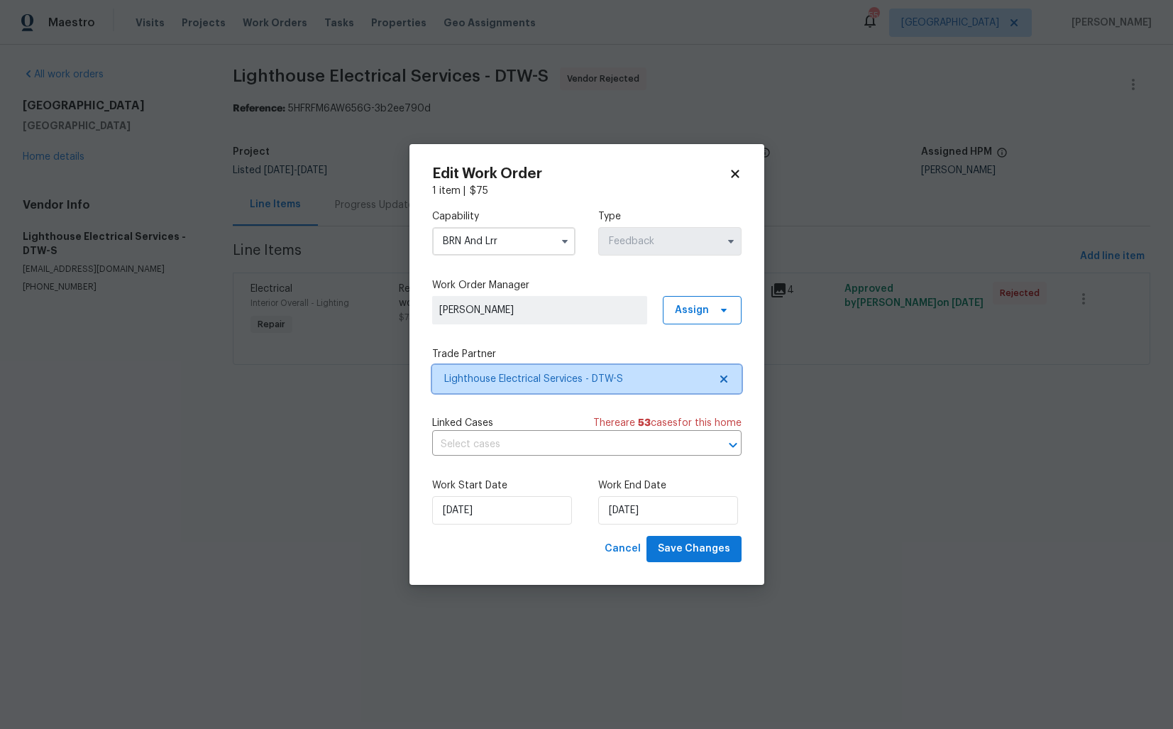
click at [555, 385] on span "Lighthouse Electrical Services - DTW-S" at bounding box center [576, 379] width 265 height 14
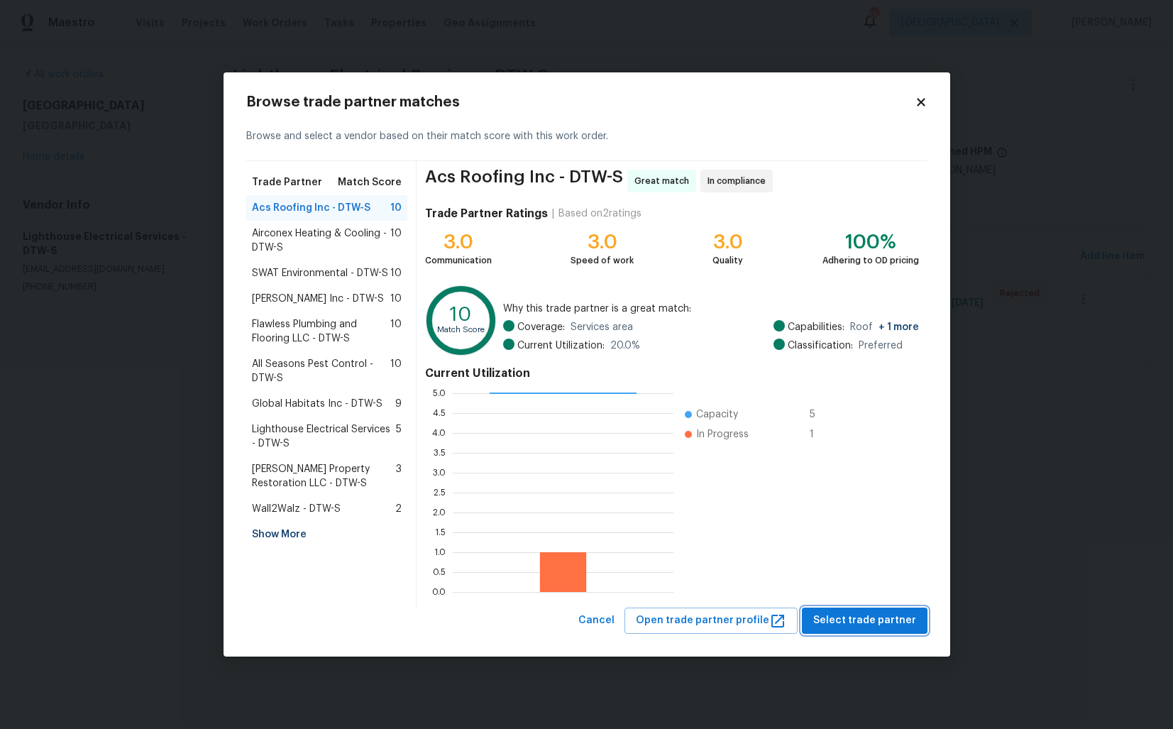
click at [858, 617] on span "Select trade partner" at bounding box center [864, 621] width 103 height 18
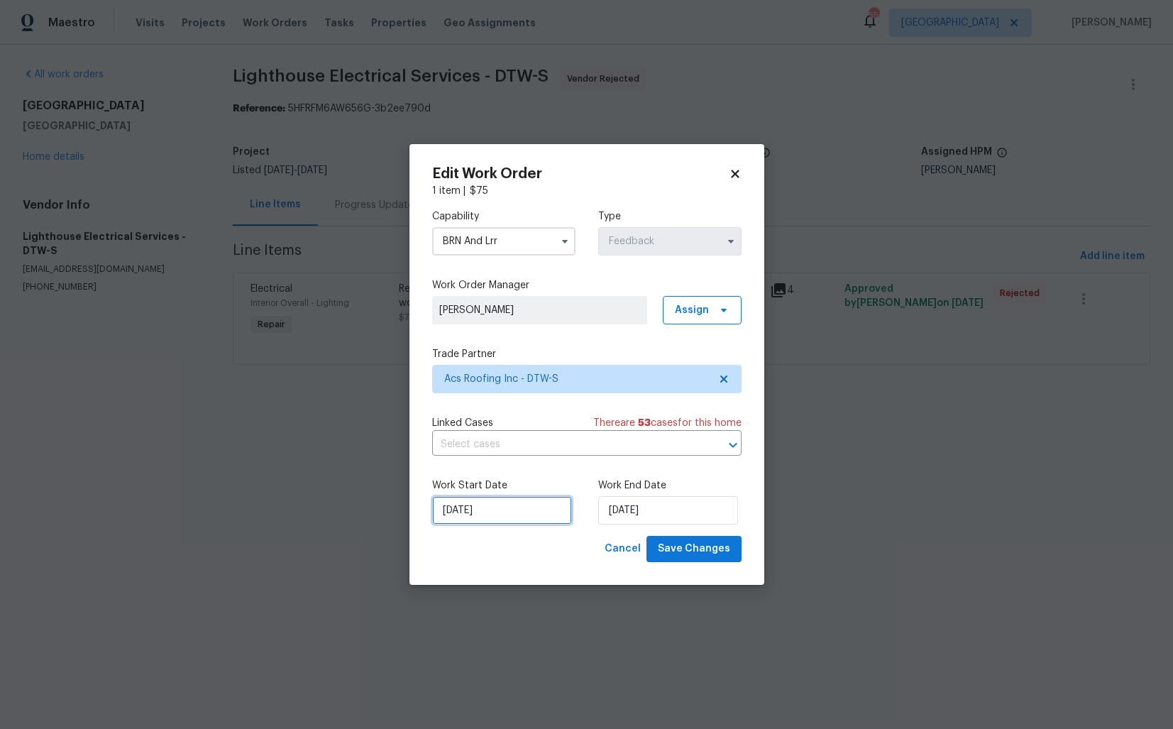
click at [512, 507] on input "15/09/2025" at bounding box center [502, 510] width 140 height 28
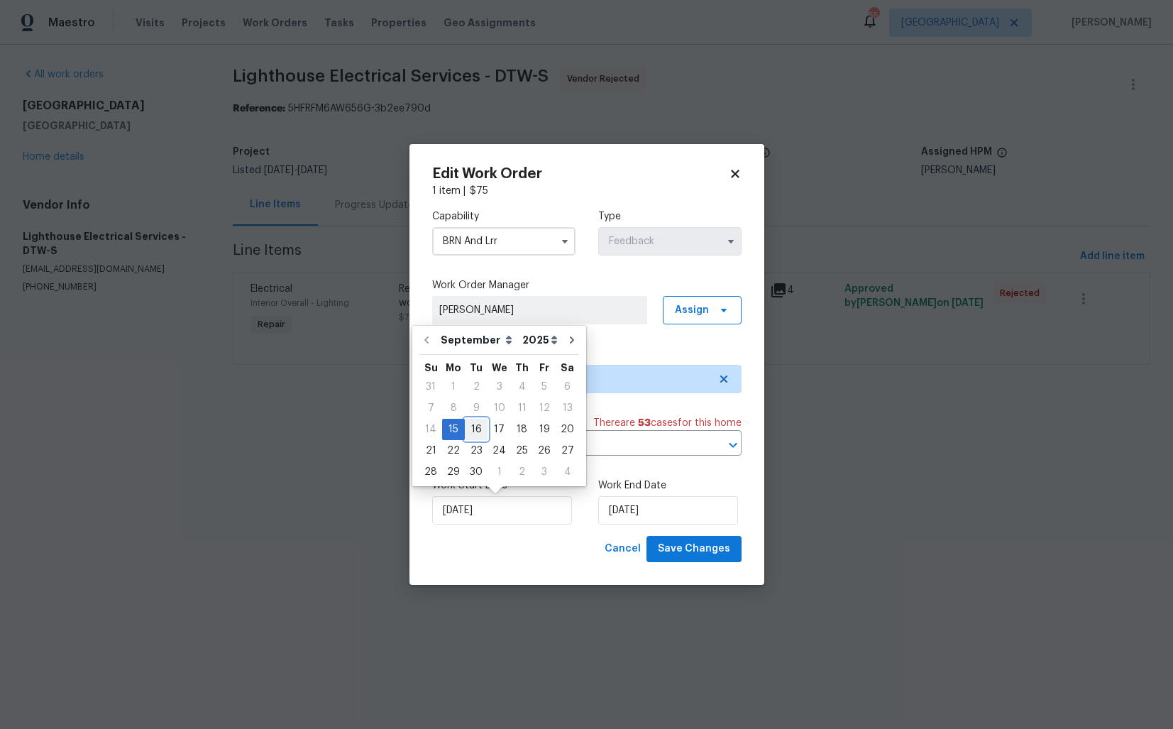
click at [478, 427] on div "16" at bounding box center [476, 429] width 23 height 20
type input "16/09/2025"
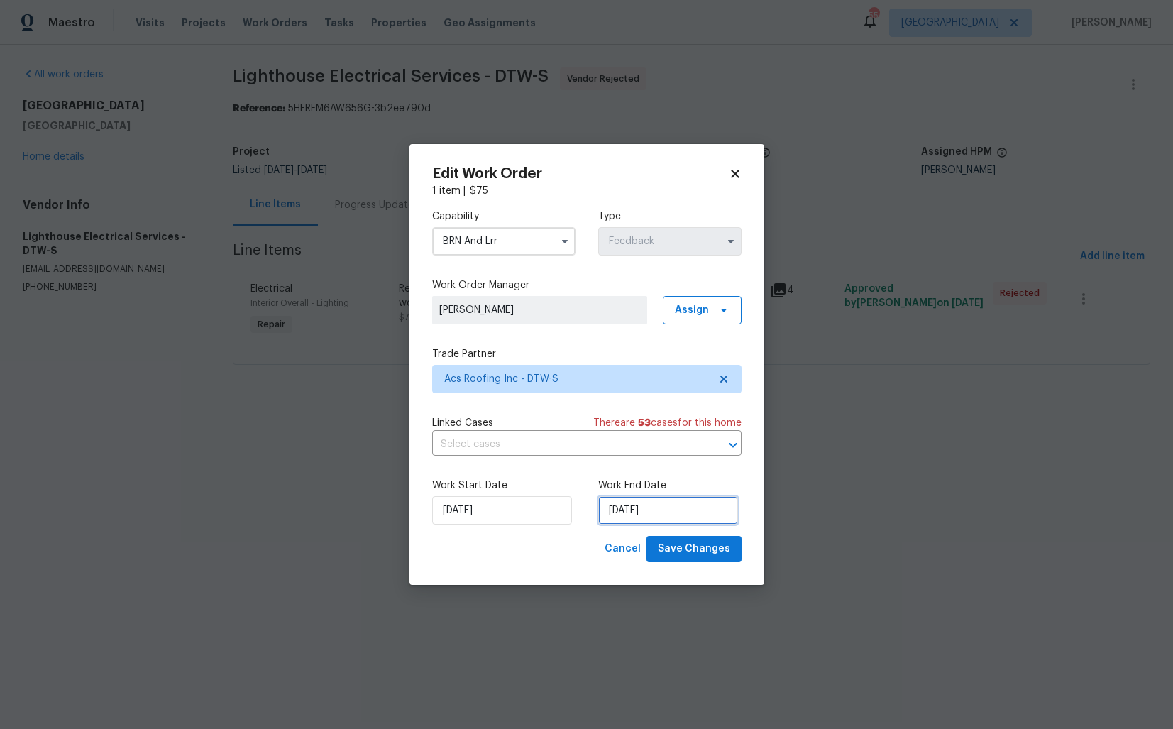
click at [667, 521] on input "17/09/2025" at bounding box center [668, 510] width 140 height 28
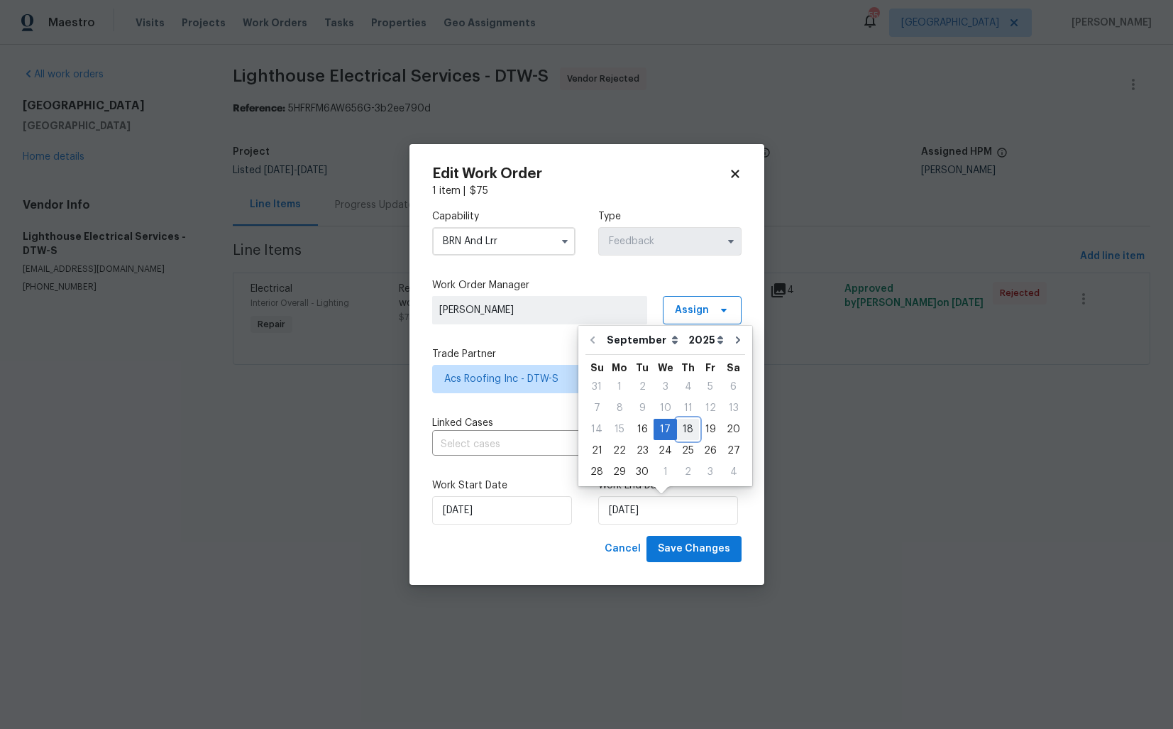
click at [688, 429] on div "18" at bounding box center [688, 429] width 22 height 20
type input "18/09/2025"
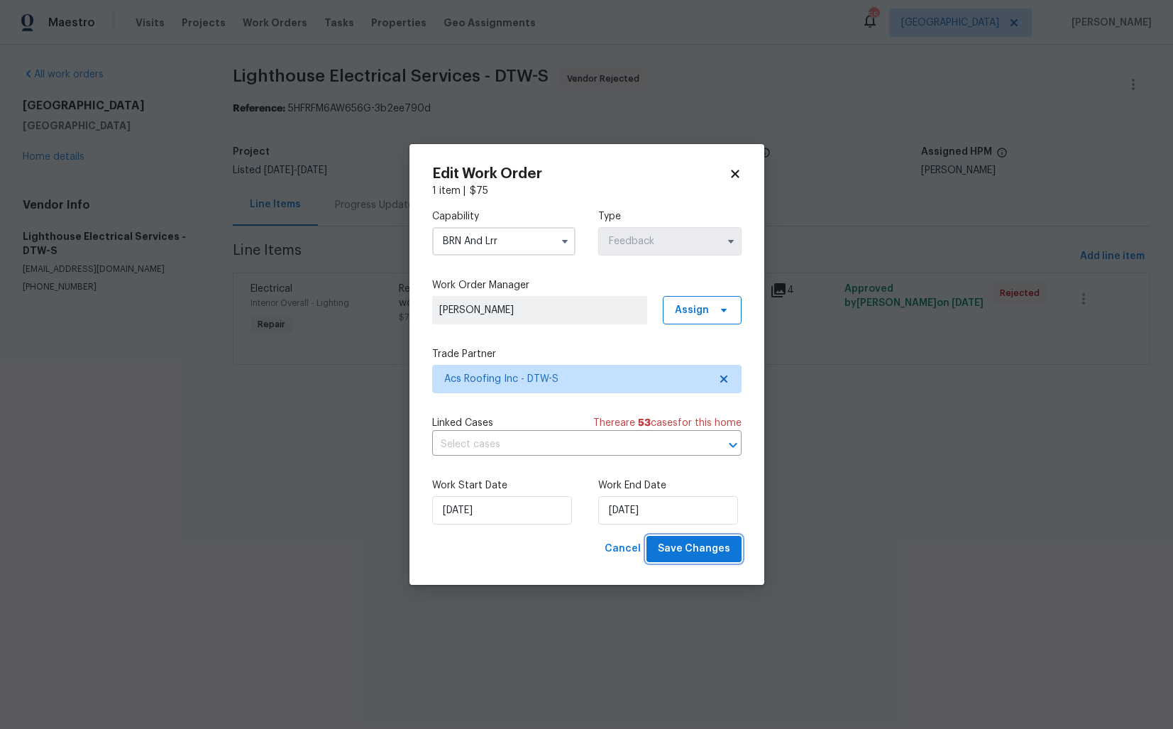
click at [693, 547] on span "Save Changes" at bounding box center [694, 549] width 72 height 18
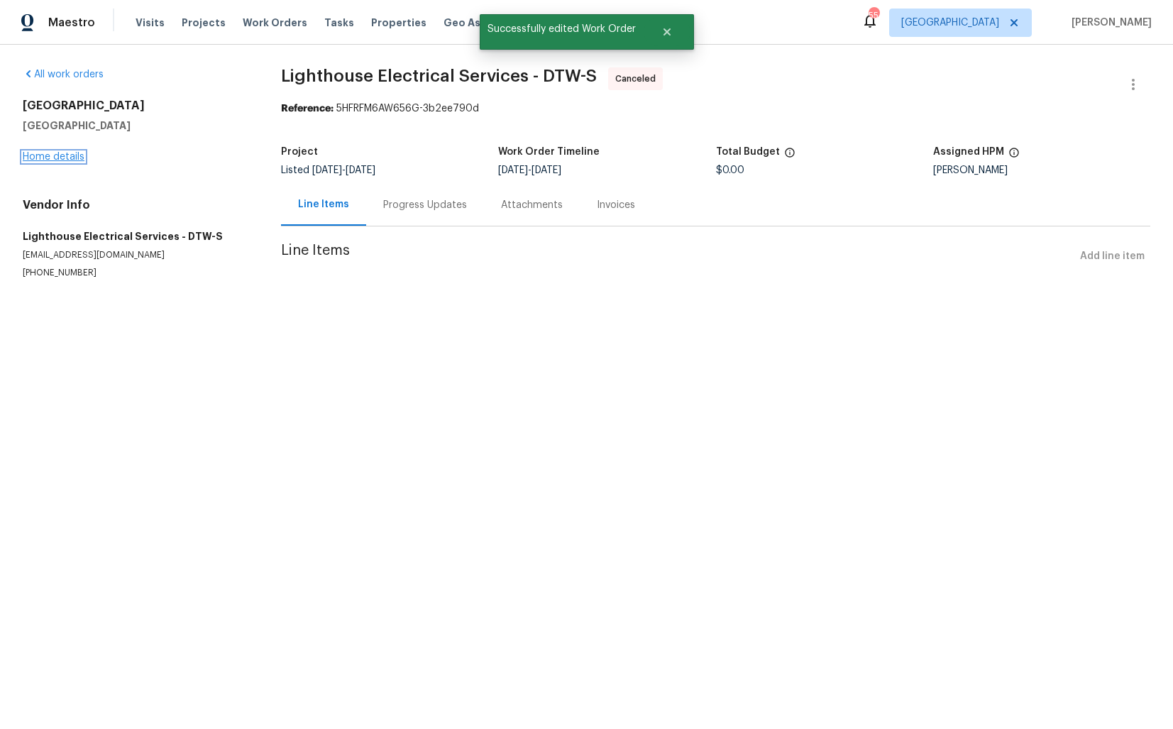
click at [60, 155] on link "Home details" at bounding box center [54, 157] width 62 height 10
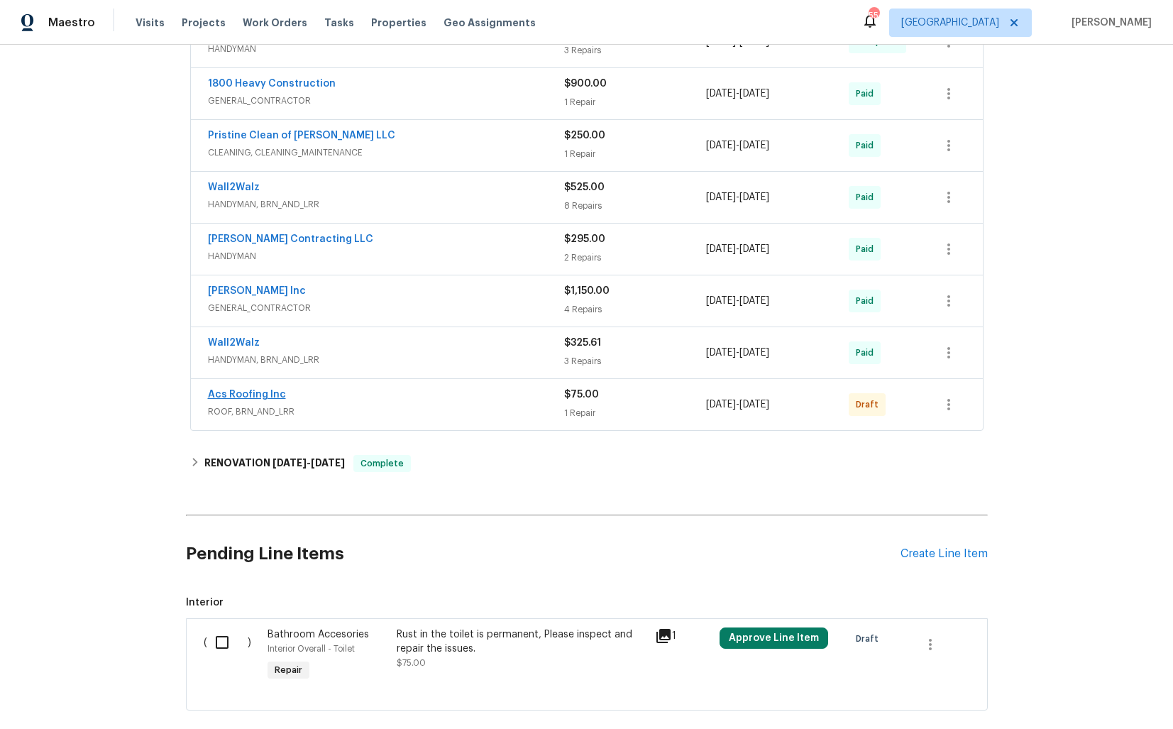
scroll to position [586, 0]
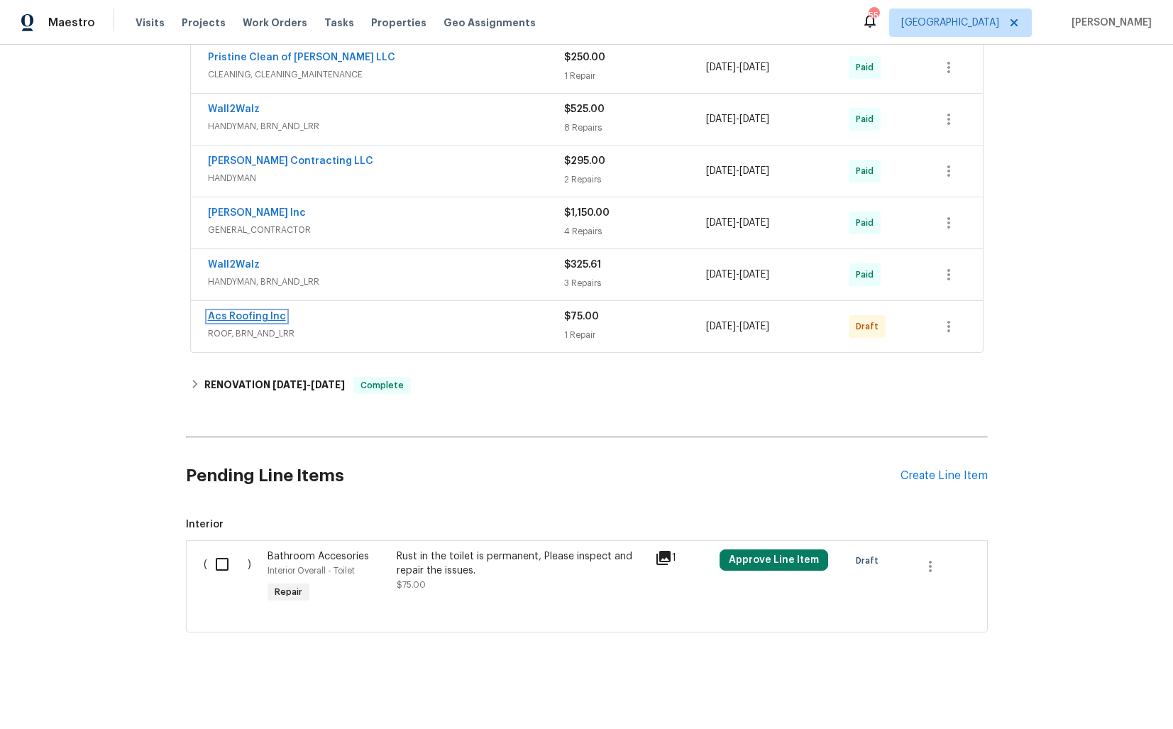
click at [241, 313] on link "Acs Roofing Inc" at bounding box center [247, 317] width 78 height 10
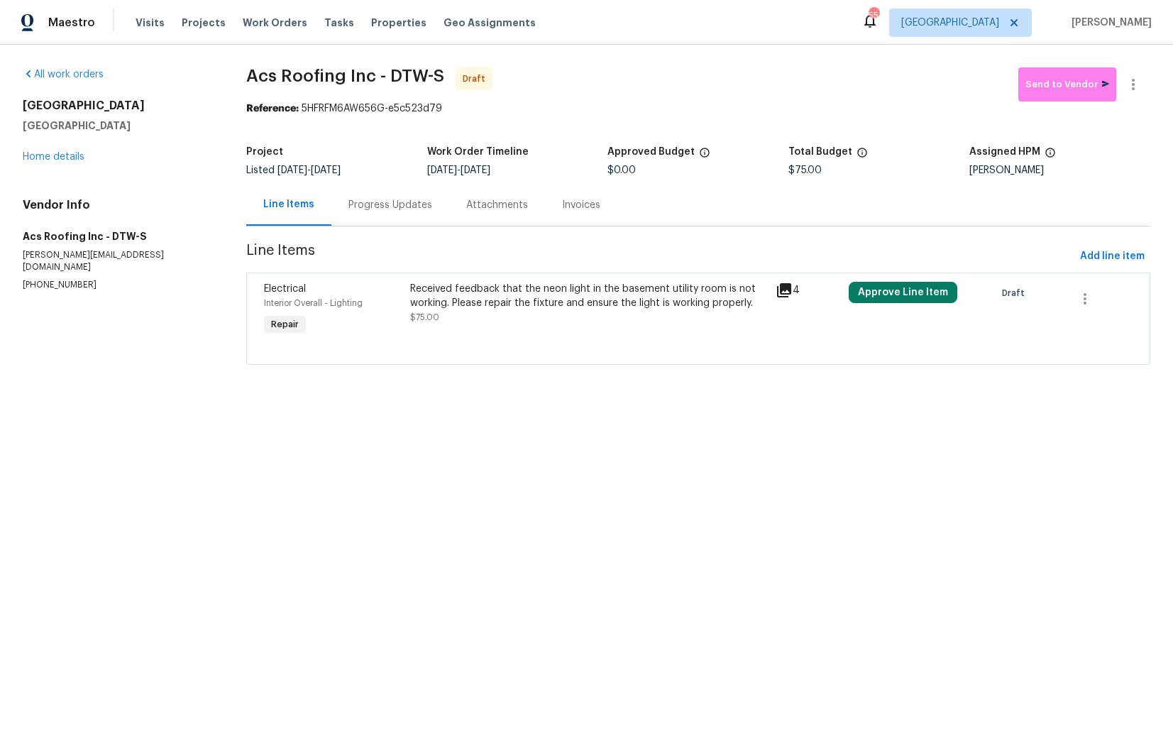
click at [499, 319] on div "Received feedback that the neon light in the basement utility room is not worki…" at bounding box center [588, 303] width 357 height 43
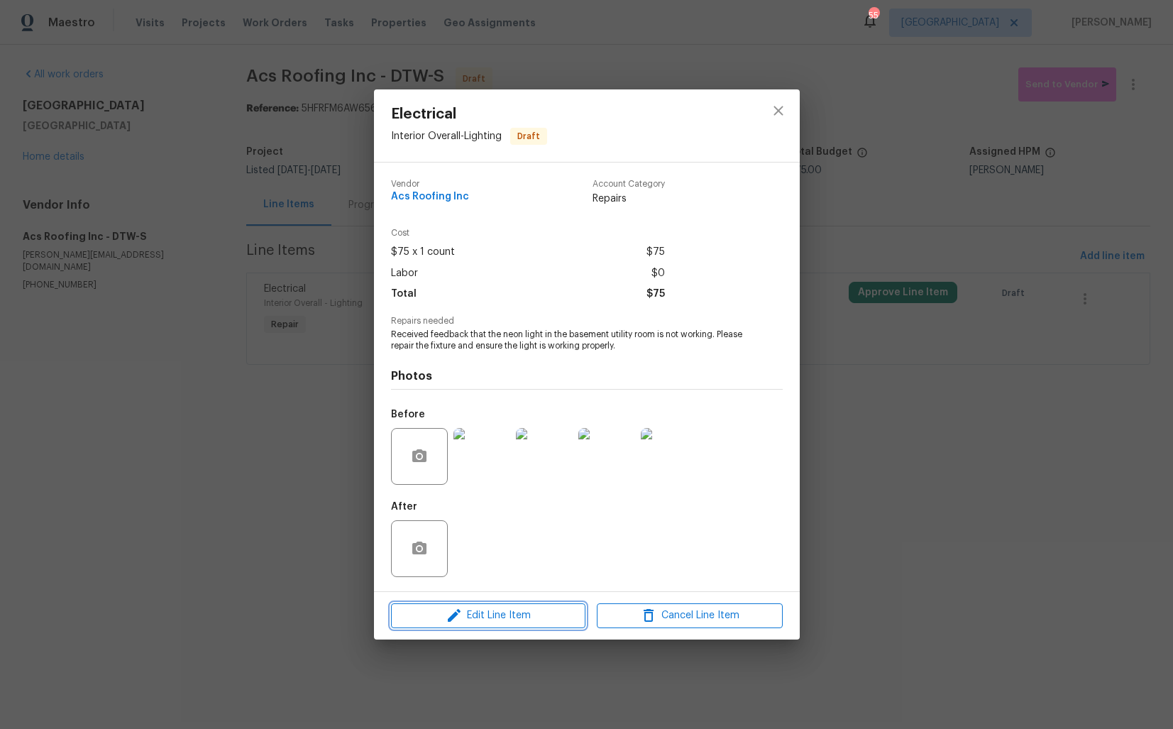
click at [477, 609] on span "Edit Line Item" at bounding box center [488, 616] width 186 height 18
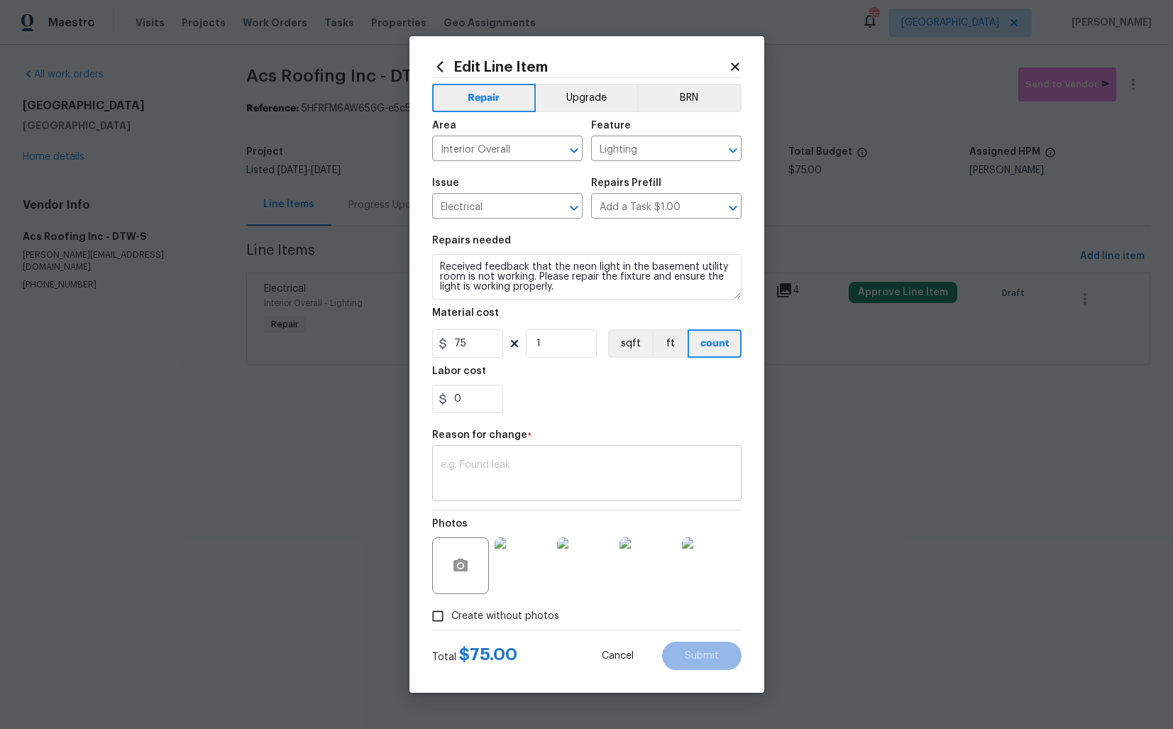
click at [478, 456] on div "x ​" at bounding box center [586, 475] width 309 height 53
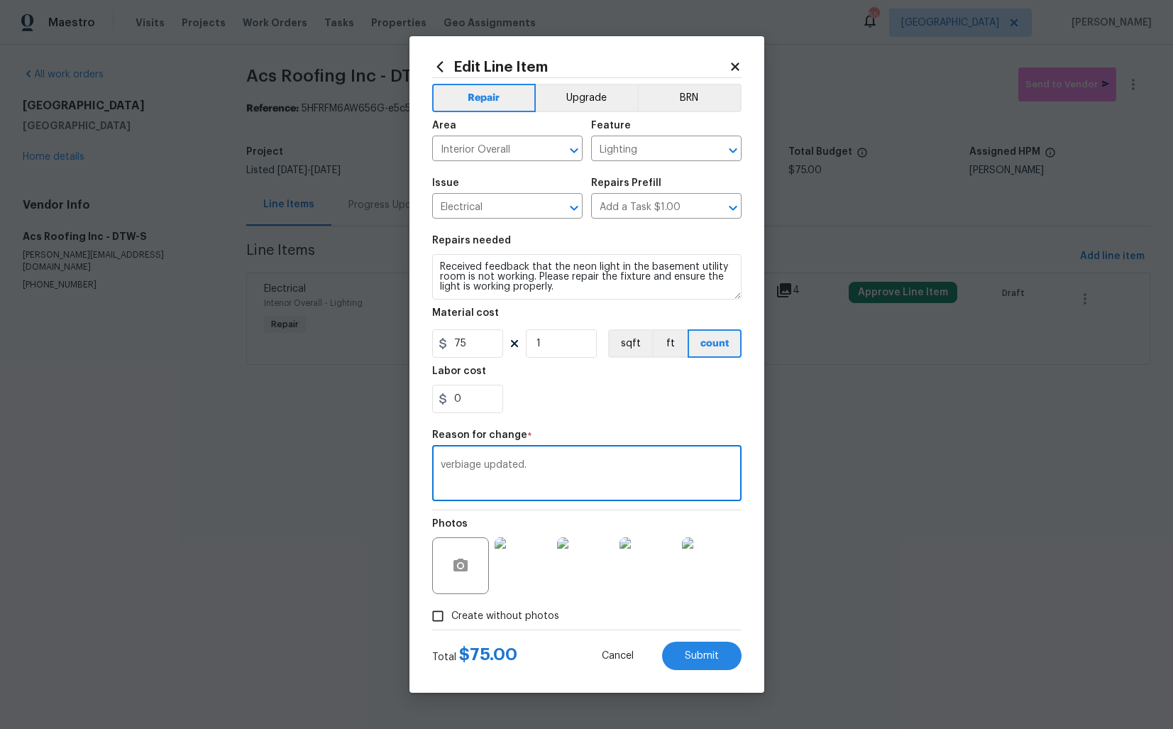
click at [554, 466] on textarea "verbiage updated." at bounding box center [587, 475] width 292 height 30
type textarea "verbiage updated."
click at [695, 649] on button "Submit" at bounding box center [701, 656] width 79 height 28
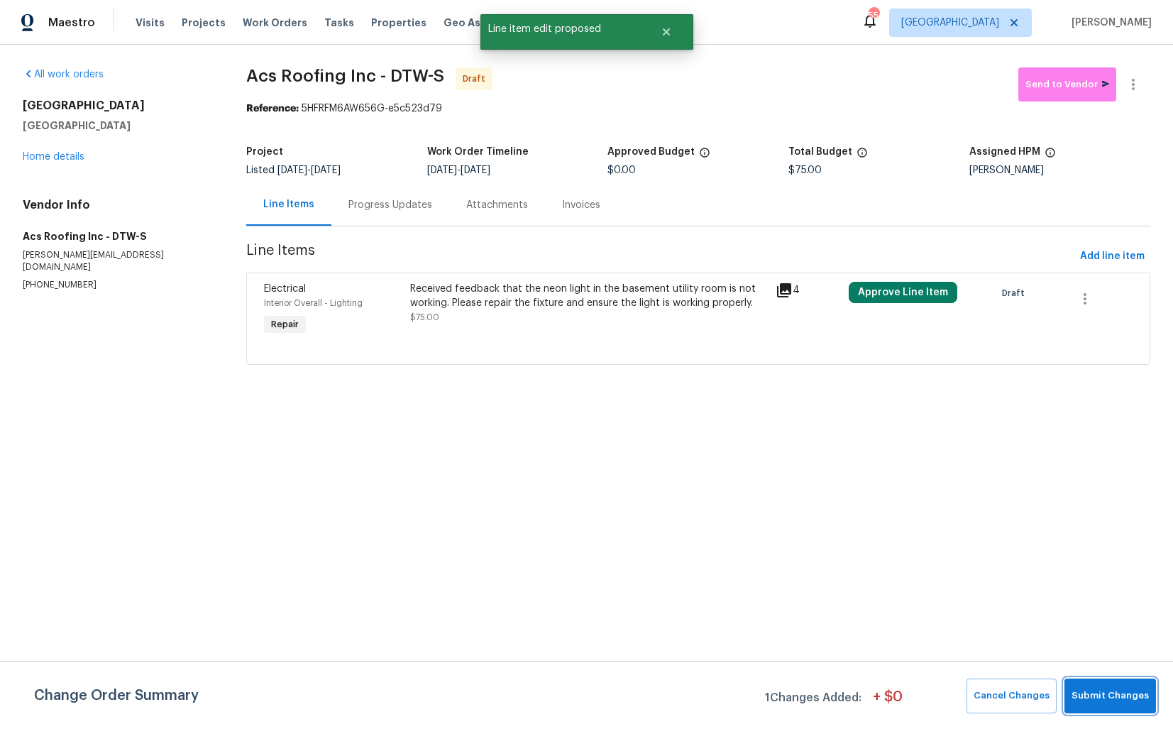
click at [1092, 679] on button "Submit Changes" at bounding box center [1111, 695] width 92 height 35
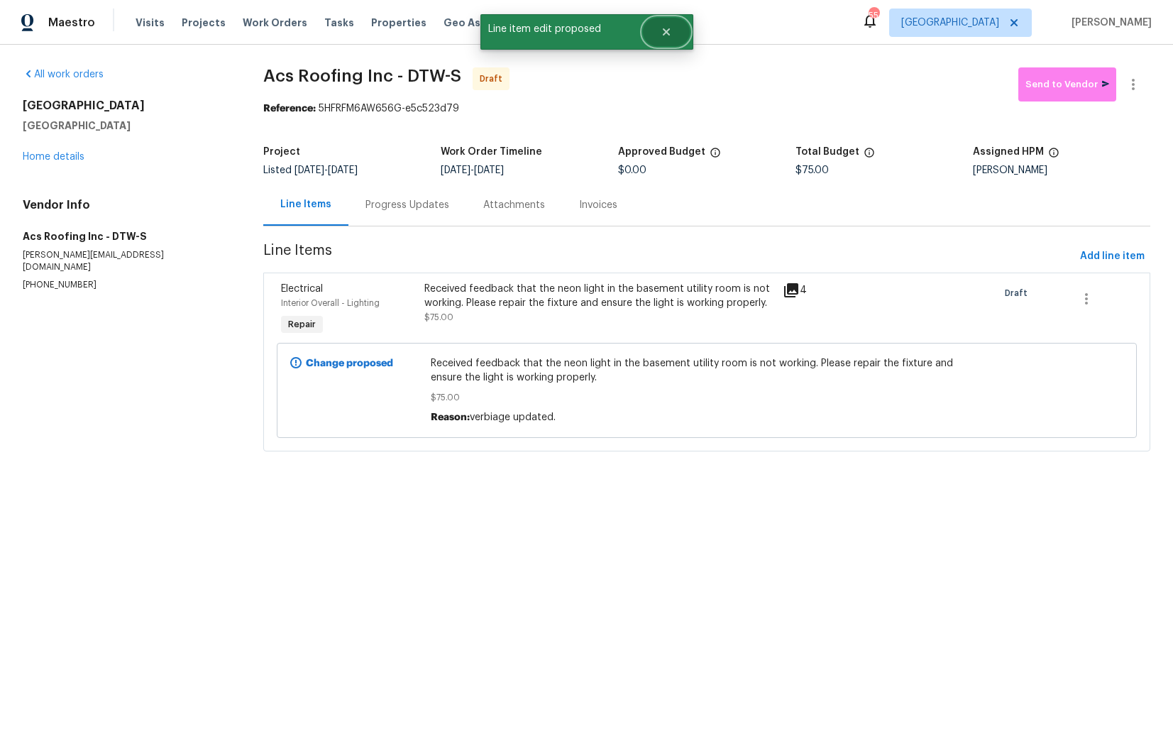
click at [666, 36] on icon "Close" at bounding box center [666, 31] width 11 height 11
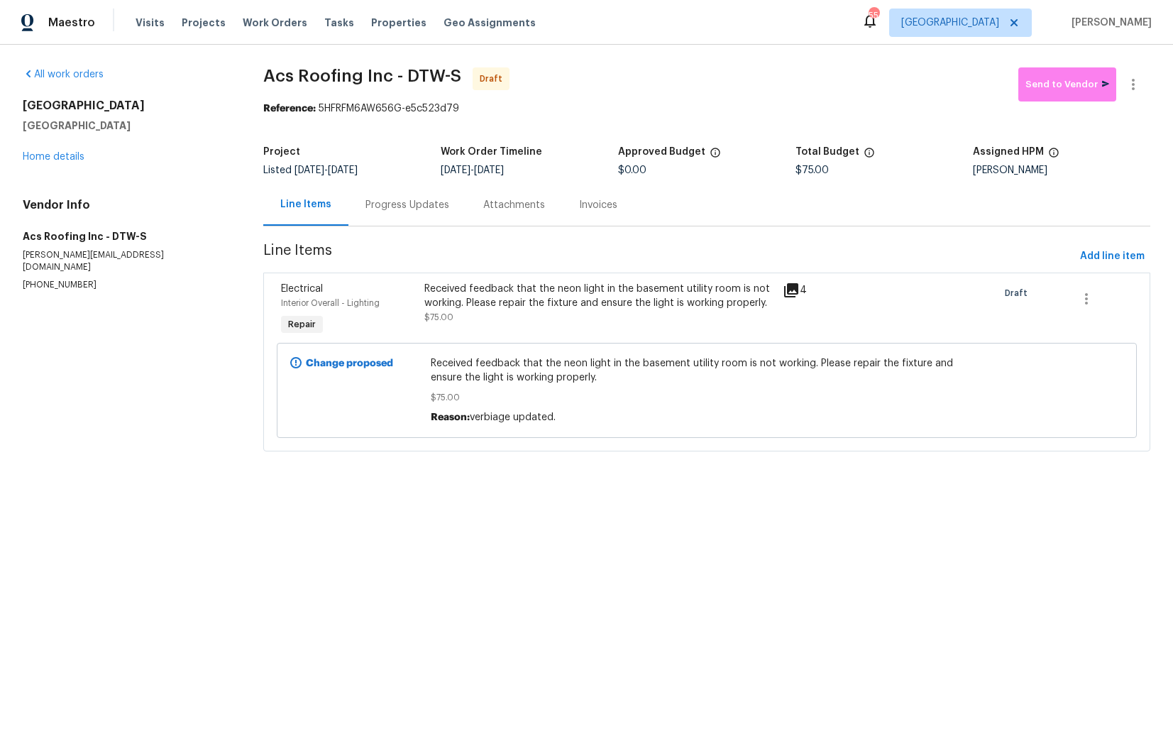
click at [397, 217] on div "Progress Updates" at bounding box center [407, 205] width 118 height 42
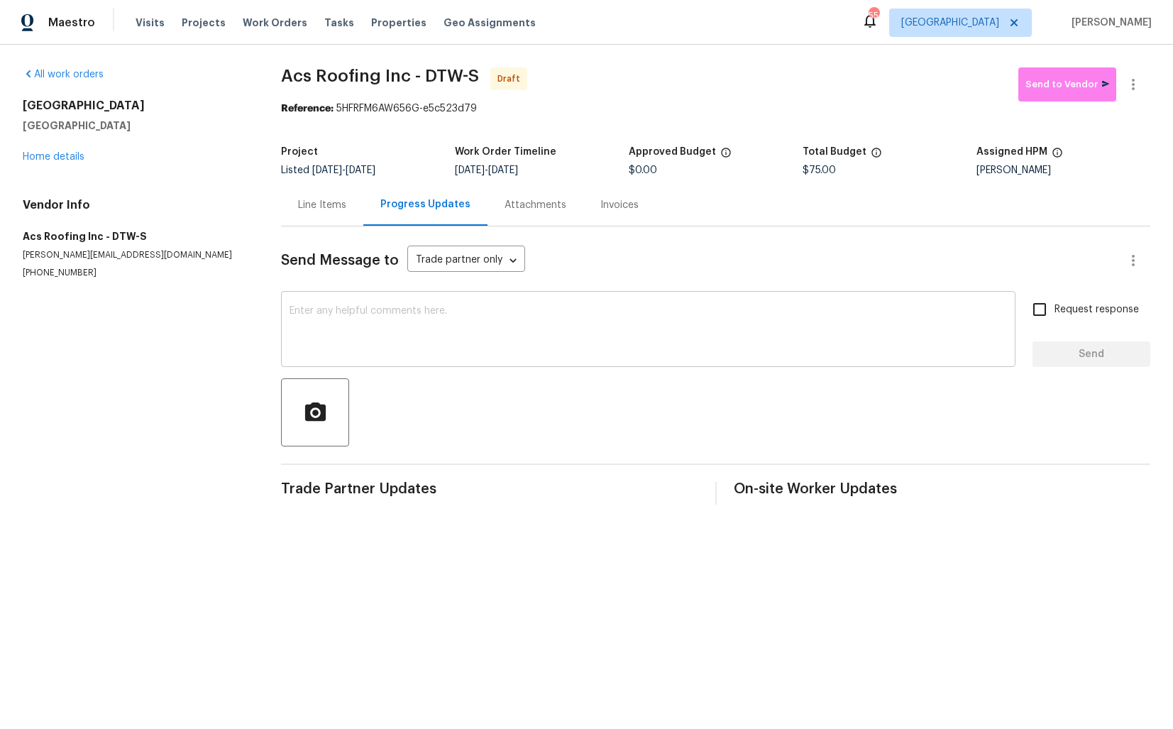
click at [456, 309] on textarea at bounding box center [648, 331] width 717 height 50
click at [328, 204] on div "Line Items" at bounding box center [322, 205] width 48 height 14
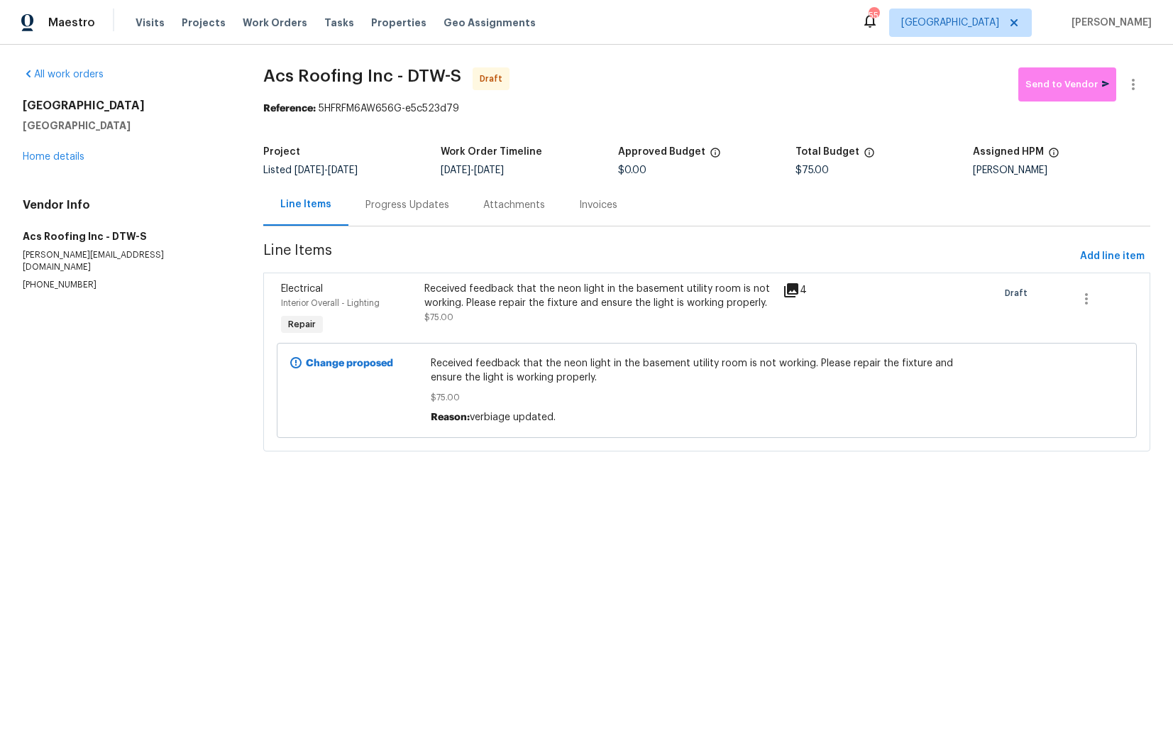
click at [402, 210] on div "Progress Updates" at bounding box center [407, 205] width 84 height 14
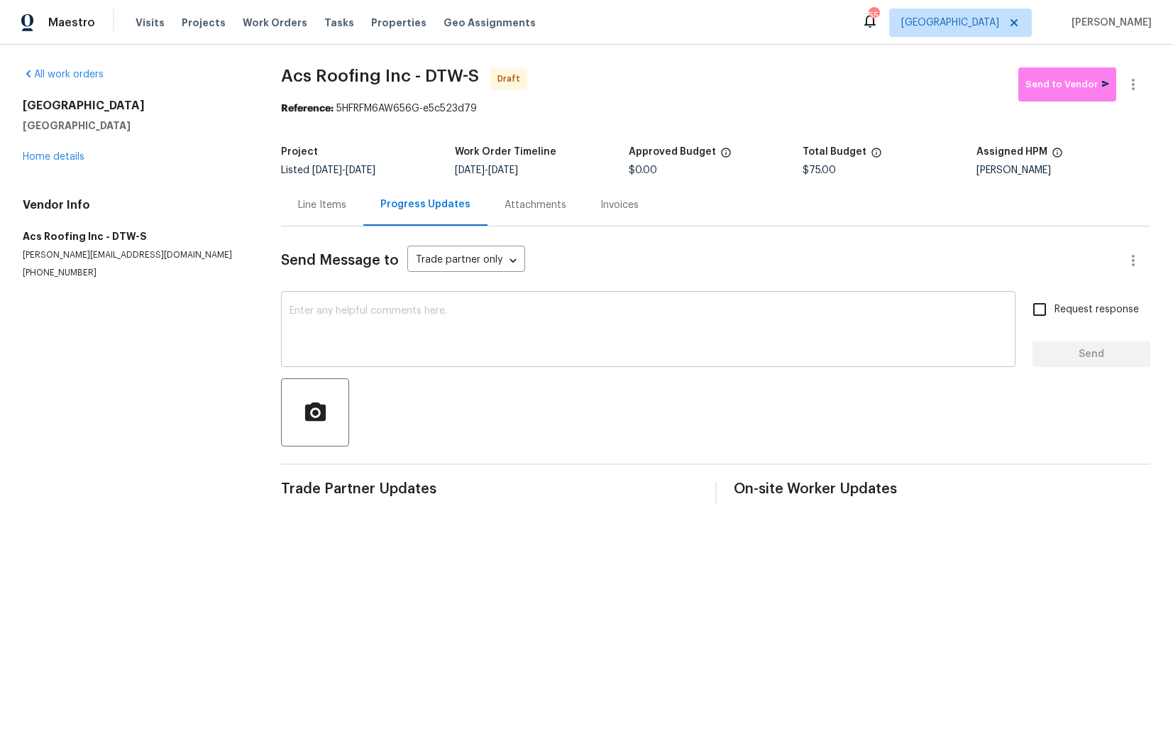
click at [437, 321] on textarea at bounding box center [648, 331] width 717 height 50
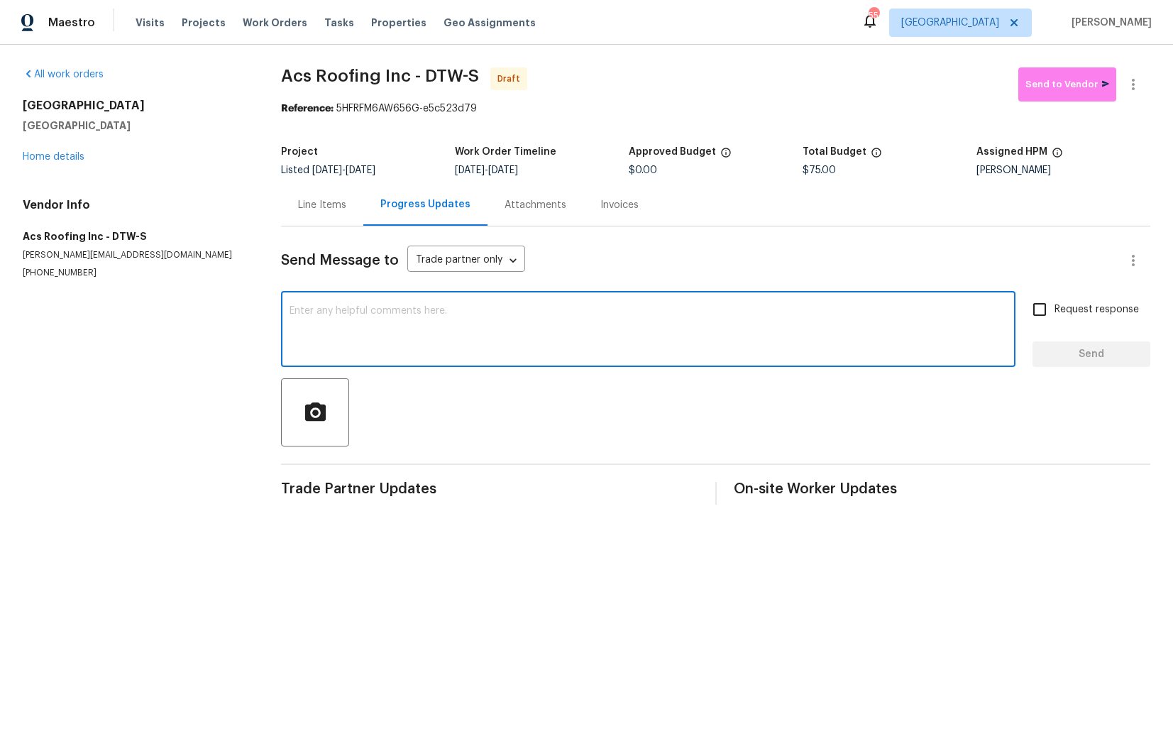
paste textarea "Hi this is Arvind with Opendoor. I’m confirming you received the WO for the pro…"
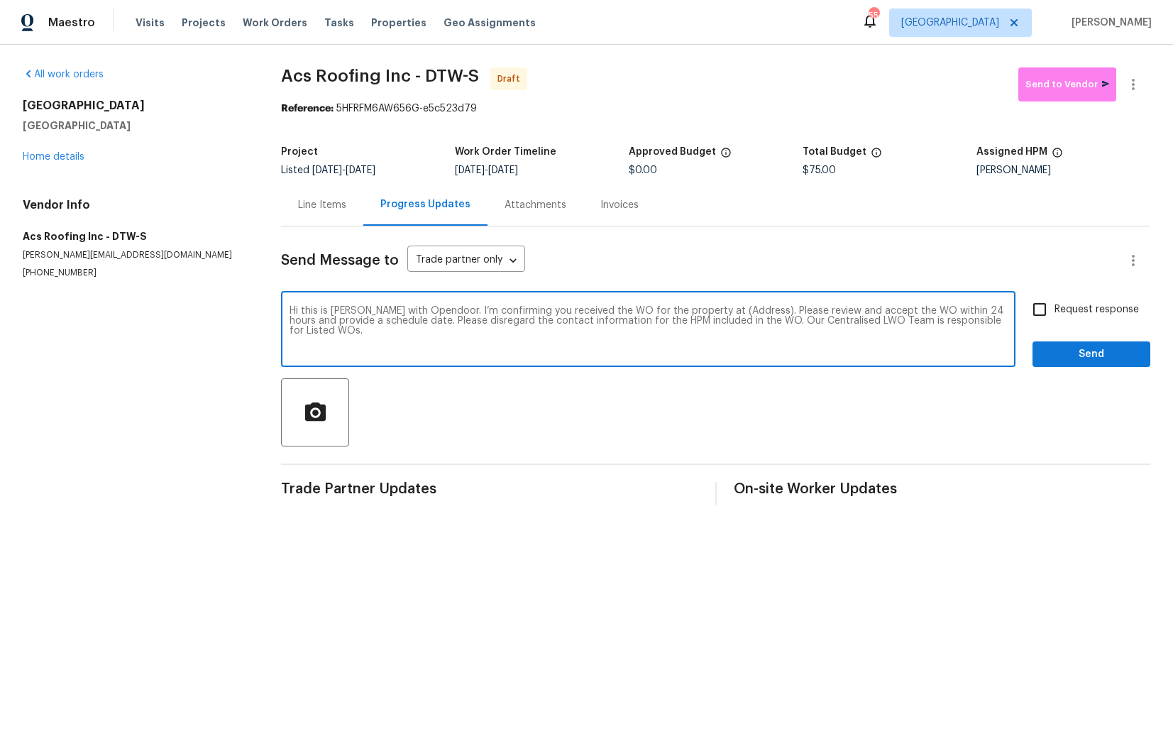
drag, startPoint x: 742, startPoint y: 310, endPoint x: 698, endPoint y: 312, distance: 44.8
click at [698, 312] on textarea "Hi this is Arvind with Opendoor. I’m confirming you received the WO for the pro…" at bounding box center [648, 331] width 717 height 50
paste textarea "53044 Ruann Dr, Shelby Township, MI 48316"
type textarea "Hi this is Arvind with Opendoor. I’m confirming you received the WO for the pro…"
click at [1061, 305] on span "Request response" at bounding box center [1097, 309] width 84 height 15
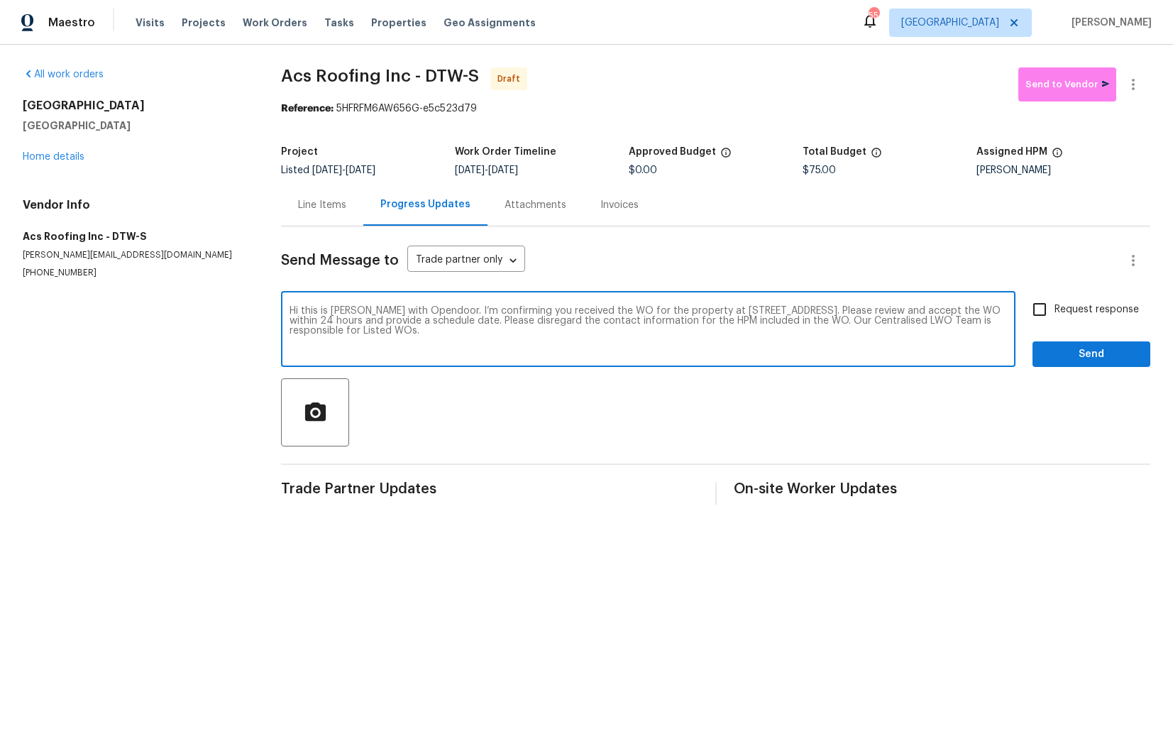
click at [1055, 305] on input "Request response" at bounding box center [1040, 310] width 30 height 30
checkbox input "true"
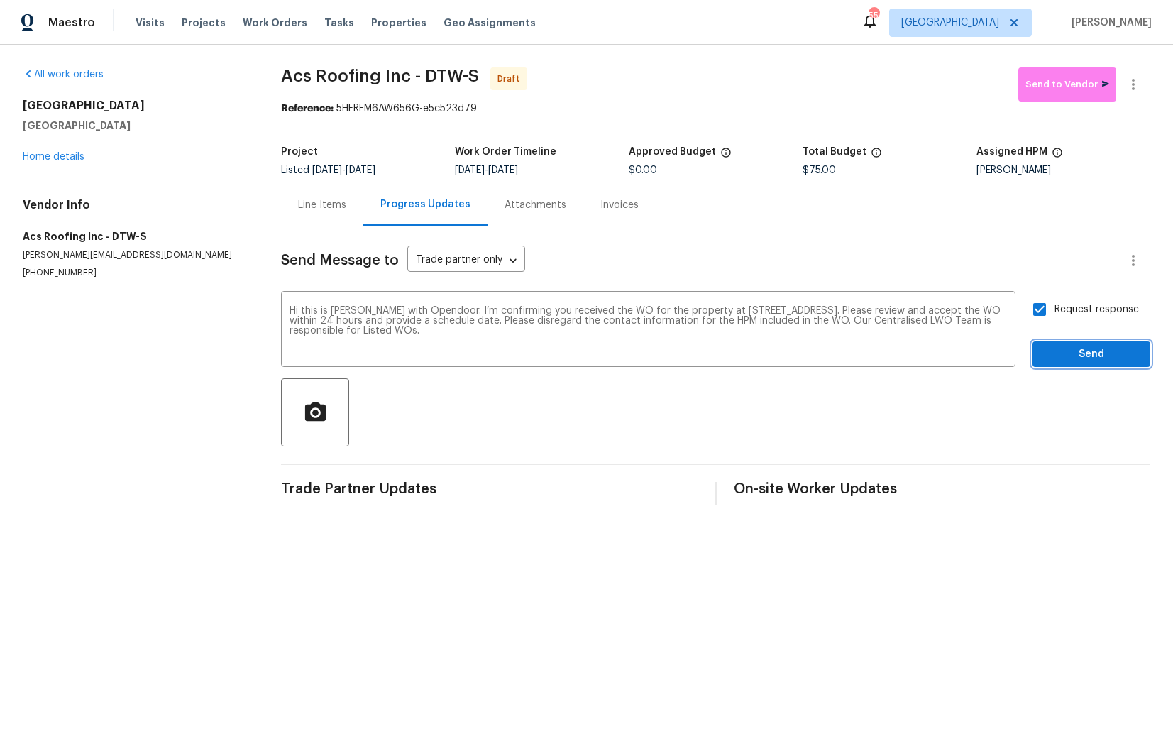
click at [1062, 353] on span "Send" at bounding box center [1091, 355] width 95 height 18
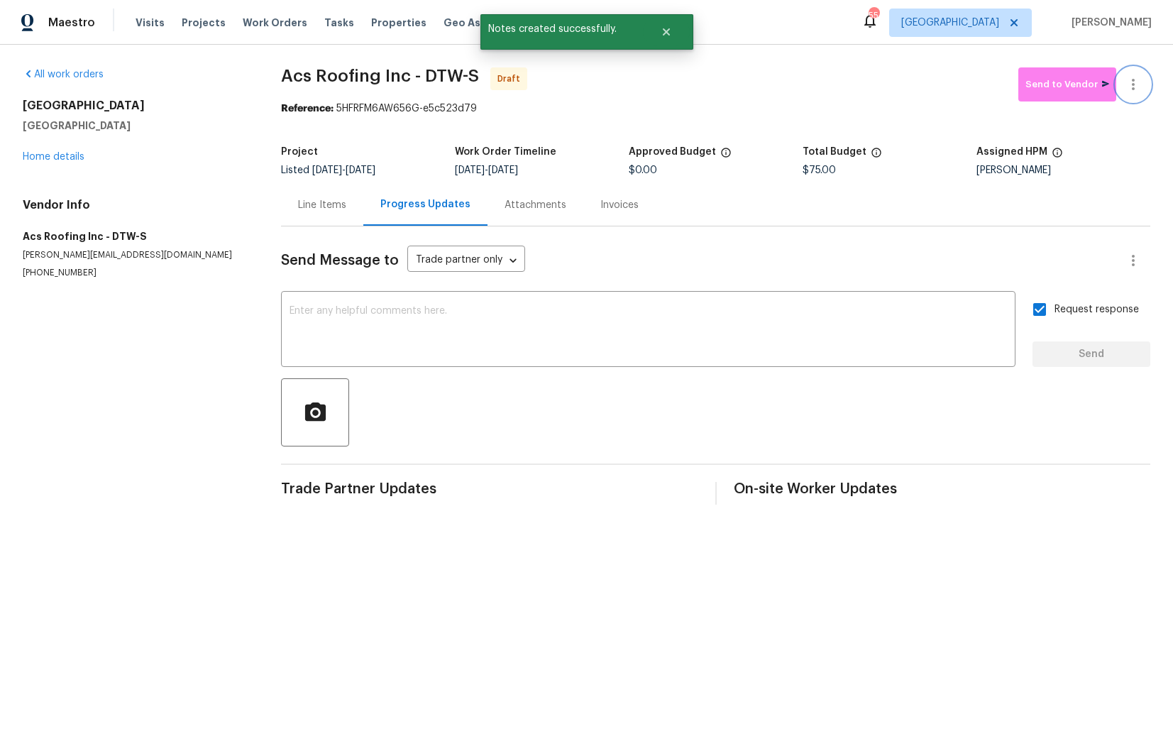
click at [1138, 95] on button "button" at bounding box center [1133, 84] width 34 height 34
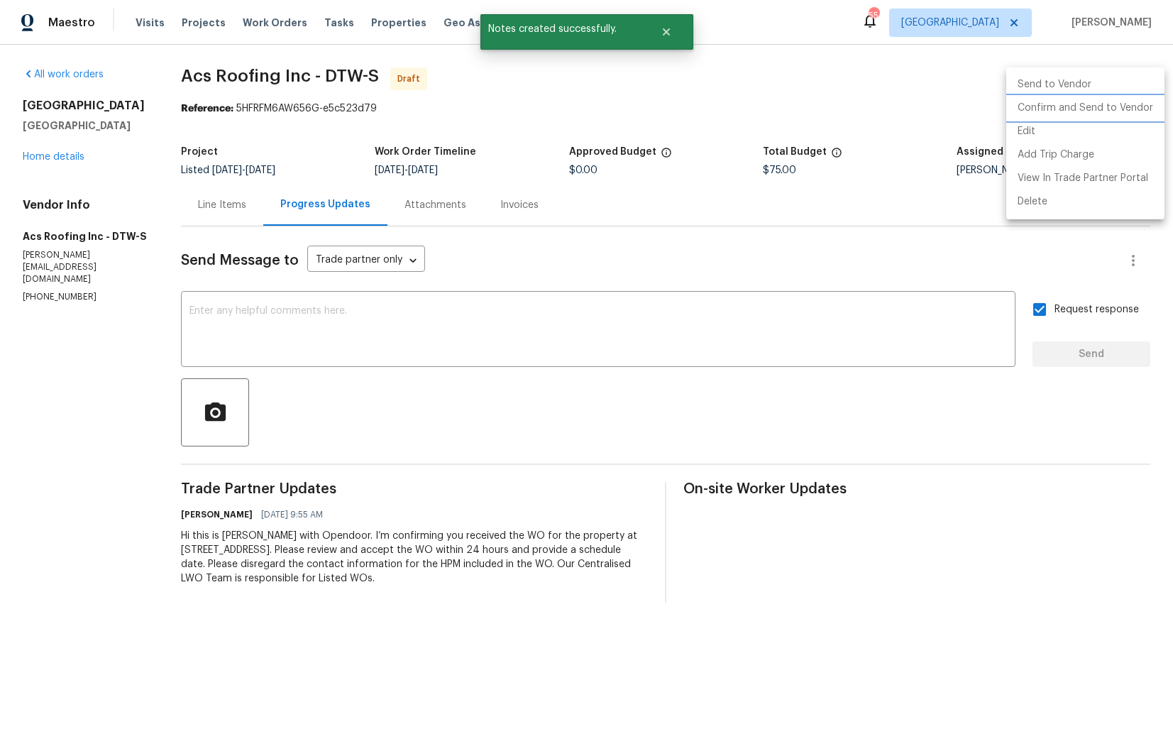
click at [1077, 104] on li "Confirm and Send to Vendor" at bounding box center [1085, 108] width 158 height 23
click at [848, 119] on div at bounding box center [586, 364] width 1173 height 729
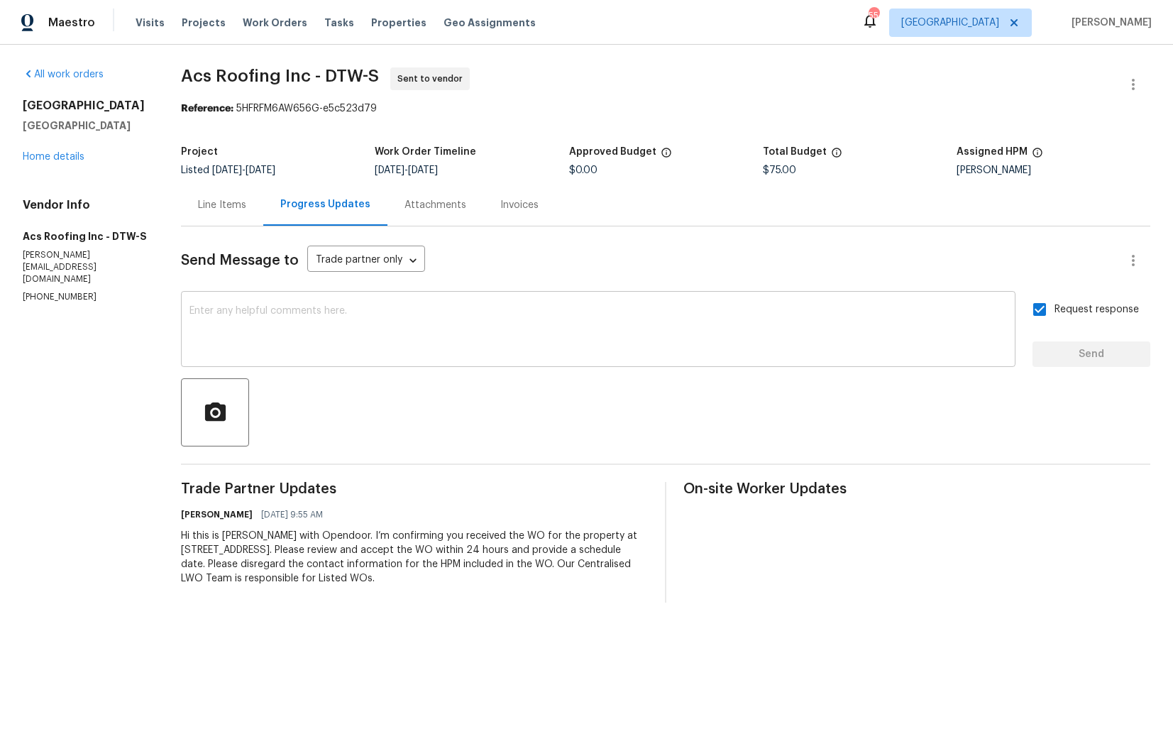
click at [509, 351] on textarea at bounding box center [598, 331] width 818 height 50
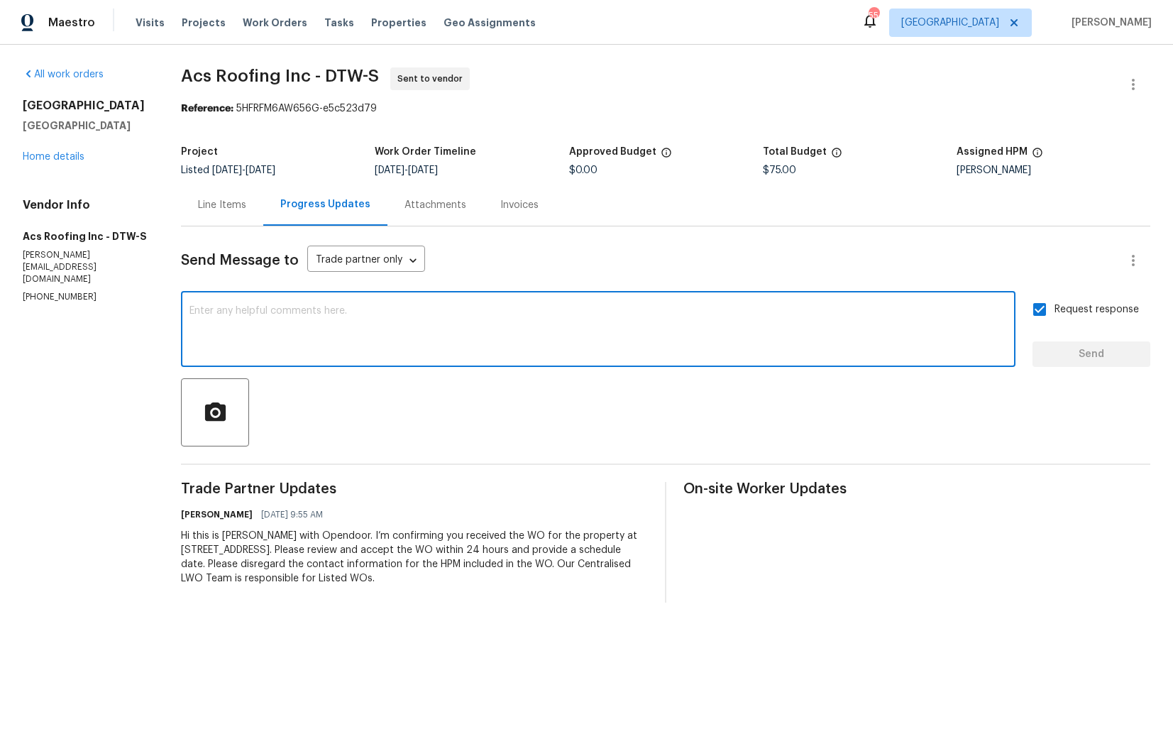
paste textarea "Attention All Work Orders must include before-photos (both close-up and wide-an…"
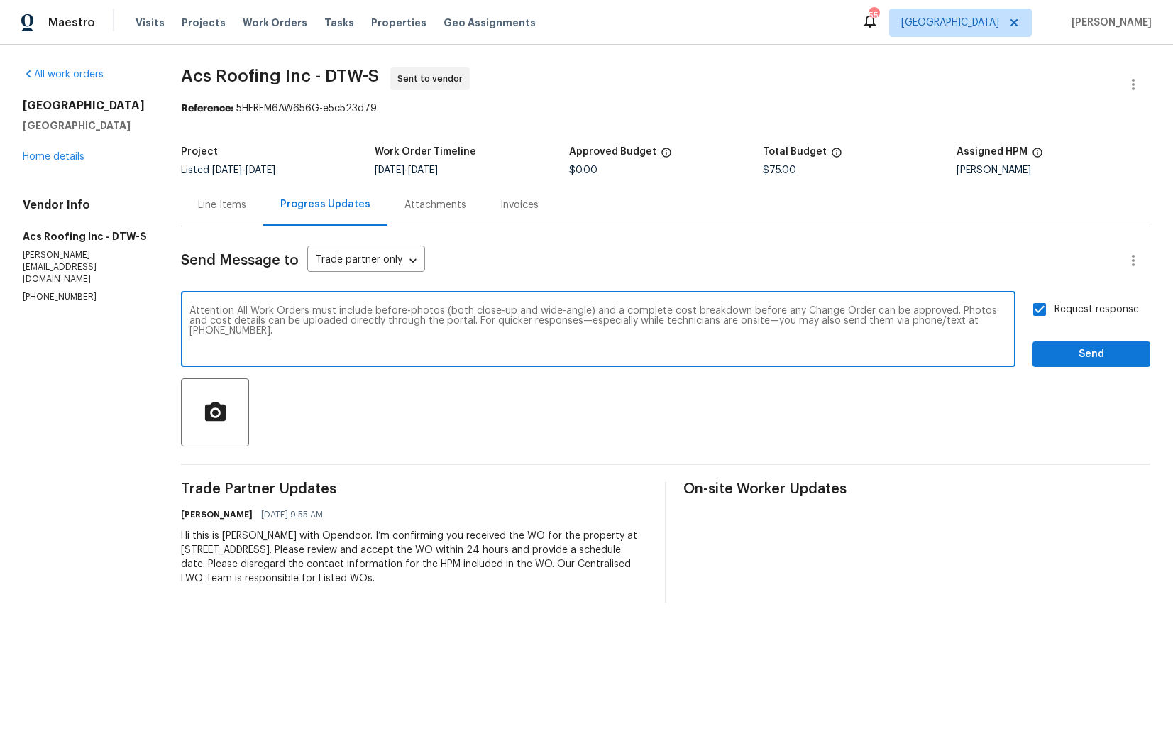
type textarea "Attention All Work Orders must include before-photos (both close-up and wide-an…"
click at [1089, 362] on span "Send" at bounding box center [1091, 355] width 95 height 18
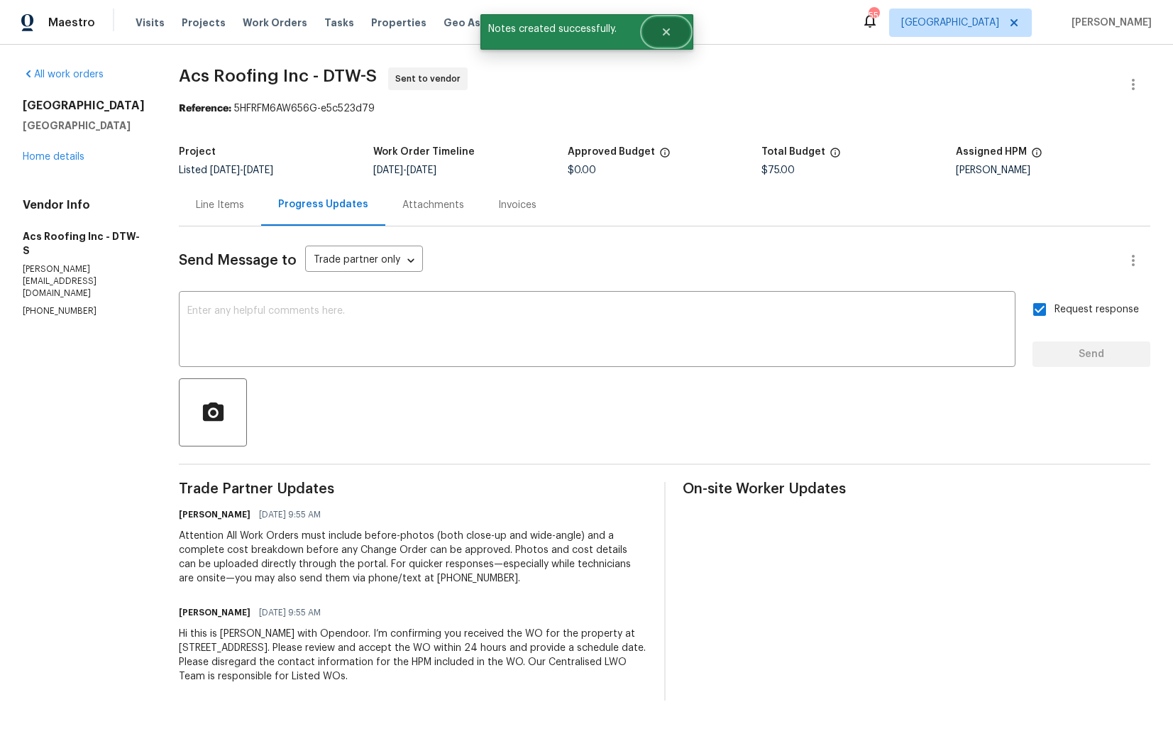
click at [664, 29] on icon "Close" at bounding box center [665, 31] width 7 height 7
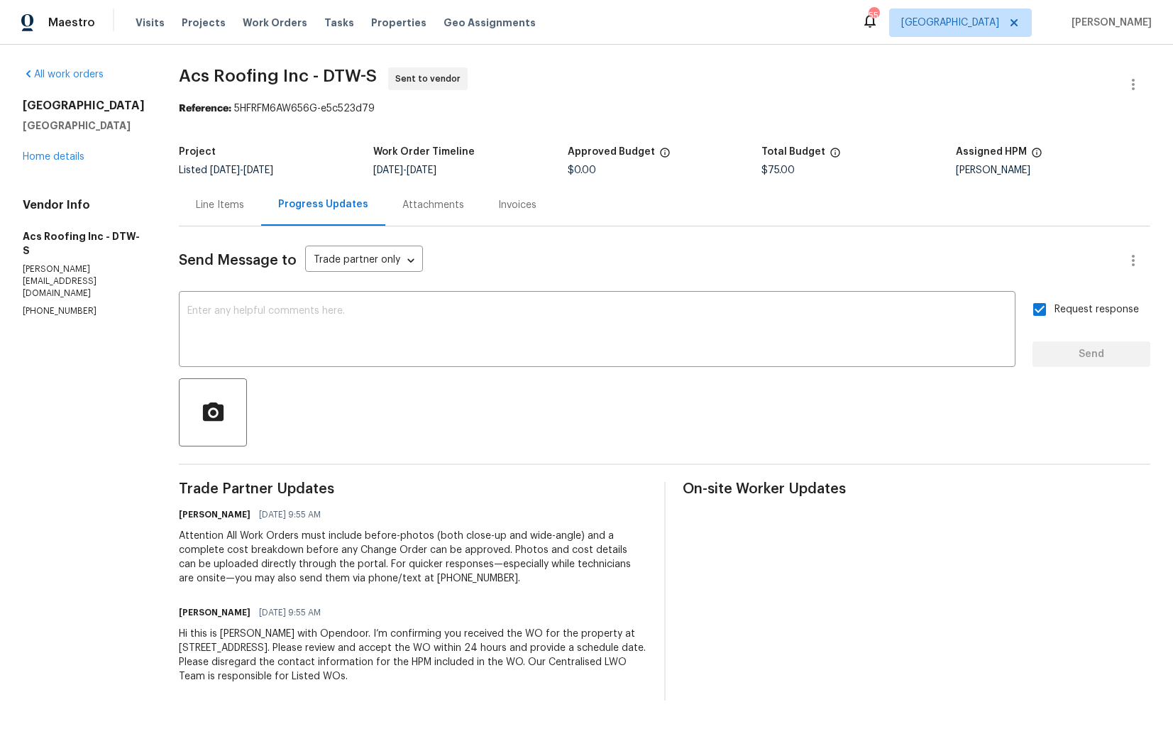
click at [397, 445] on div at bounding box center [665, 412] width 972 height 68
click at [488, 344] on textarea at bounding box center [597, 331] width 820 height 50
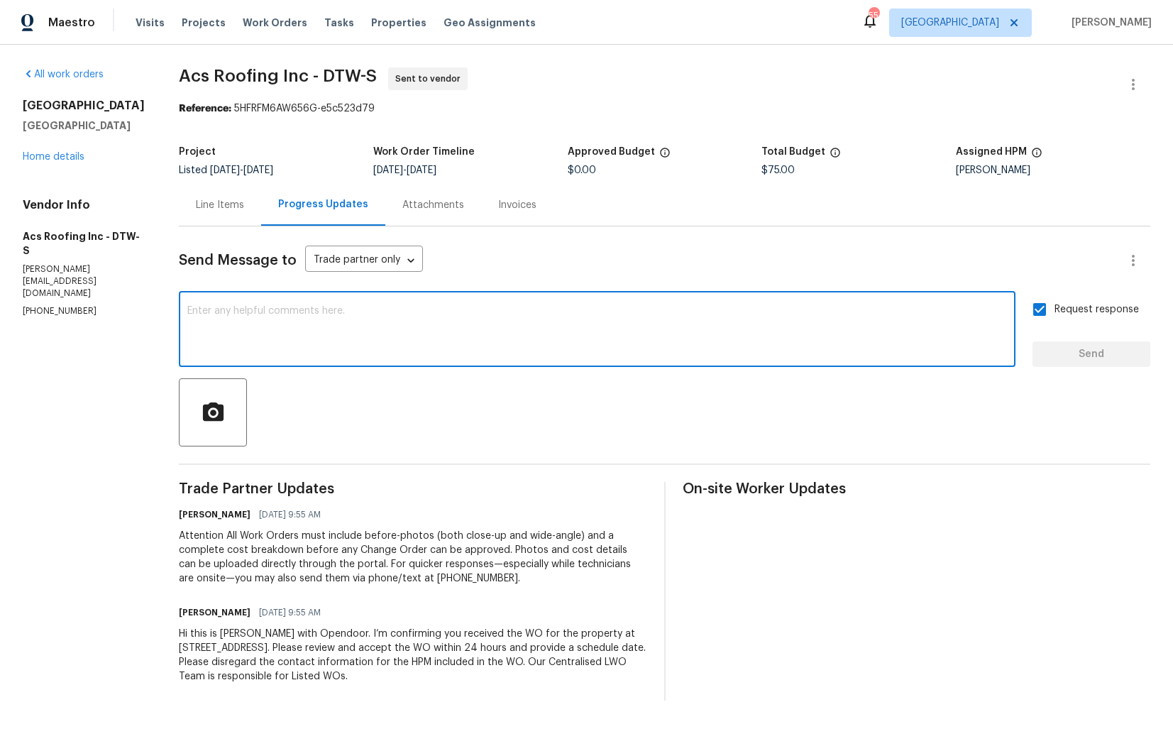
click at [483, 417] on div at bounding box center [665, 412] width 972 height 68
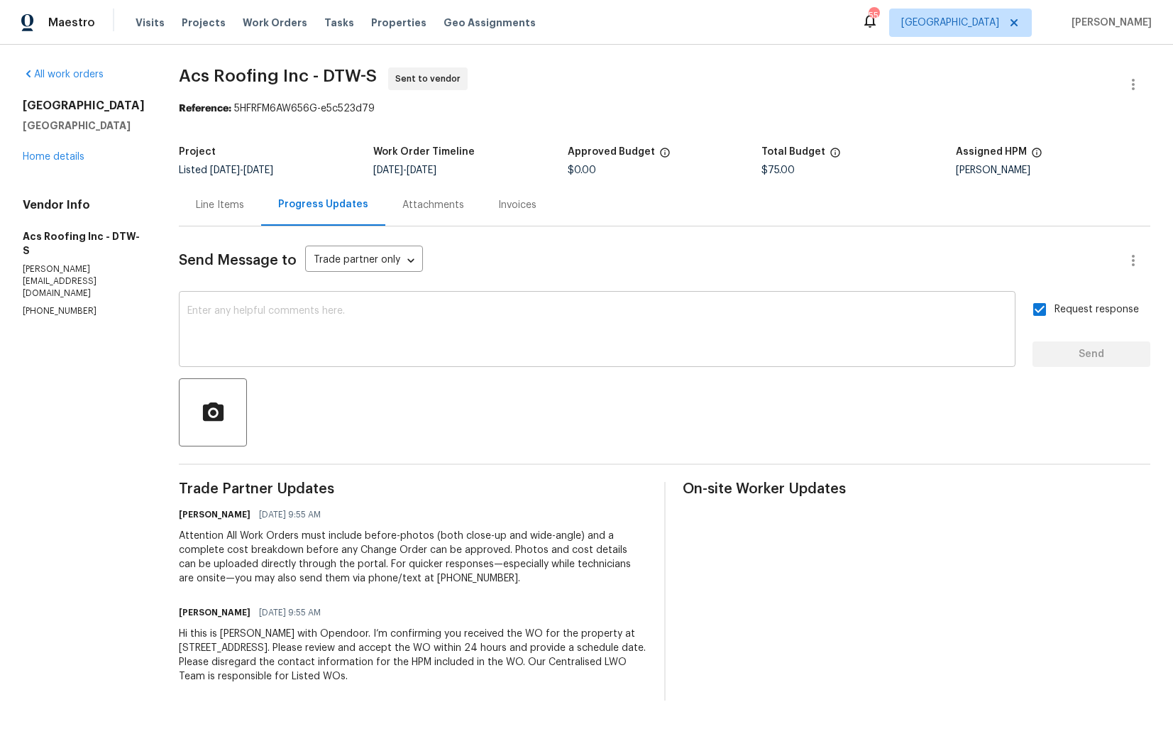
click at [577, 341] on textarea at bounding box center [597, 331] width 820 height 50
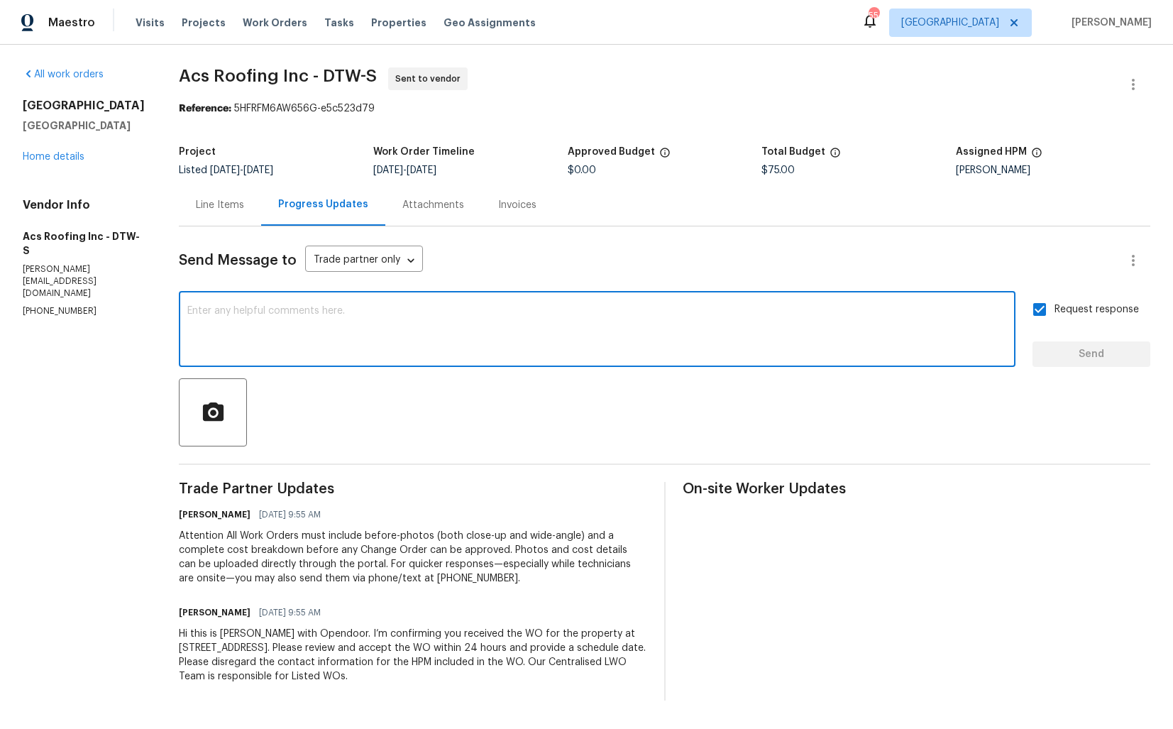
click at [470, 420] on div at bounding box center [665, 412] width 972 height 68
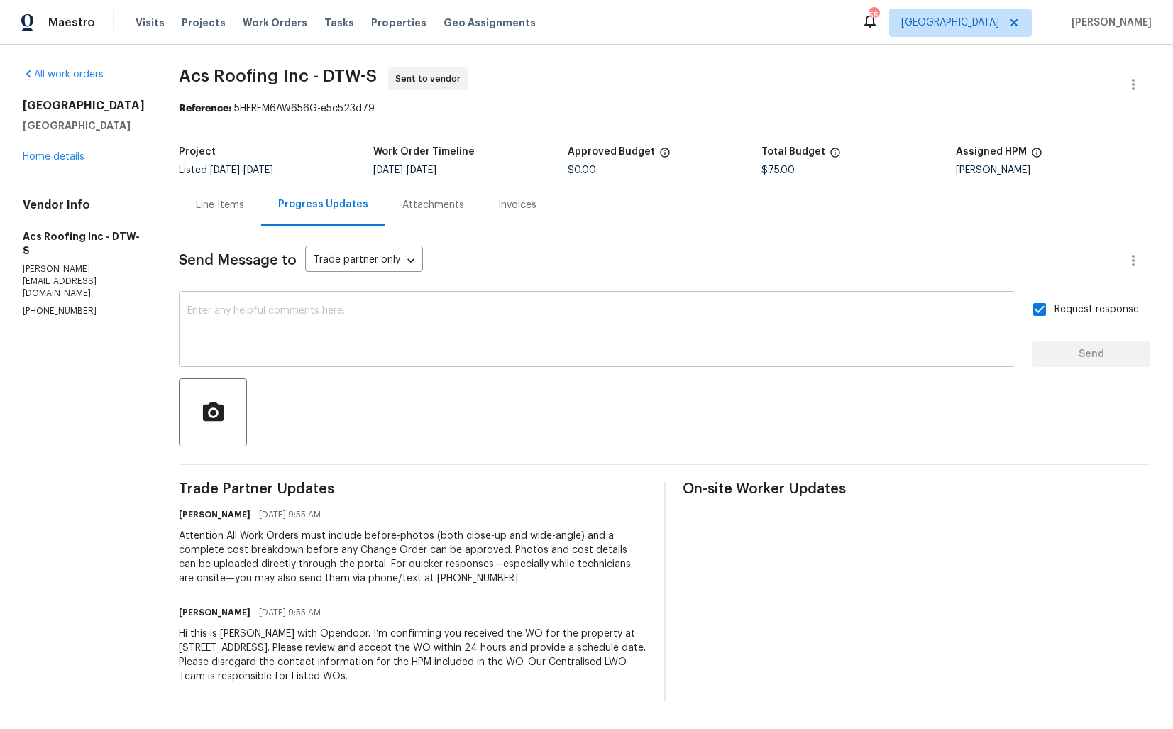
click at [522, 350] on textarea at bounding box center [597, 331] width 820 height 50
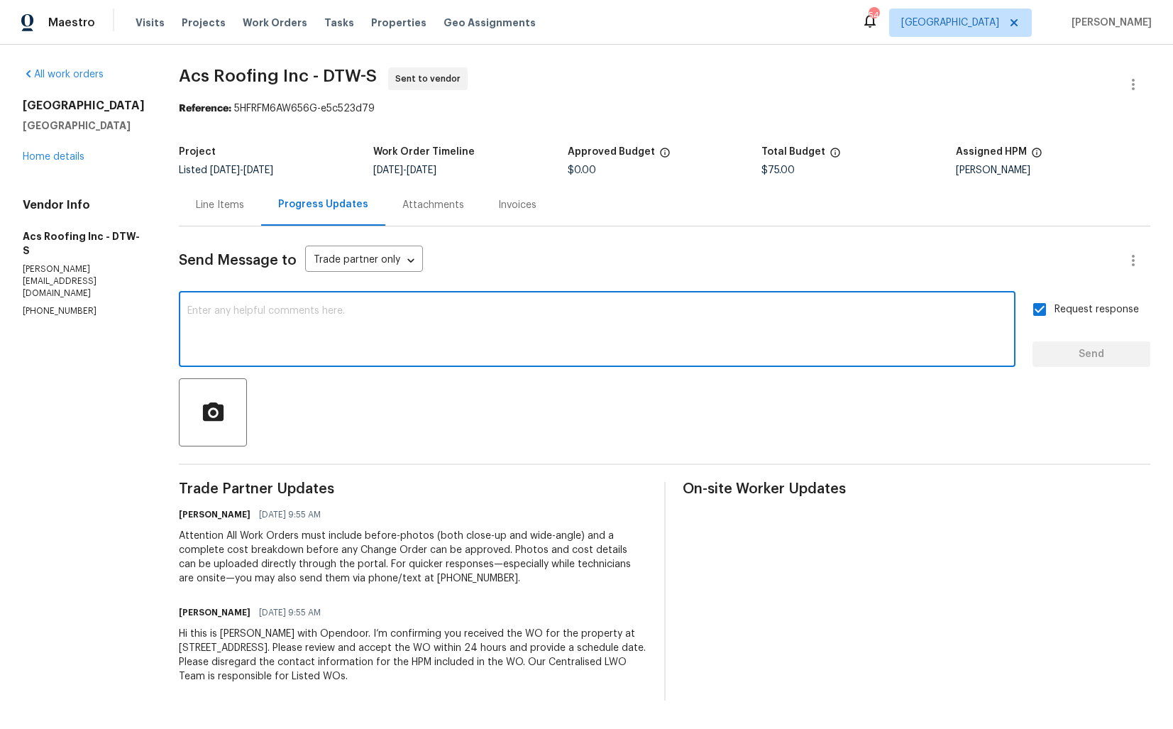
click at [485, 424] on div at bounding box center [665, 412] width 972 height 68
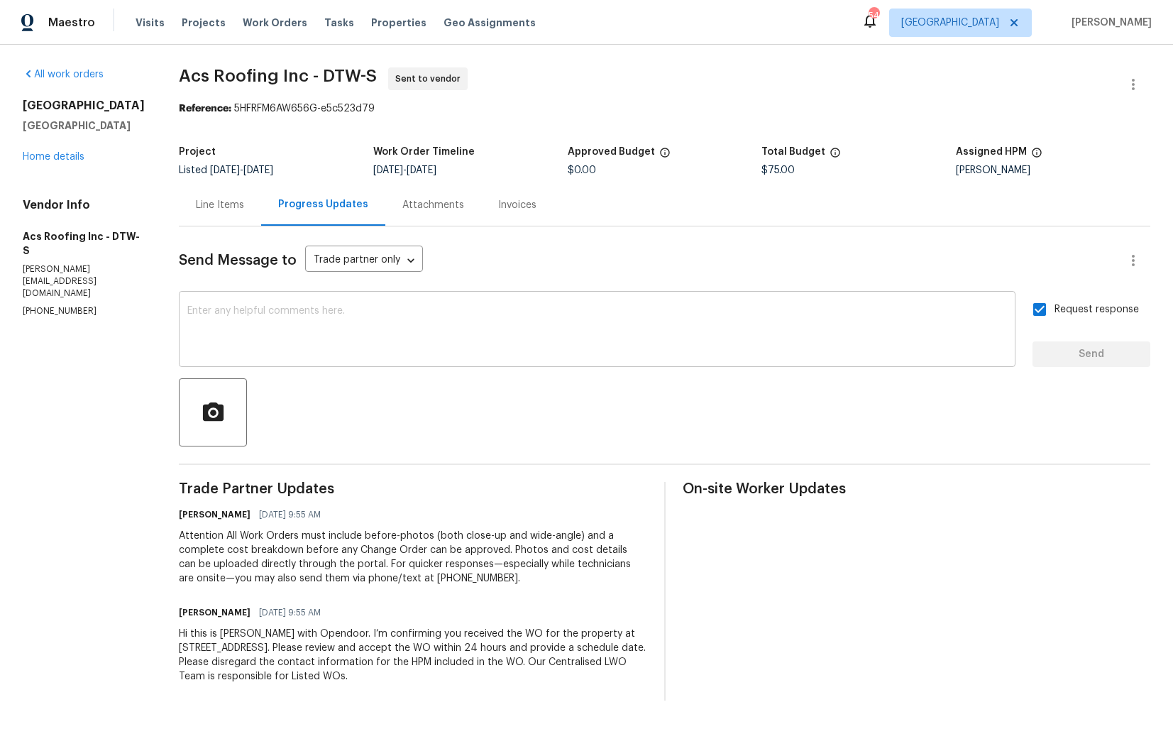
click at [517, 348] on textarea at bounding box center [597, 331] width 820 height 50
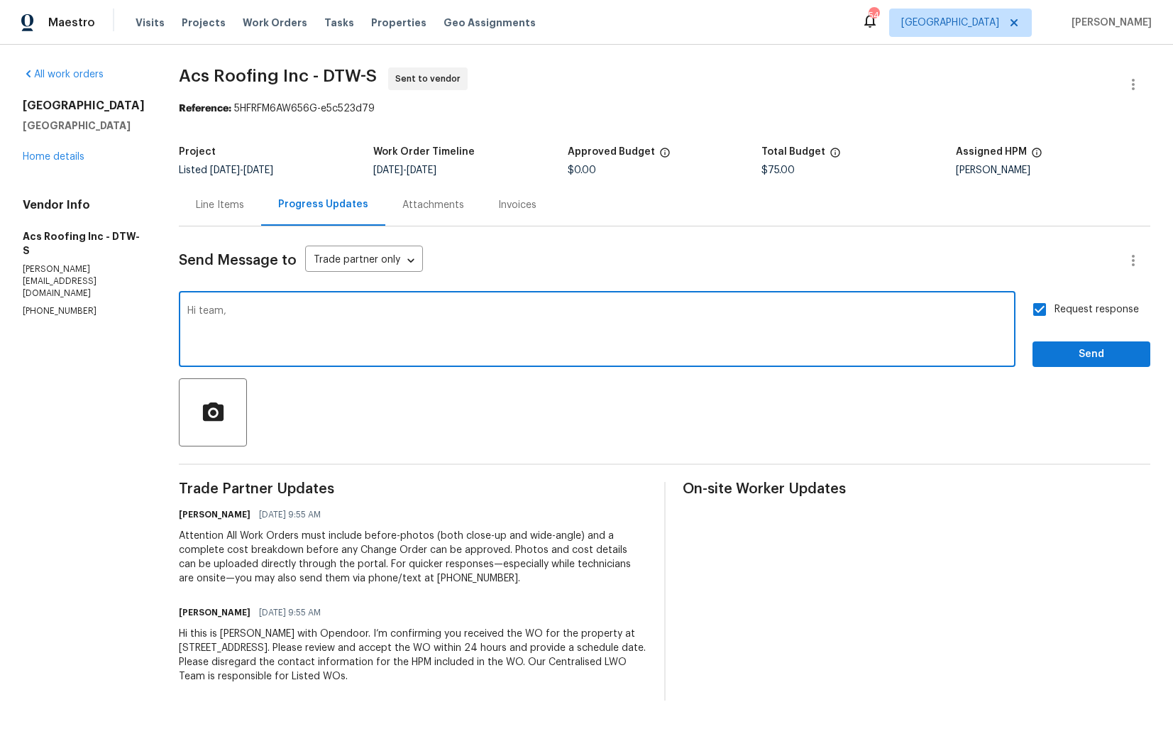
paste textarea "Hi team, I understand you are in BRN. Would you be able to take care of this WO…"
drag, startPoint x: 223, startPoint y: 312, endPoint x: 167, endPoint y: 312, distance: 55.4
click at [167, 312] on div "All work orders 53044 Ruann Dr Shelby Township, MI 48316 Home details Vendor In…" at bounding box center [586, 384] width 1173 height 678
click at [656, 323] on textarea "Hi team, I understand you are in BRN. Would you be able to take care of this WO…" at bounding box center [597, 331] width 820 height 50
type textarea "Hi team, I understand you are in BRN. Would you be able to take care of this WO…"
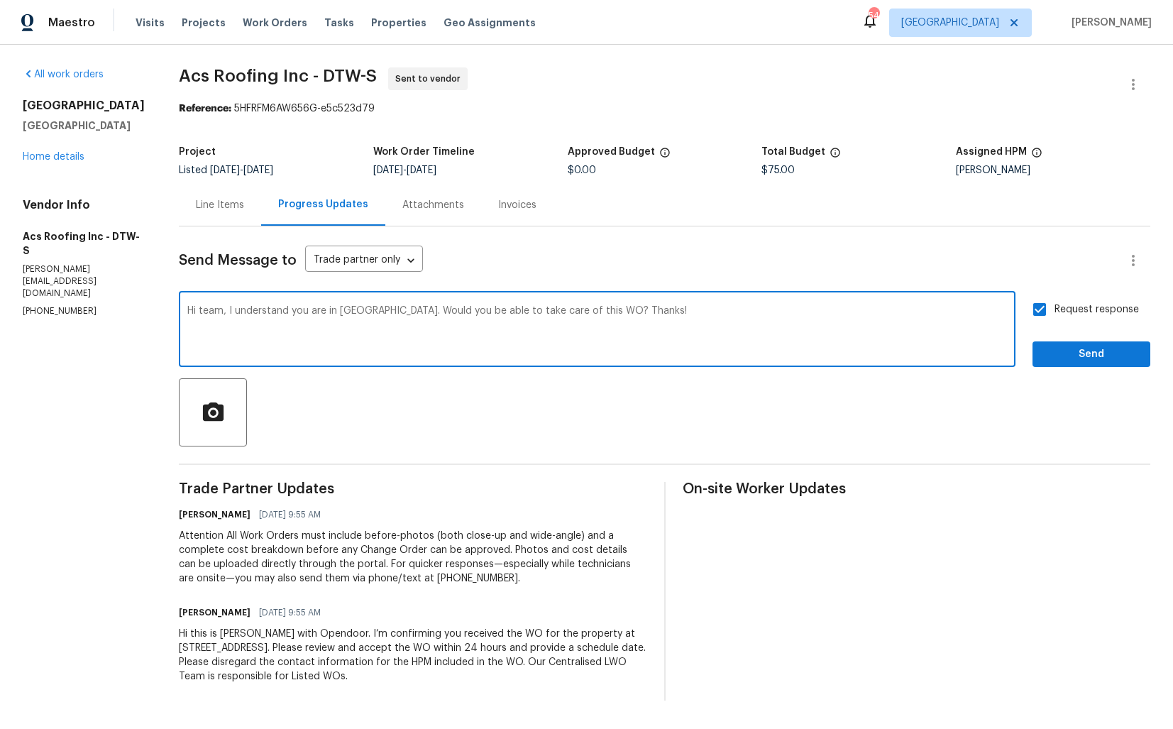
click at [1045, 308] on input "Request response" at bounding box center [1040, 310] width 30 height 30
checkbox input "false"
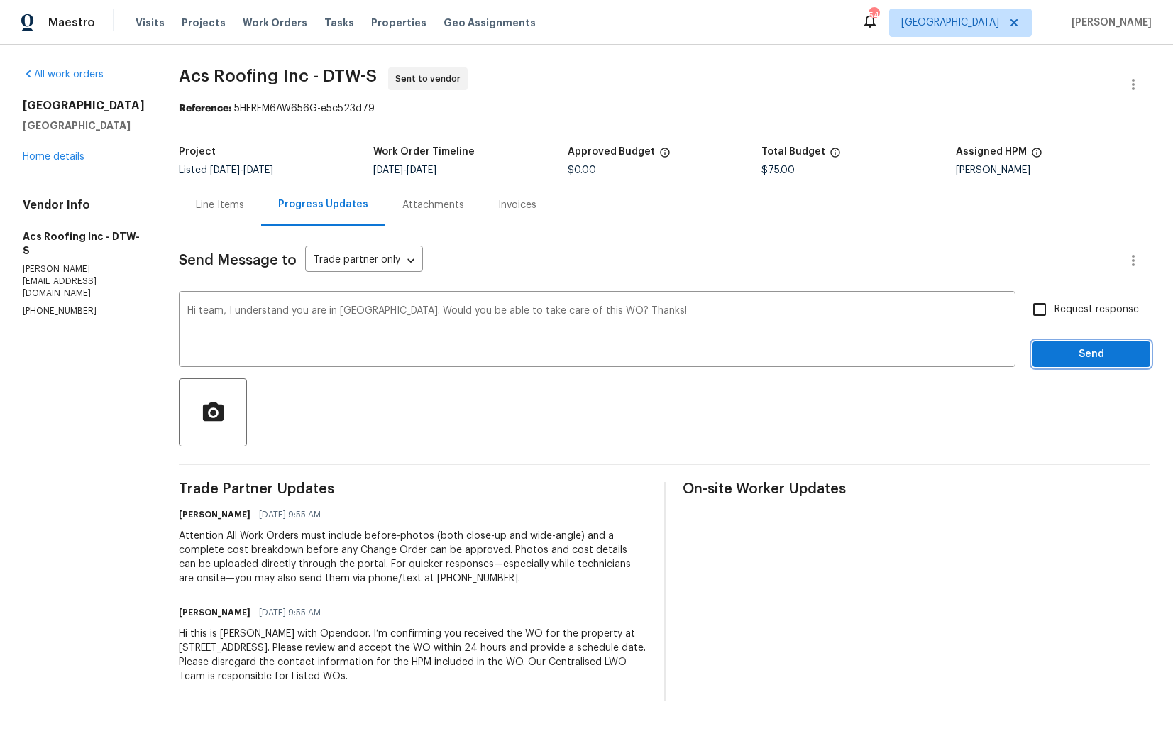
click at [1055, 347] on span "Send" at bounding box center [1091, 355] width 95 height 18
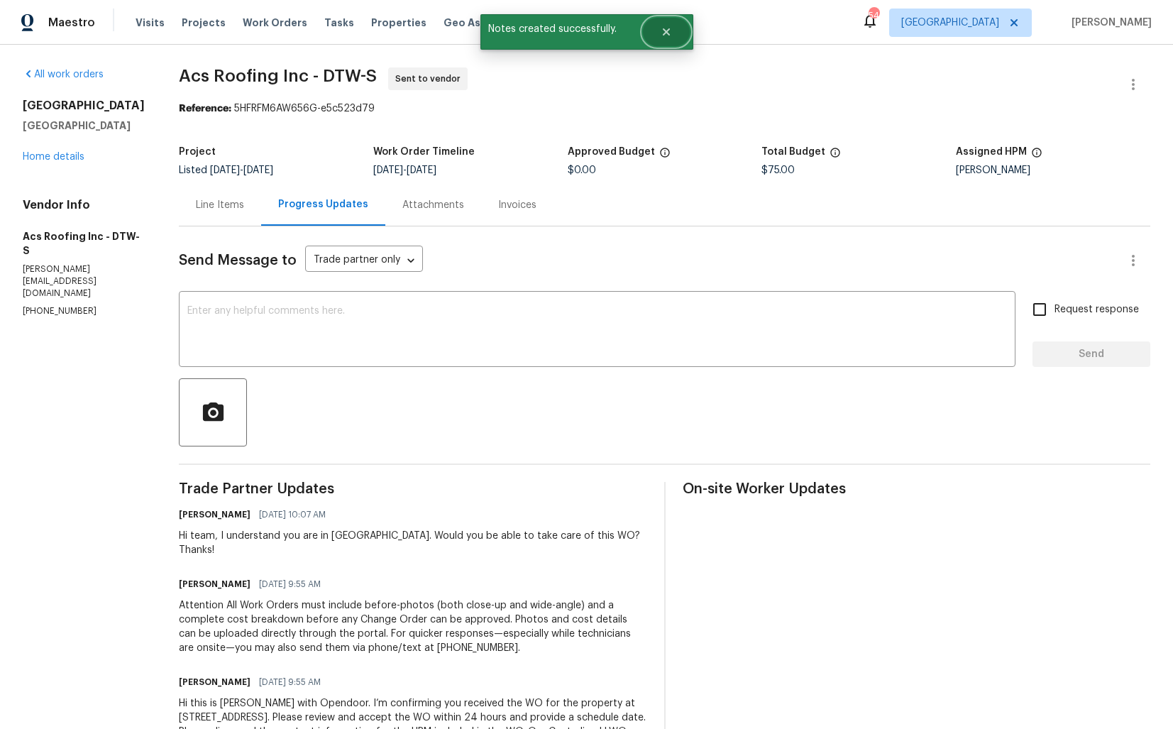
click at [677, 35] on button "Close" at bounding box center [666, 32] width 47 height 28
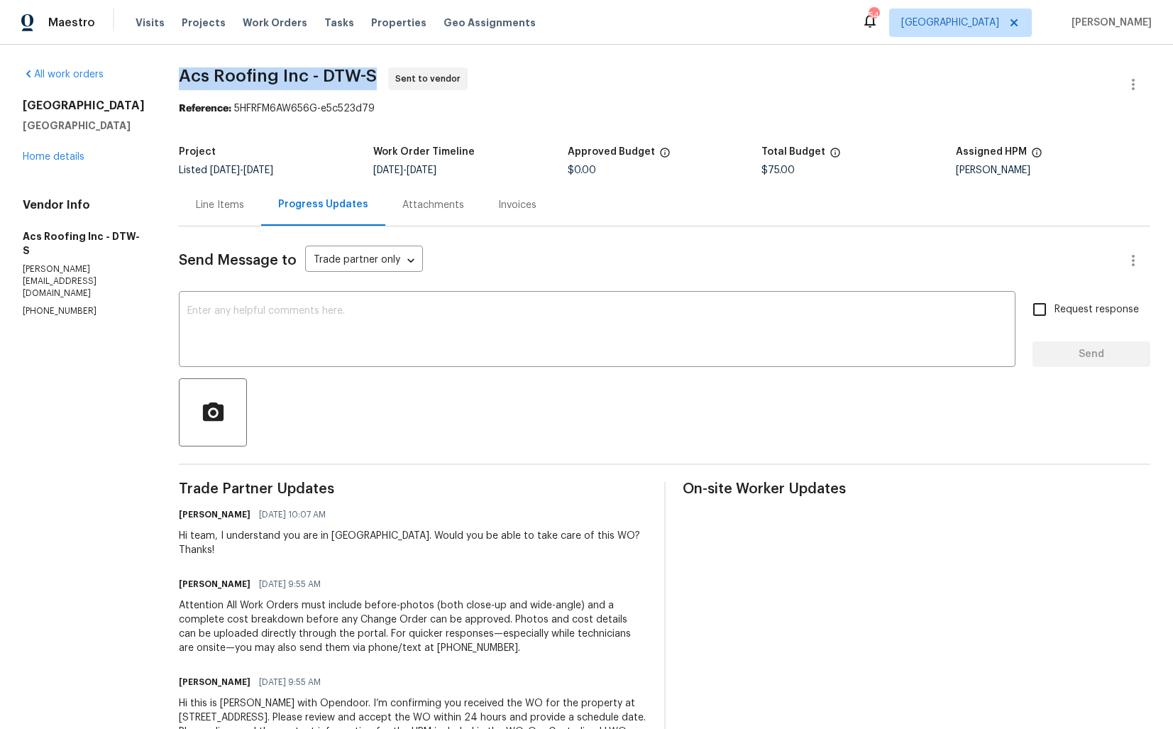
drag, startPoint x: 177, startPoint y: 76, endPoint x: 375, endPoint y: 77, distance: 198.0
click at [375, 77] on span "Acs Roofing Inc - DTW-S Sent to vendor" at bounding box center [647, 84] width 937 height 34
copy span "Acs Roofing Inc - DTW-S"
click at [818, 98] on span "Acs Roofing Inc - DTW-S Sent to vendor" at bounding box center [647, 84] width 937 height 34
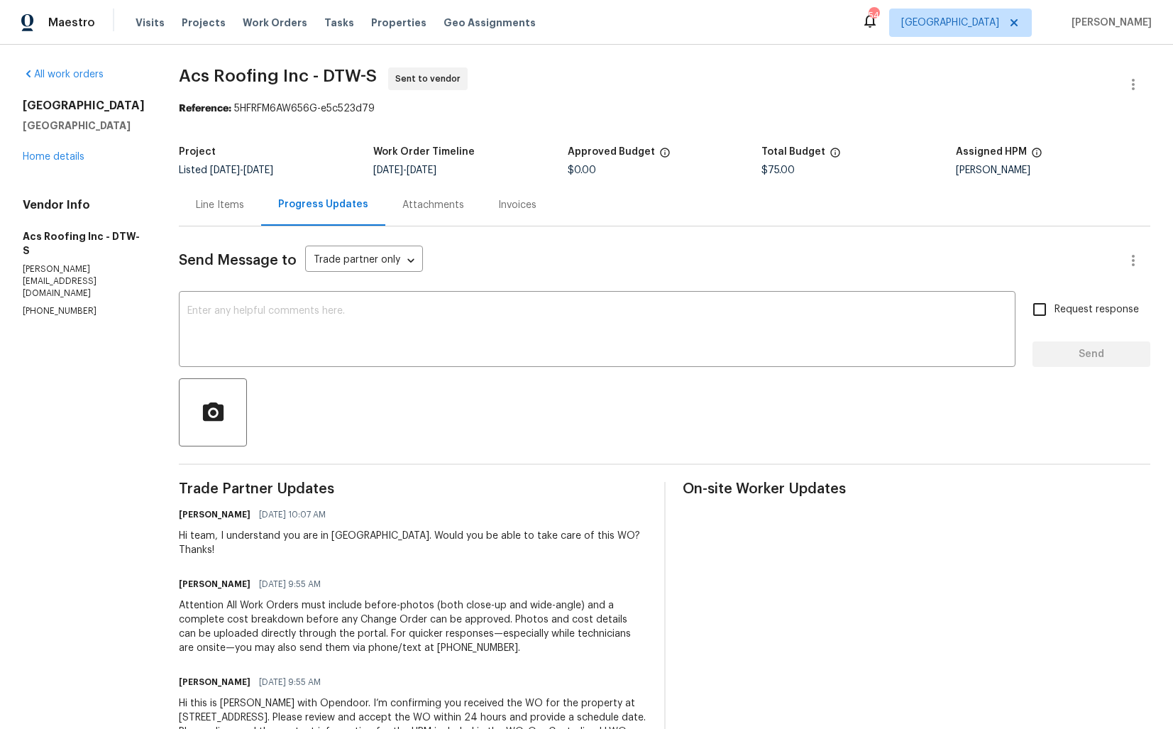
click at [652, 114] on div "Reference: 5HFRFM6AW656G-e5c523d79" at bounding box center [665, 108] width 972 height 14
click at [519, 304] on div "x ​" at bounding box center [597, 331] width 837 height 72
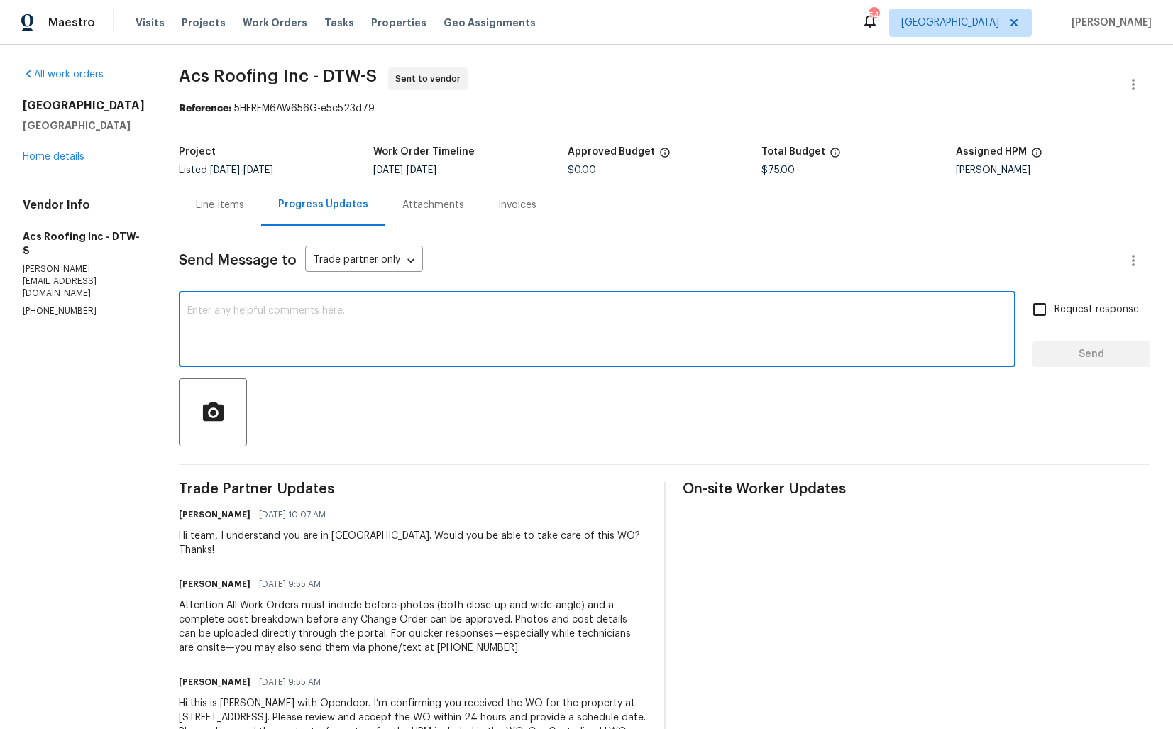
click at [794, 270] on div "Send Message to Trade partner only Trade partner only ​" at bounding box center [647, 260] width 937 height 34
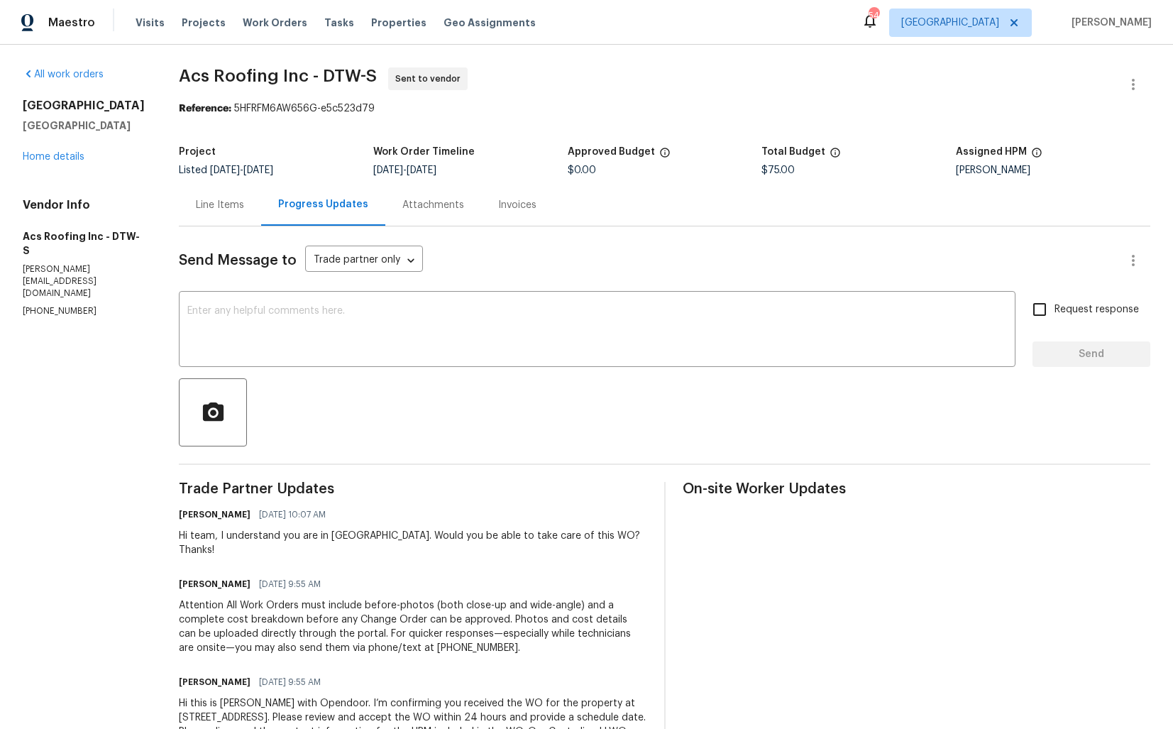
click at [229, 79] on span "Acs Roofing Inc - DTW-S" at bounding box center [278, 75] width 198 height 17
copy span "Acs Roofing Inc - DTW-S"
click at [138, 155] on div "53044 Ruann Dr Shelby Township, MI 48316 Home details" at bounding box center [84, 131] width 122 height 65
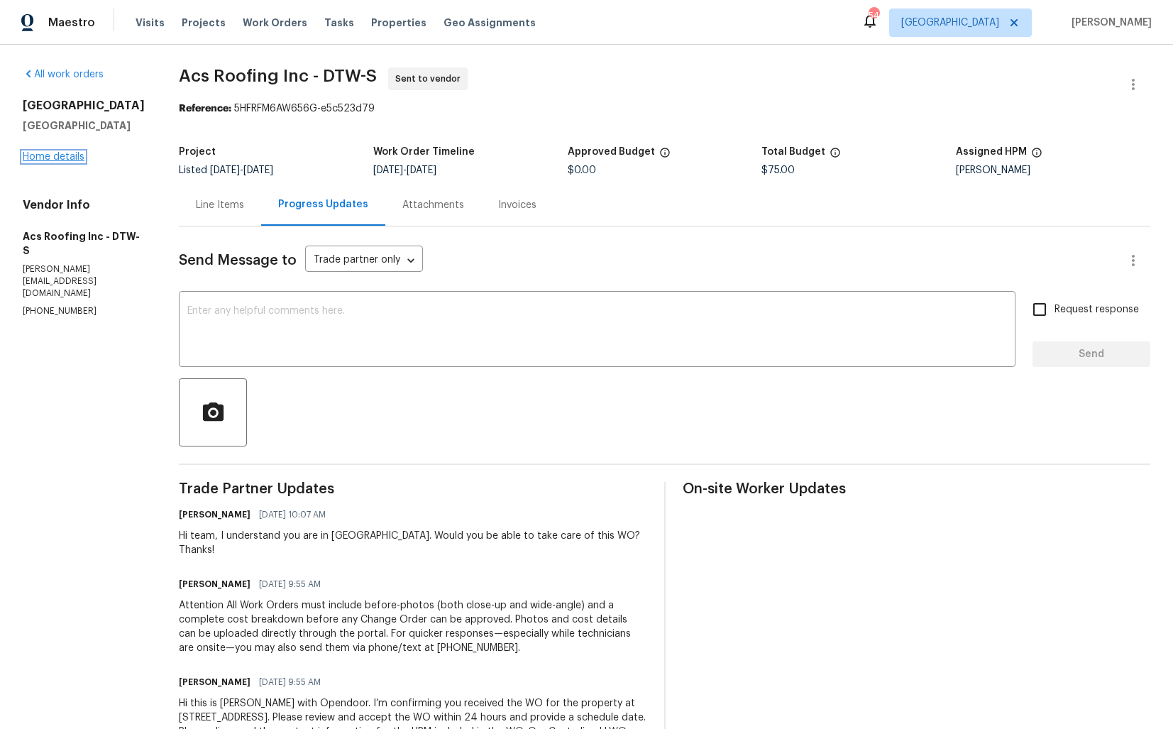
click at [72, 162] on link "Home details" at bounding box center [54, 157] width 62 height 10
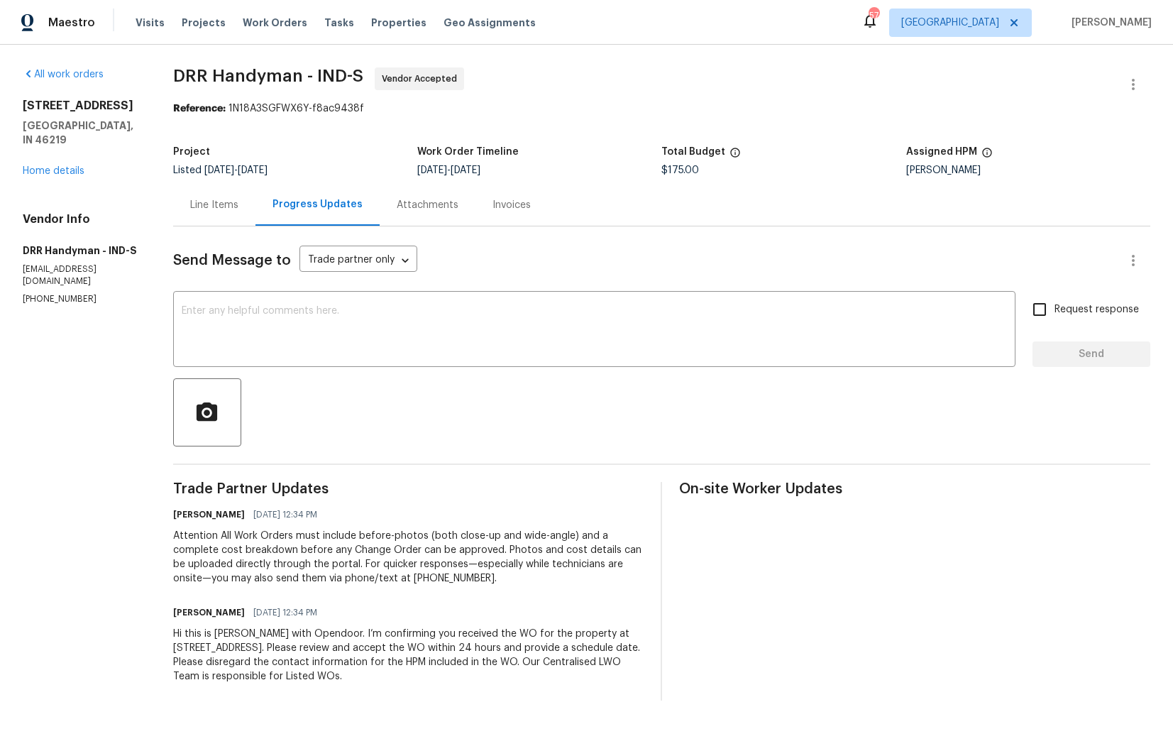
click at [226, 212] on div "Line Items" at bounding box center [214, 205] width 48 height 14
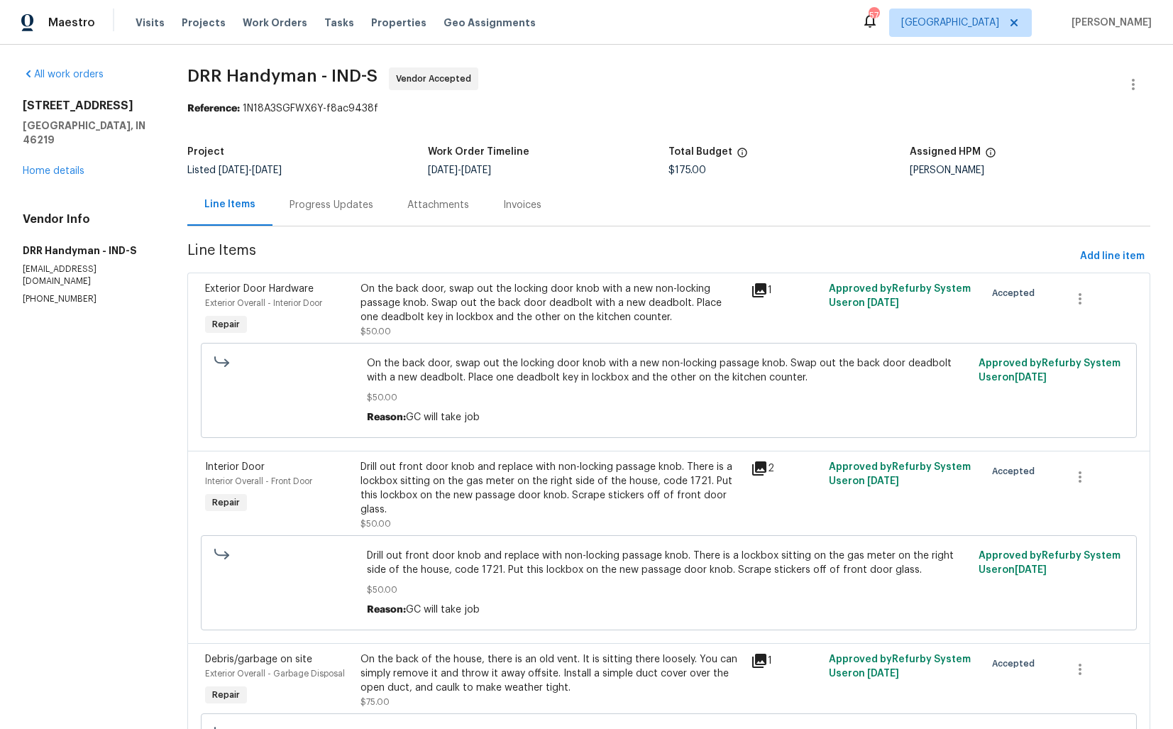
click at [319, 210] on div "Progress Updates" at bounding box center [332, 205] width 84 height 14
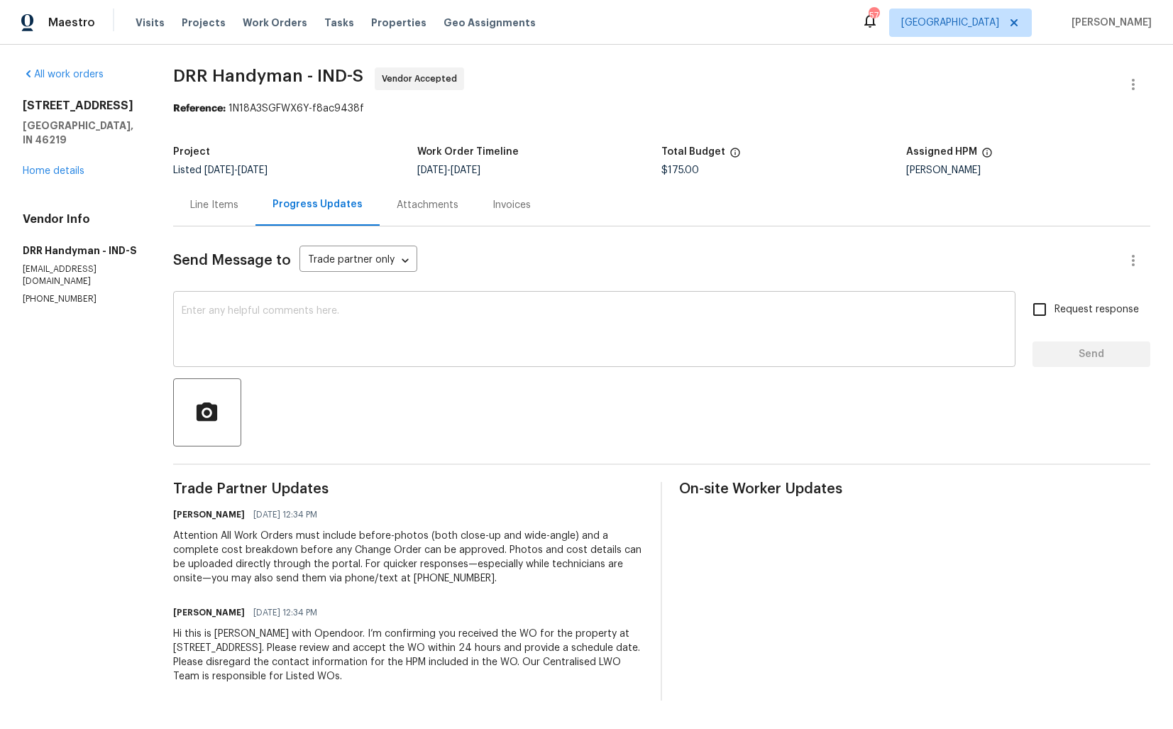
click at [402, 348] on textarea at bounding box center [594, 331] width 825 height 50
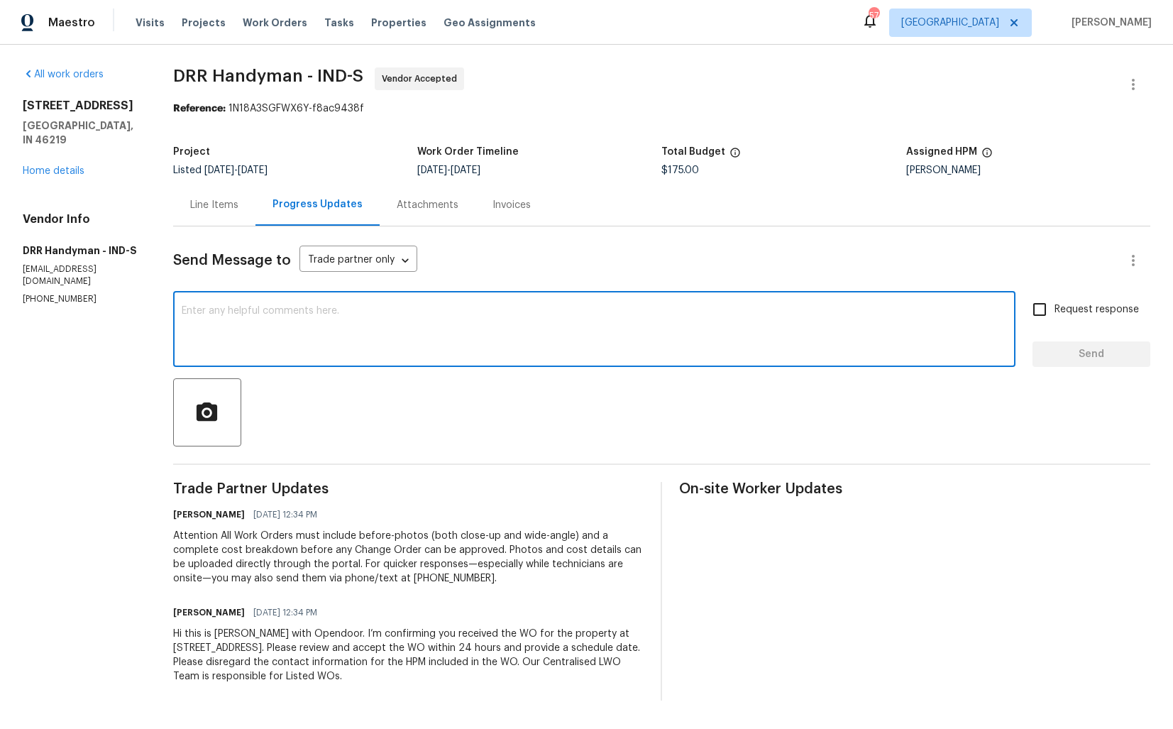
click at [474, 432] on div at bounding box center [661, 412] width 977 height 68
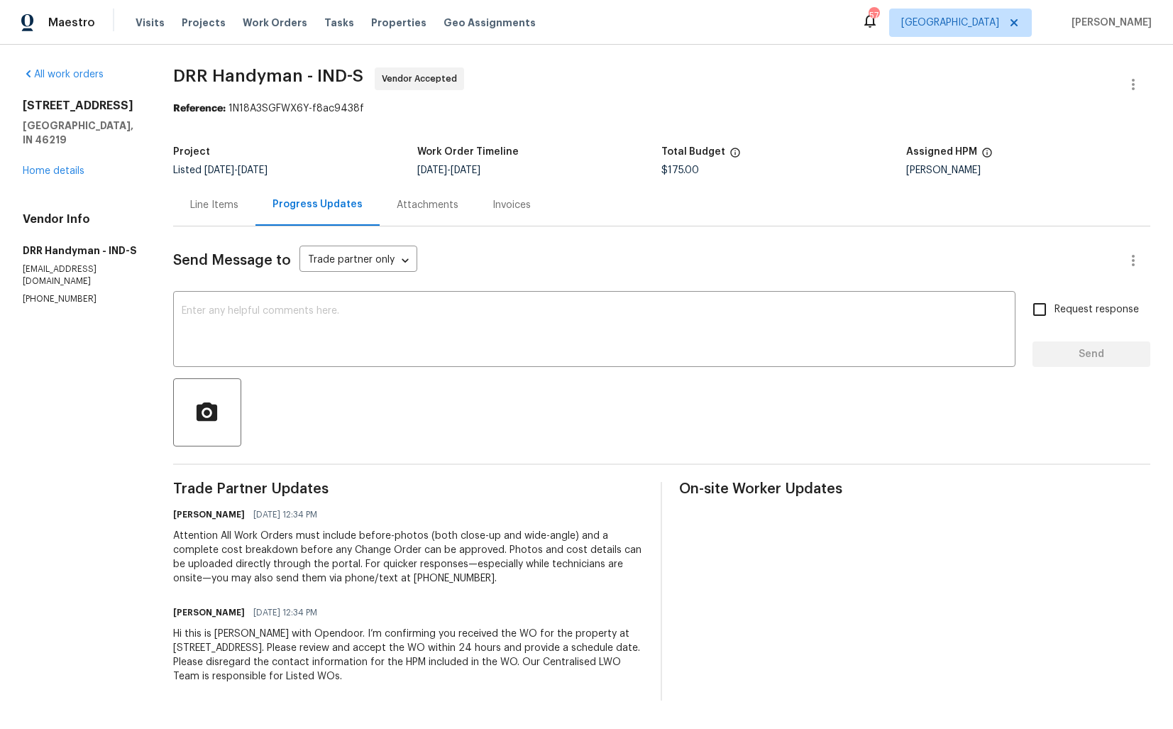
click at [604, 265] on div "Send Message to Trade partner only Trade partner only ​" at bounding box center [644, 260] width 943 height 34
click at [500, 346] on textarea at bounding box center [594, 331] width 825 height 50
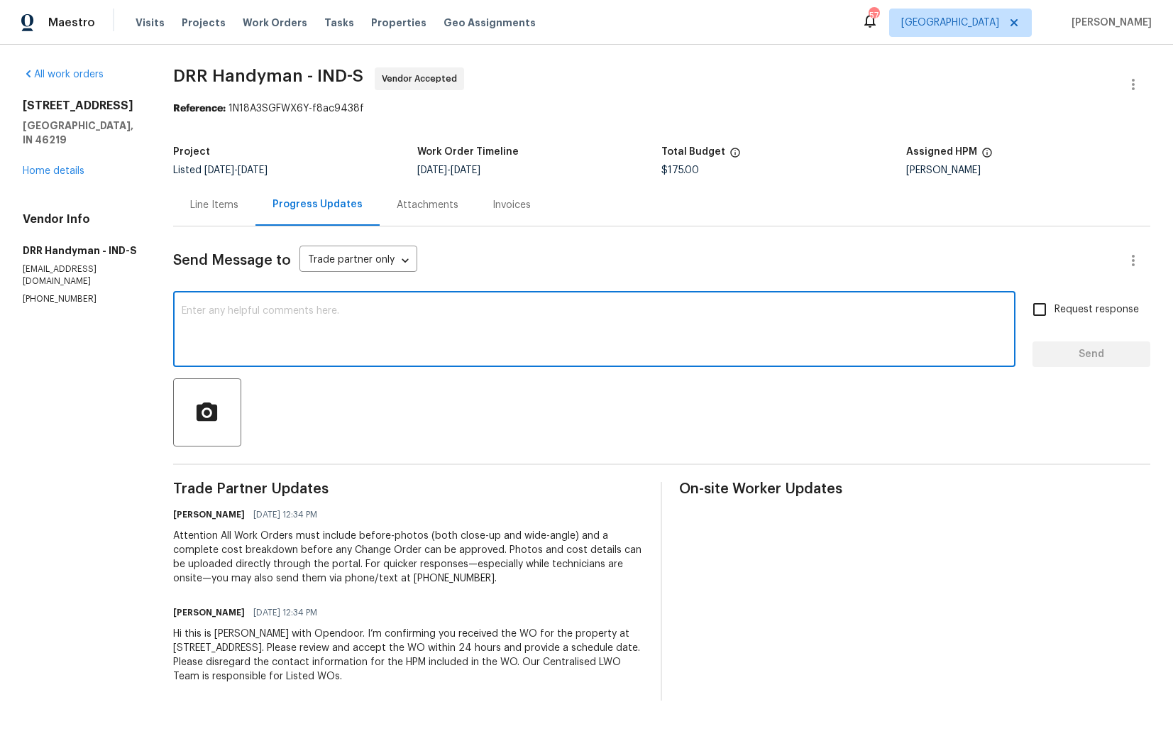
click at [220, 202] on div "Line Items" at bounding box center [214, 205] width 48 height 14
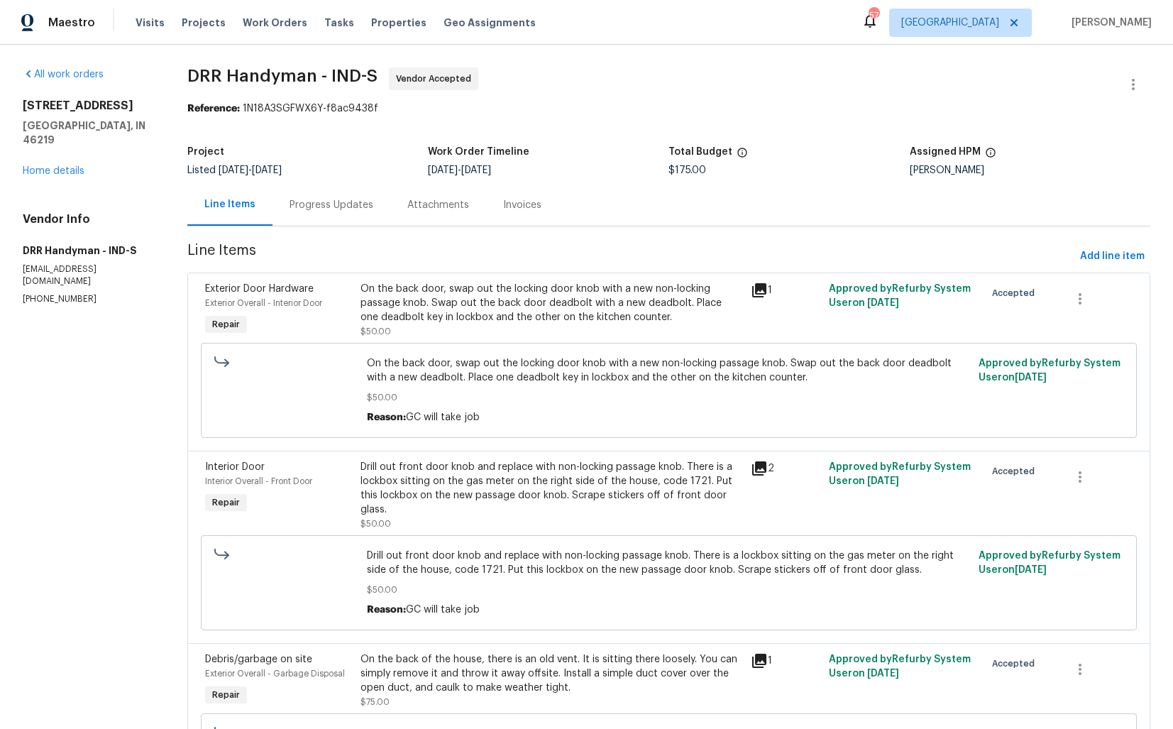
scroll to position [121, 0]
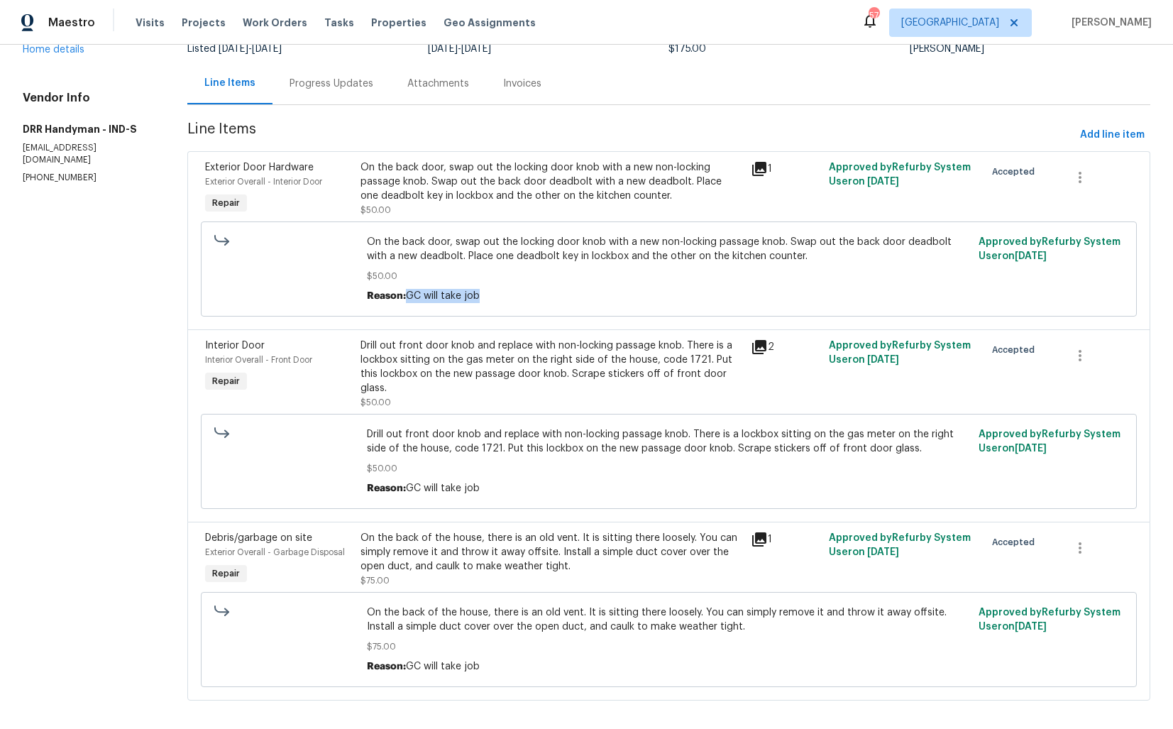
drag, startPoint x: 409, startPoint y: 297, endPoint x: 501, endPoint y: 299, distance: 92.3
click at [501, 299] on div "Reason: GC will take job" at bounding box center [668, 296] width 603 height 14
drag, startPoint x: 408, startPoint y: 474, endPoint x: 546, endPoint y: 474, distance: 138.4
click at [546, 481] on div "Reason: GC will take job" at bounding box center [668, 488] width 603 height 14
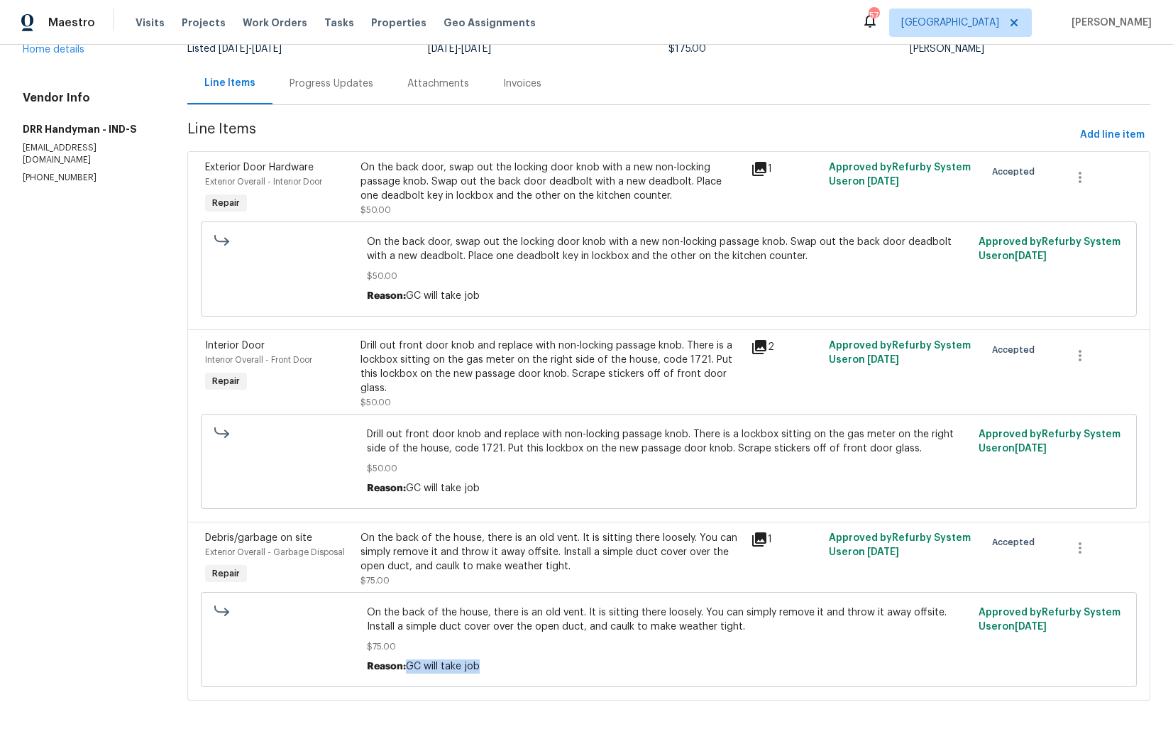
drag, startPoint x: 411, startPoint y: 656, endPoint x: 489, endPoint y: 656, distance: 78.1
click at [489, 659] on div "Reason: GC will take job" at bounding box center [668, 666] width 603 height 14
click at [514, 488] on div "Drill out front door knob and replace with non-locking passage knob. There is a…" at bounding box center [669, 461] width 936 height 95
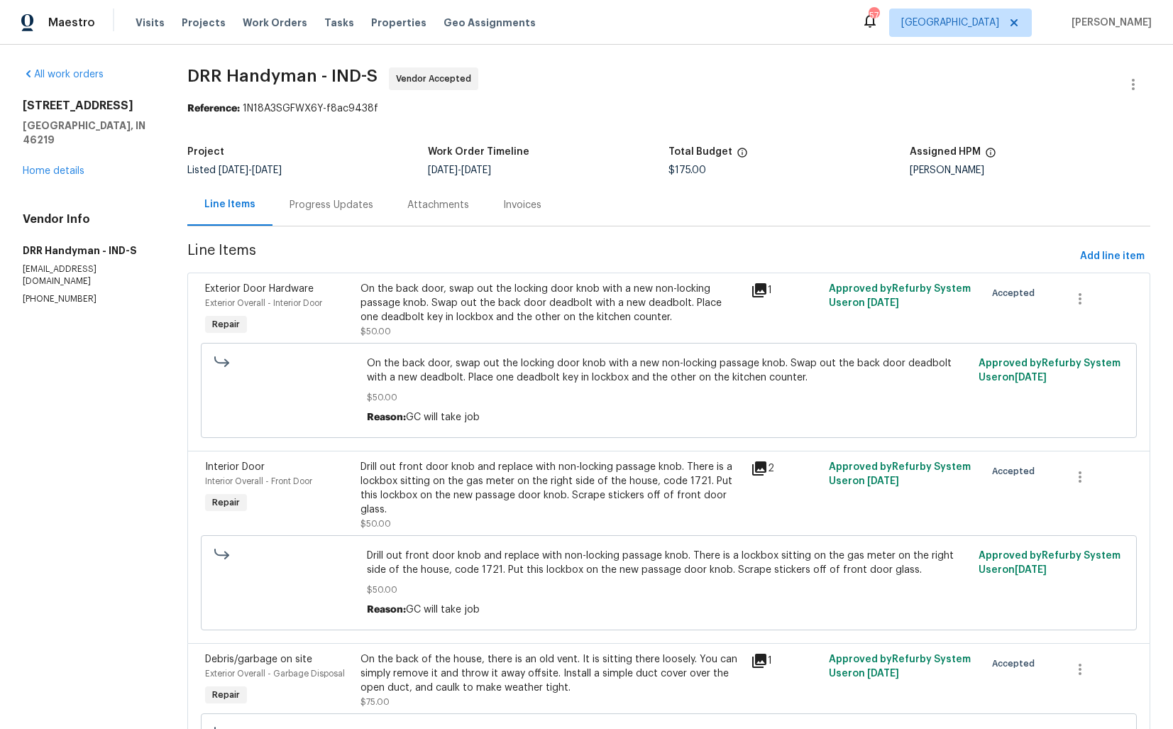
click at [64, 162] on div "8040 Goldenrod Ct Indianapolis, IN 46219 Home details" at bounding box center [88, 138] width 131 height 79
click at [58, 166] on link "Home details" at bounding box center [54, 171] width 62 height 10
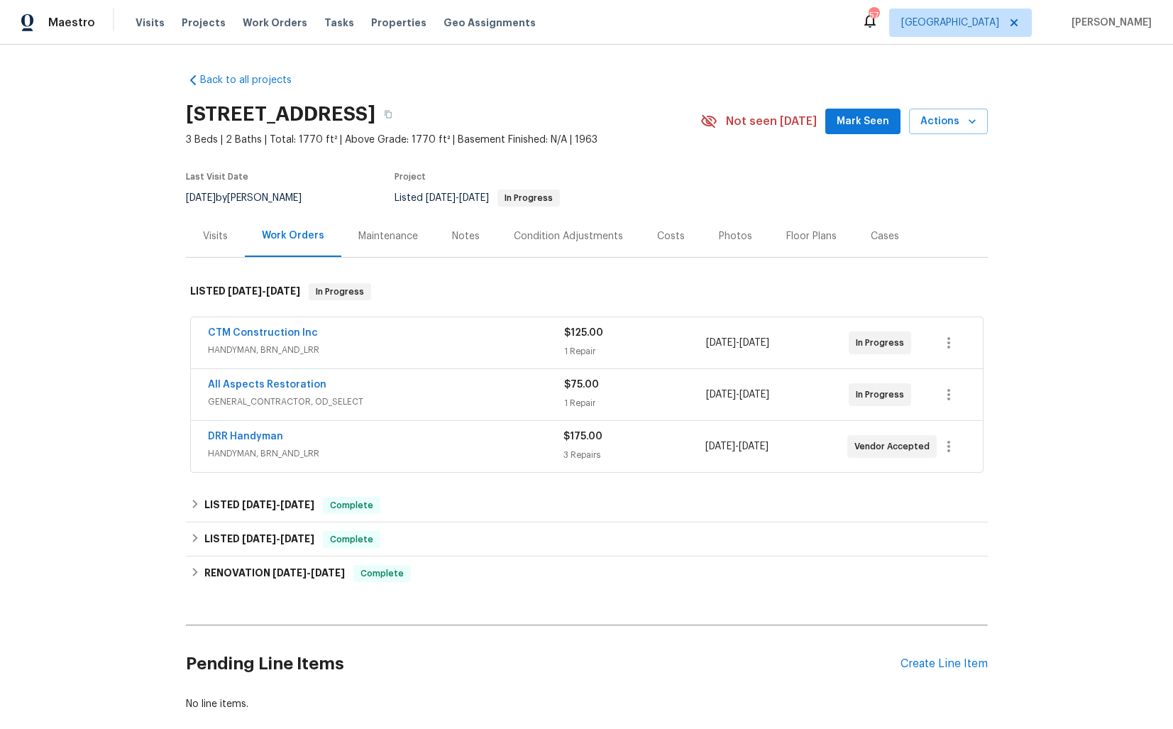
click at [424, 383] on div "All Aspects Restoration" at bounding box center [386, 386] width 356 height 17
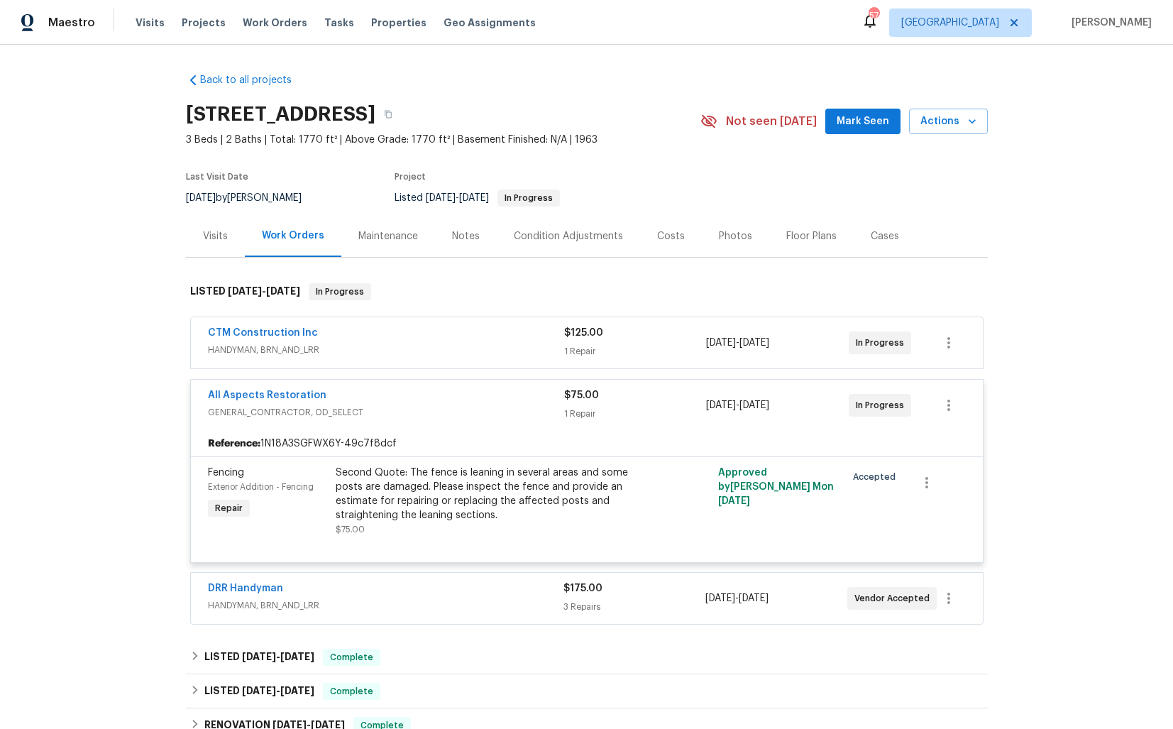
click at [429, 390] on div "All Aspects Restoration" at bounding box center [386, 396] width 356 height 17
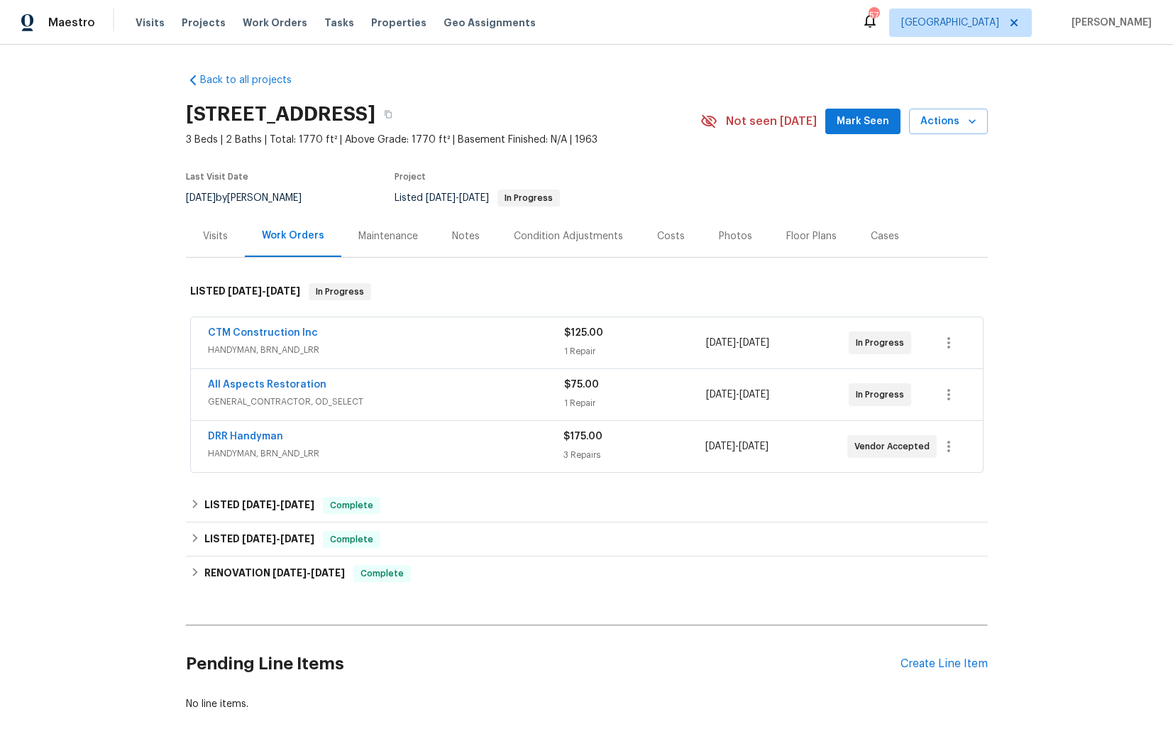
click at [387, 323] on div "CTM Construction Inc HANDYMAN, BRN_AND_LRR $125.00 1 Repair 9/8/2025 - 9/10/202…" at bounding box center [587, 342] width 792 height 51
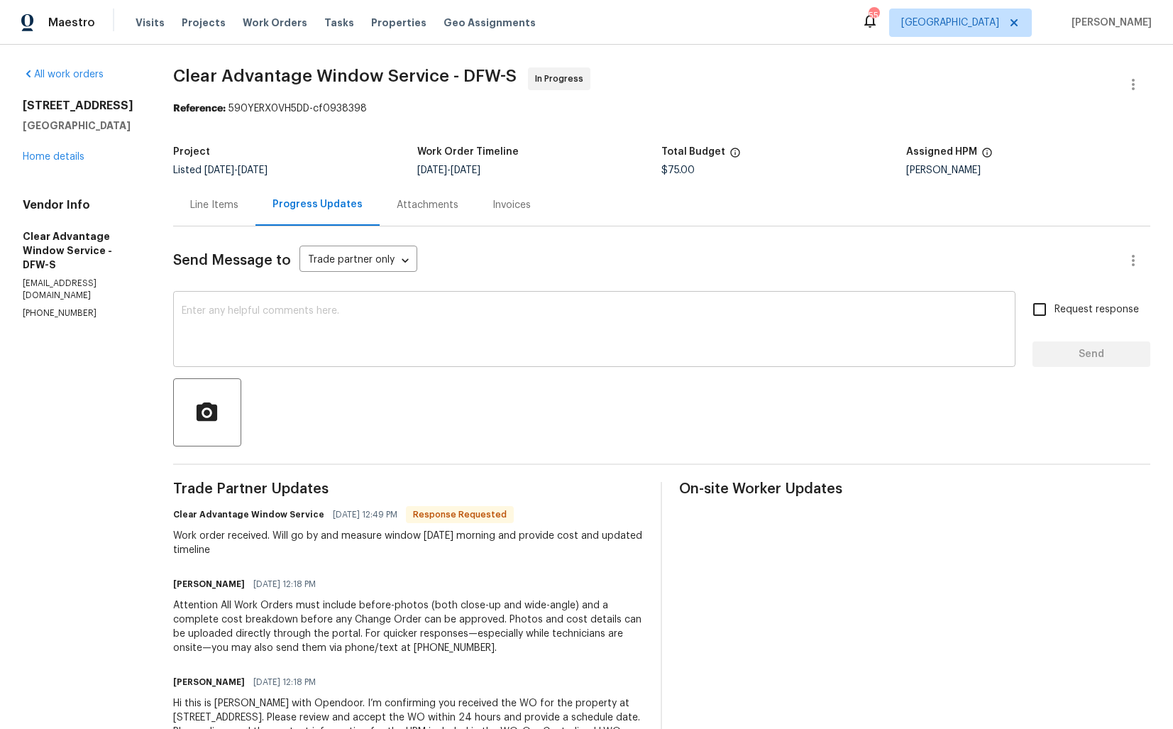
scroll to position [65, 0]
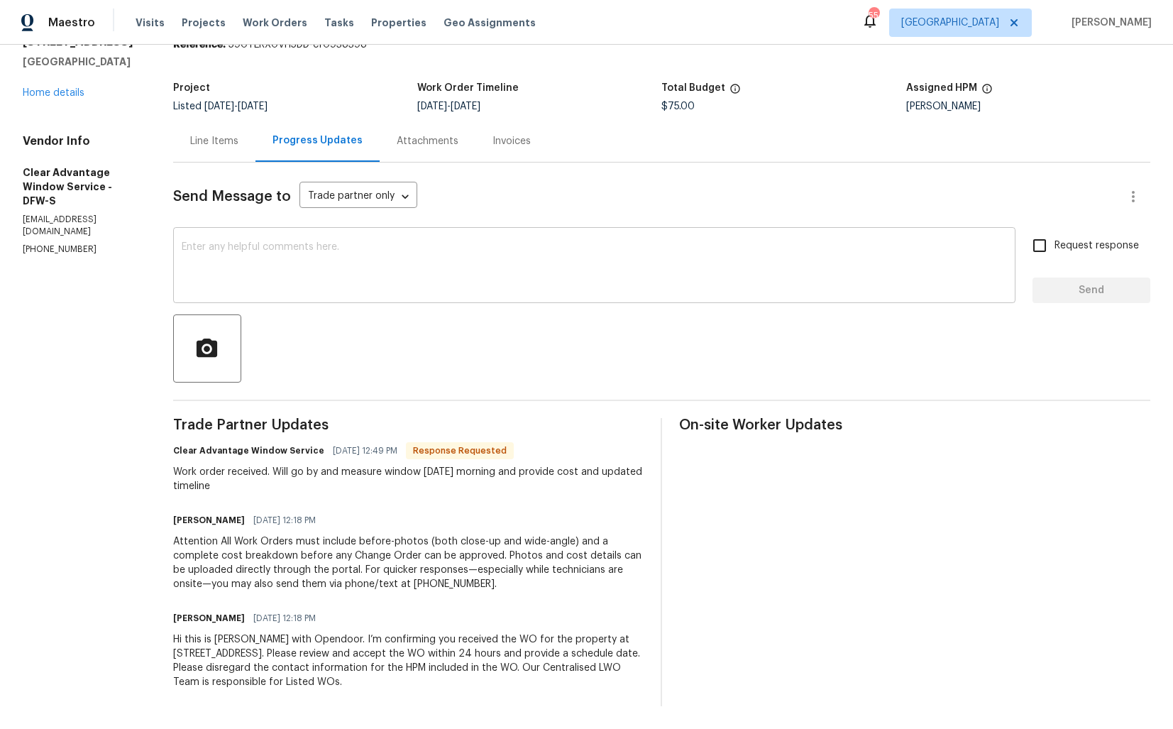
click at [324, 284] on textarea at bounding box center [594, 267] width 825 height 50
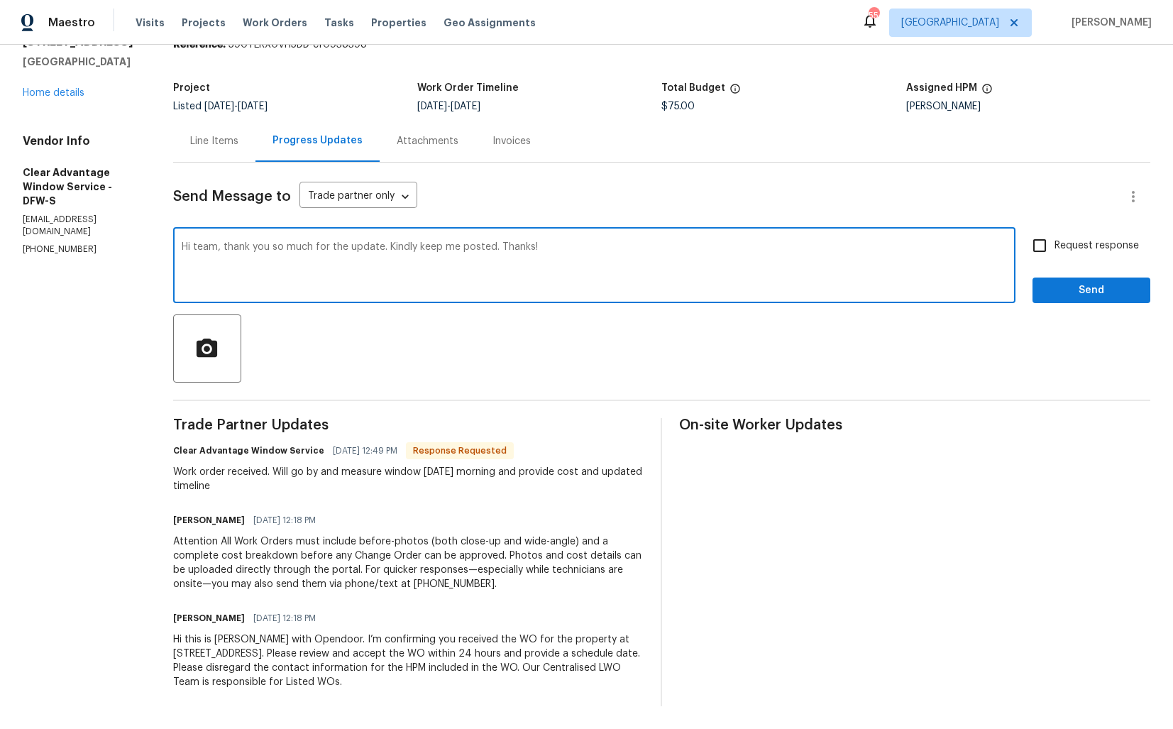
type textarea "Hi team, thank you so much for the update. Kindly keep me posted. Thanks!"
click at [1064, 251] on span "Request response" at bounding box center [1097, 245] width 84 height 15
click at [1055, 251] on input "Request response" at bounding box center [1040, 246] width 30 height 30
checkbox input "true"
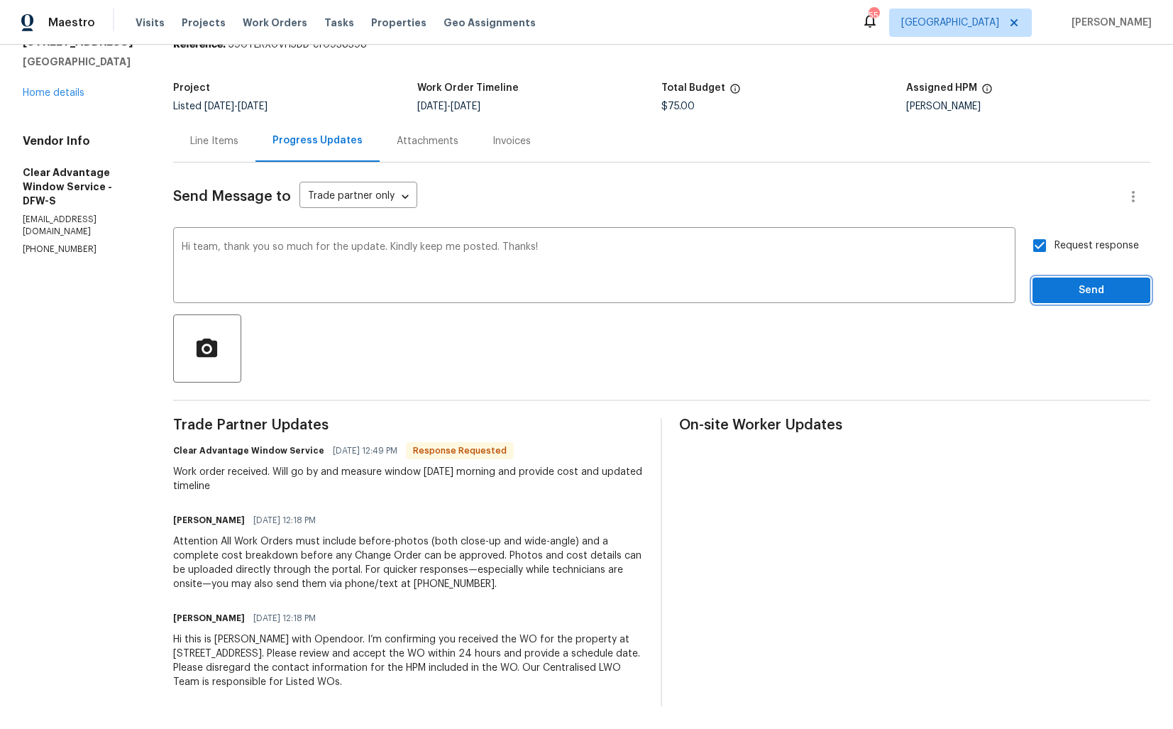
click at [1075, 297] on span "Send" at bounding box center [1091, 291] width 95 height 18
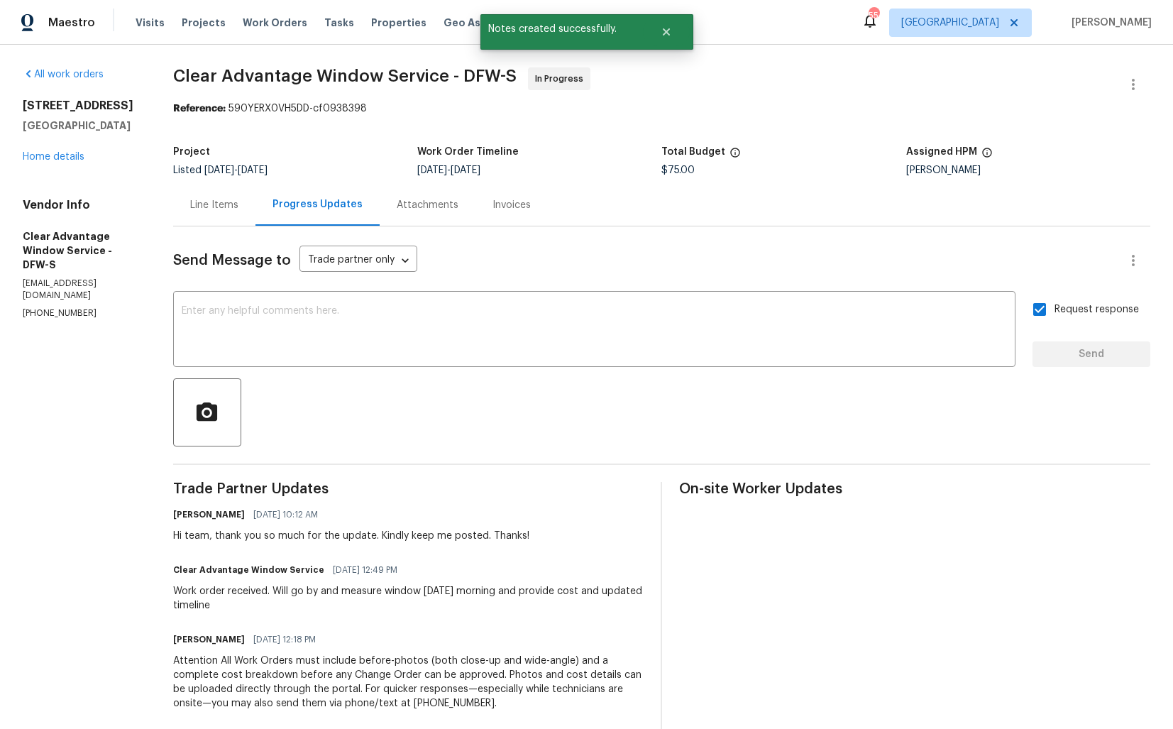
click at [233, 604] on div "Work order received. Will go by and measure window [DATE] morning and provide c…" at bounding box center [408, 598] width 471 height 28
copy div "Work order received. Will go by and measure window [DATE] morning and provide c…"
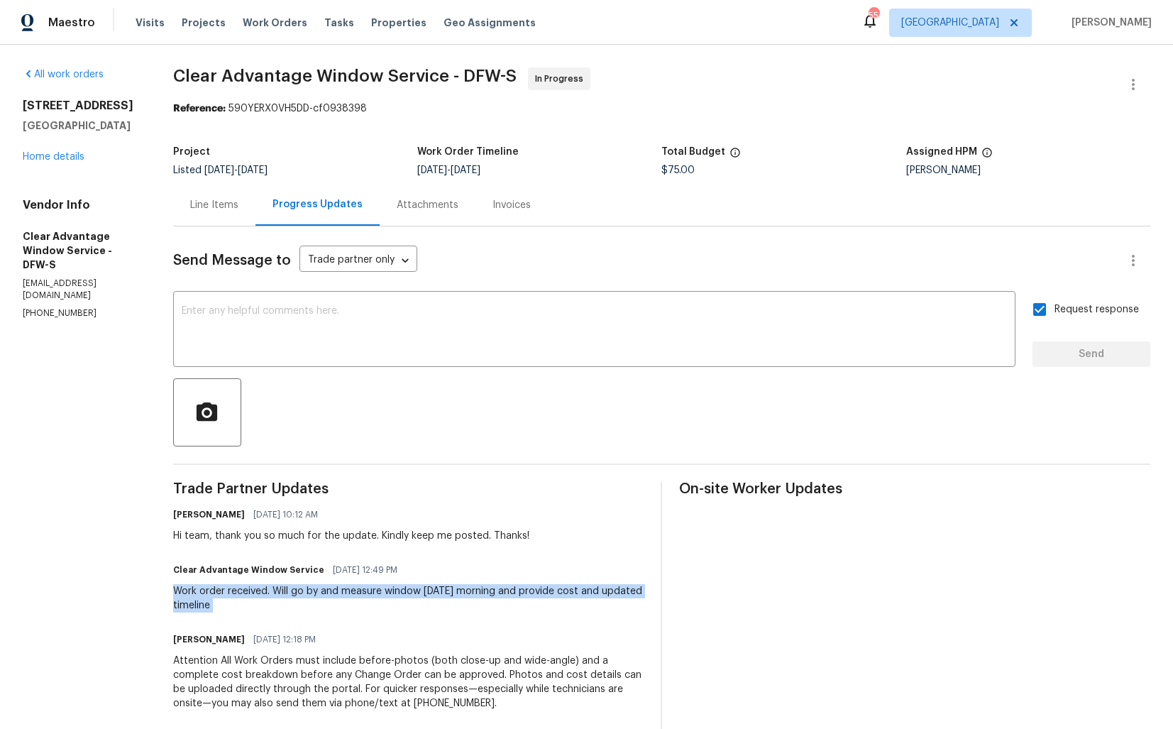
click at [119, 324] on section "All work orders [STREET_ADDRESS] Home details Vendor Info Clear Advantage Windo…" at bounding box center [81, 446] width 116 height 758
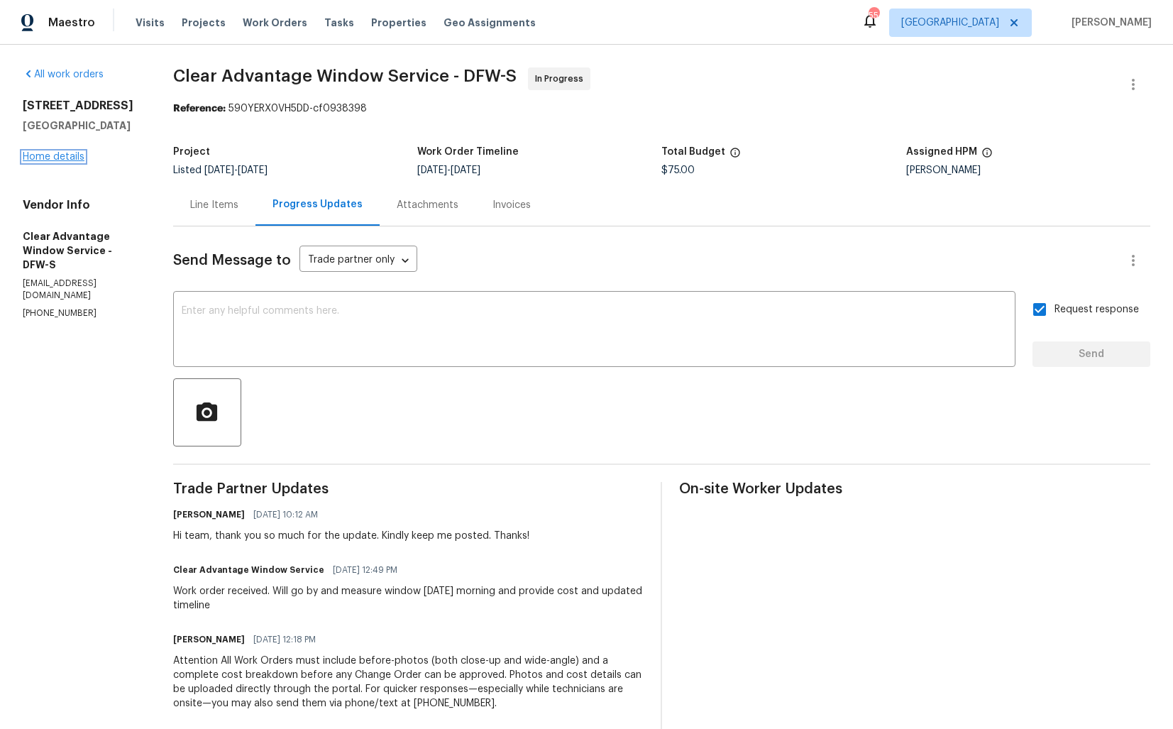
click at [48, 162] on link "Home details" at bounding box center [54, 157] width 62 height 10
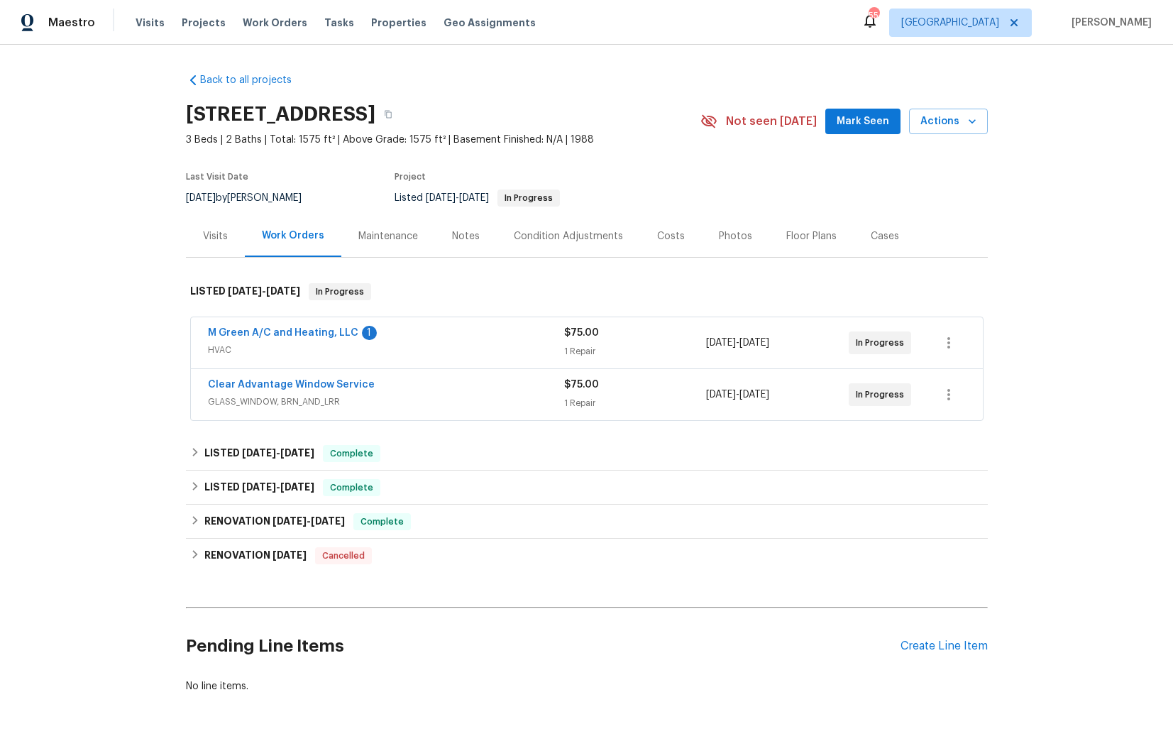
click at [446, 335] on div "M Green A/C and Heating, LLC 1" at bounding box center [386, 334] width 356 height 17
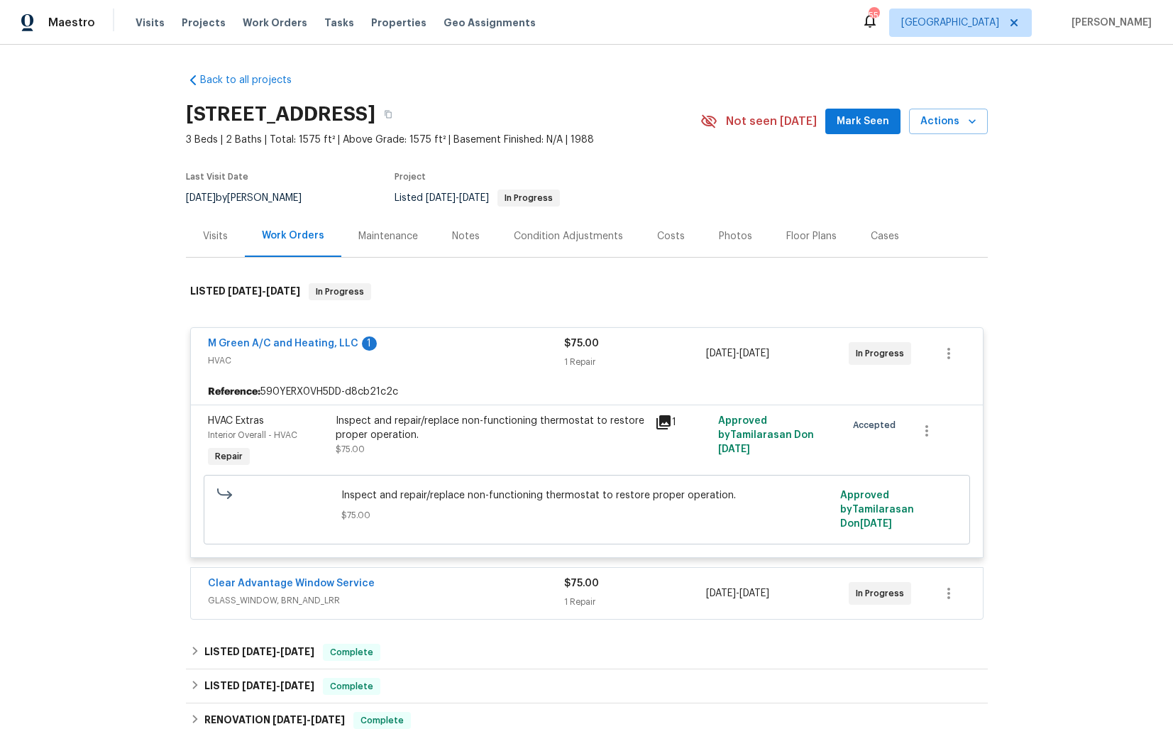
click at [461, 348] on div "M Green A/C and Heating, LLC 1" at bounding box center [386, 344] width 356 height 17
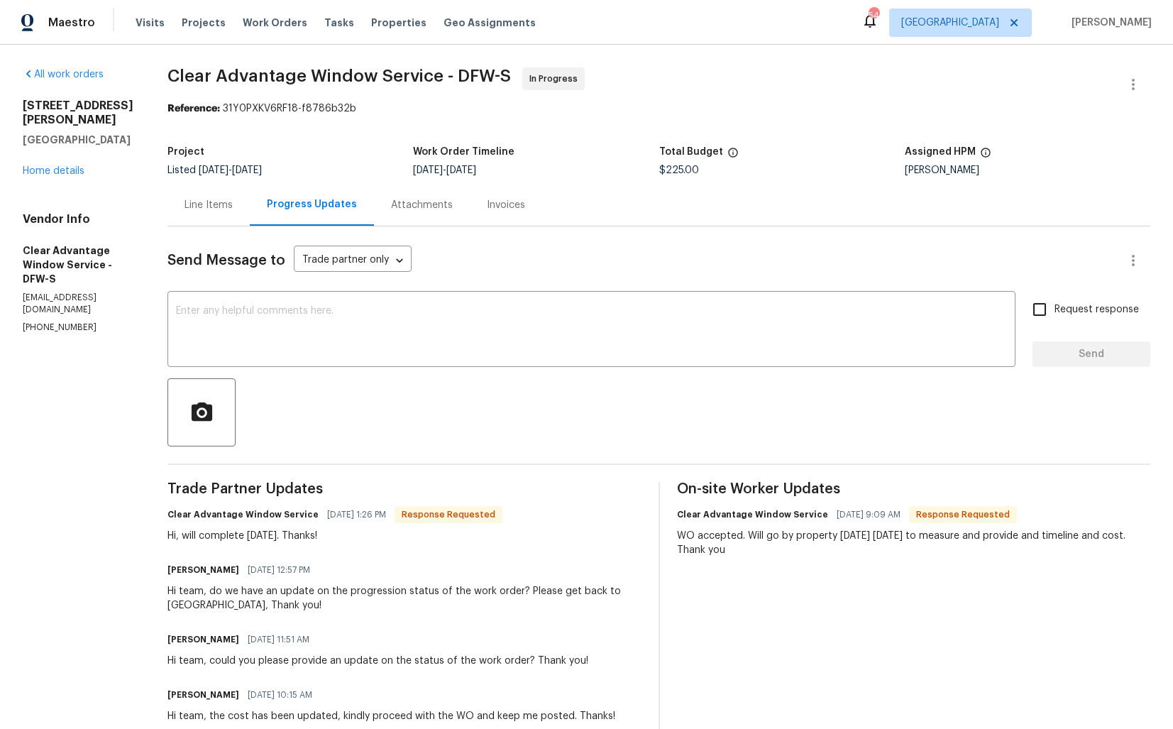
click at [207, 208] on div "Line Items" at bounding box center [209, 205] width 48 height 14
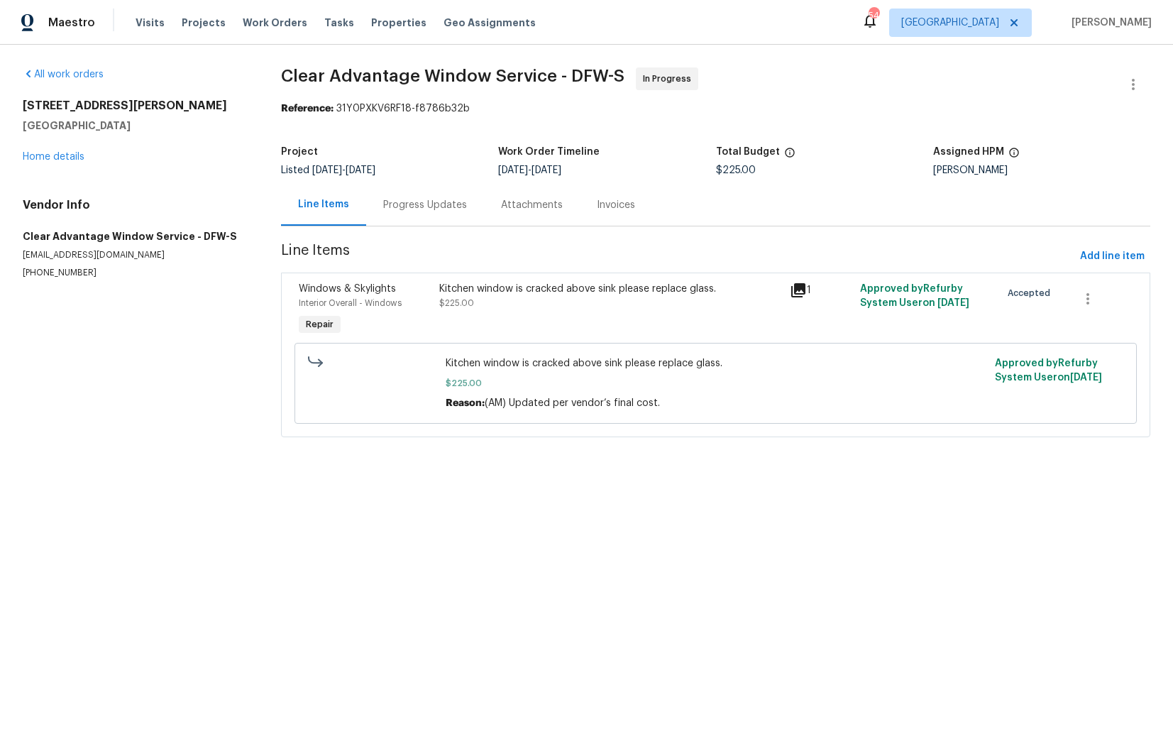
click at [426, 213] on div "Progress Updates" at bounding box center [425, 205] width 118 height 42
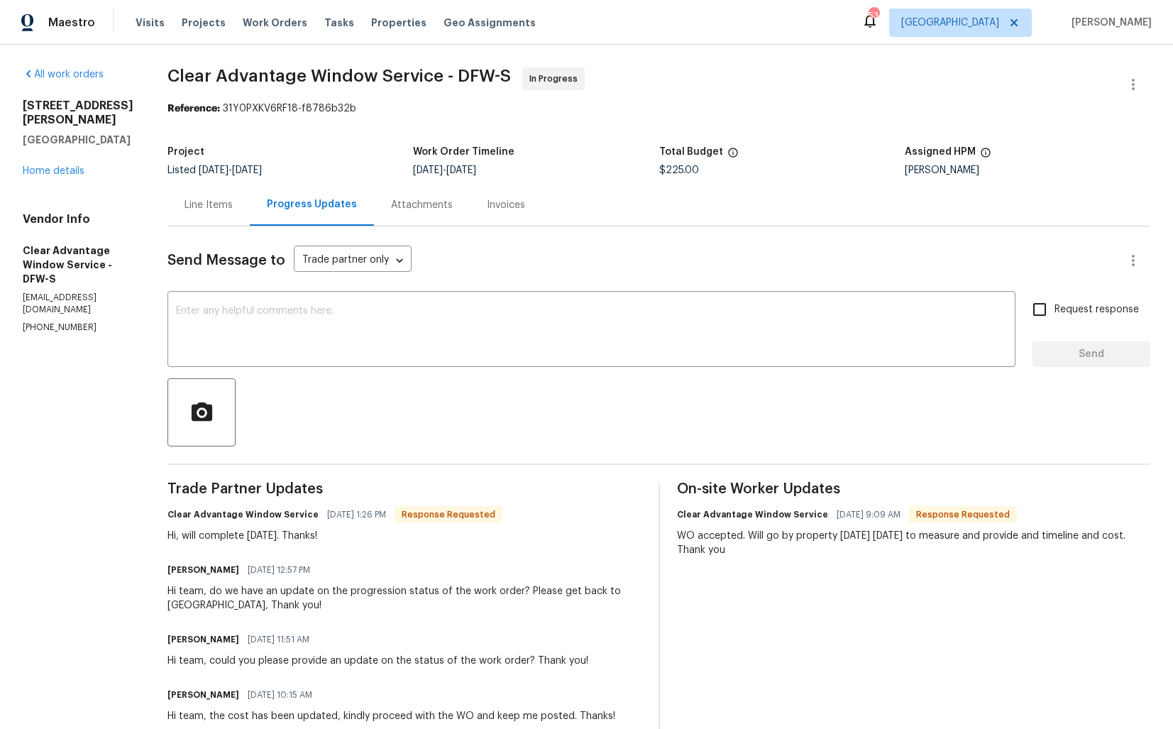
click at [199, 218] on div "Line Items" at bounding box center [208, 205] width 82 height 42
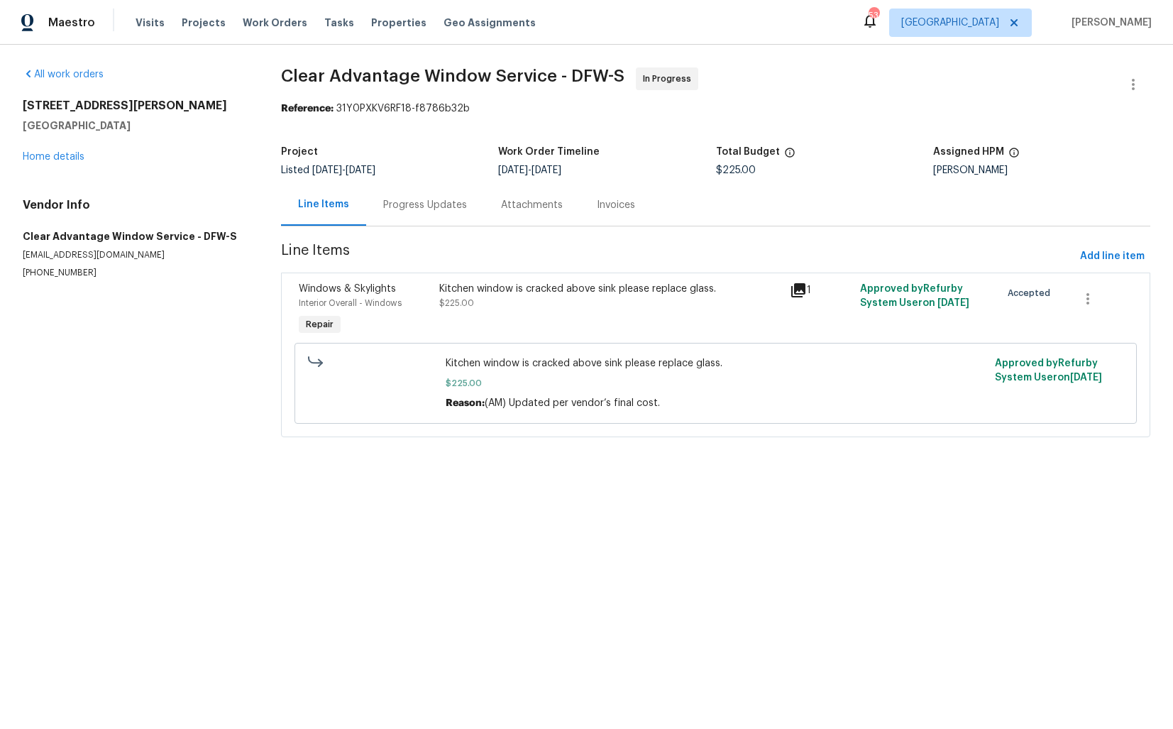
click at [512, 311] on div "Kitchen window is cracked above sink please replace glass. $225.00" at bounding box center [610, 309] width 351 height 65
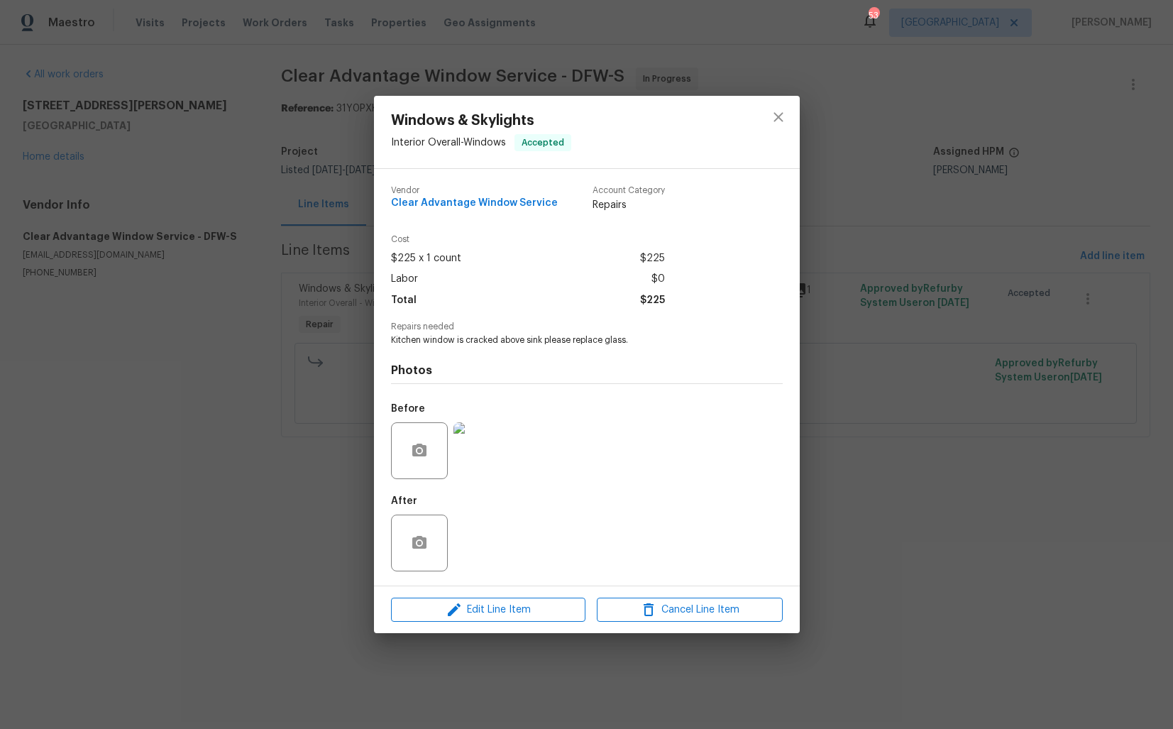
click at [217, 505] on div "Windows & Skylights Interior Overall - Windows Accepted Vendor Clear Advantage …" at bounding box center [586, 364] width 1173 height 729
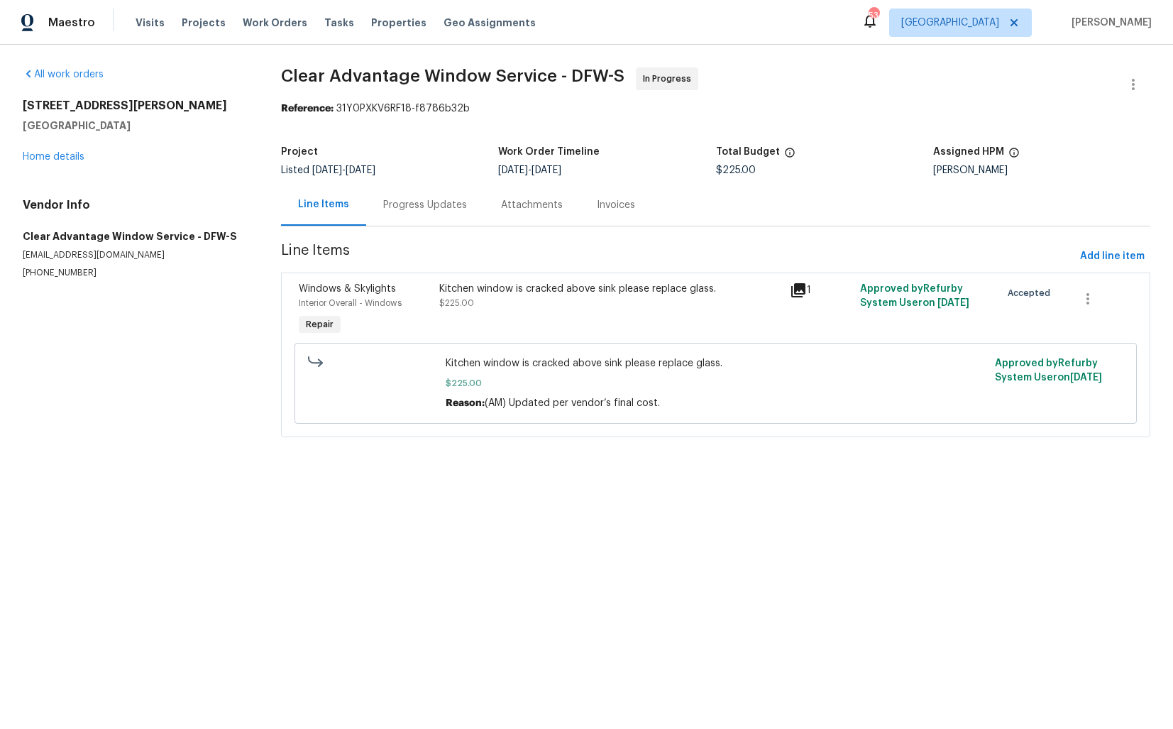
click at [417, 207] on div "Progress Updates" at bounding box center [425, 205] width 84 height 14
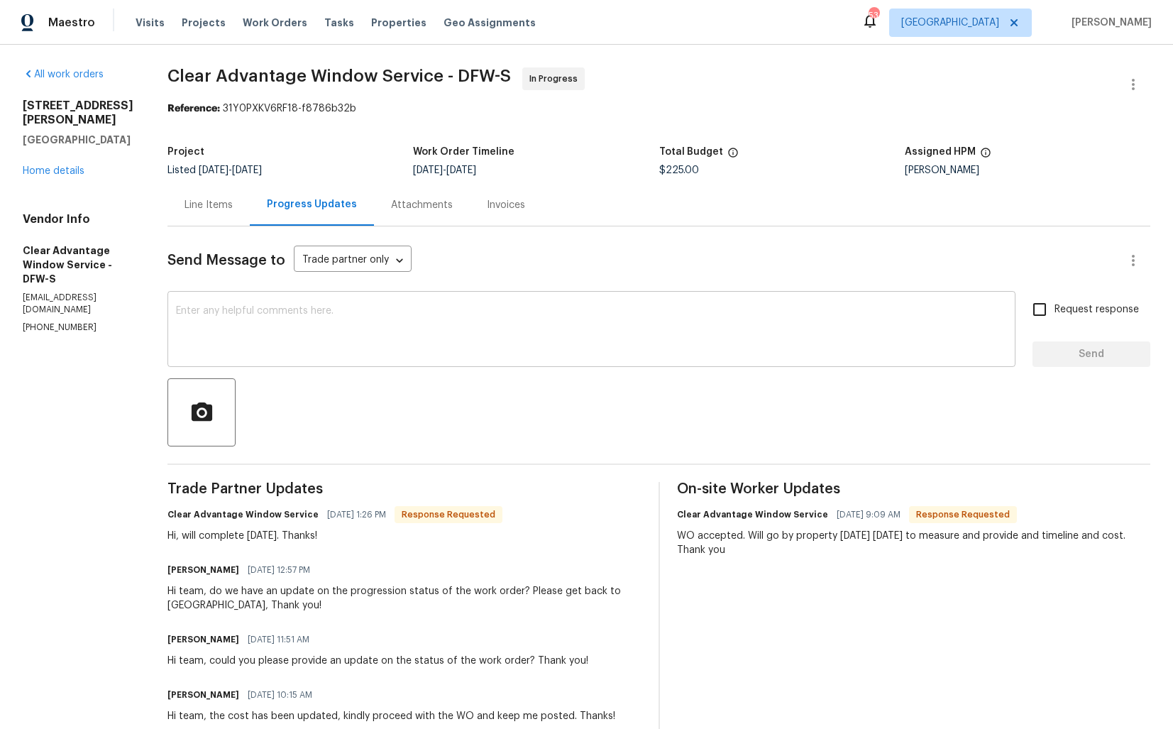
click at [366, 339] on textarea at bounding box center [591, 331] width 831 height 50
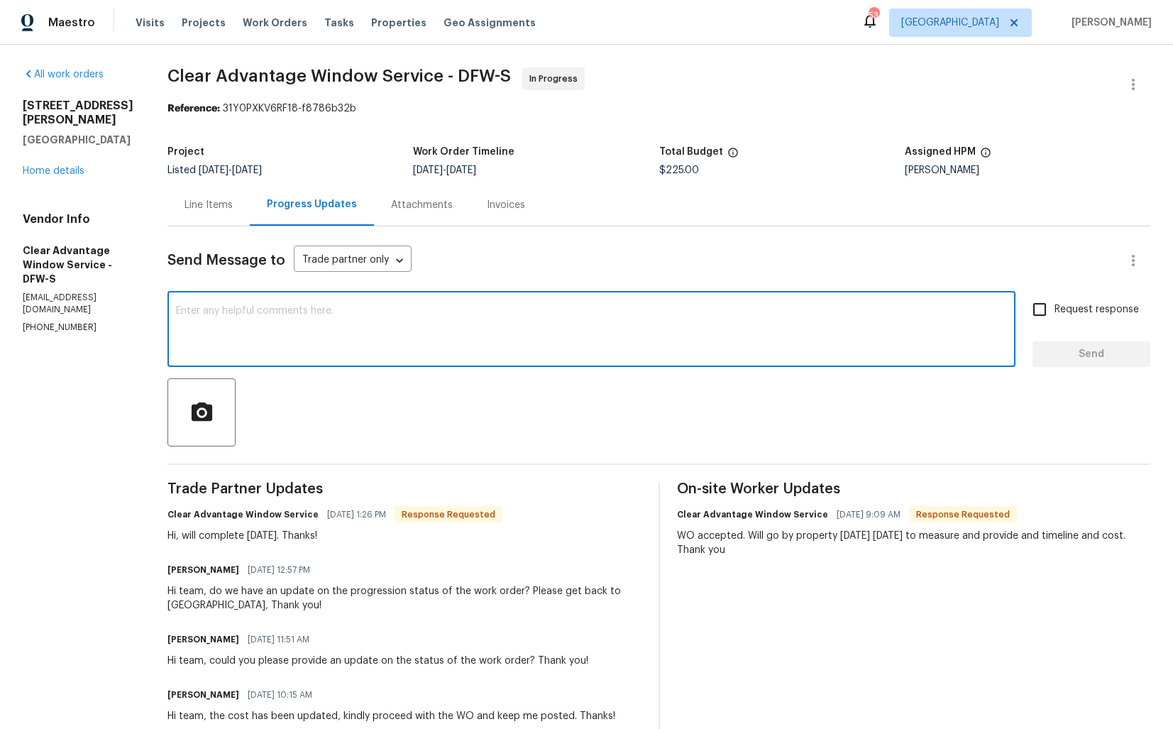
click at [417, 352] on textarea at bounding box center [591, 331] width 831 height 50
click at [371, 312] on textarea "Hi team, thank you for the confirmation. Kindly keep me posted. Thanks!" at bounding box center [591, 331] width 831 height 50
click at [591, 306] on textarea "Hi team, thank you for the confirmation. Kindly keep me posted. Thanks!" at bounding box center [591, 331] width 831 height 50
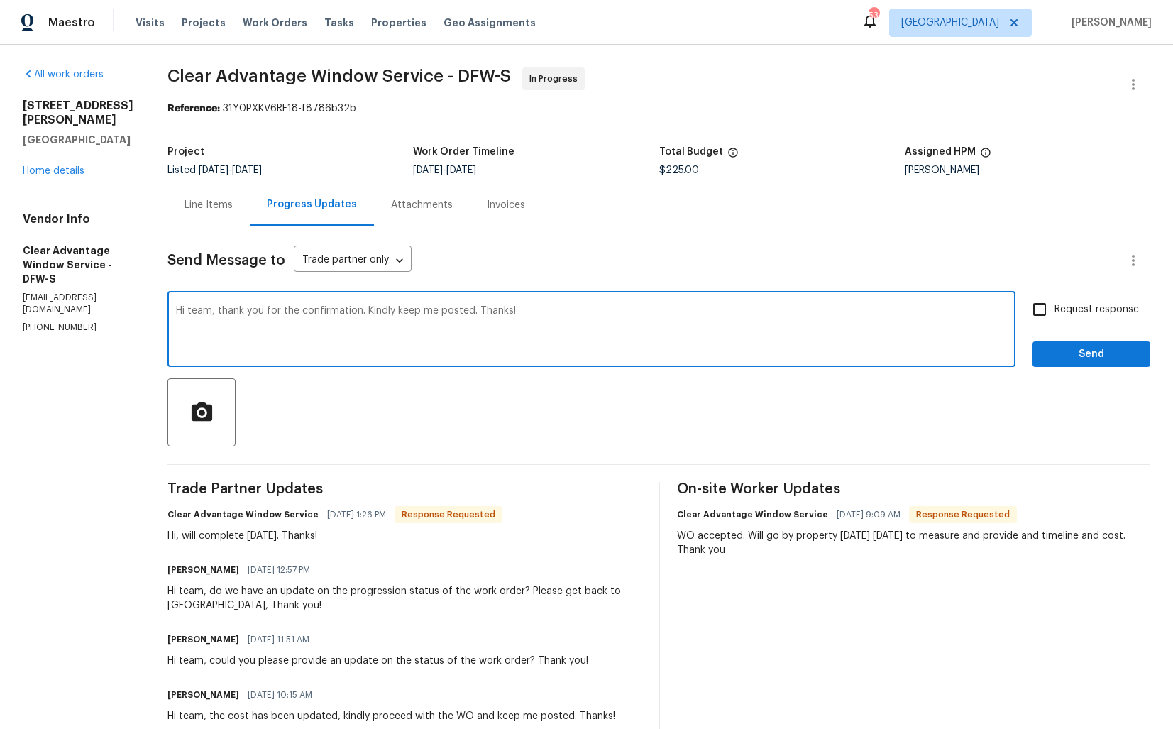
click at [556, 317] on textarea "Hi team, thank you for the confirmation. Kindly keep me posted. Thanks!" at bounding box center [591, 331] width 831 height 50
type textarea "Hi team, thank you for the confirmation. Kindly keep me posted. Thanks!"
click at [1093, 370] on div "Send Message to Trade partner only Trade partner only ​ Hi team, thank you for …" at bounding box center [658, 643] width 983 height 835
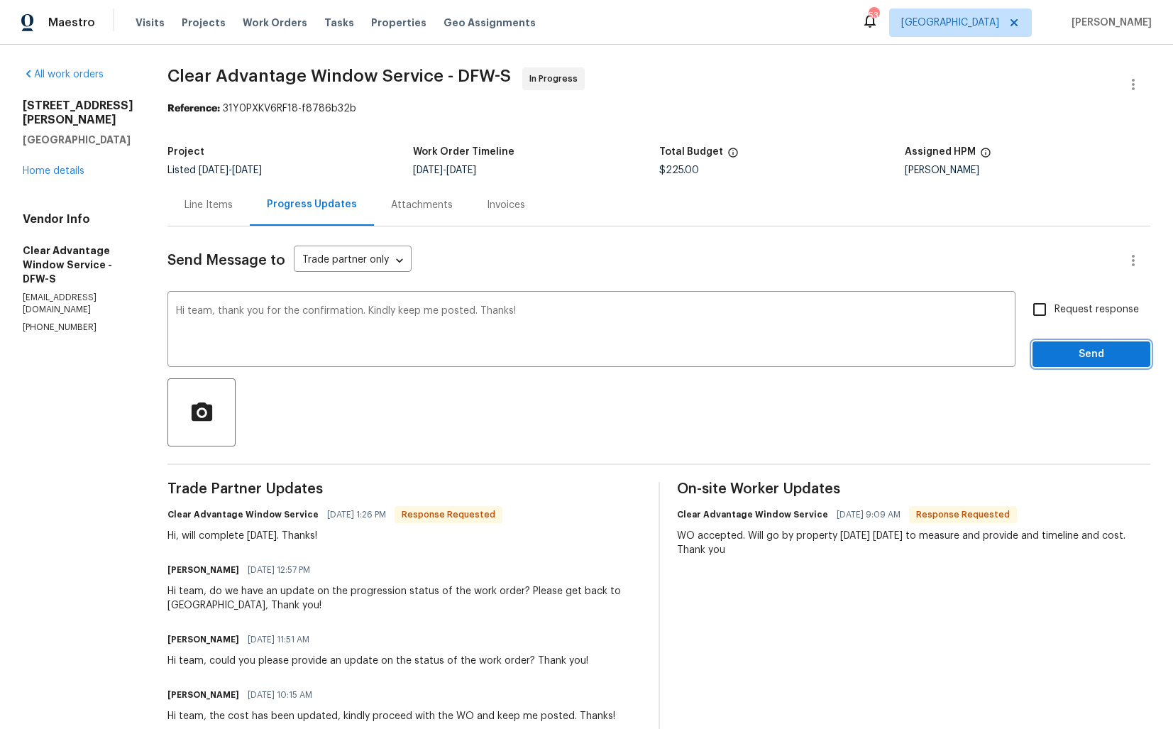
click at [1094, 364] on button "Send" at bounding box center [1092, 354] width 118 height 26
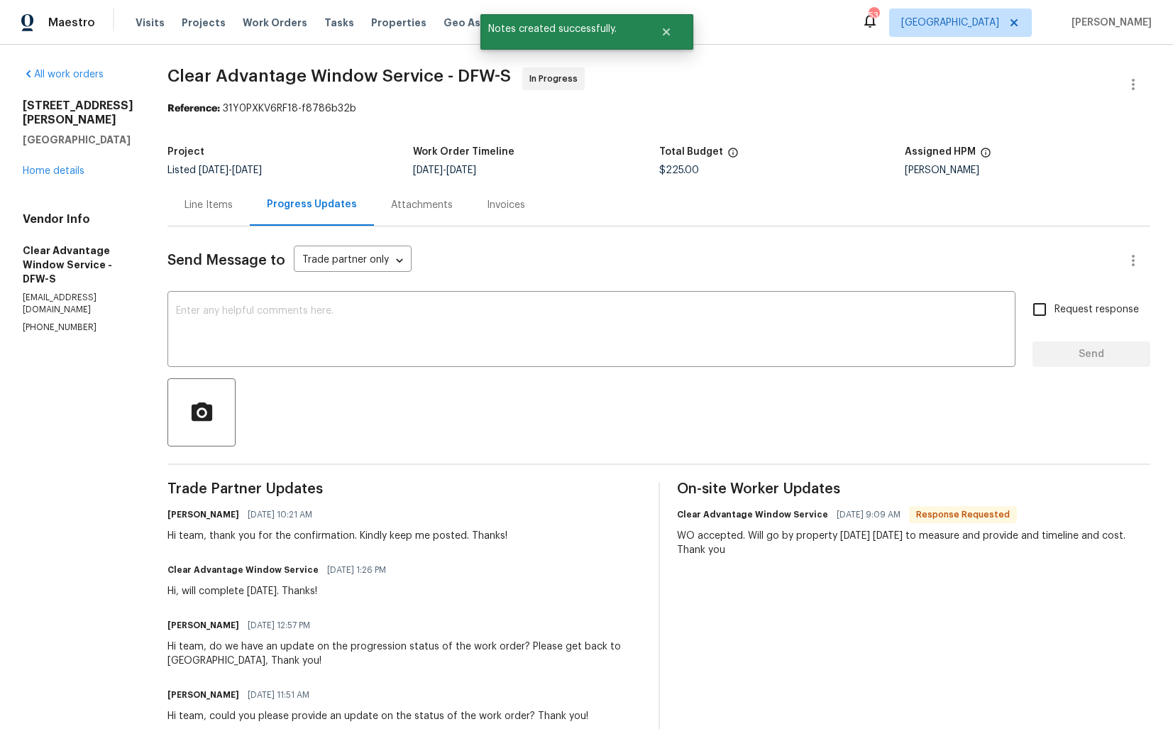
click at [242, 588] on div "Hi, will complete [DATE]. Thanks!" at bounding box center [280, 591] width 227 height 14
copy div "Hi, will complete [DATE]. Thanks!"
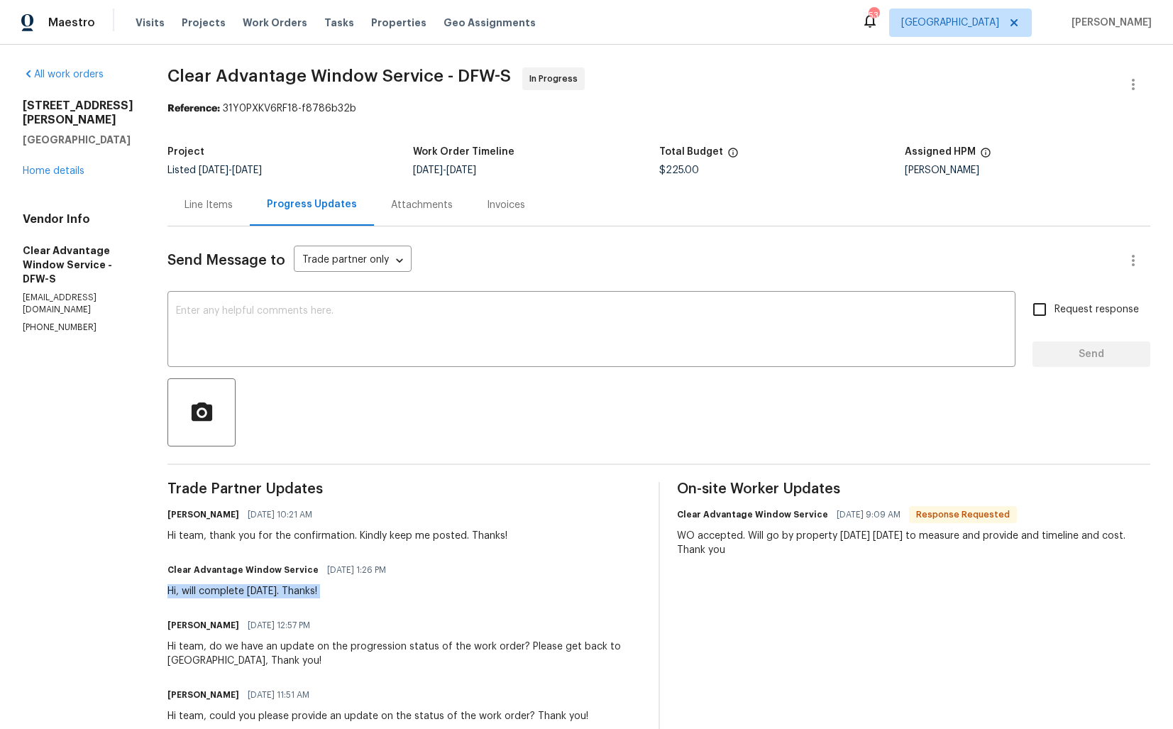
click at [242, 148] on div "Project" at bounding box center [290, 156] width 246 height 18
click at [53, 165] on div "[STREET_ADDRESS][PERSON_NAME] Home details" at bounding box center [78, 138] width 111 height 79
click at [46, 167] on link "Home details" at bounding box center [54, 171] width 62 height 10
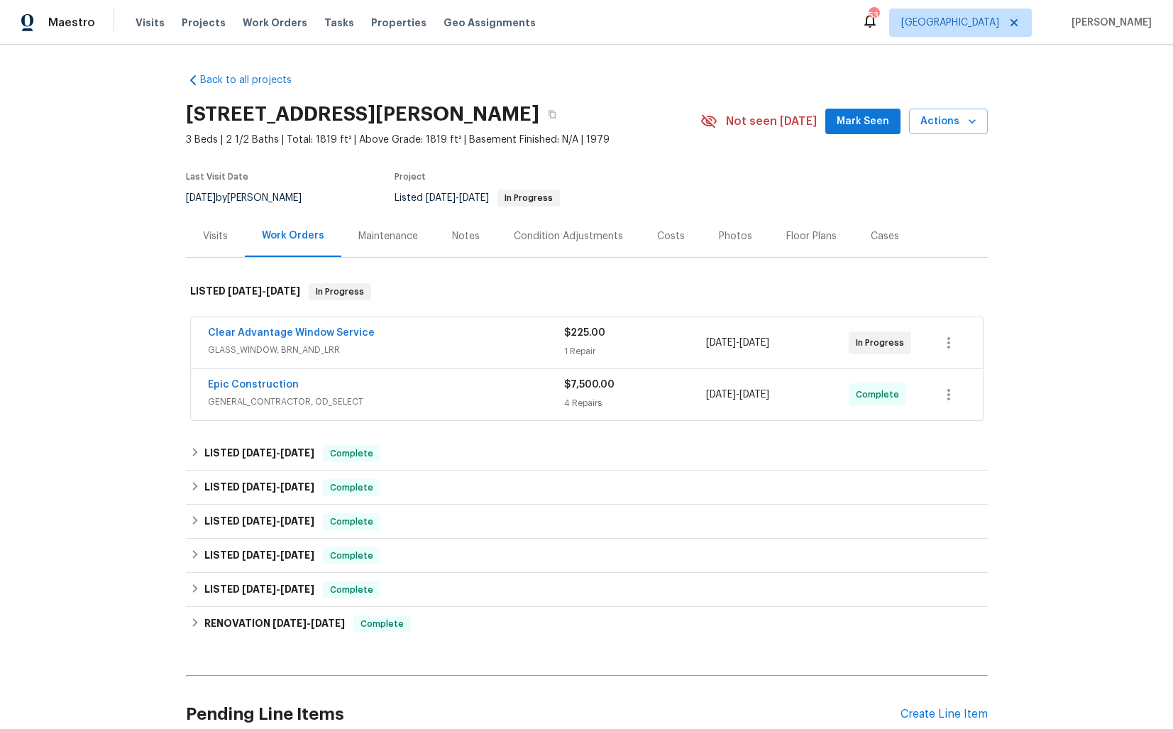
click at [211, 238] on div "Visits" at bounding box center [215, 236] width 25 height 14
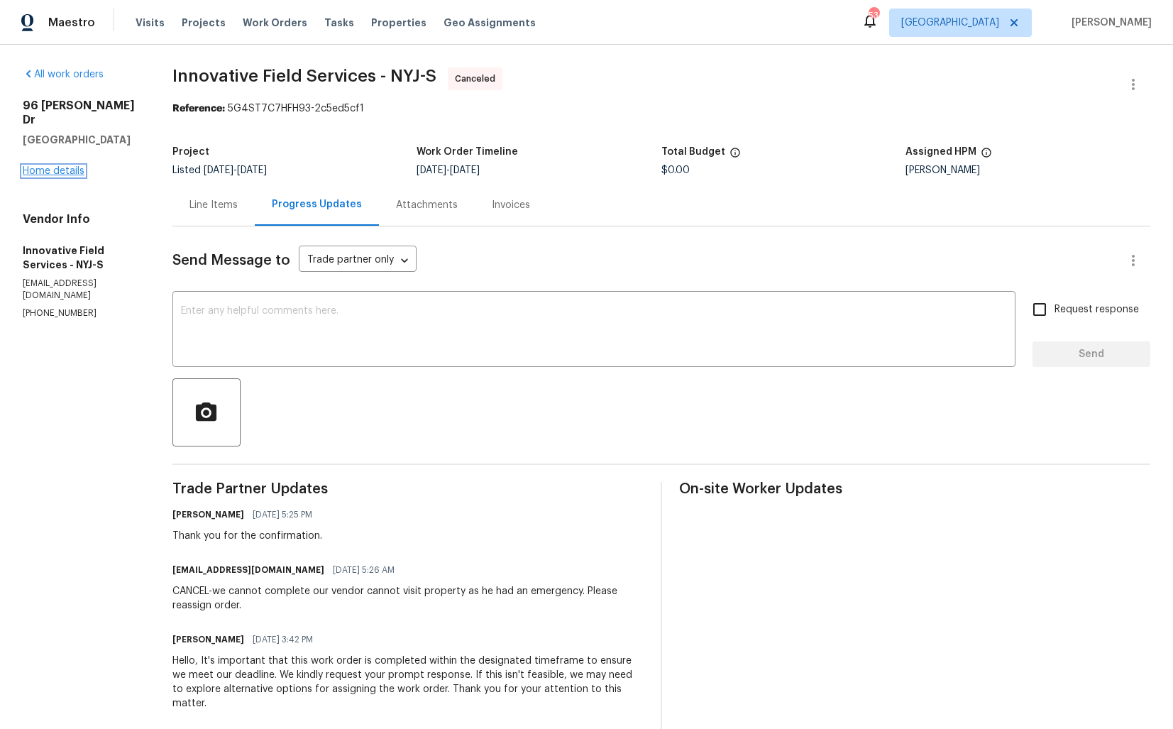
click at [43, 166] on link "Home details" at bounding box center [54, 171] width 62 height 10
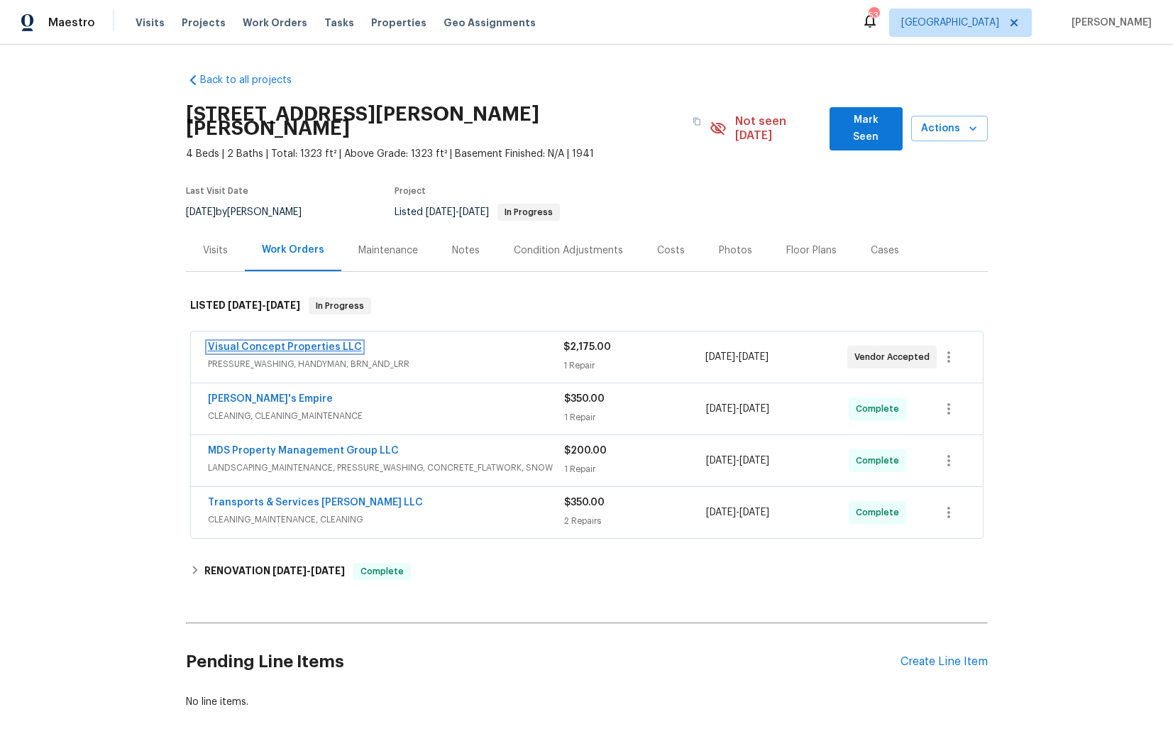
click at [297, 342] on link "Visual Concept Properties LLC" at bounding box center [285, 347] width 154 height 10
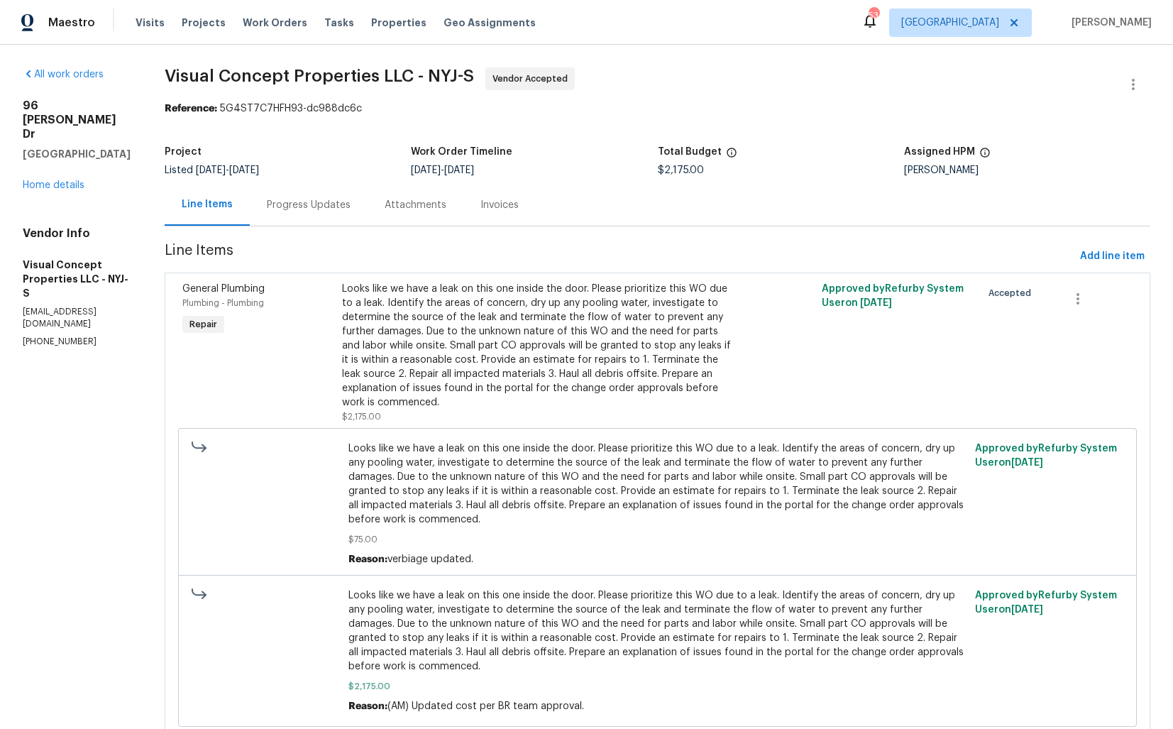
click at [326, 204] on div "Progress Updates" at bounding box center [309, 205] width 84 height 14
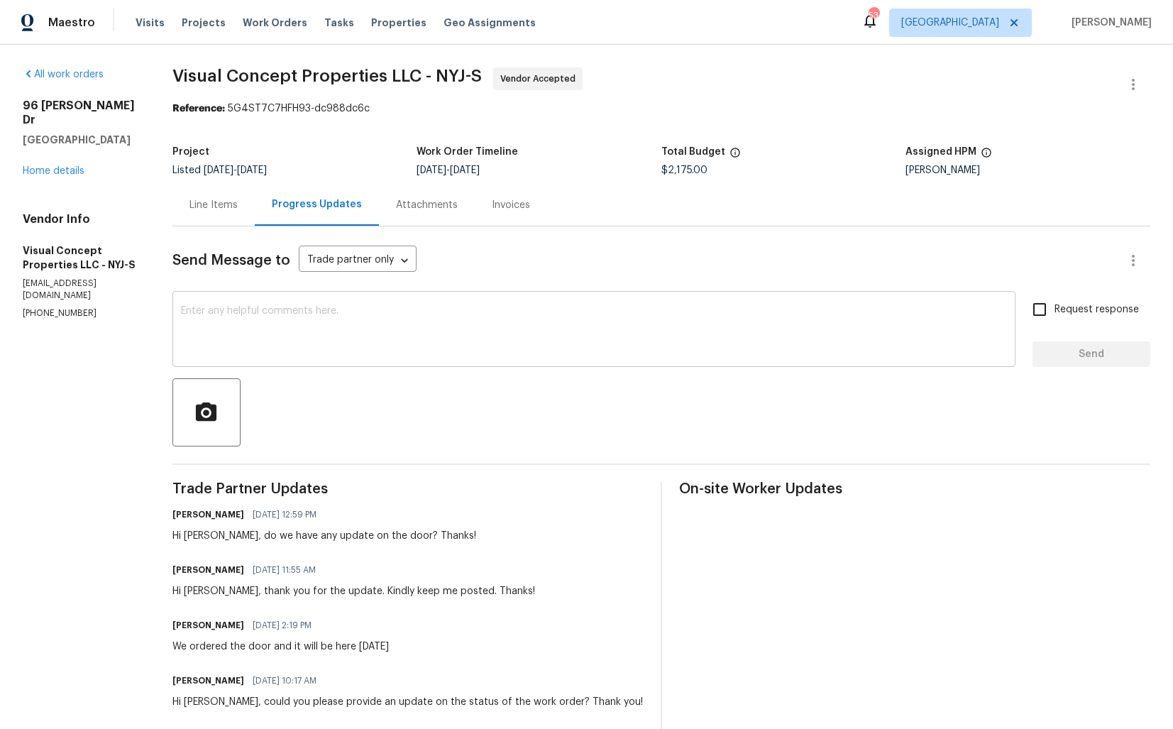
click at [417, 304] on div "x ​" at bounding box center [593, 331] width 843 height 72
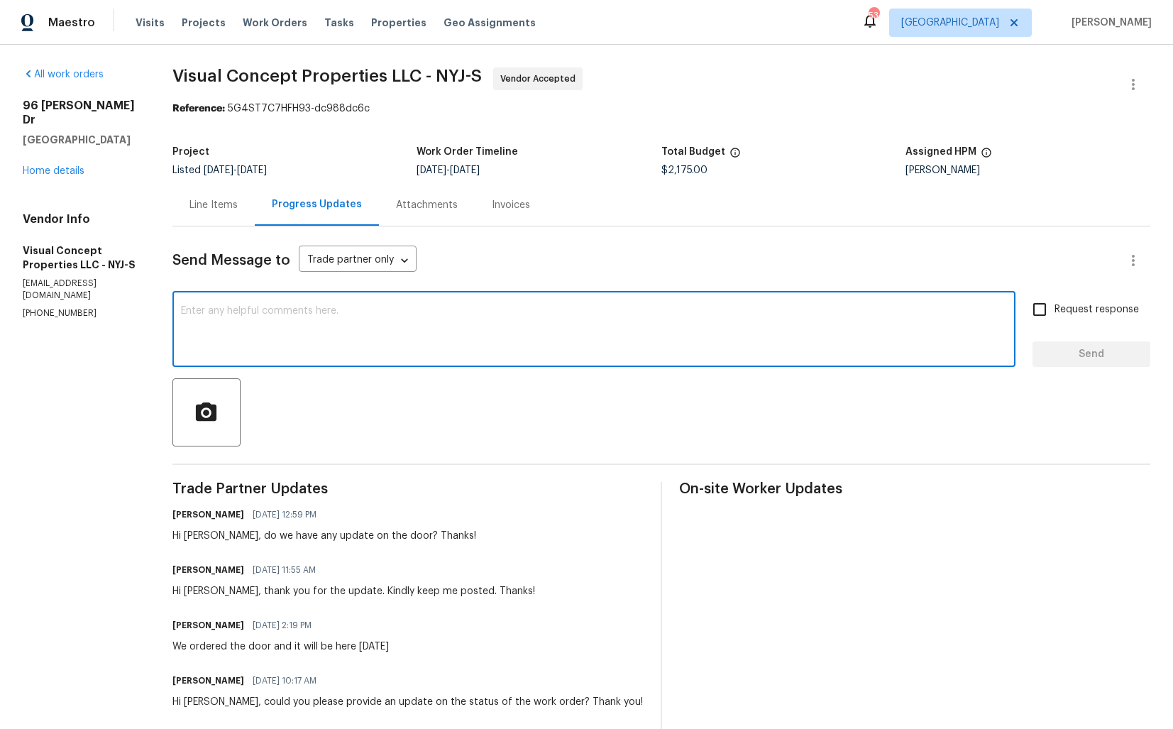
click at [436, 321] on textarea at bounding box center [594, 331] width 826 height 50
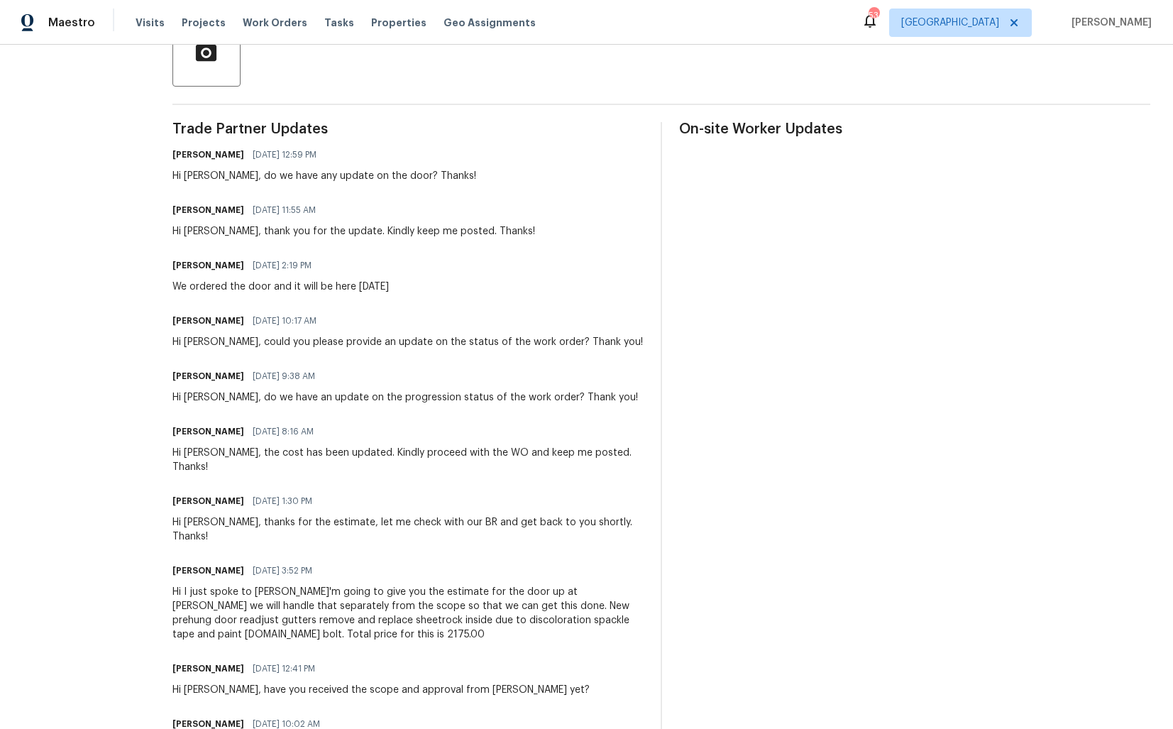
scroll to position [361, 0]
drag, startPoint x: 185, startPoint y: 397, endPoint x: 615, endPoint y: 392, distance: 430.1
click at [614, 392] on div "[PERSON_NAME] M [DATE] 9:38 AM Hi [PERSON_NAME], do we have an update on the pr…" at bounding box center [407, 384] width 471 height 38
copy div "Hi [PERSON_NAME], do we have an update on the progression status of the work or…"
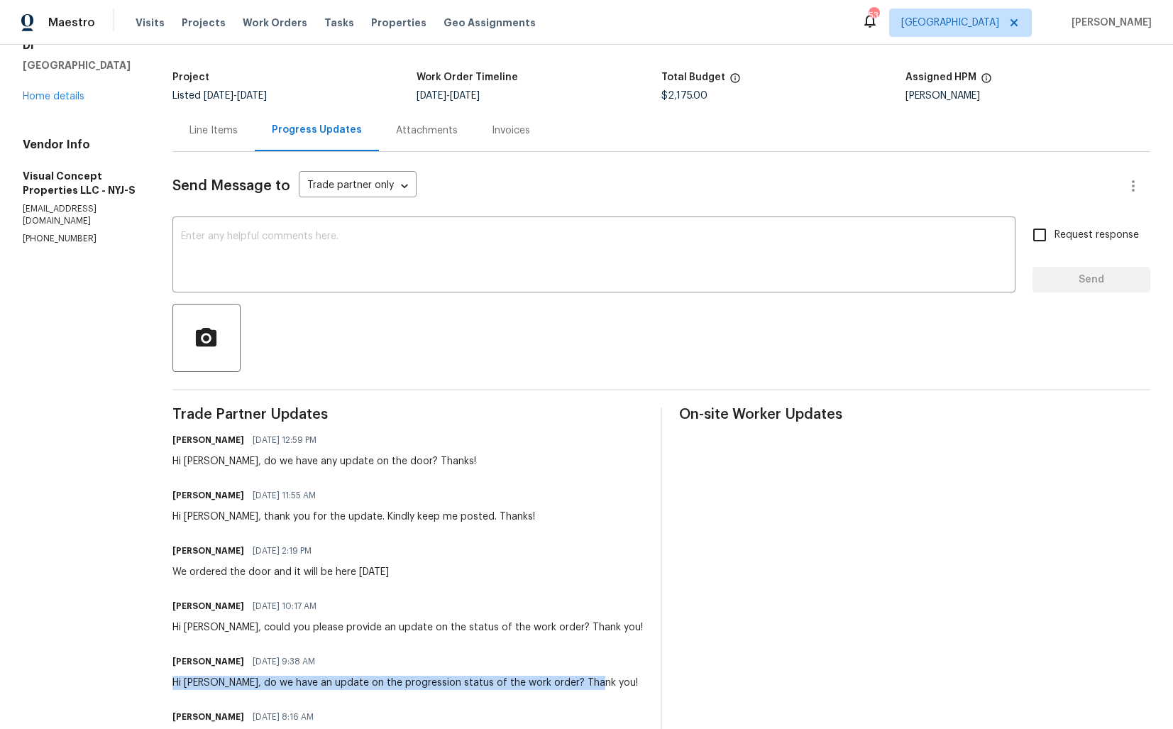
scroll to position [0, 0]
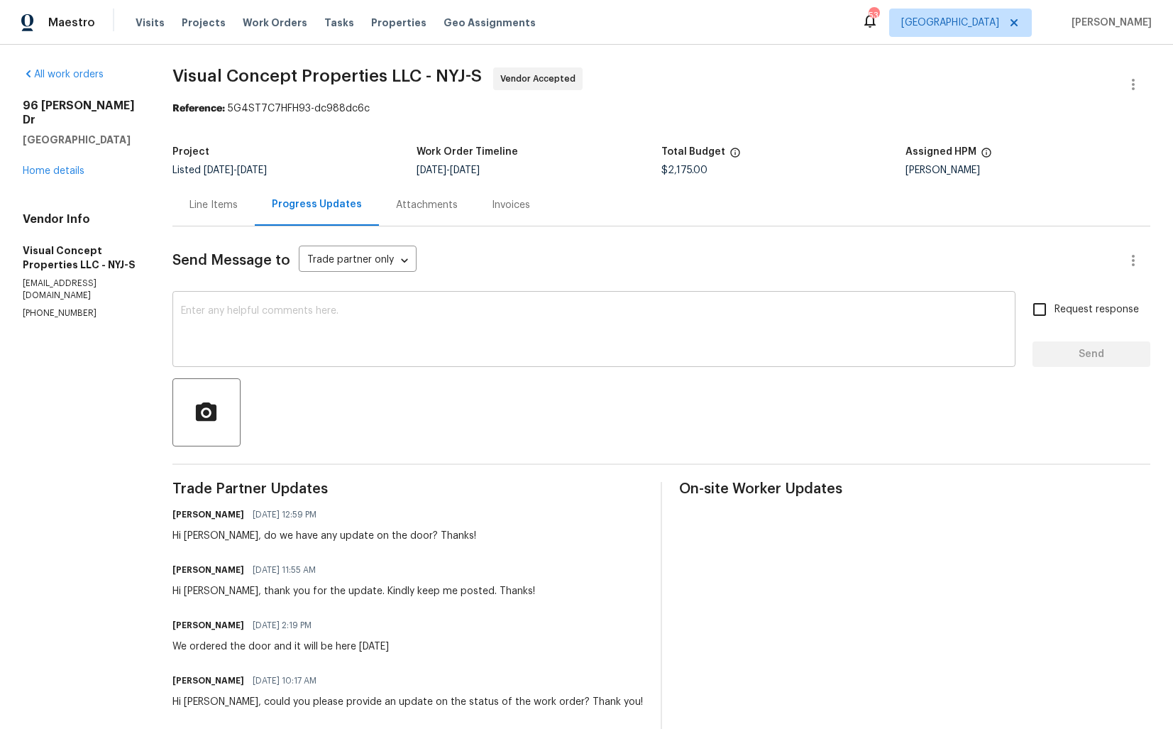
click at [519, 295] on div "x ​" at bounding box center [593, 331] width 843 height 72
paste textarea "Hi [PERSON_NAME], do we have an update on the progression status of the work or…"
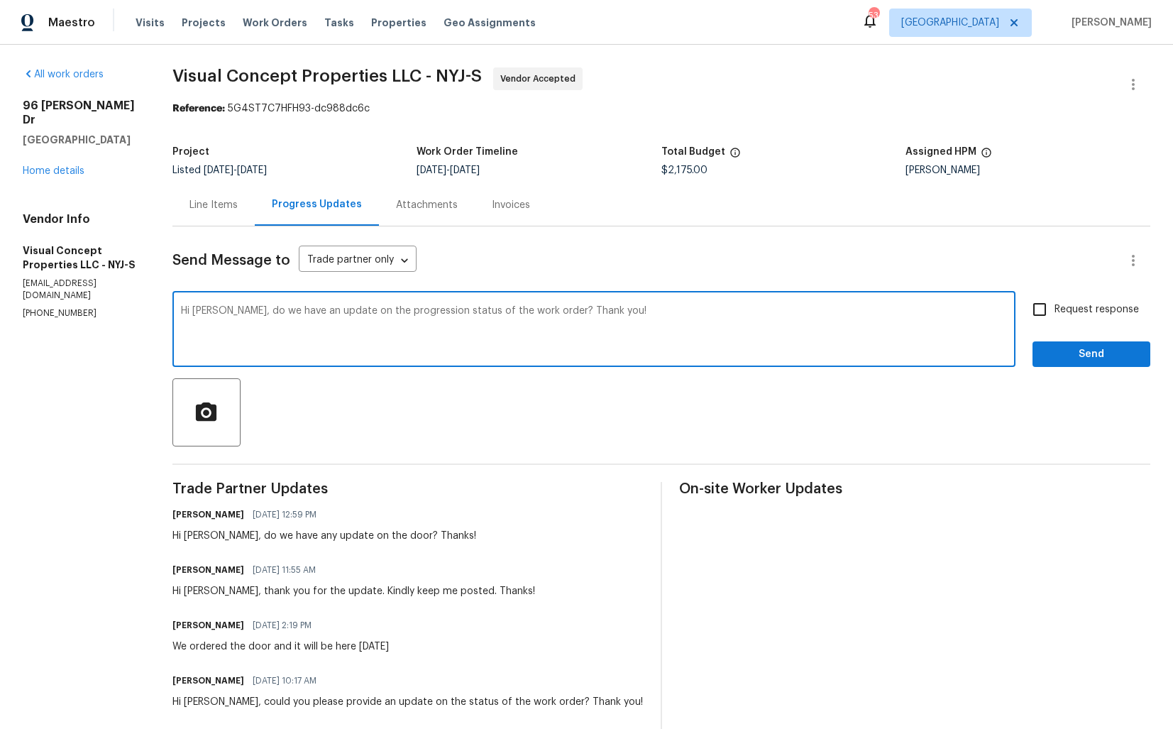
type textarea "Hi [PERSON_NAME], do we have an update on the progression status of the work or…"
click at [1047, 317] on input "Request response" at bounding box center [1040, 310] width 30 height 30
checkbox input "true"
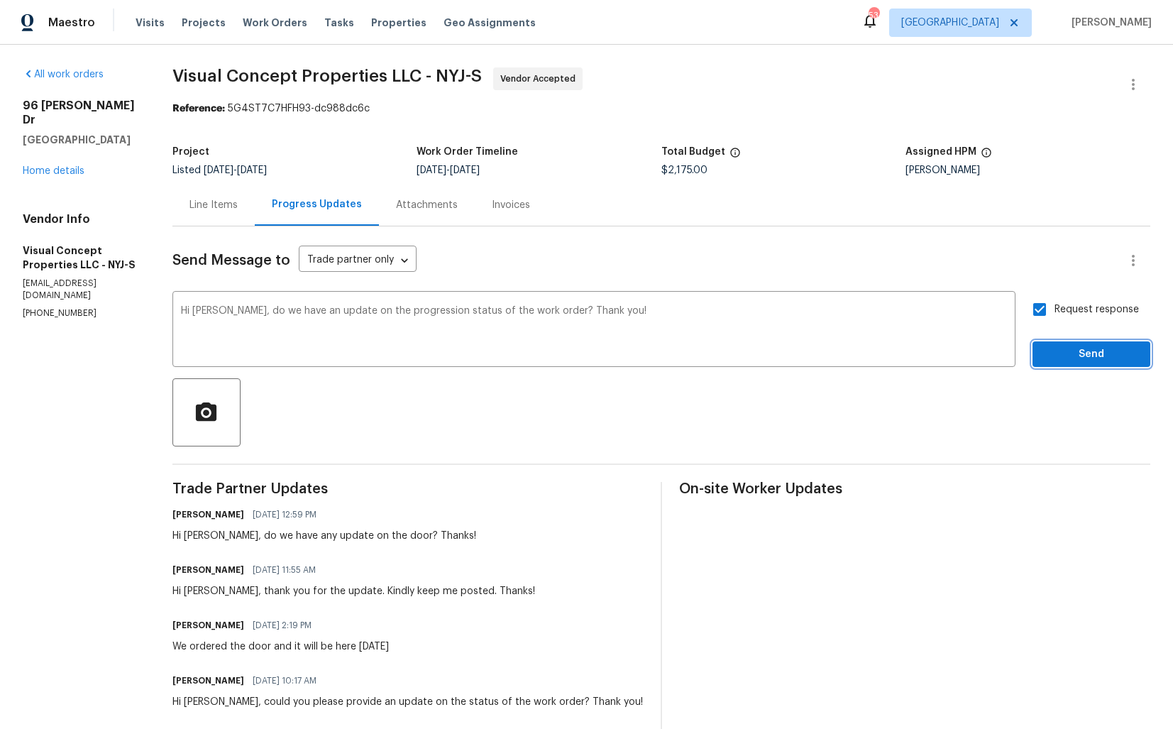
click at [1055, 350] on span "Send" at bounding box center [1091, 355] width 95 height 18
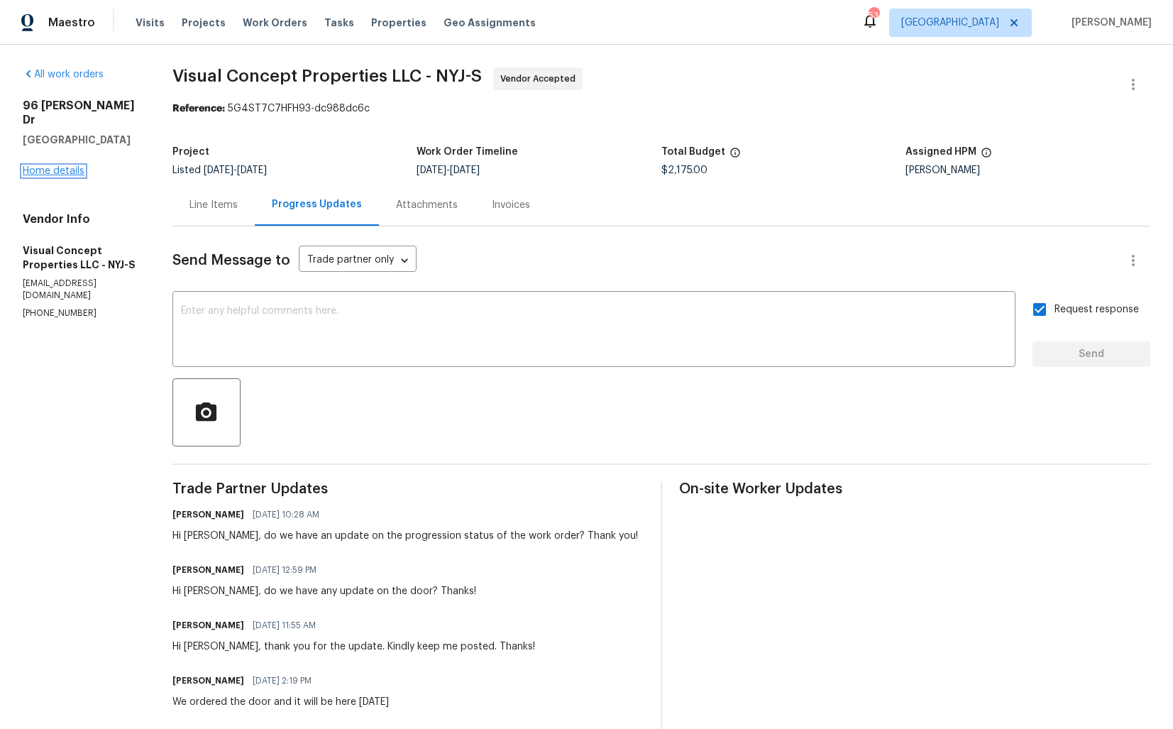
click at [55, 166] on link "Home details" at bounding box center [54, 171] width 62 height 10
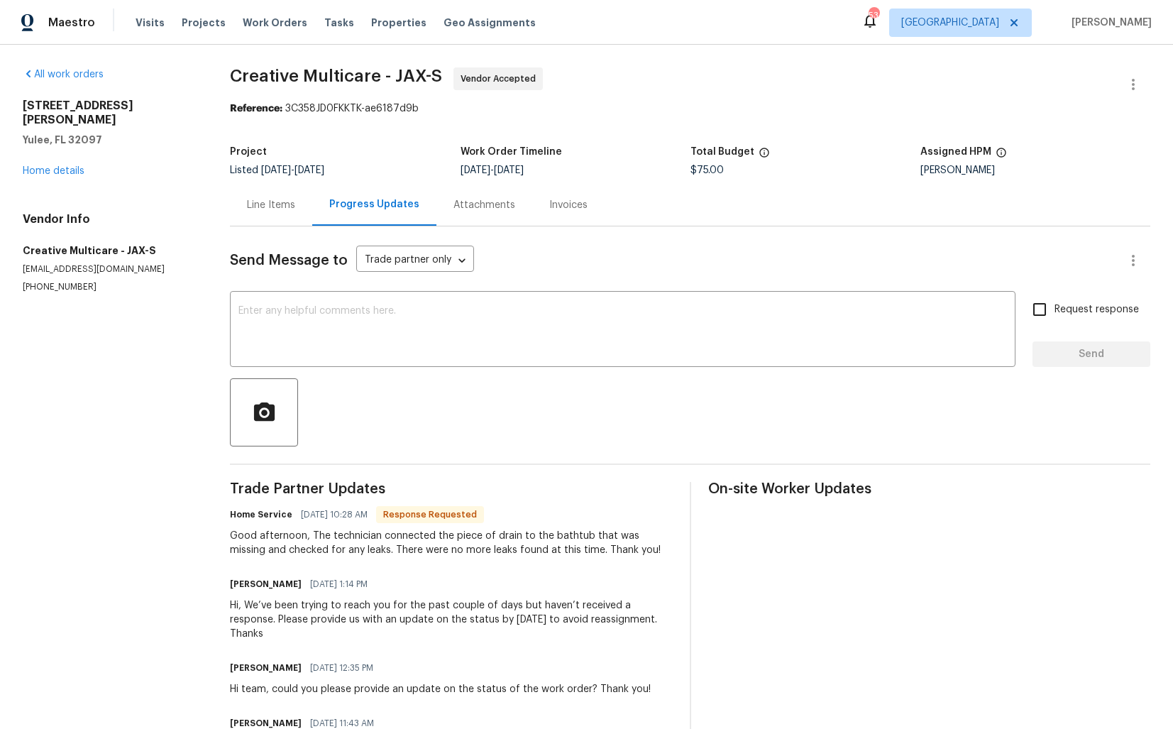
click at [276, 205] on div "Line Items" at bounding box center [271, 205] width 48 height 14
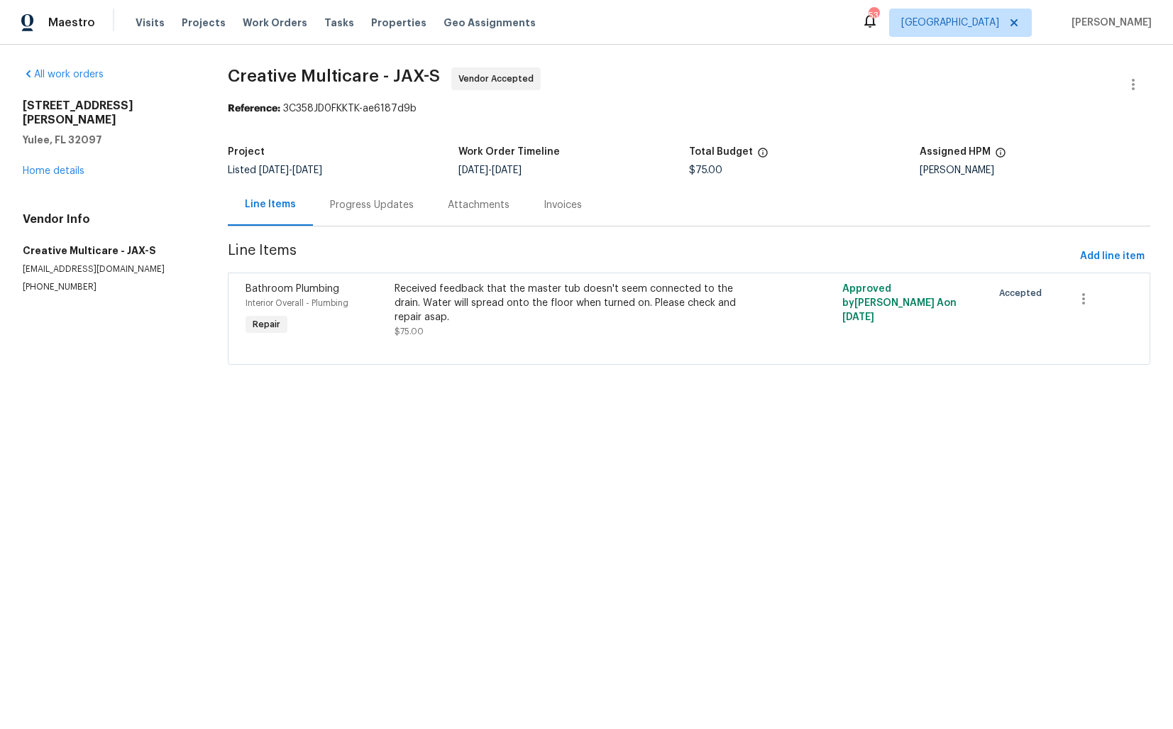
click at [382, 209] on div "Progress Updates" at bounding box center [372, 205] width 84 height 14
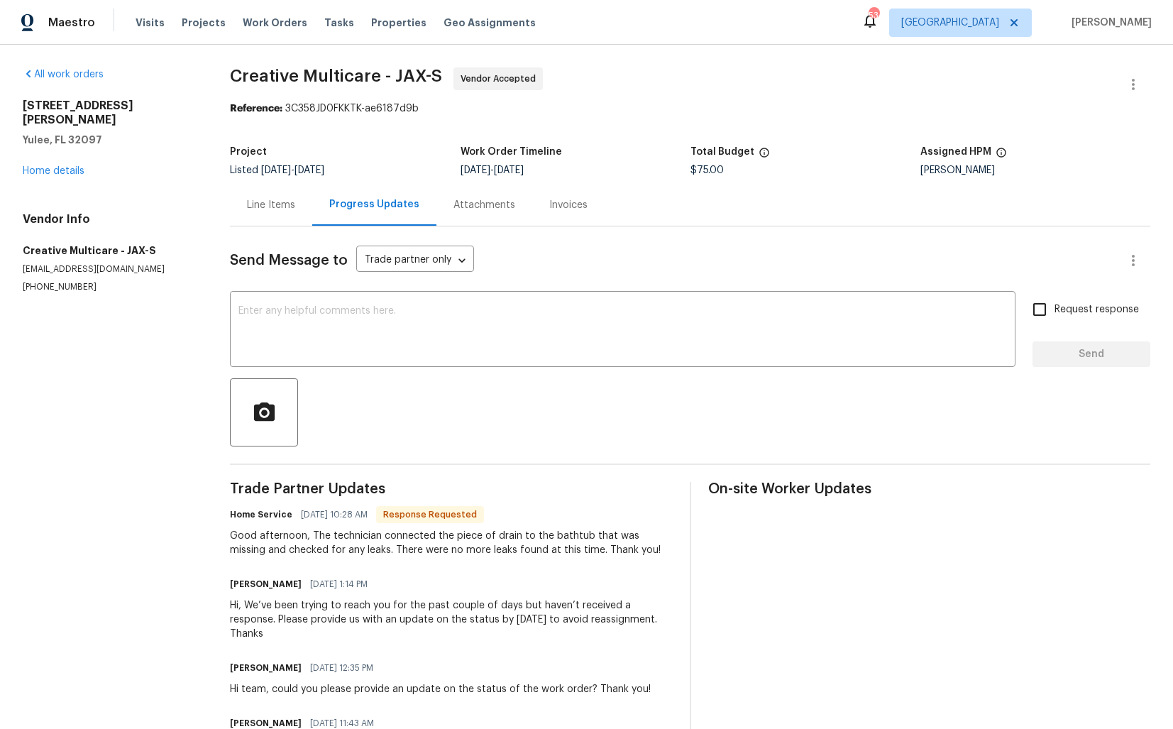
click at [270, 206] on div "Line Items" at bounding box center [271, 205] width 48 height 14
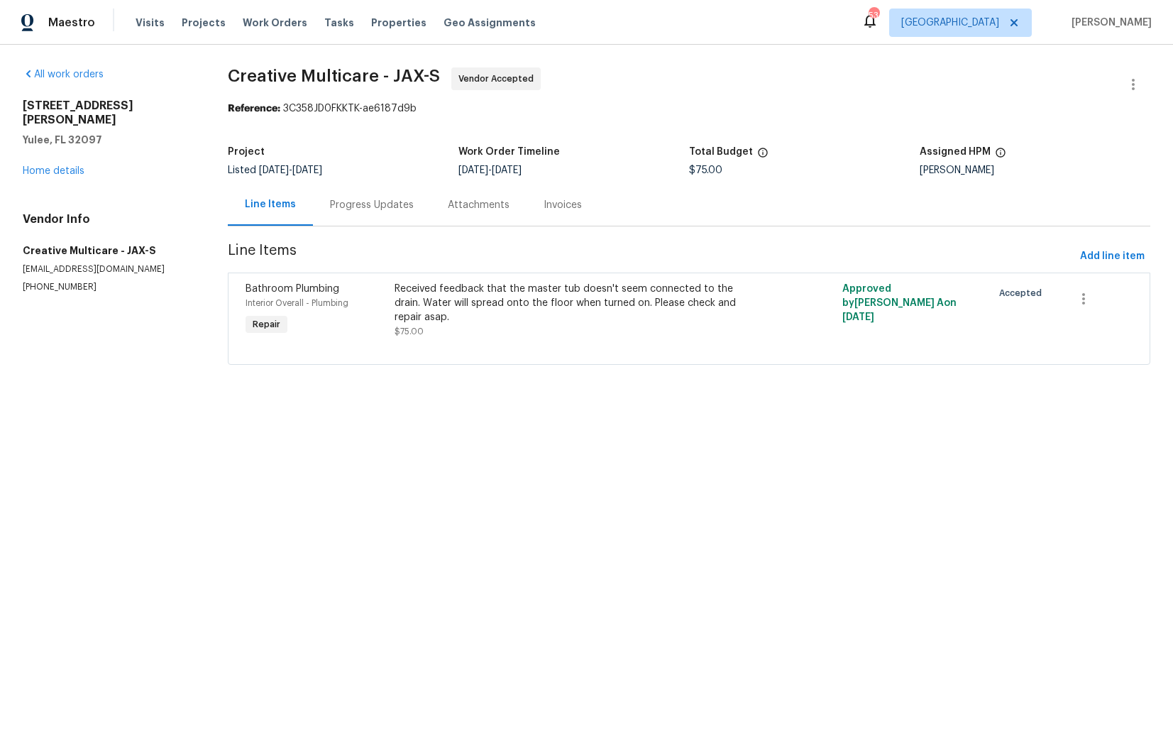
click at [383, 211] on div "Progress Updates" at bounding box center [372, 205] width 84 height 14
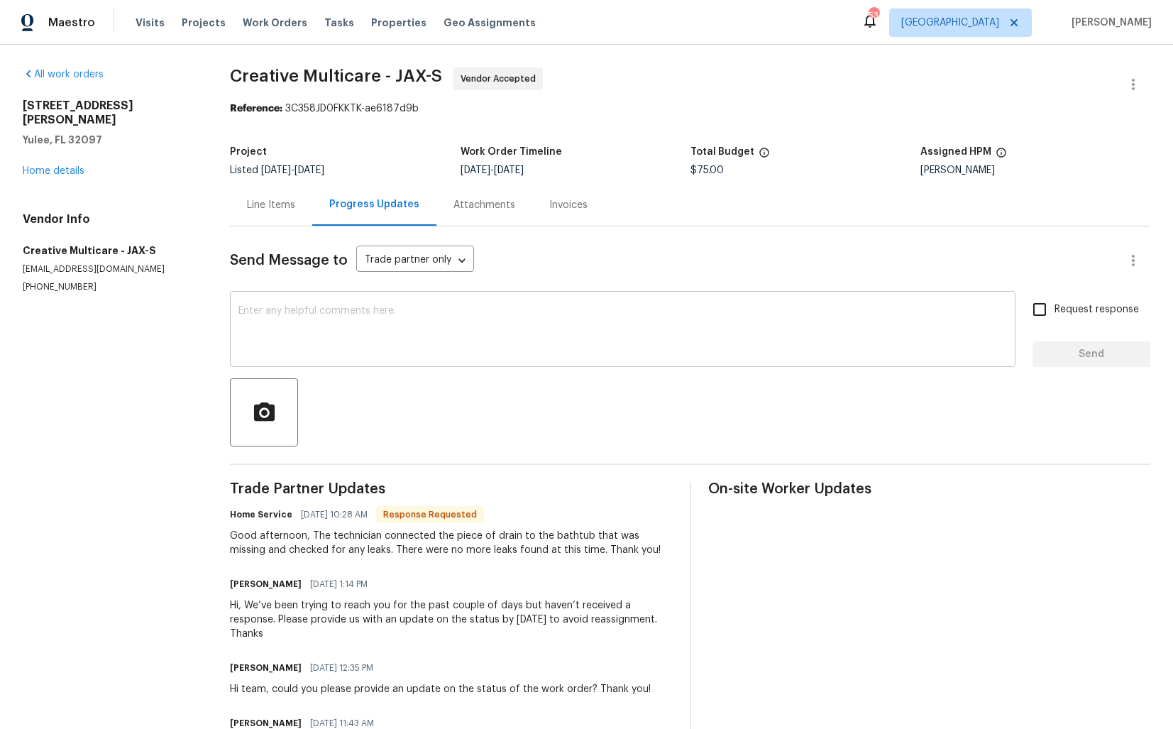
click at [404, 331] on textarea at bounding box center [622, 331] width 769 height 50
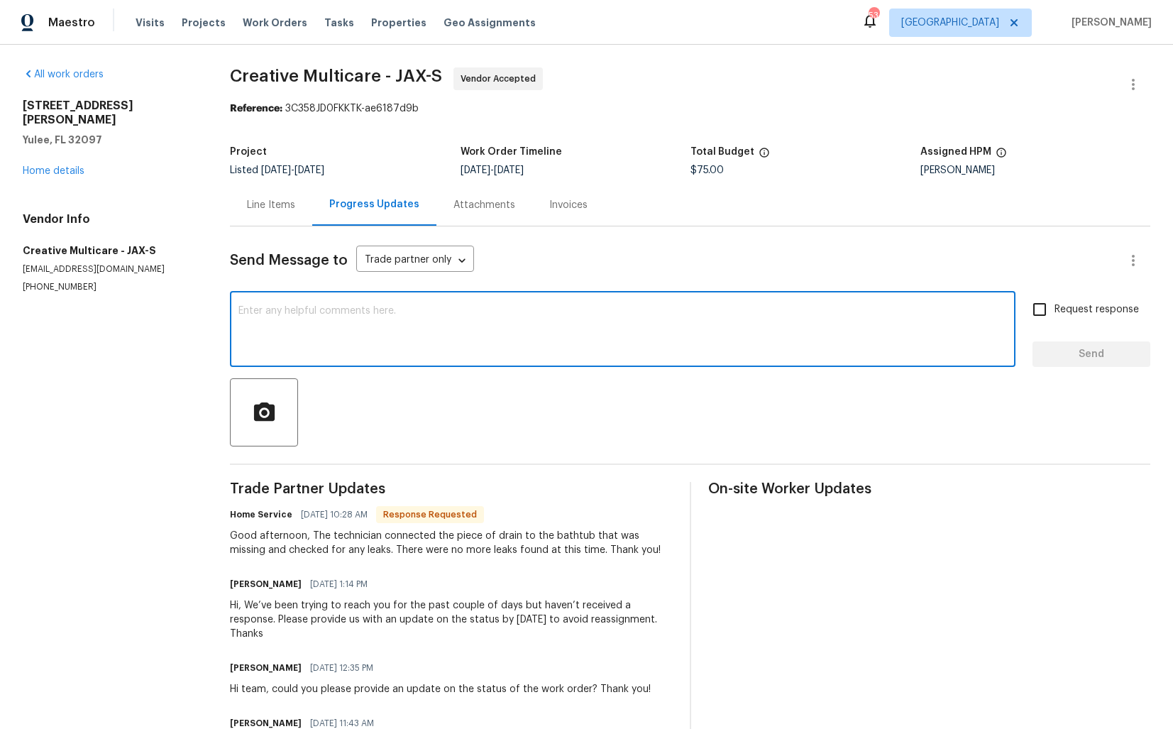
click at [276, 200] on div "Line Items" at bounding box center [271, 205] width 48 height 14
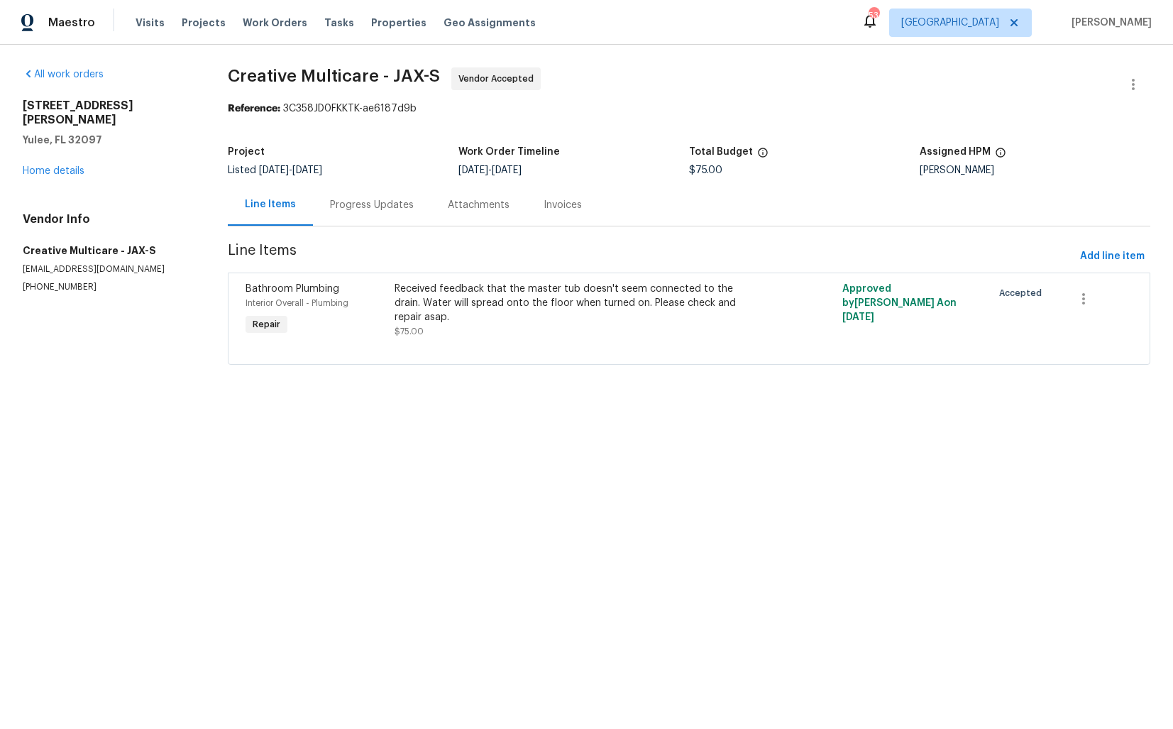
click at [377, 213] on div "Progress Updates" at bounding box center [372, 205] width 118 height 42
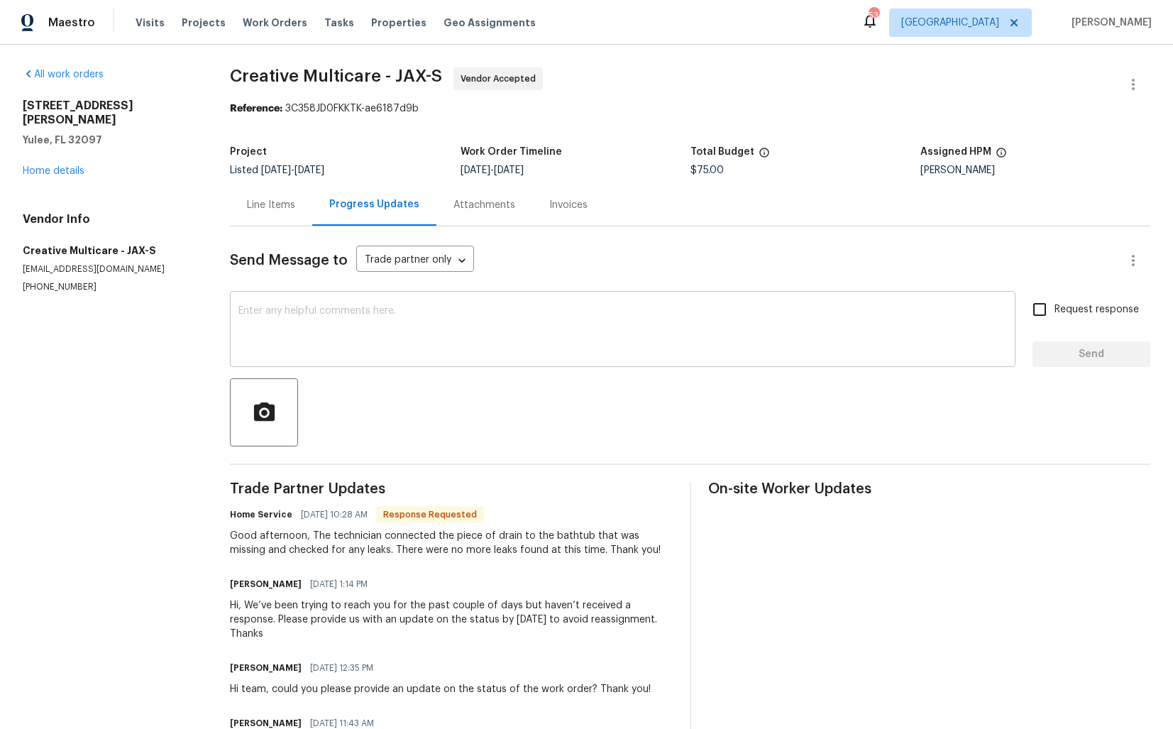
click at [517, 354] on textarea at bounding box center [622, 331] width 769 height 50
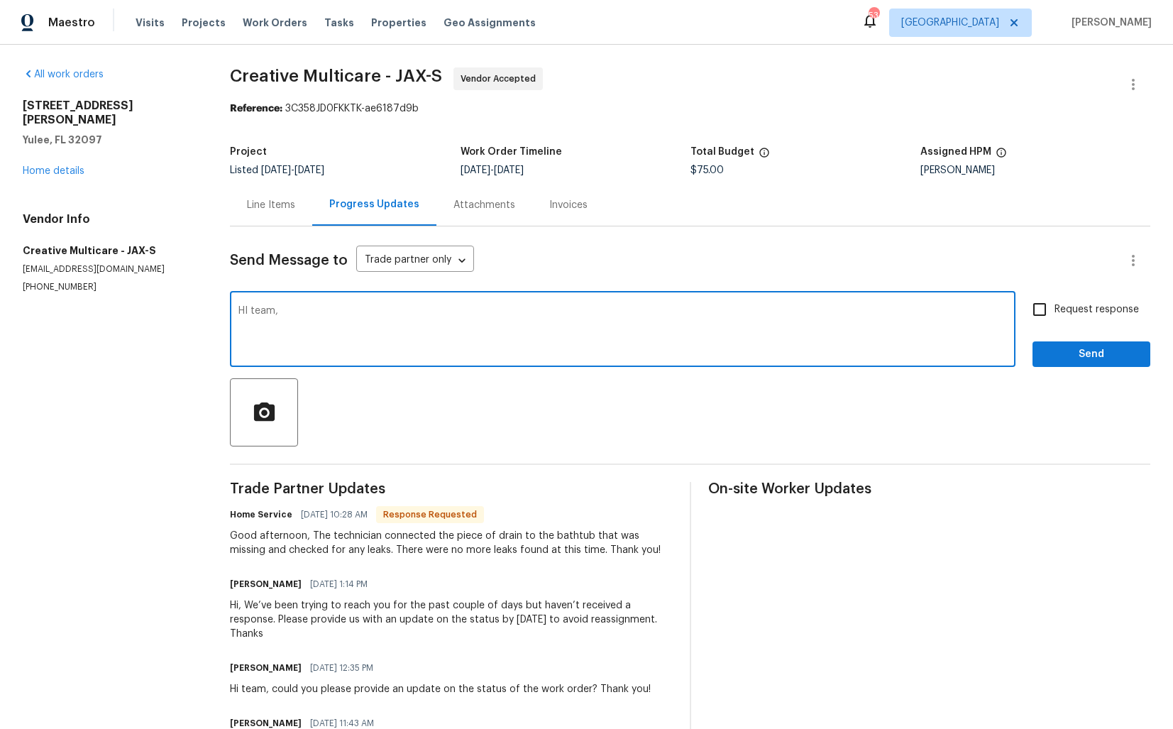
click at [253, 312] on textarea "HI team," at bounding box center [622, 331] width 769 height 50
click at [330, 314] on textarea "Hi team," at bounding box center [622, 331] width 769 height 50
type textarea "Hi team, thank you for completing the job. Kindly upload the photos and confirm…"
click at [1045, 310] on input "Request response" at bounding box center [1040, 310] width 30 height 30
checkbox input "true"
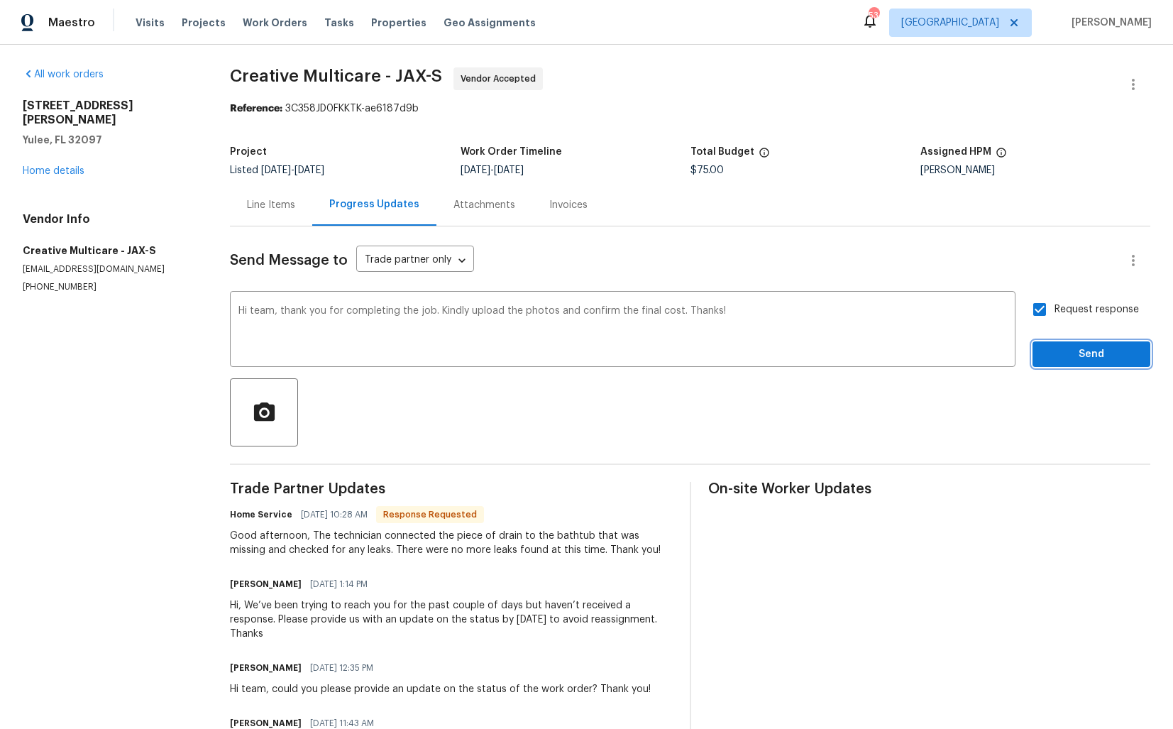
click at [1065, 356] on span "Send" at bounding box center [1091, 355] width 95 height 18
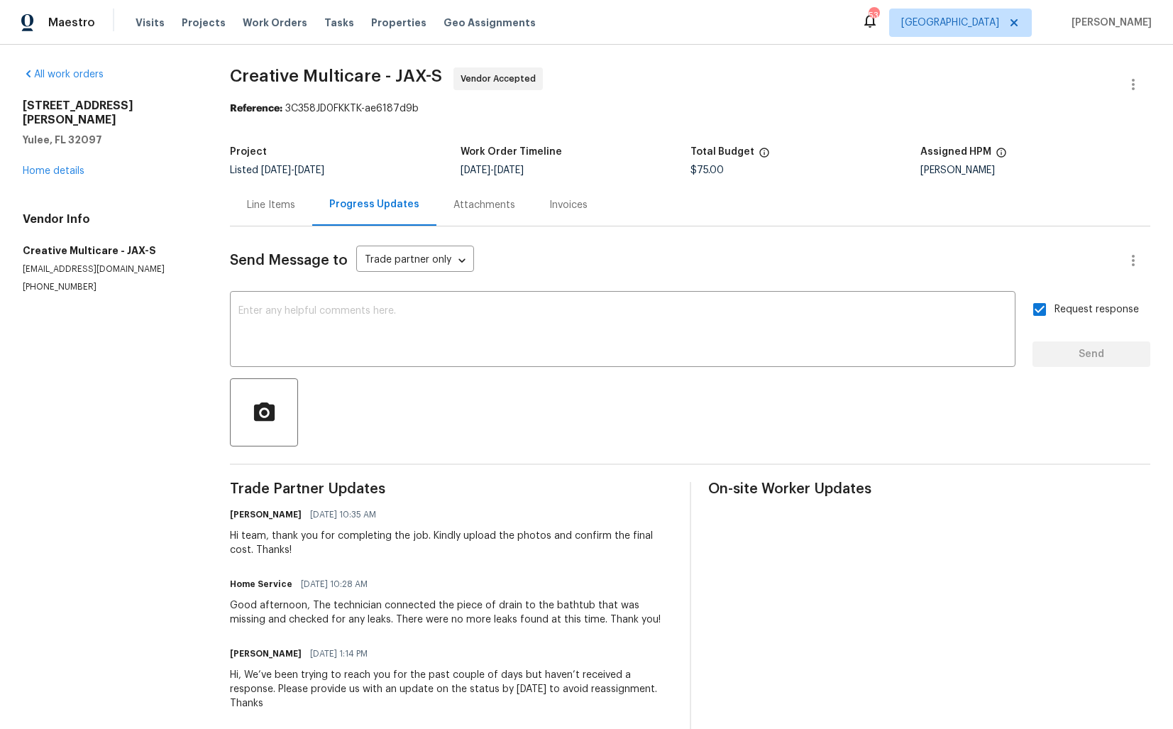
click at [291, 612] on div "Good afternoon, The technician connected the piece of drain to the bathtub that…" at bounding box center [451, 612] width 442 height 28
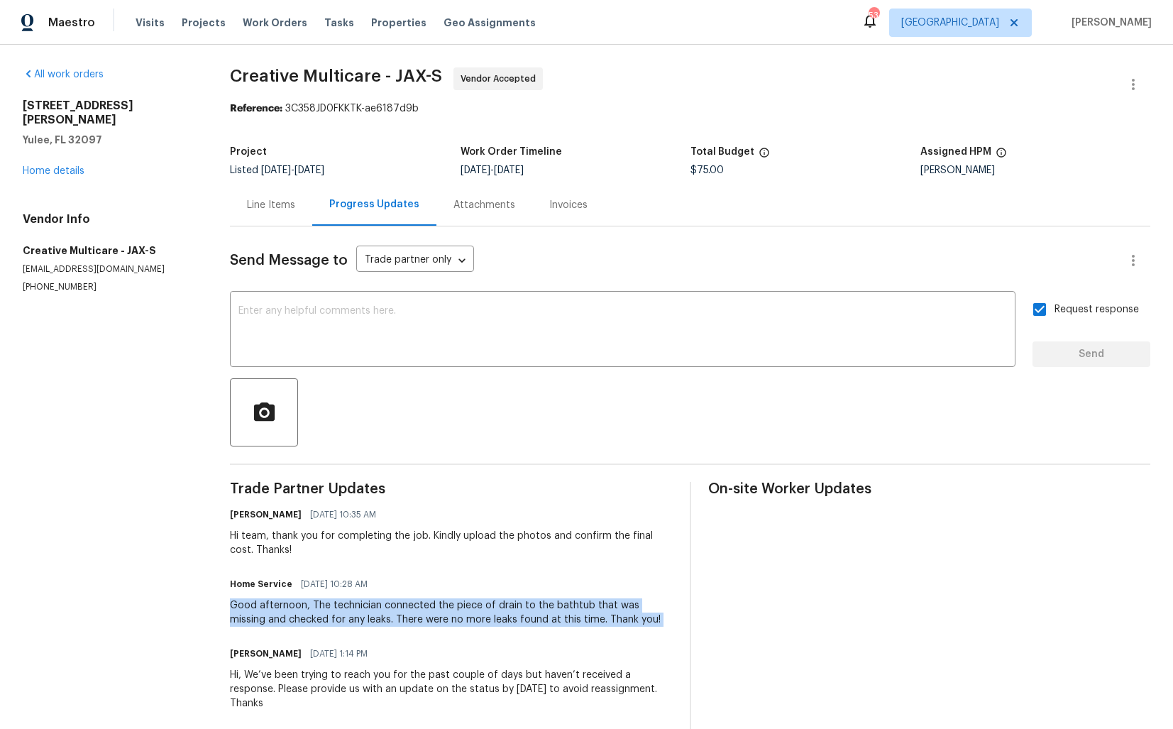
copy div "Good afternoon, The technician connected the piece of drain to the bathtub that…"
click at [557, 106] on div "Reference: 3C358JD0FKKTK-ae6187d9b" at bounding box center [690, 108] width 920 height 14
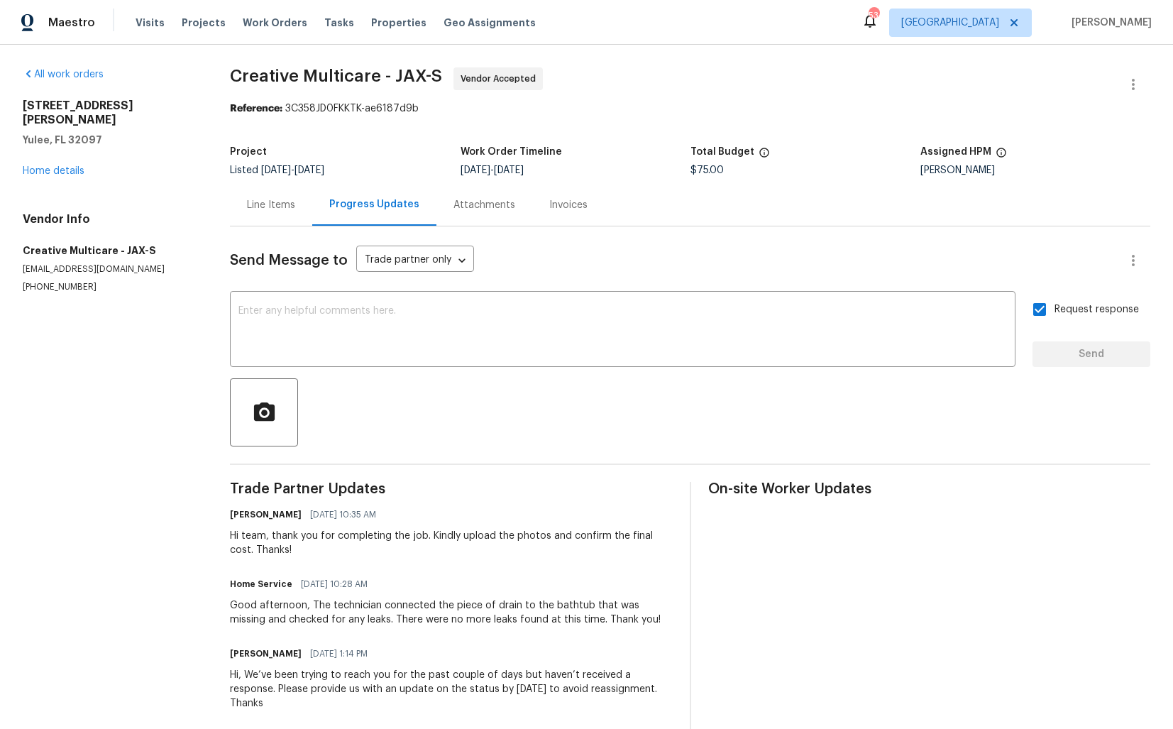
click at [66, 150] on div "[STREET_ADDRESS][PERSON_NAME][PERSON_NAME] Home details" at bounding box center [109, 138] width 173 height 79
click at [54, 166] on link "Home details" at bounding box center [54, 171] width 62 height 10
